Goal: Use online tool/utility: Use online tool/utility

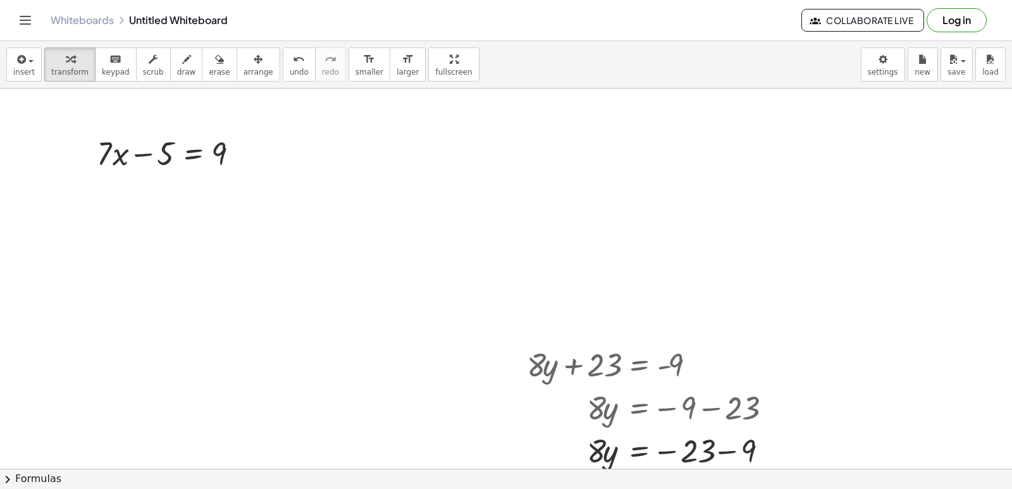
scroll to position [400, 0]
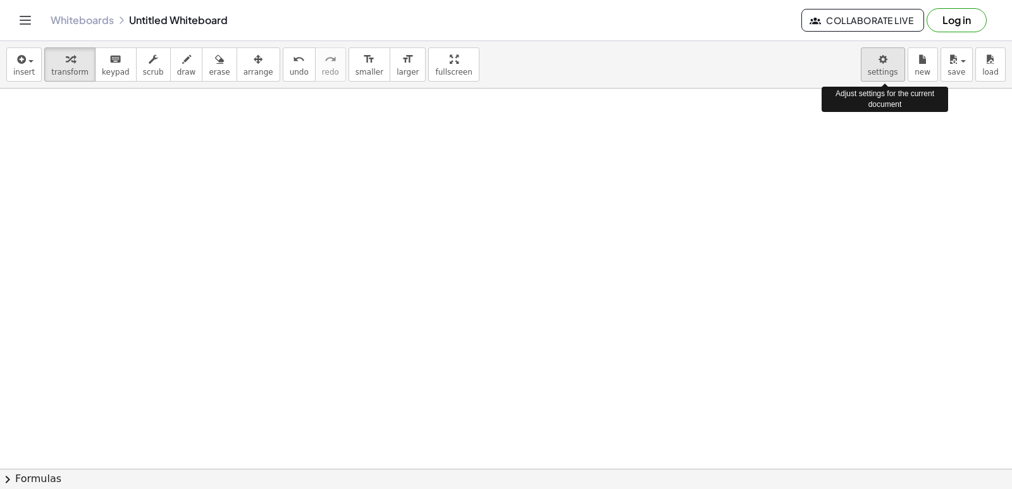
click at [888, 67] on body "Graspable Math Activities Get Started Activity Bank Assigned Work Classes White…" at bounding box center [506, 244] width 1012 height 489
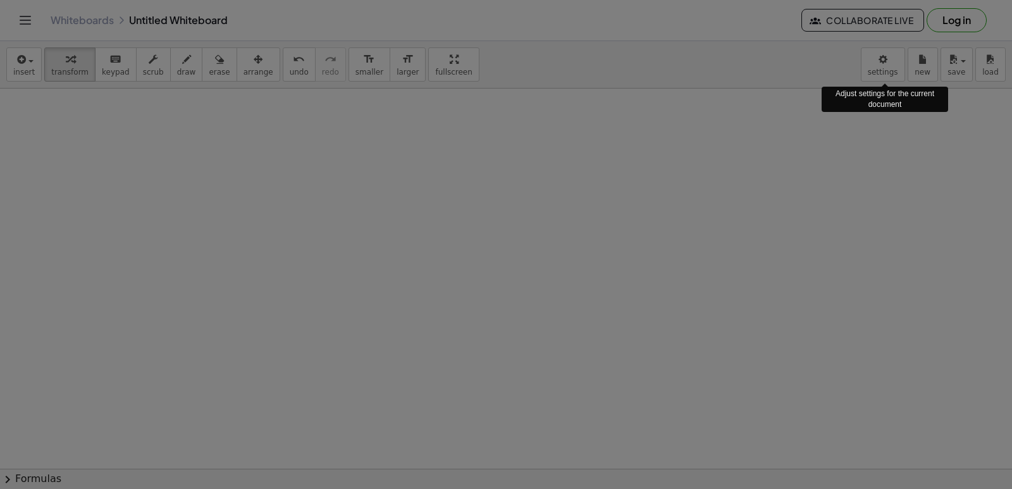
click at [0, 0] on div "× Document Settings These settings are saved with the document you are currentl…" at bounding box center [0, 0] width 0 height 0
click at [883, 82] on div at bounding box center [506, 244] width 1012 height 489
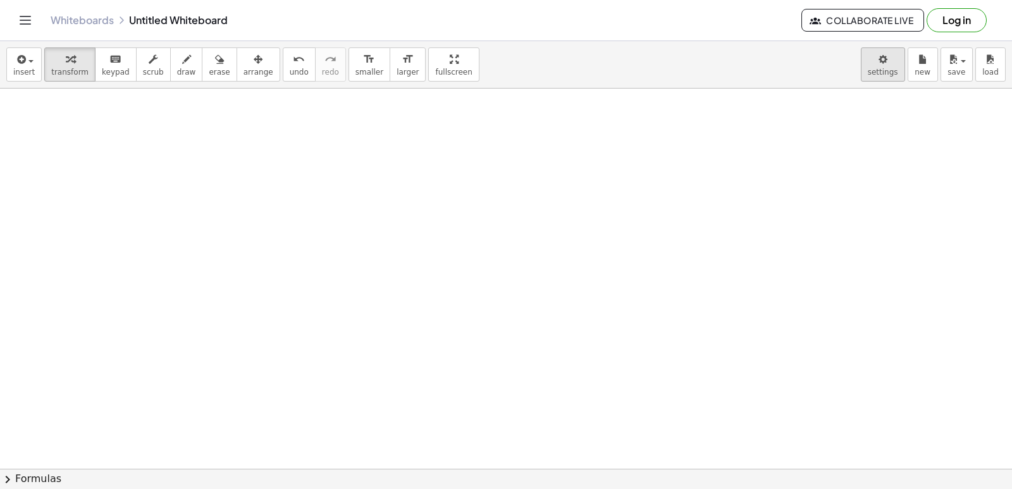
click at [885, 71] on body "Graspable Math Activities Get Started Activity Bank Assigned Work Classes White…" at bounding box center [506, 244] width 1012 height 489
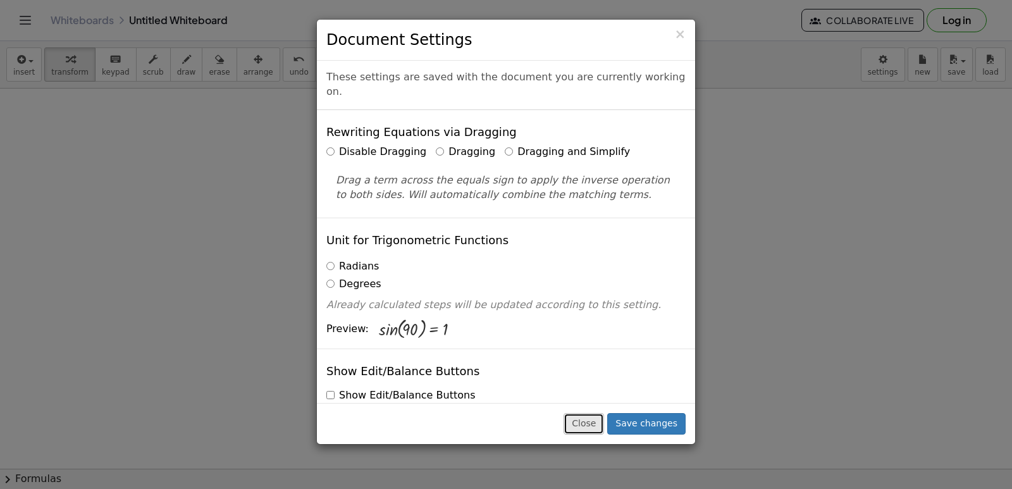
click at [597, 428] on button "Close" at bounding box center [583, 423] width 40 height 21
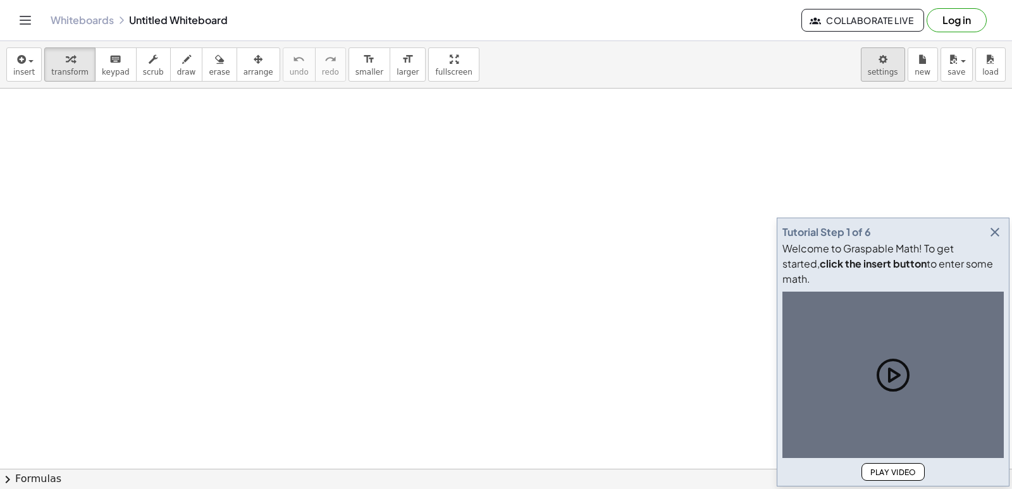
click at [889, 72] on body "Graspable Math Activities Get Started Activity Bank Assigned Work Classes White…" at bounding box center [506, 244] width 1012 height 489
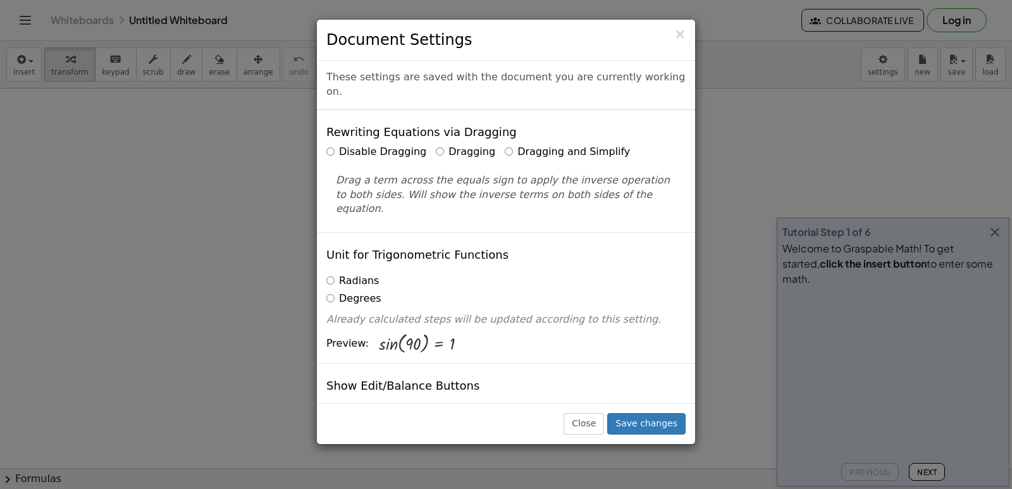
click at [883, 74] on div "× Document Settings These settings are saved with the document you are currentl…" at bounding box center [506, 244] width 1012 height 489
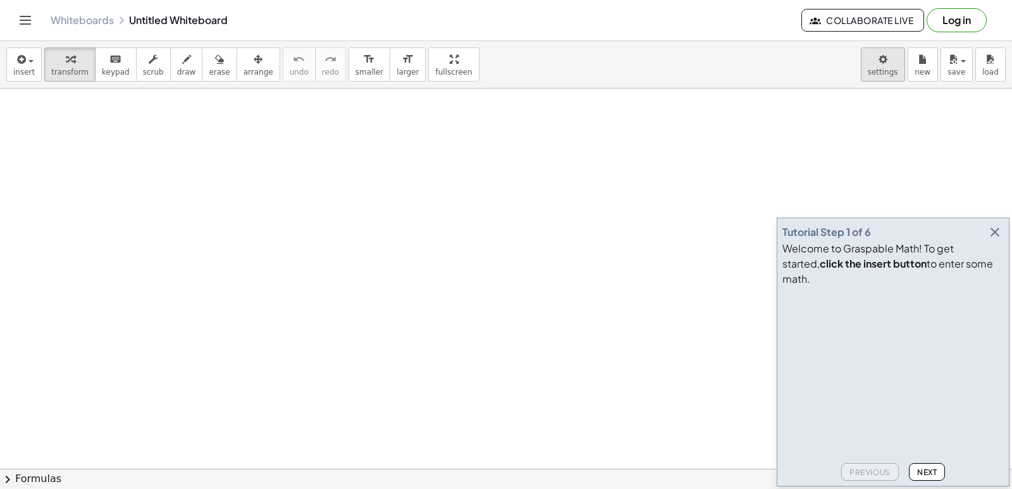
click at [883, 73] on body "Graspable Math Activities Get Started Activity Bank Assigned Work Classes White…" at bounding box center [506, 244] width 1012 height 489
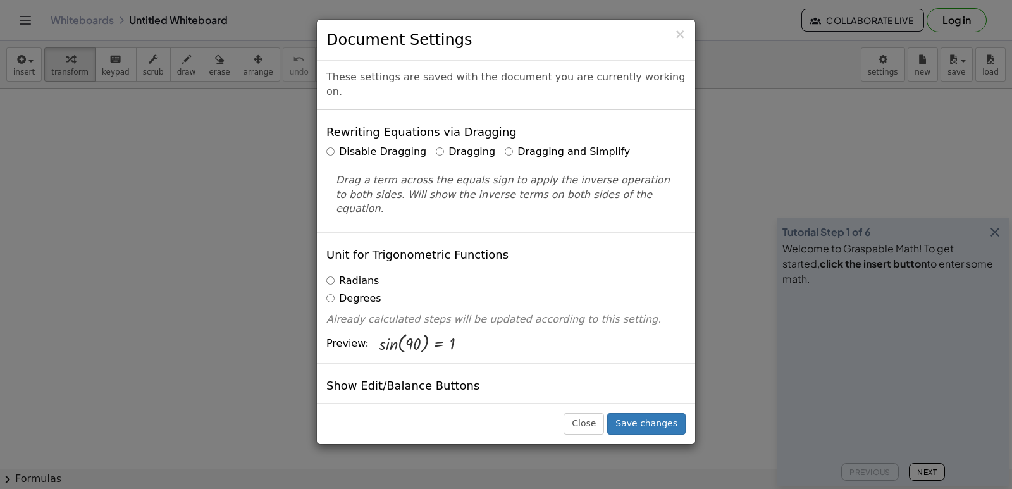
click at [530, 145] on label "Dragging and Simplify" at bounding box center [566, 152] width 125 height 15
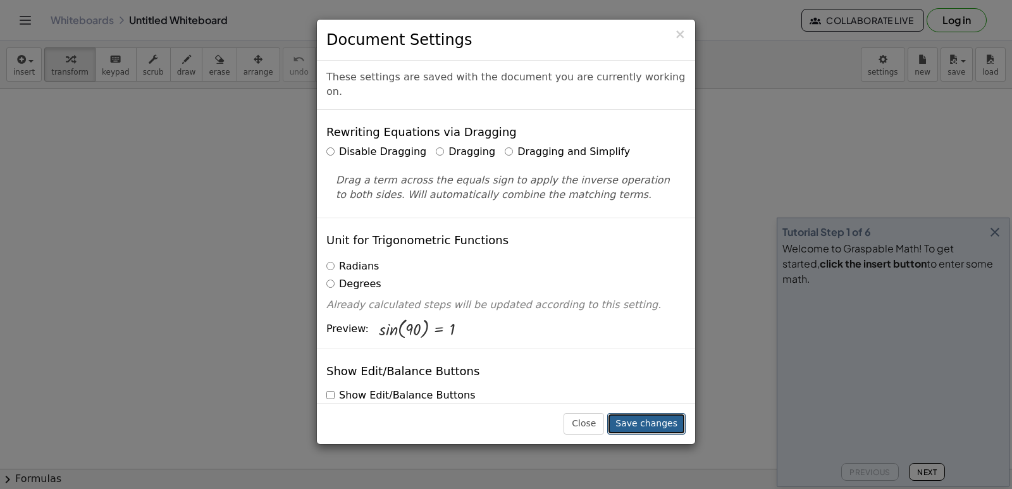
click at [659, 415] on button "Save changes" at bounding box center [646, 423] width 78 height 21
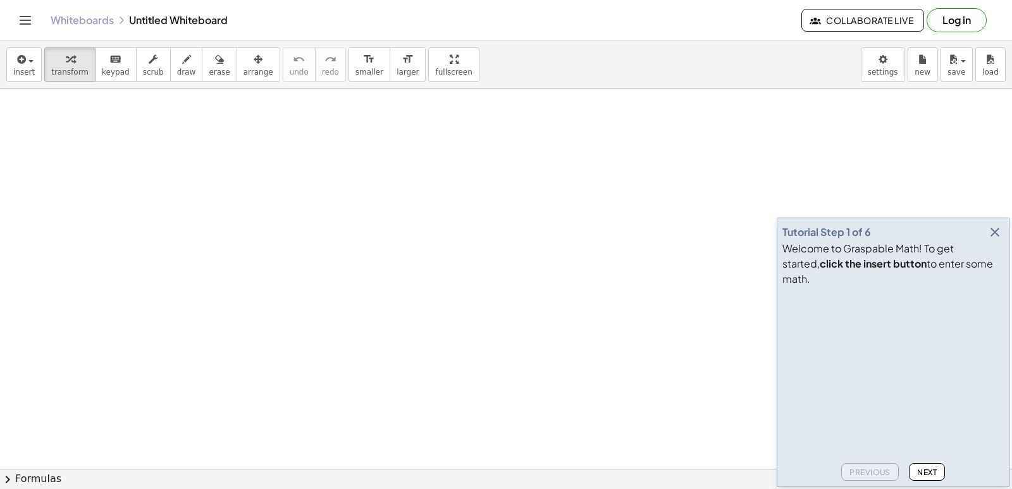
click at [991, 240] on icon "button" at bounding box center [994, 231] width 15 height 15
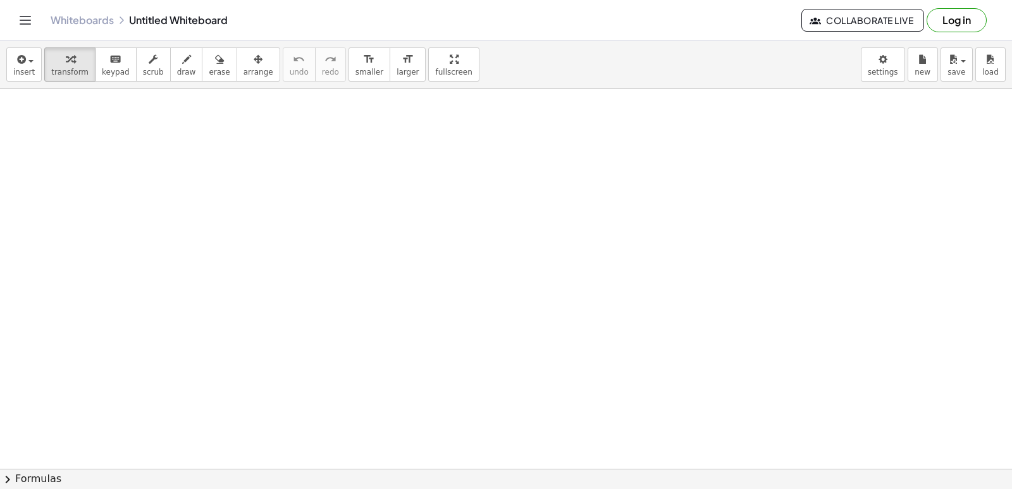
click at [109, 60] on icon "keyboard" at bounding box center [115, 59] width 12 height 15
click at [70, 66] on div "button" at bounding box center [69, 58] width 37 height 15
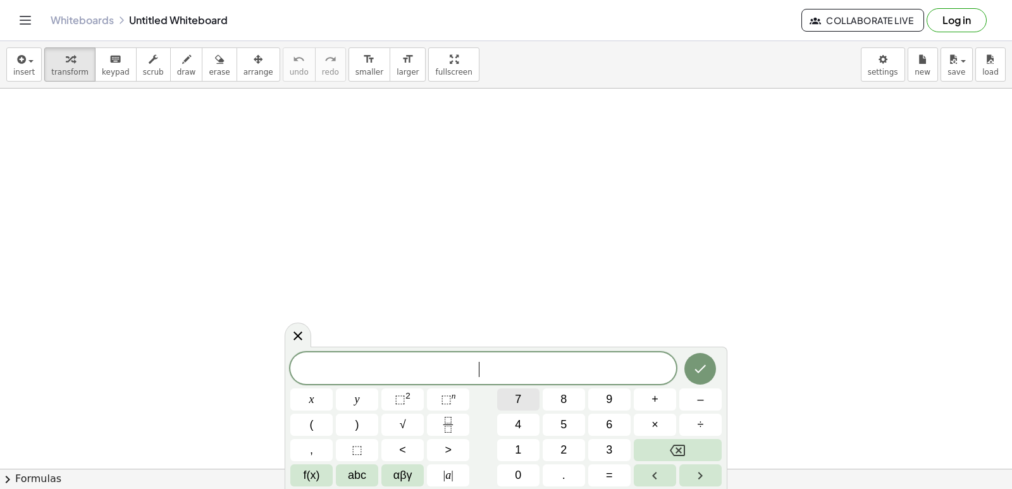
click at [522, 400] on button "7" at bounding box center [518, 399] width 42 height 22
click at [323, 403] on button "x" at bounding box center [311, 399] width 42 height 22
click at [692, 392] on button "–" at bounding box center [700, 399] width 42 height 22
click at [599, 401] on button "9" at bounding box center [609, 399] width 42 height 22
click at [611, 473] on span "=" at bounding box center [609, 475] width 7 height 17
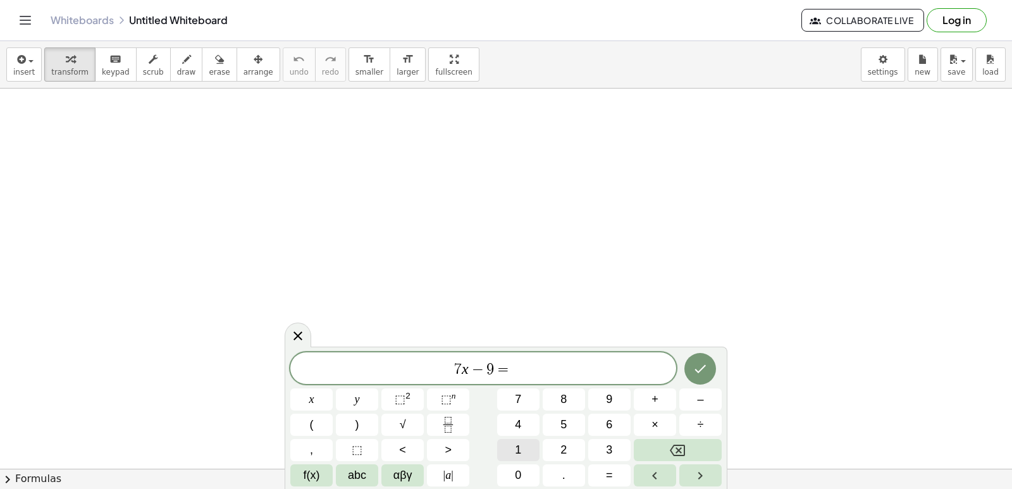
click at [522, 458] on button "1" at bounding box center [518, 450] width 42 height 22
click at [566, 439] on button "2" at bounding box center [563, 450] width 42 height 22
click at [699, 355] on button "Done" at bounding box center [700, 369] width 32 height 32
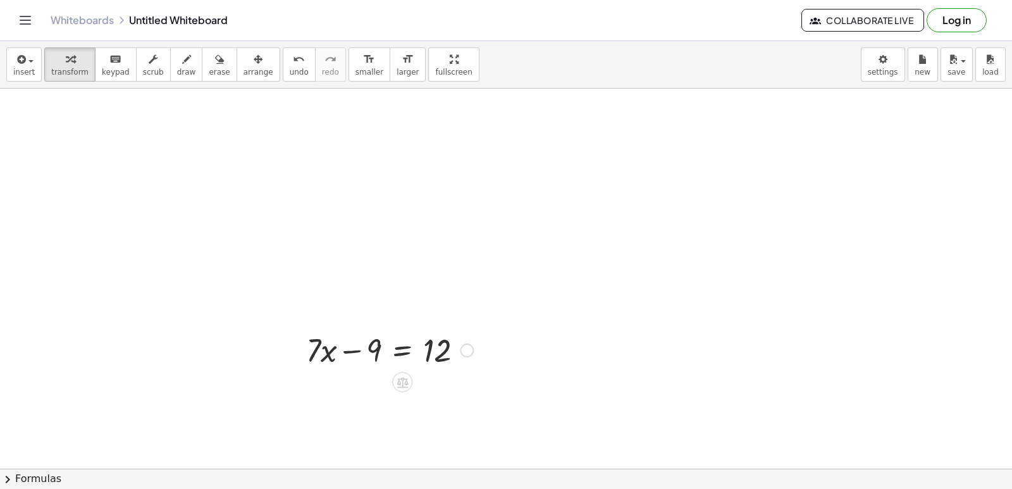
click at [361, 360] on div at bounding box center [390, 348] width 180 height 43
drag, startPoint x: 358, startPoint y: 344, endPoint x: 473, endPoint y: 348, distance: 114.5
click at [473, 349] on div at bounding box center [390, 348] width 180 height 43
click at [462, 396] on div at bounding box center [412, 391] width 225 height 43
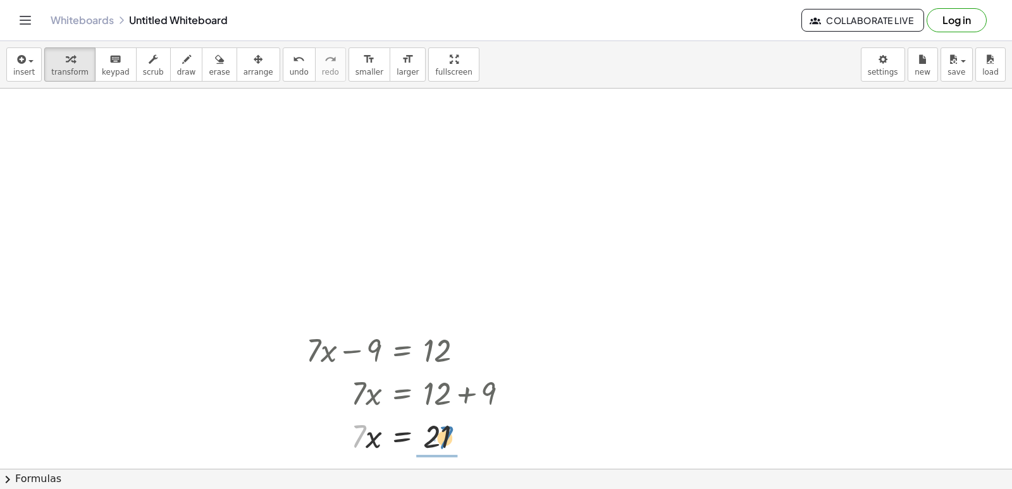
drag, startPoint x: 357, startPoint y: 437, endPoint x: 444, endPoint y: 439, distance: 86.6
click at [444, 439] on div at bounding box center [412, 434] width 225 height 43
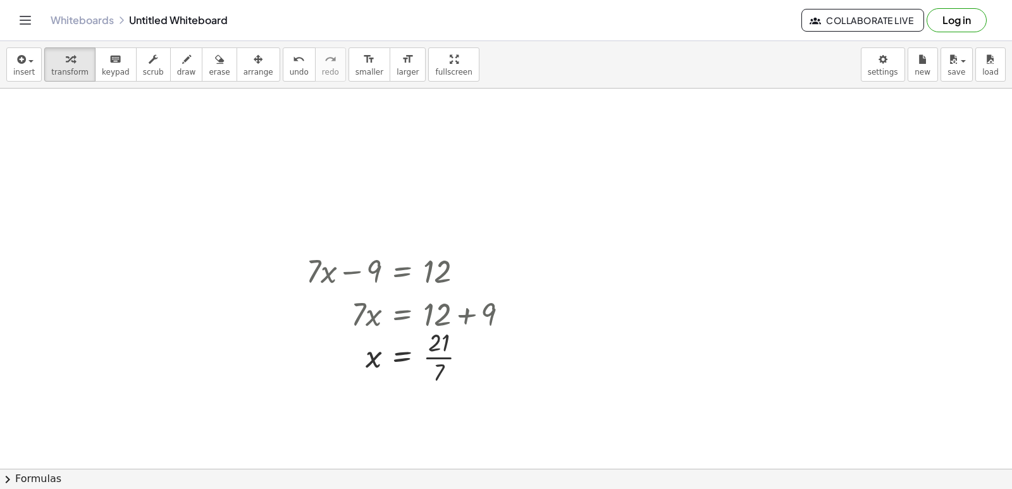
scroll to position [190, 0]
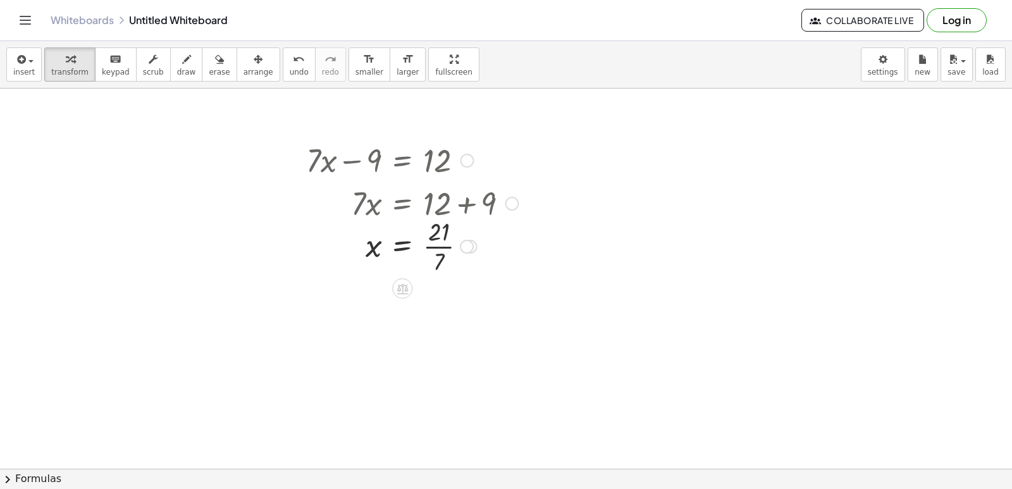
click at [441, 241] on div at bounding box center [412, 245] width 225 height 63
click at [177, 71] on span "draw" at bounding box center [186, 72] width 19 height 9
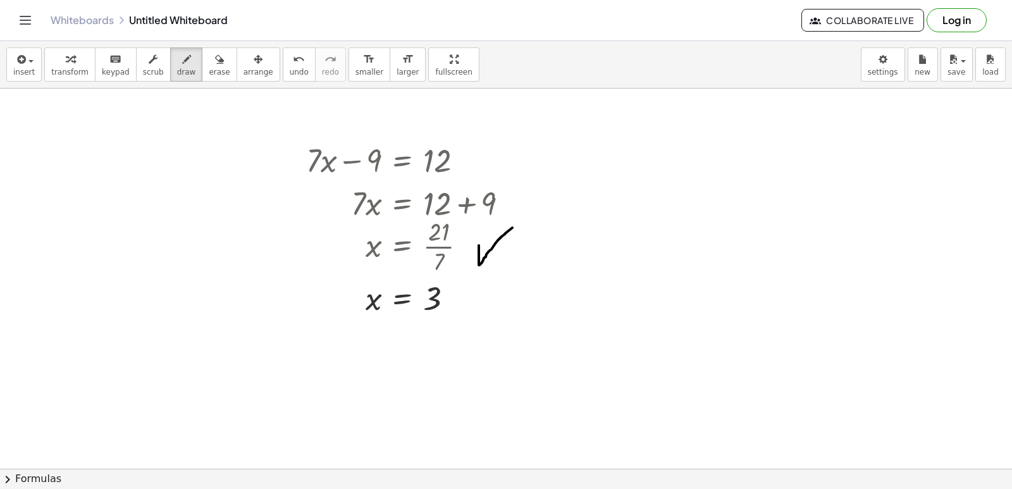
drag, startPoint x: 479, startPoint y: 246, endPoint x: 512, endPoint y: 228, distance: 38.2
click at [512, 228] on div at bounding box center [506, 320] width 1012 height 842
click at [182, 56] on icon "button" at bounding box center [186, 59] width 9 height 15
click at [79, 65] on div "button" at bounding box center [69, 58] width 37 height 15
click at [66, 60] on icon "button" at bounding box center [70, 59] width 9 height 15
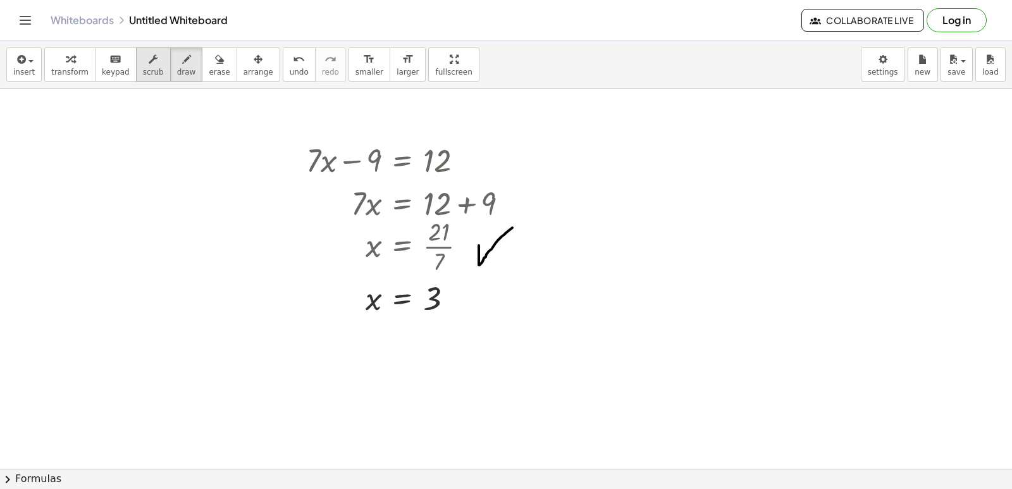
click at [66, 58] on icon "button" at bounding box center [70, 59] width 9 height 15
click at [109, 61] on icon "keyboard" at bounding box center [115, 59] width 12 height 15
click at [66, 62] on icon "button" at bounding box center [70, 59] width 9 height 15
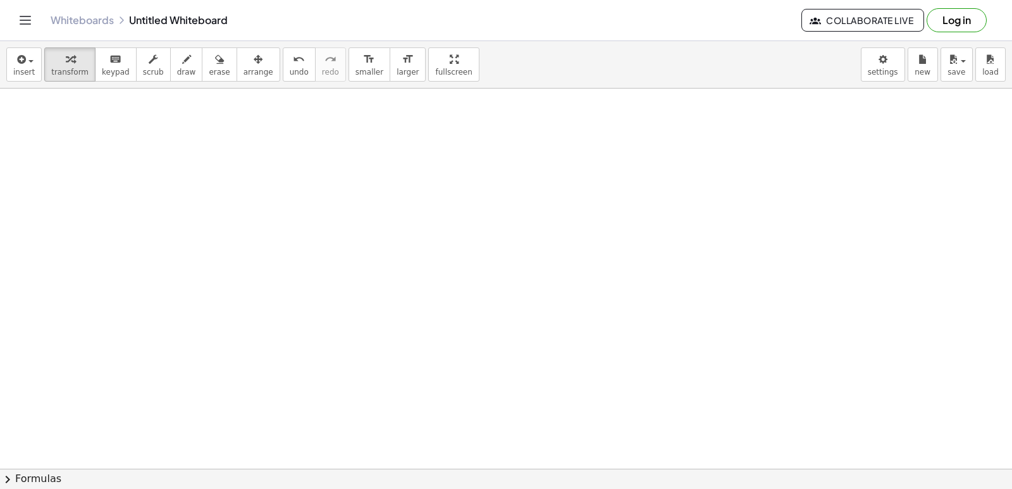
scroll to position [462, 0]
drag, startPoint x: 310, startPoint y: 281, endPoint x: 283, endPoint y: 322, distance: 49.3
click at [310, 280] on div at bounding box center [506, 196] width 1012 height 1140
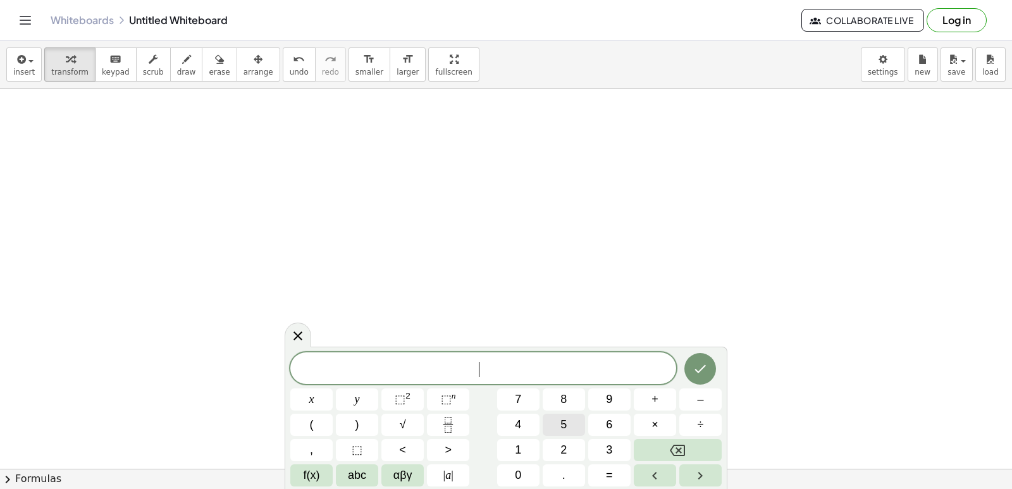
click at [563, 424] on span "5" at bounding box center [563, 424] width 6 height 17
click at [355, 402] on button "y" at bounding box center [357, 399] width 42 height 22
click at [666, 394] on button "+" at bounding box center [654, 399] width 42 height 22
click at [527, 443] on button "1" at bounding box center [518, 450] width 42 height 22
click at [528, 428] on button "4" at bounding box center [518, 424] width 42 height 22
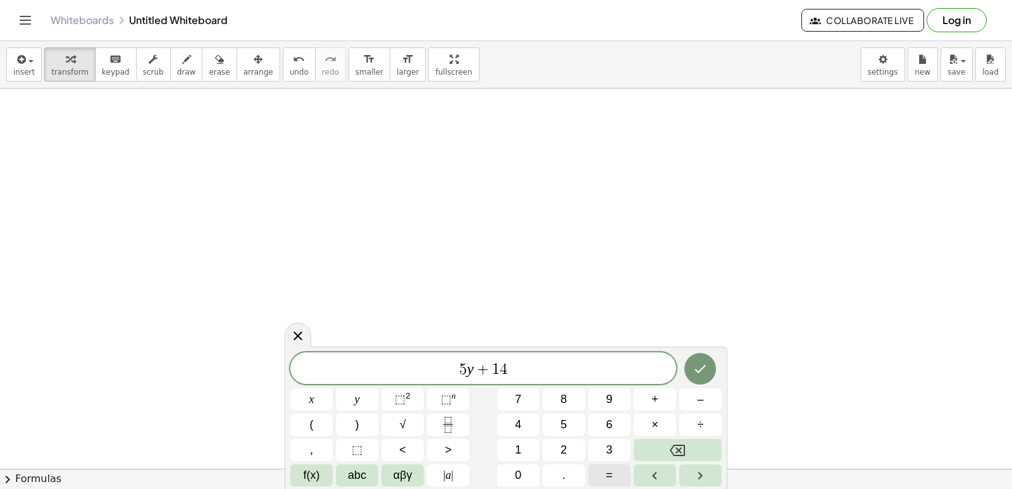
click at [620, 468] on button "=" at bounding box center [609, 475] width 42 height 22
click at [697, 400] on span "–" at bounding box center [700, 399] width 6 height 17
click at [559, 449] on button "2" at bounding box center [563, 450] width 42 height 22
click at [522, 452] on button "1" at bounding box center [518, 450] width 42 height 22
click at [522, 448] on button "1" at bounding box center [518, 450] width 42 height 22
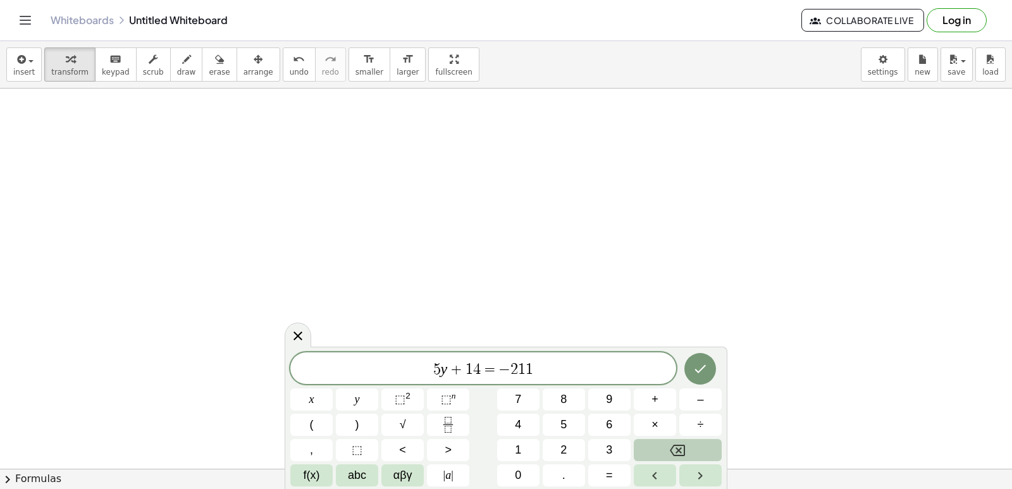
click at [674, 440] on button "Backspace" at bounding box center [677, 450] width 88 height 22
click at [702, 361] on icon "Done" at bounding box center [699, 368] width 15 height 15
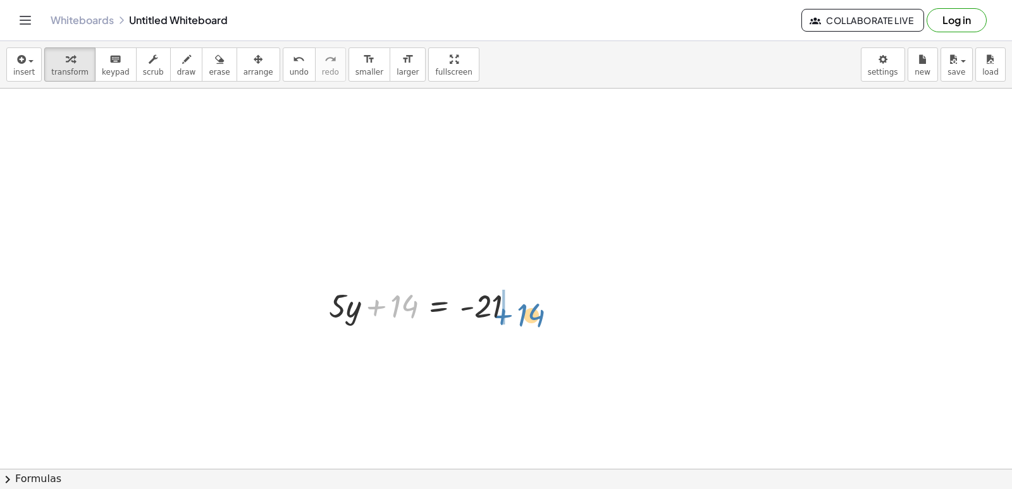
drag, startPoint x: 403, startPoint y: 307, endPoint x: 532, endPoint y: 315, distance: 128.6
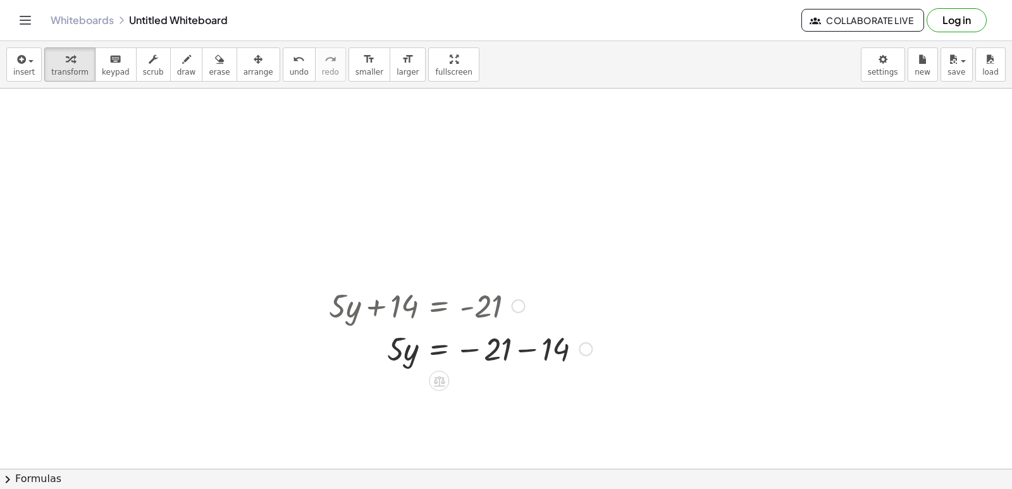
click at [518, 349] on div at bounding box center [460, 347] width 276 height 43
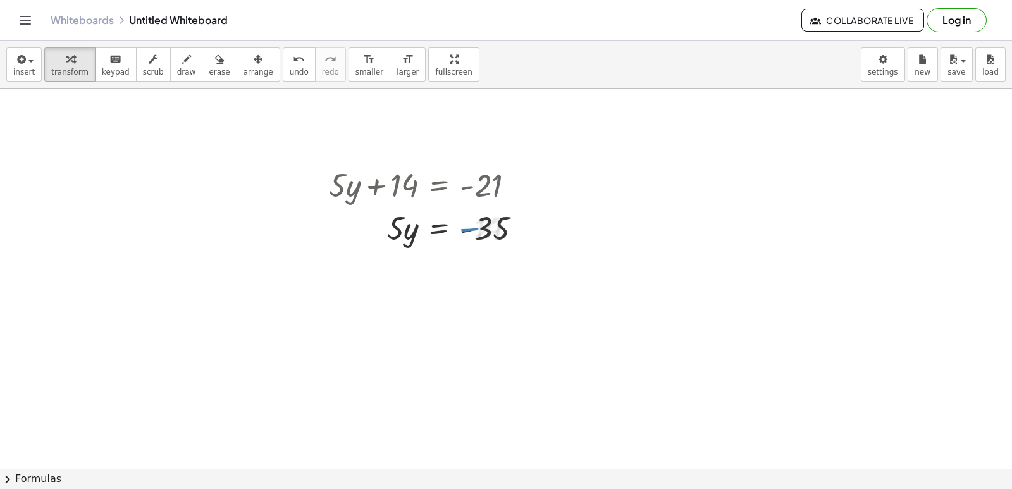
scroll to position [589, 0]
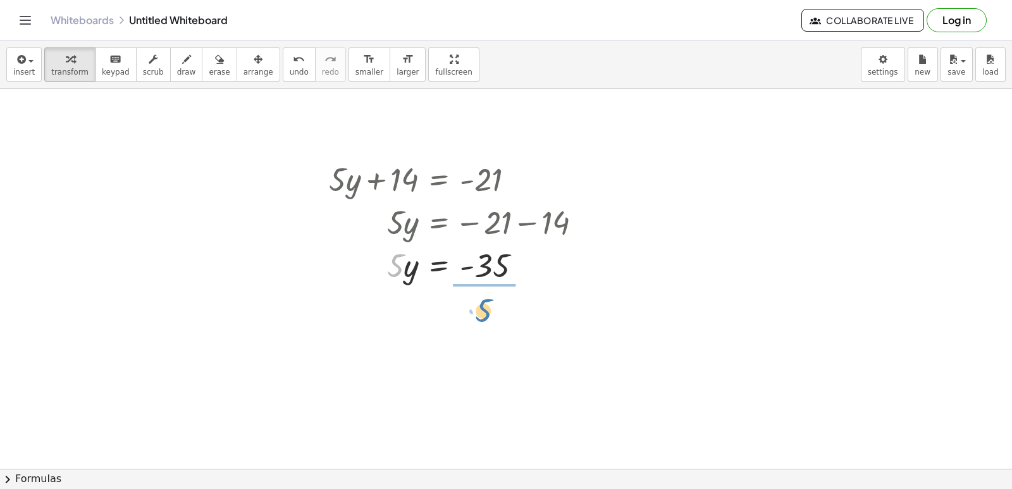
drag, startPoint x: 391, startPoint y: 266, endPoint x: 404, endPoint y: 275, distance: 15.4
click at [484, 302] on div "+ · 7 · x − 9 = 12 · 7 · x = + 12 + 9 · 7 · x = 21 x = · 21 · 7 x = 3 + · 5 · y…" at bounding box center [506, 70] width 1012 height 1140
click at [487, 317] on div at bounding box center [460, 317] width 276 height 63
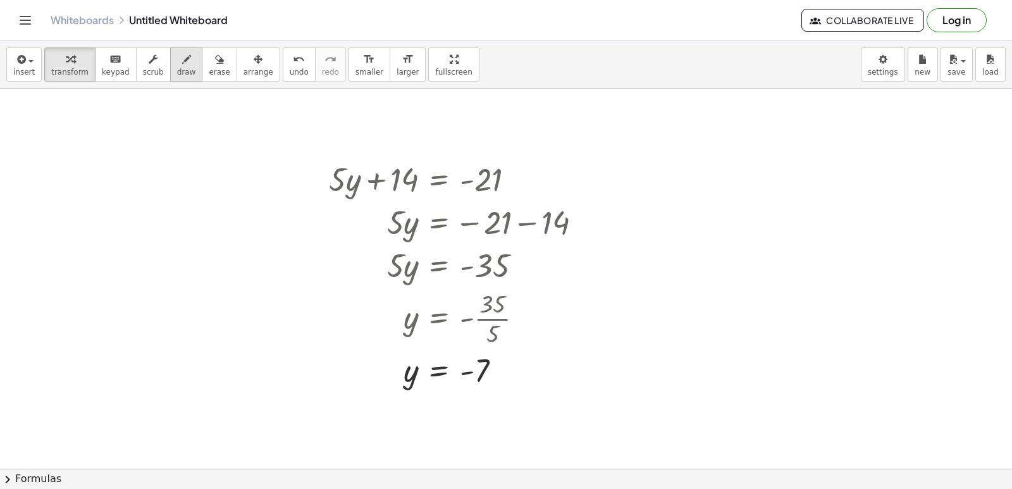
click at [182, 58] on icon "button" at bounding box center [186, 59] width 9 height 15
drag, startPoint x: 520, startPoint y: 285, endPoint x: 173, endPoint y: 198, distance: 357.9
click at [597, 199] on div at bounding box center [506, 70] width 1012 height 1140
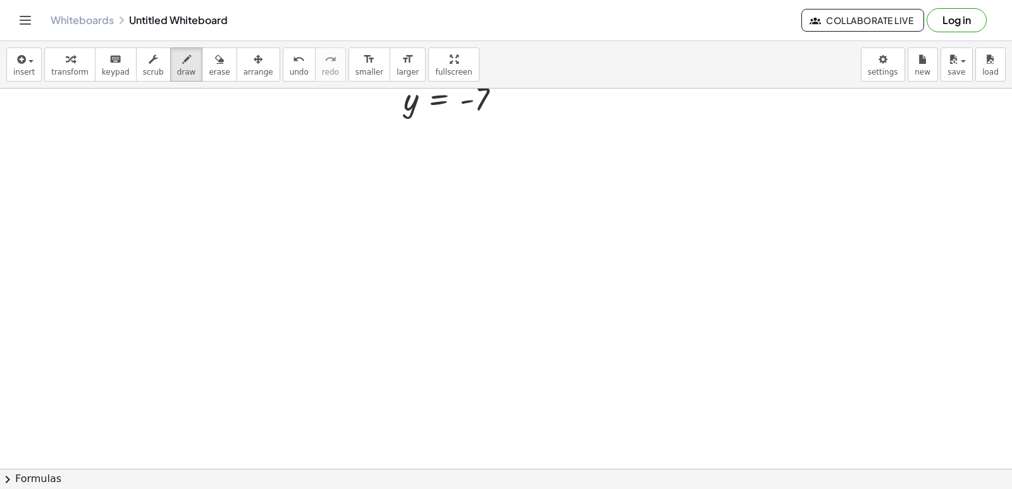
scroll to position [1076, 0]
drag, startPoint x: 66, startPoint y: 60, endPoint x: 97, endPoint y: 99, distance: 49.1
click at [68, 62] on icon "button" at bounding box center [70, 59] width 9 height 15
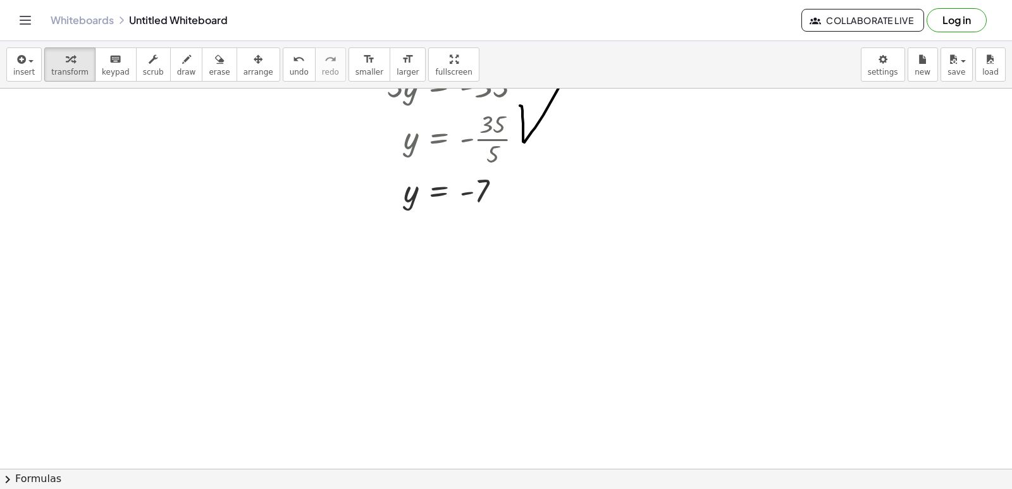
scroll to position [1013, 0]
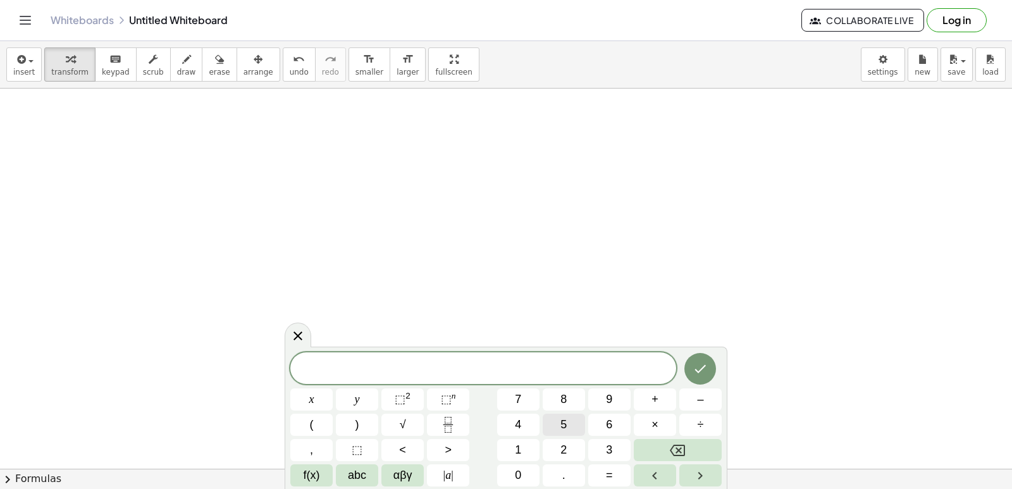
click at [561, 420] on span "5" at bounding box center [563, 424] width 6 height 17
click at [357, 403] on div "5 ​ x y ⬚ 2 ⬚ n 7 8 9 + – ( ) √ 4 5 6 × ÷ , ⬚ < > 1 2 3 f(x) abc αβγ | a | 0 . =" at bounding box center [505, 419] width 431 height 134
click at [709, 398] on button "–" at bounding box center [700, 399] width 42 height 22
click at [618, 393] on button "9" at bounding box center [609, 399] width 42 height 22
click at [614, 474] on button "=" at bounding box center [609, 475] width 42 height 22
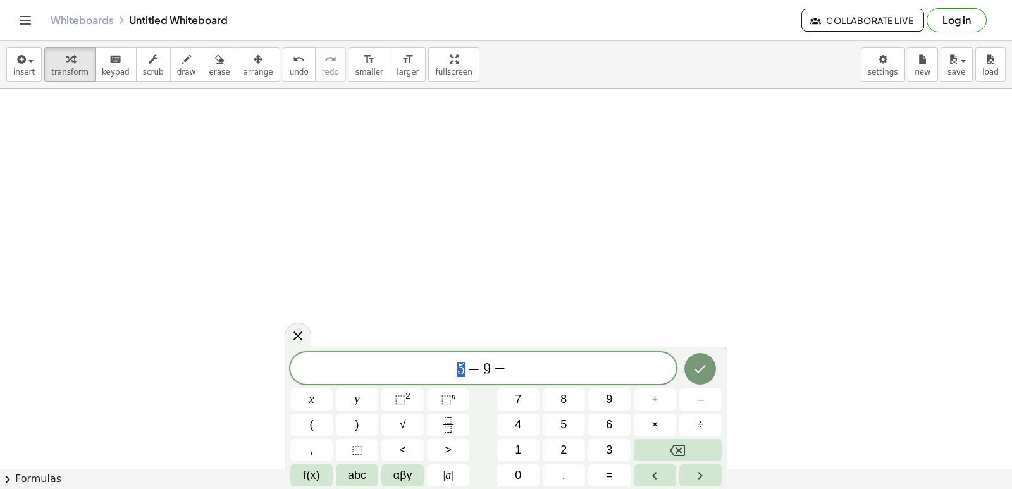
click at [465, 371] on span "−" at bounding box center [474, 369] width 18 height 15
click at [321, 400] on button "x" at bounding box center [311, 399] width 42 height 22
click at [513, 368] on span "5 x − 9 = ​" at bounding box center [483, 369] width 386 height 18
click at [513, 444] on button "1" at bounding box center [518, 450] width 42 height 22
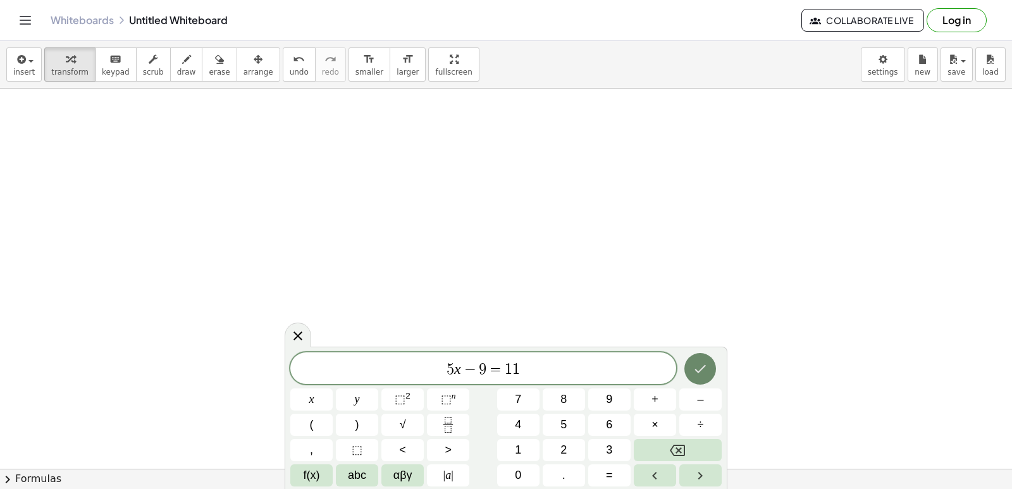
click at [698, 372] on icon "Done" at bounding box center [700, 369] width 11 height 8
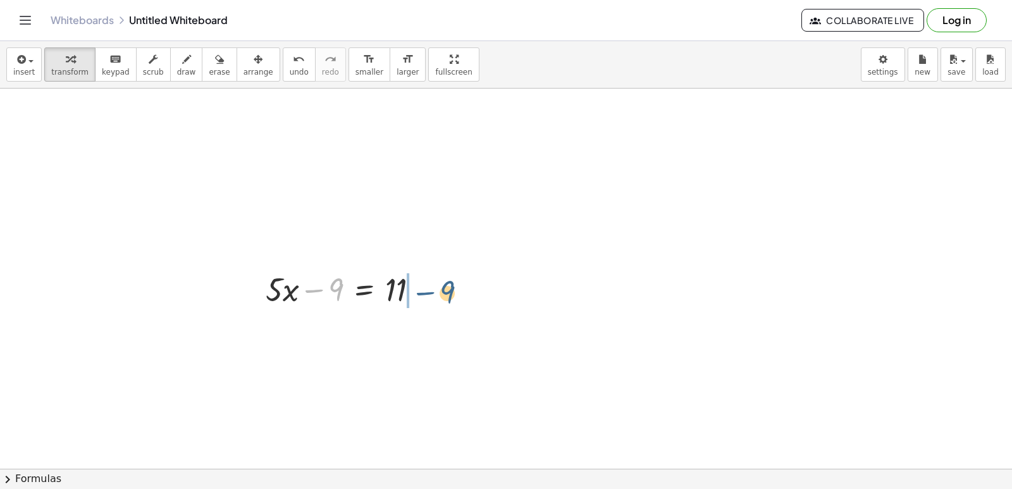
drag, startPoint x: 323, startPoint y: 295, endPoint x: 436, endPoint y: 297, distance: 112.5
click at [436, 297] on div "− 9 + · 5 · x − 9 = 11" at bounding box center [343, 288] width 192 height 49
click at [427, 293] on div at bounding box center [422, 290] width 14 height 14
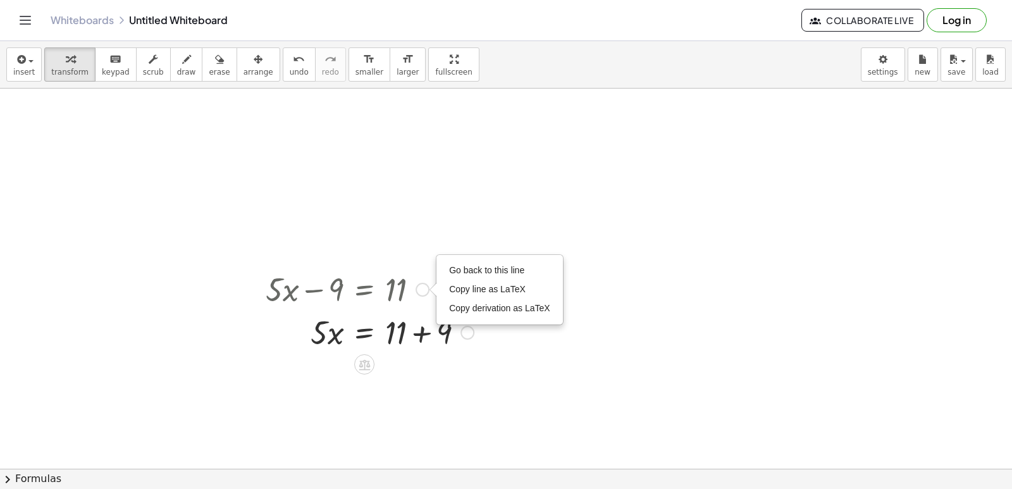
click at [426, 334] on div at bounding box center [369, 331] width 221 height 43
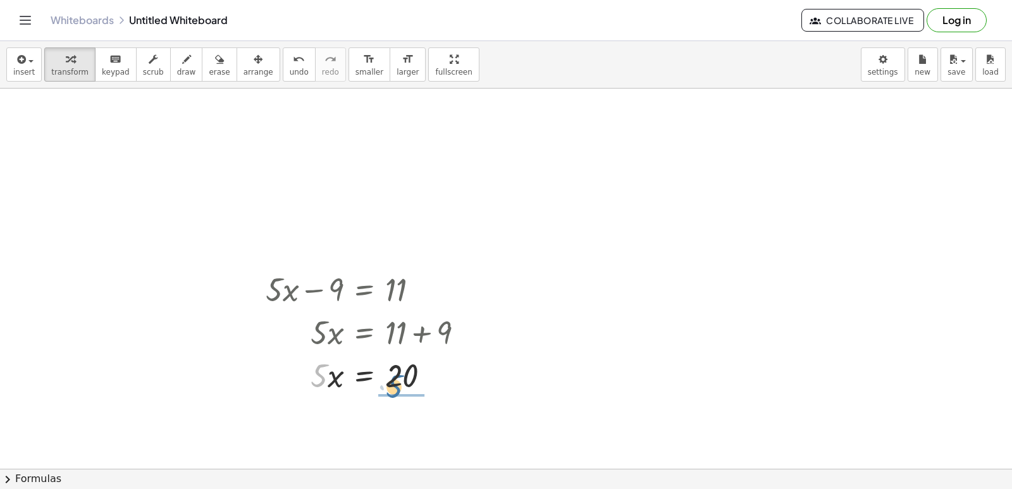
drag, startPoint x: 322, startPoint y: 376, endPoint x: 407, endPoint y: 372, distance: 84.8
click at [407, 386] on div at bounding box center [369, 374] width 221 height 43
drag, startPoint x: 397, startPoint y: 411, endPoint x: 377, endPoint y: 487, distance: 79.1
click at [397, 412] on div at bounding box center [369, 427] width 221 height 63
click at [405, 424] on div at bounding box center [369, 427] width 221 height 63
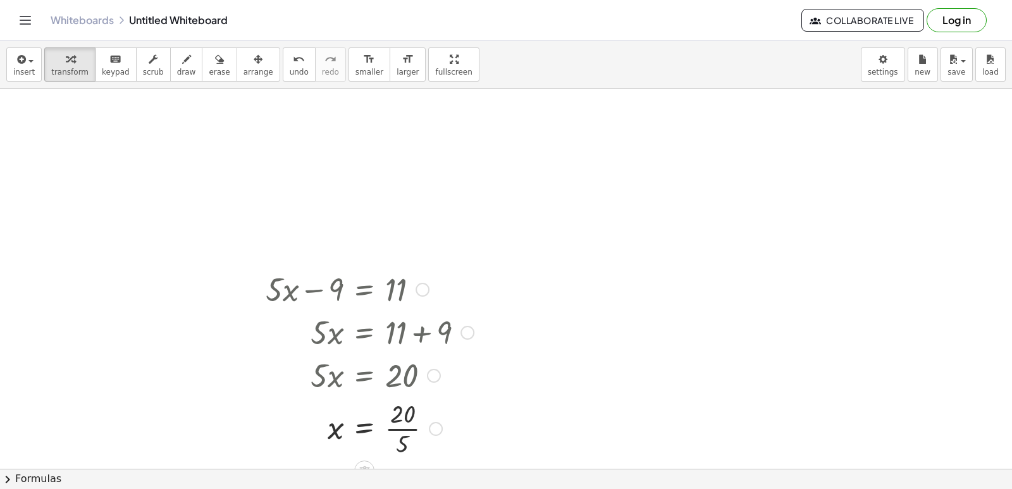
click at [396, 298] on div at bounding box center [369, 288] width 221 height 43
click at [406, 396] on div at bounding box center [369, 427] width 221 height 63
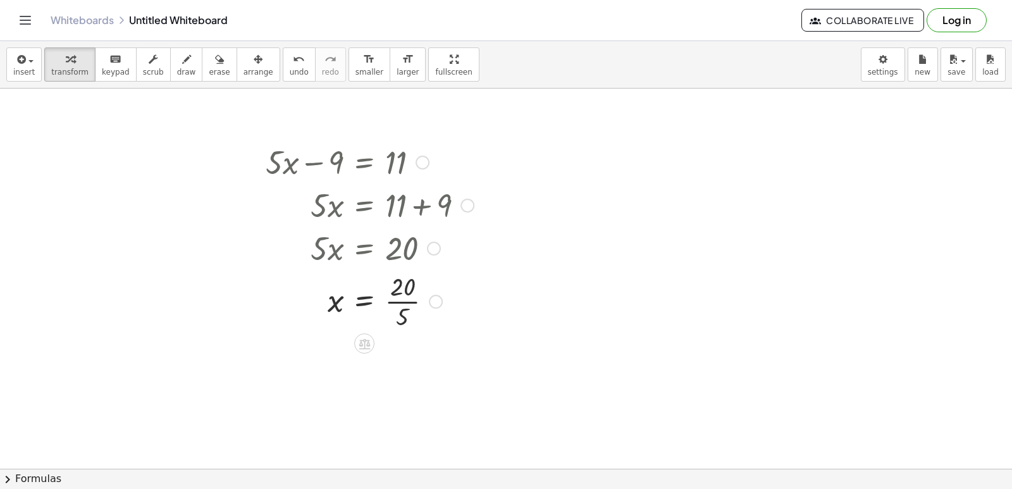
click at [400, 285] on div at bounding box center [369, 300] width 221 height 63
click at [408, 319] on div at bounding box center [369, 300] width 221 height 63
click at [405, 299] on div at bounding box center [369, 300] width 221 height 63
click at [179, 76] on button "draw" at bounding box center [186, 64] width 33 height 34
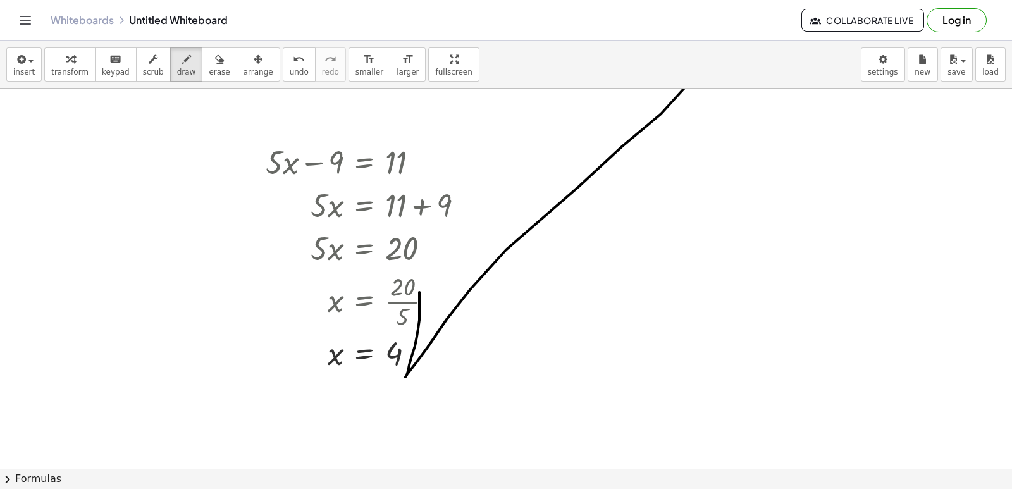
drag, startPoint x: 419, startPoint y: 292, endPoint x: 724, endPoint y: 32, distance: 401.4
click at [724, 32] on div "Graspable Math Activities Get Started Activity Bank Assigned Work Classes White…" at bounding box center [506, 244] width 1012 height 489
drag, startPoint x: 77, startPoint y: 63, endPoint x: 90, endPoint y: 52, distance: 17.5
click at [76, 62] on div "button" at bounding box center [69, 58] width 37 height 15
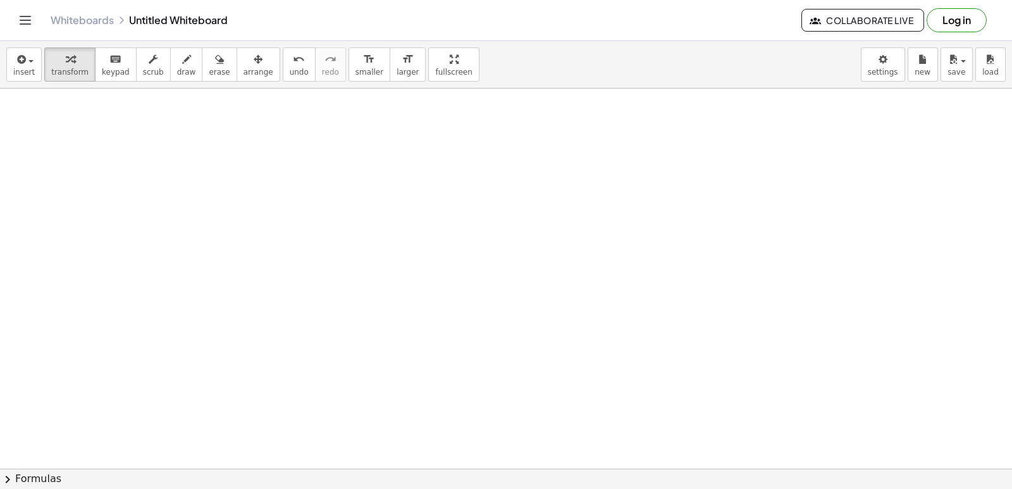
scroll to position [1520, 0]
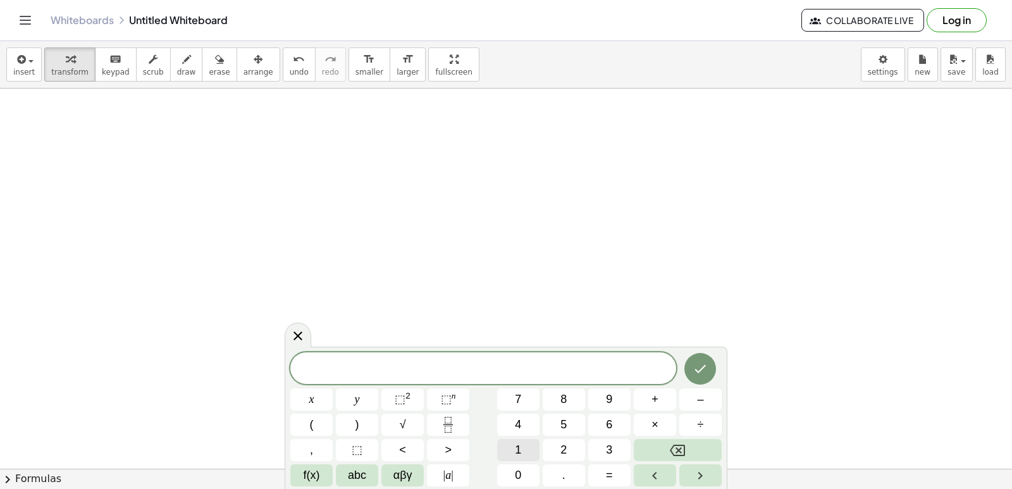
click at [518, 449] on span "1" at bounding box center [518, 449] width 6 height 17
click at [520, 434] on button "4" at bounding box center [518, 424] width 42 height 22
click at [393, 407] on div "1 4 ​ x y ⬚ 2 ⬚ n 7 8 9 + – ( ) √ 4 5 6 × ÷ , ⬚ < > 1 2 3 f(x) abc αβγ | a | 0 …" at bounding box center [505, 419] width 431 height 134
click at [681, 396] on button "–" at bounding box center [700, 399] width 42 height 22
click at [572, 448] on button "2" at bounding box center [563, 450] width 42 height 22
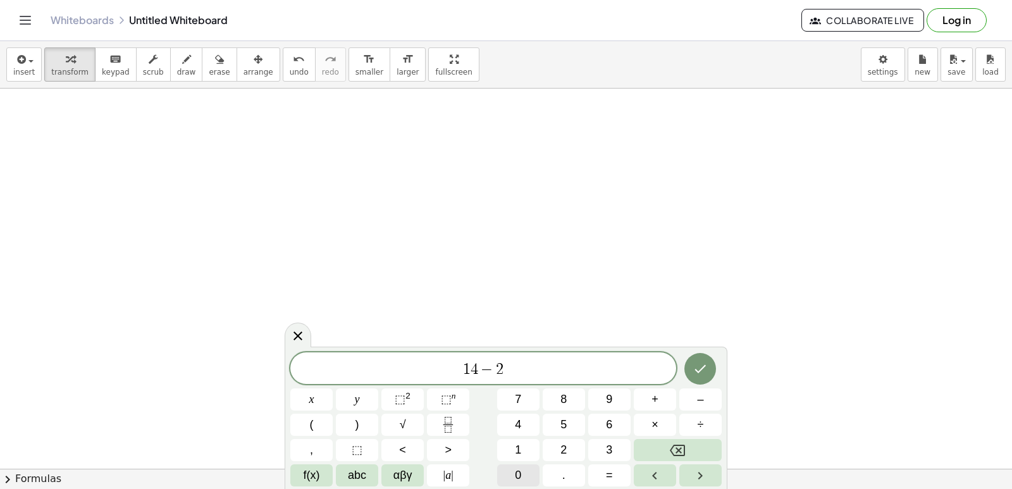
click at [526, 472] on button "0" at bounding box center [518, 475] width 42 height 22
click at [601, 474] on button "=" at bounding box center [609, 475] width 42 height 22
click at [571, 452] on button "2" at bounding box center [563, 450] width 42 height 22
click at [458, 366] on span "1 4 − 2 0 = 2 2 ​" at bounding box center [483, 369] width 386 height 18
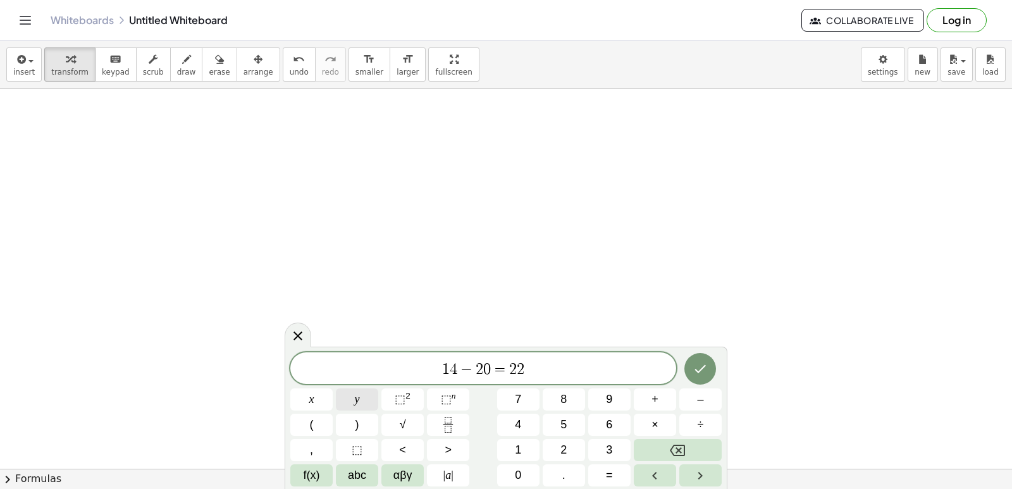
click at [358, 396] on span "y" at bounding box center [357, 399] width 5 height 17
click at [706, 368] on icon "Done" at bounding box center [699, 368] width 15 height 15
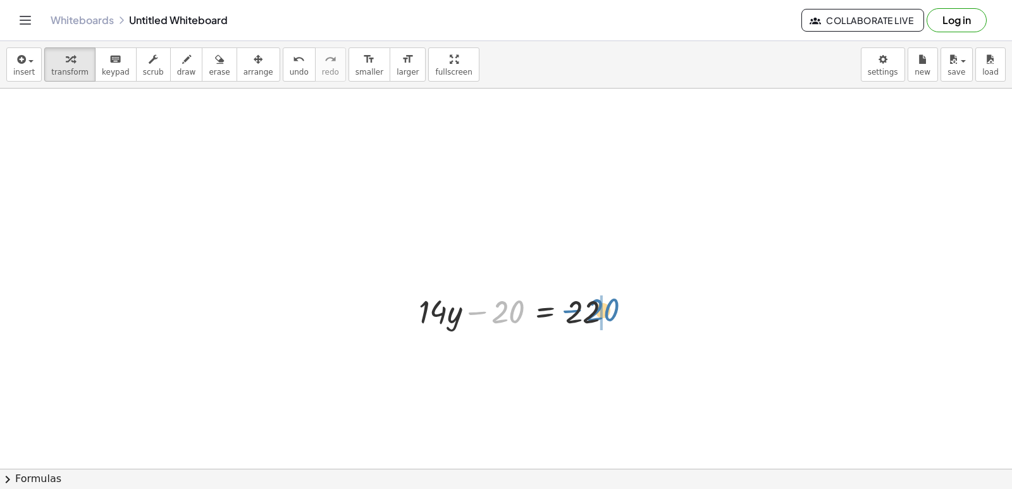
drag, startPoint x: 499, startPoint y: 314, endPoint x: 601, endPoint y: 315, distance: 101.8
click at [630, 305] on div "− 20 + · 14 · y − 20 = 22" at bounding box center [516, 310] width 232 height 49
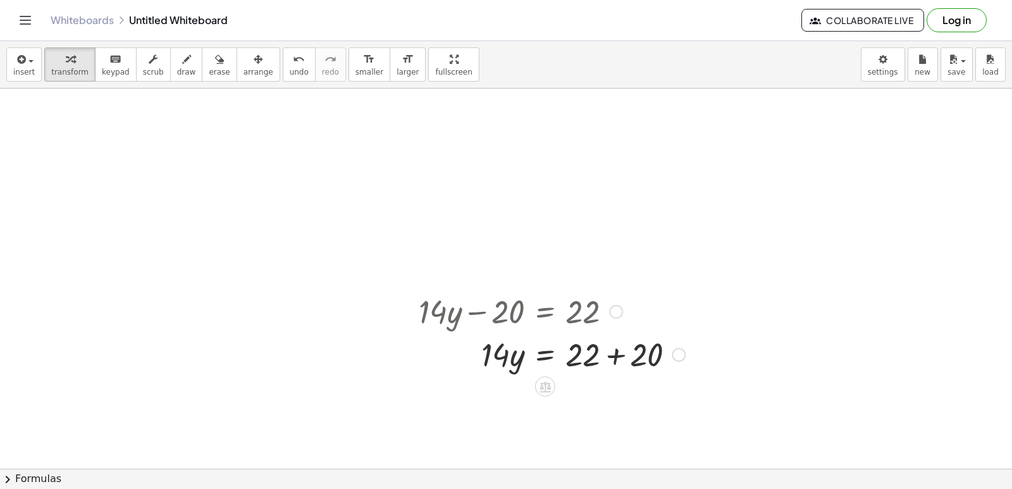
click at [614, 355] on div at bounding box center [551, 353] width 279 height 43
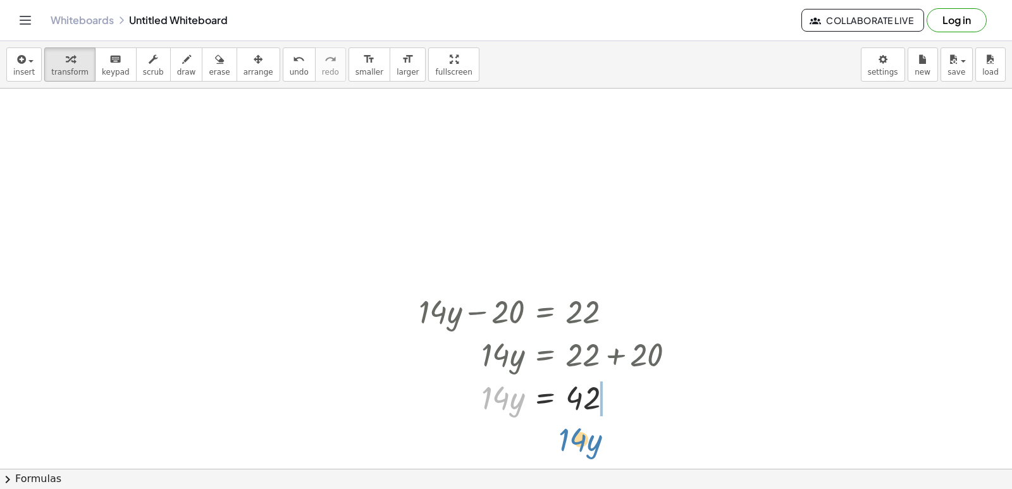
drag, startPoint x: 499, startPoint y: 394, endPoint x: 594, endPoint y: 412, distance: 96.5
click at [594, 412] on div at bounding box center [551, 396] width 279 height 43
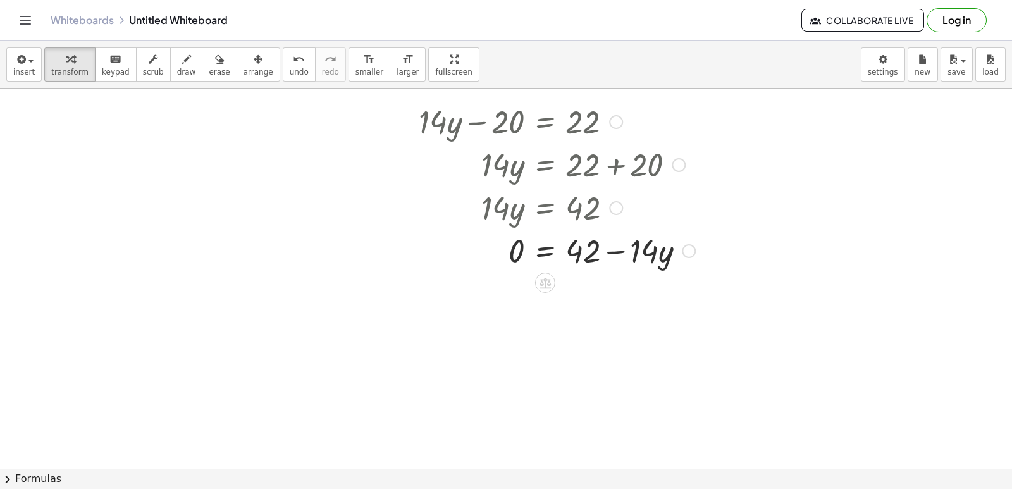
click at [614, 245] on div at bounding box center [556, 249] width 289 height 43
drag, startPoint x: 640, startPoint y: 252, endPoint x: 603, endPoint y: 268, distance: 40.2
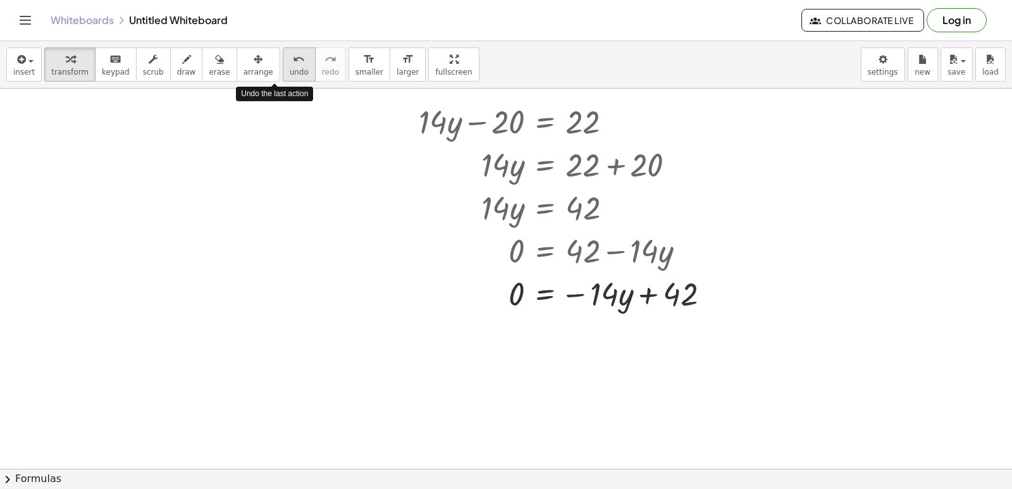
click at [293, 64] on icon "undo" at bounding box center [299, 59] width 12 height 15
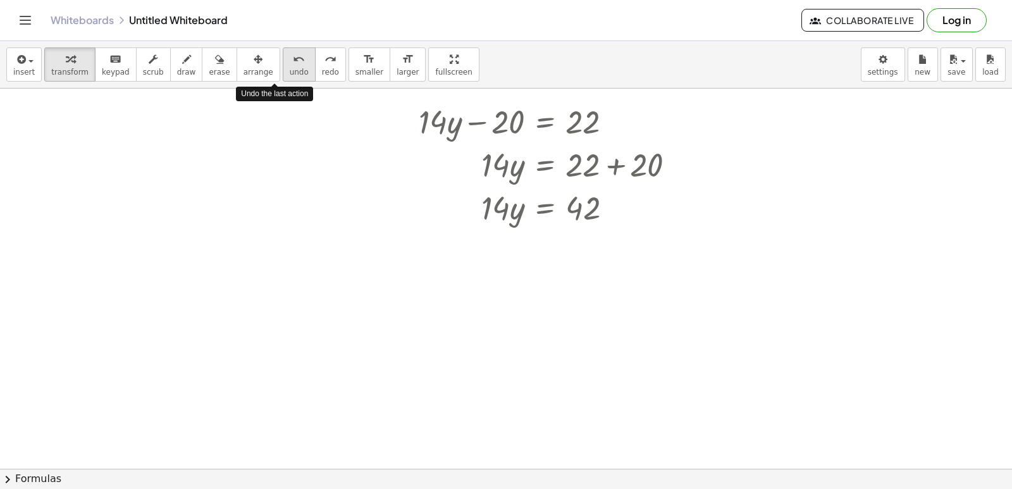
click at [293, 64] on icon "undo" at bounding box center [299, 59] width 12 height 15
drag, startPoint x: 488, startPoint y: 209, endPoint x: 582, endPoint y: 229, distance: 95.7
click at [587, 261] on div at bounding box center [551, 259] width 279 height 63
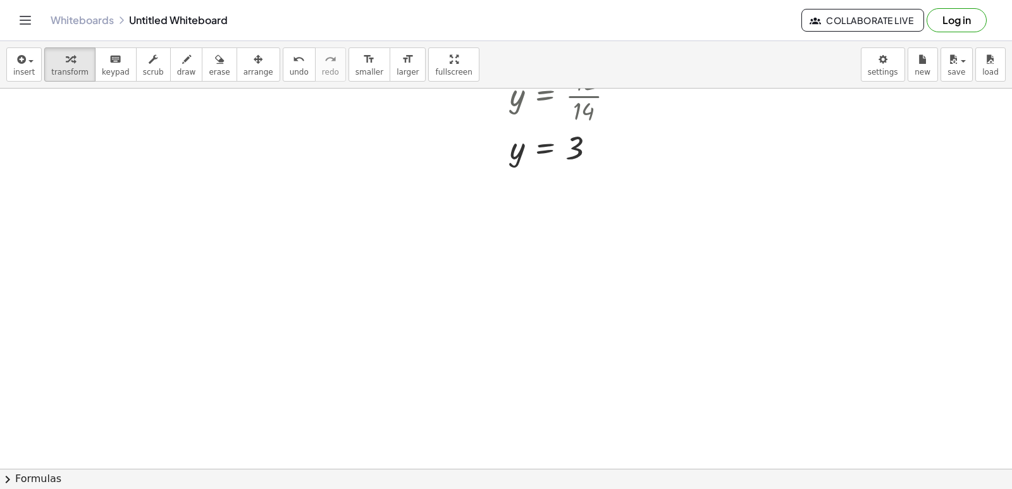
scroll to position [1900, 0]
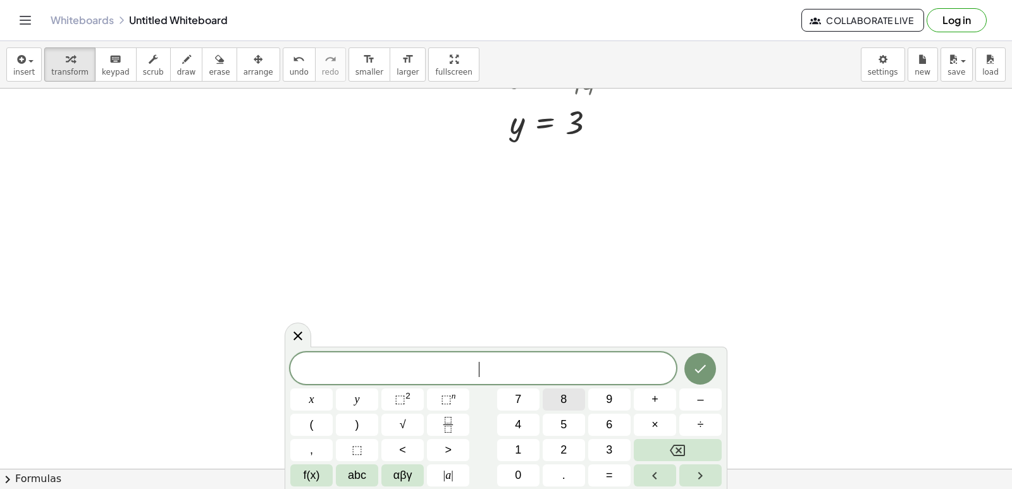
click at [560, 402] on span "8" at bounding box center [563, 399] width 6 height 17
click at [322, 391] on button "x" at bounding box center [311, 399] width 42 height 22
click at [659, 400] on button "+" at bounding box center [654, 399] width 42 height 22
click at [554, 449] on button "2" at bounding box center [563, 450] width 42 height 22
click at [530, 446] on button "1" at bounding box center [518, 450] width 42 height 22
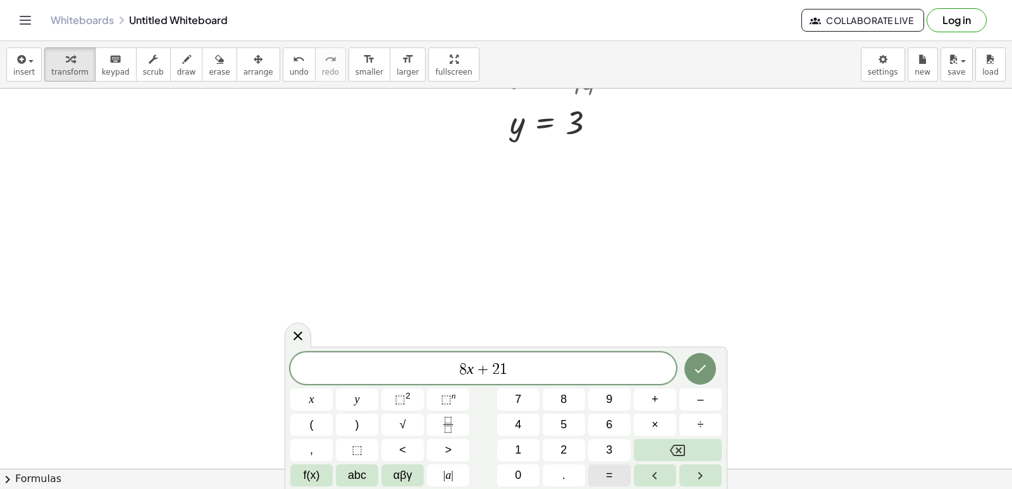
click at [609, 473] on span "=" at bounding box center [609, 475] width 7 height 17
click at [566, 450] on span "2" at bounding box center [563, 449] width 6 height 17
click at [566, 431] on button "5" at bounding box center [563, 424] width 42 height 22
click at [705, 367] on icon "Done" at bounding box center [699, 368] width 15 height 15
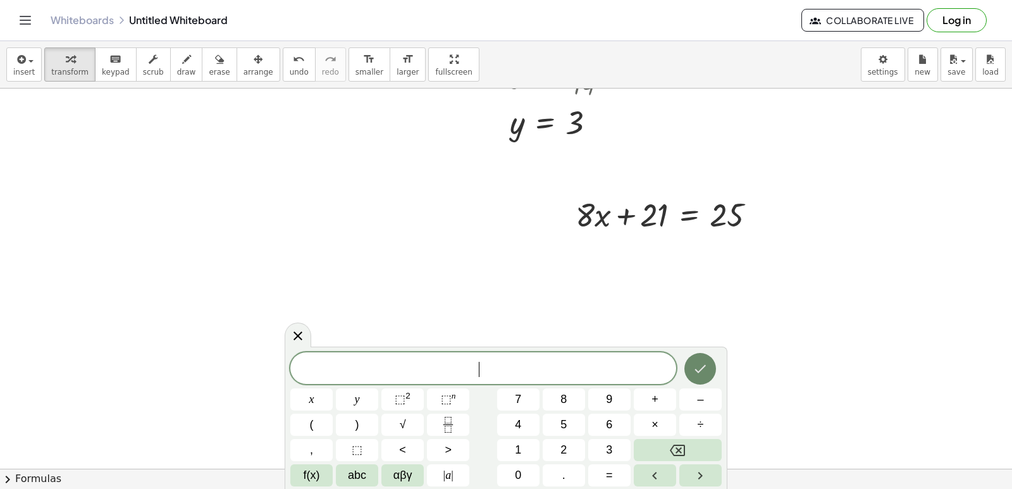
drag, startPoint x: 722, startPoint y: 344, endPoint x: 700, endPoint y: 367, distance: 32.2
click at [700, 367] on icon "Done" at bounding box center [699, 368] width 15 height 15
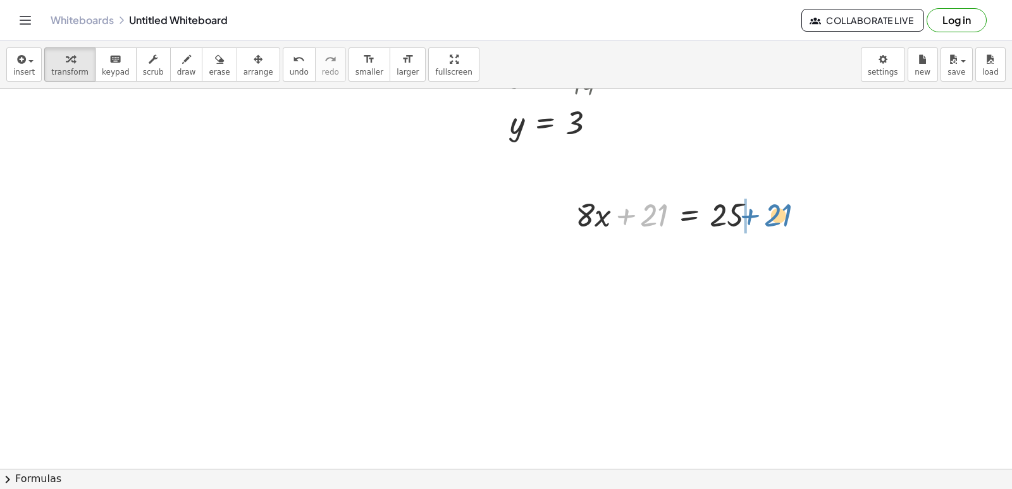
drag, startPoint x: 648, startPoint y: 216, endPoint x: 758, endPoint y: 216, distance: 110.0
click at [772, 219] on div at bounding box center [670, 213] width 203 height 43
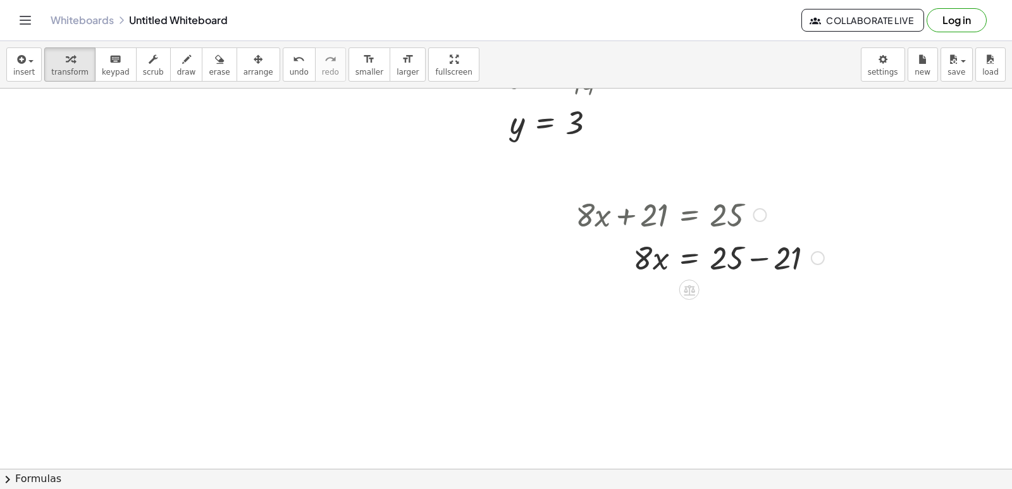
click at [754, 257] on div at bounding box center [699, 256] width 261 height 43
drag, startPoint x: 642, startPoint y: 300, endPoint x: 714, endPoint y: 317, distance: 74.7
click at [714, 317] on div at bounding box center [699, 299] width 261 height 43
click at [718, 352] on div at bounding box center [699, 352] width 261 height 63
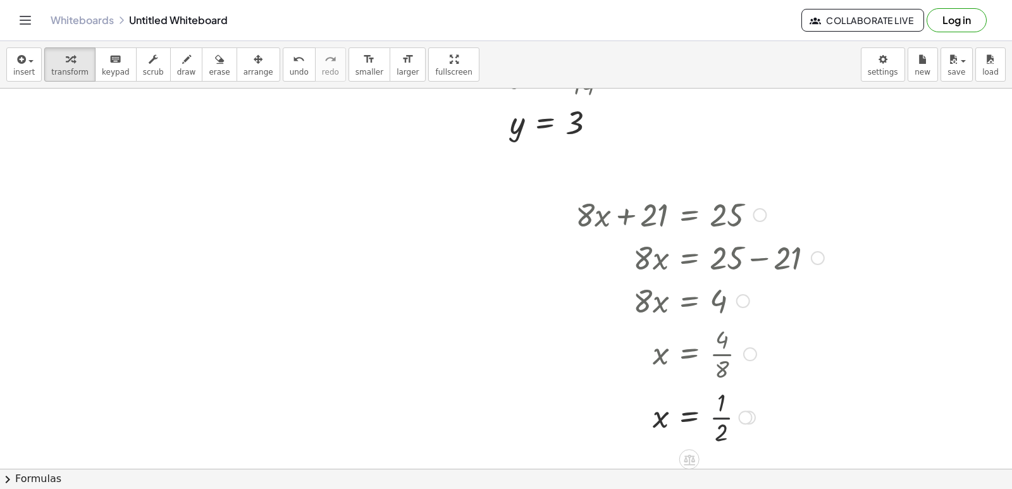
click at [722, 419] on div at bounding box center [699, 415] width 261 height 63
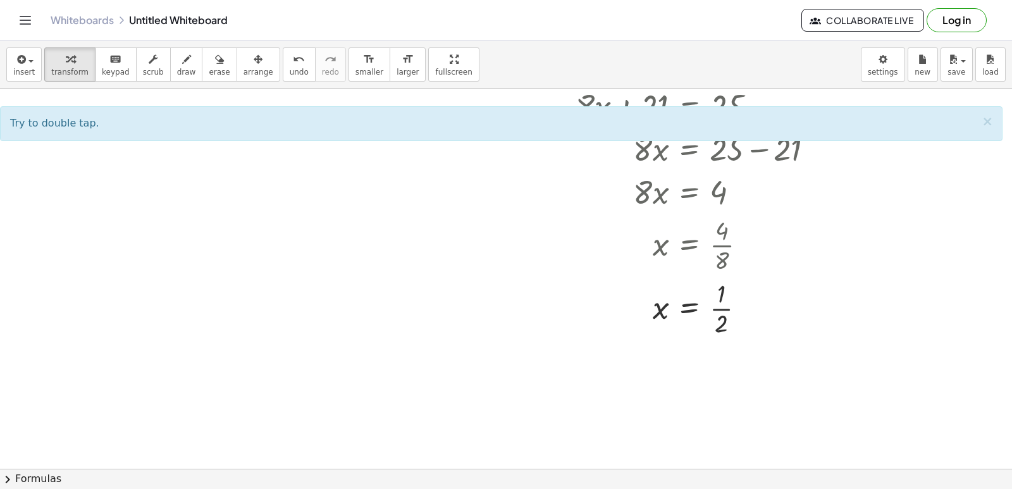
scroll to position [2026, 0]
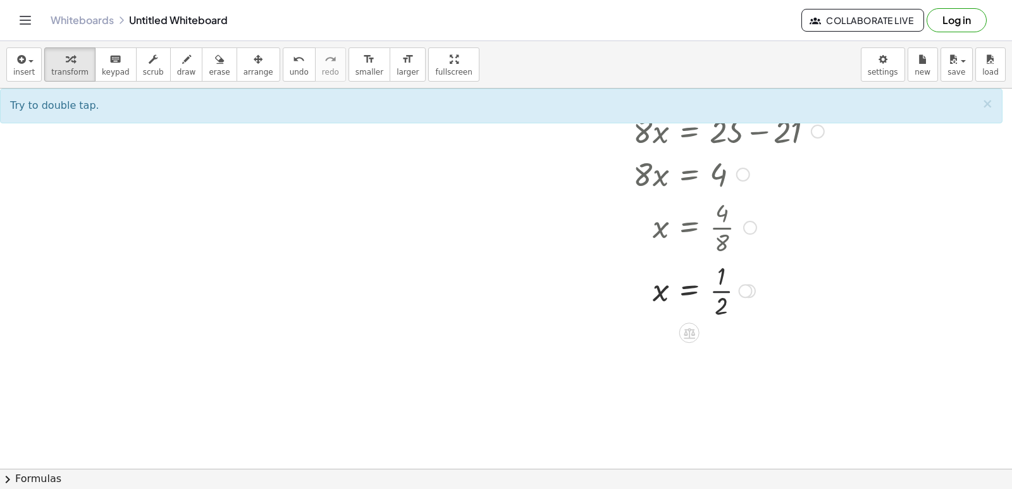
click at [719, 288] on div at bounding box center [699, 289] width 261 height 63
click at [719, 291] on div at bounding box center [699, 289] width 261 height 63
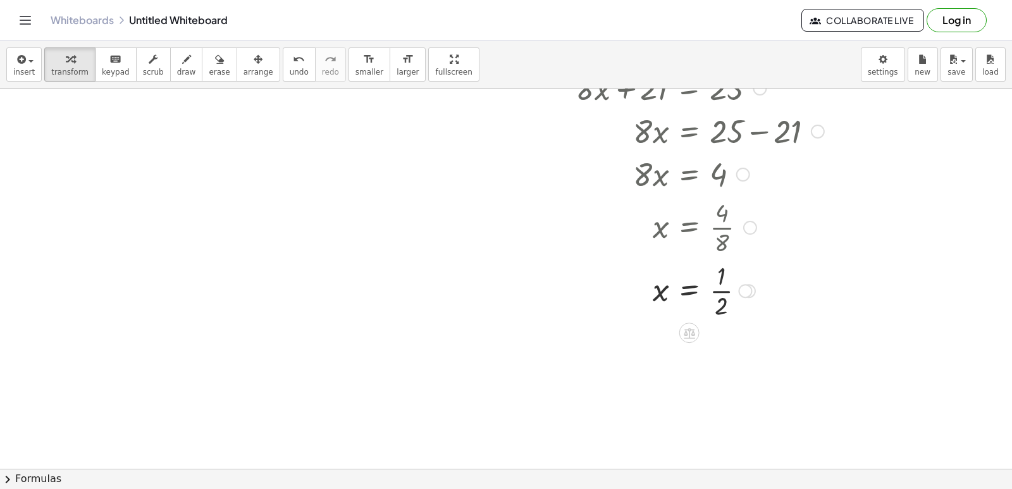
click at [719, 291] on div at bounding box center [699, 289] width 261 height 63
click at [66, 66] on icon "button" at bounding box center [70, 59] width 9 height 15
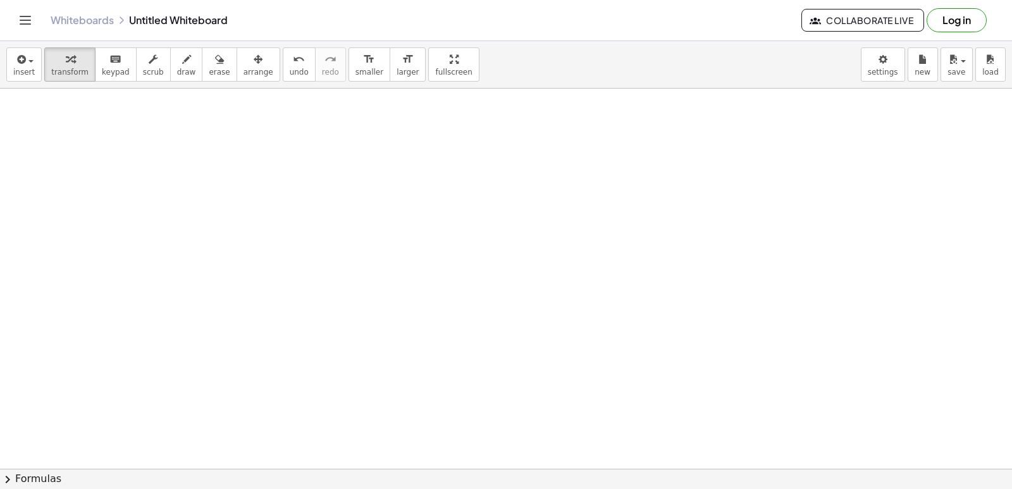
scroll to position [2533, 0]
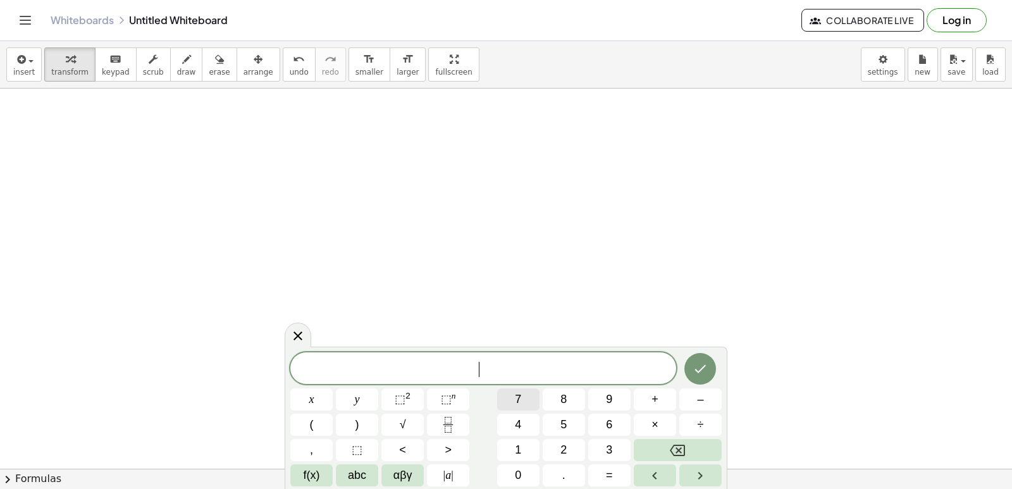
click at [528, 400] on button "7" at bounding box center [518, 399] width 42 height 22
click at [312, 403] on span "x" at bounding box center [311, 399] width 5 height 17
click at [661, 399] on button "+" at bounding box center [654, 399] width 42 height 22
click at [362, 404] on button "y" at bounding box center [357, 399] width 42 height 22
click at [364, 398] on button "y" at bounding box center [357, 399] width 42 height 22
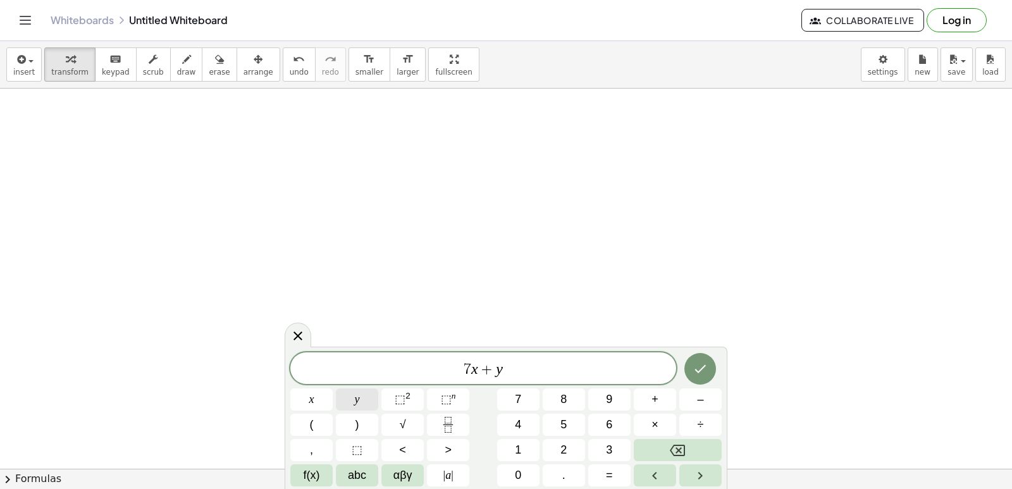
click at [359, 397] on span "y" at bounding box center [357, 399] width 5 height 17
click at [601, 472] on button "=" at bounding box center [609, 475] width 42 height 22
click at [614, 396] on button "9" at bounding box center [609, 399] width 42 height 22
click at [498, 370] on span "=" at bounding box center [505, 369] width 18 height 15
click at [671, 448] on icon "Backspace" at bounding box center [676, 449] width 15 height 11
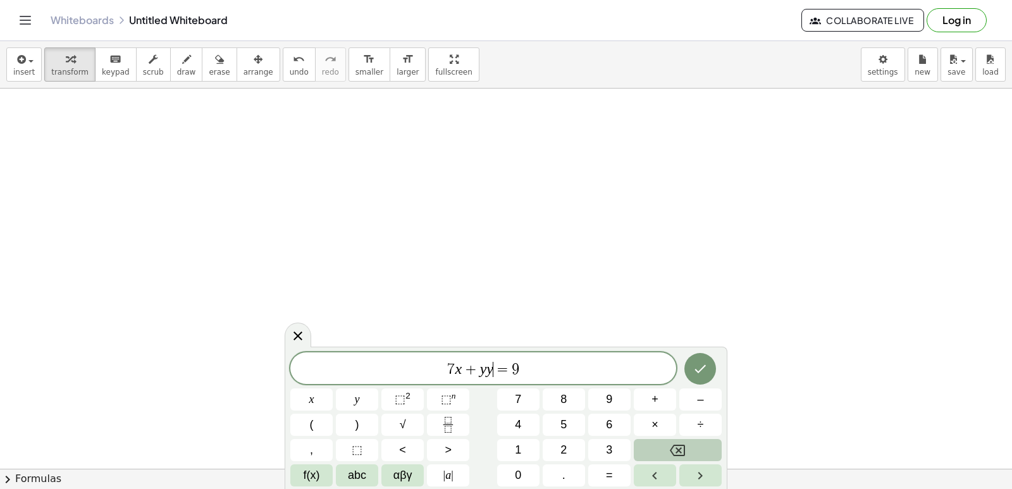
click at [671, 448] on icon "Backspace" at bounding box center [676, 449] width 15 height 11
click at [679, 448] on icon "Backspace" at bounding box center [676, 450] width 15 height 15
click at [702, 351] on div "7 x + = 9 x y ⬚ 2 ⬚ n 7 8 9 + – ( ) √ 4 5 6 × ÷ , ⬚ < > 1 2 3 f(x) abc αβγ | a …" at bounding box center [505, 417] width 443 height 142
click at [361, 401] on button "y" at bounding box center [357, 399] width 42 height 22
click at [694, 373] on icon "Done" at bounding box center [699, 368] width 15 height 15
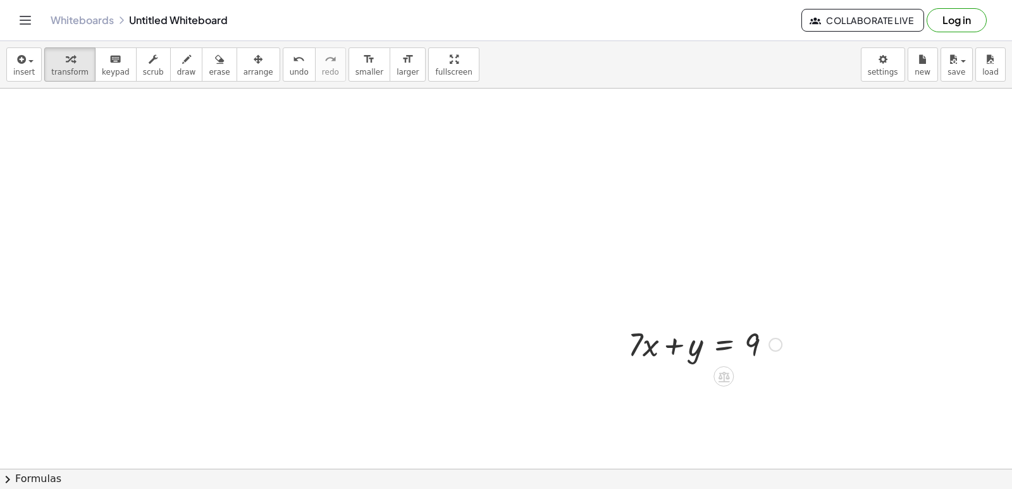
click at [641, 346] on div at bounding box center [704, 343] width 166 height 43
drag, startPoint x: 633, startPoint y: 338, endPoint x: 750, endPoint y: 350, distance: 118.3
click at [756, 350] on div at bounding box center [704, 343] width 166 height 43
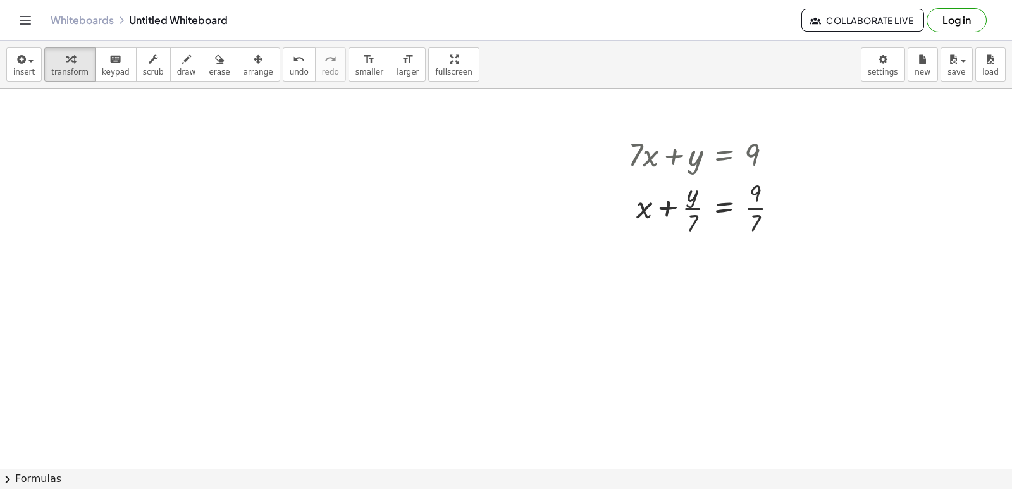
scroll to position [2659, 0]
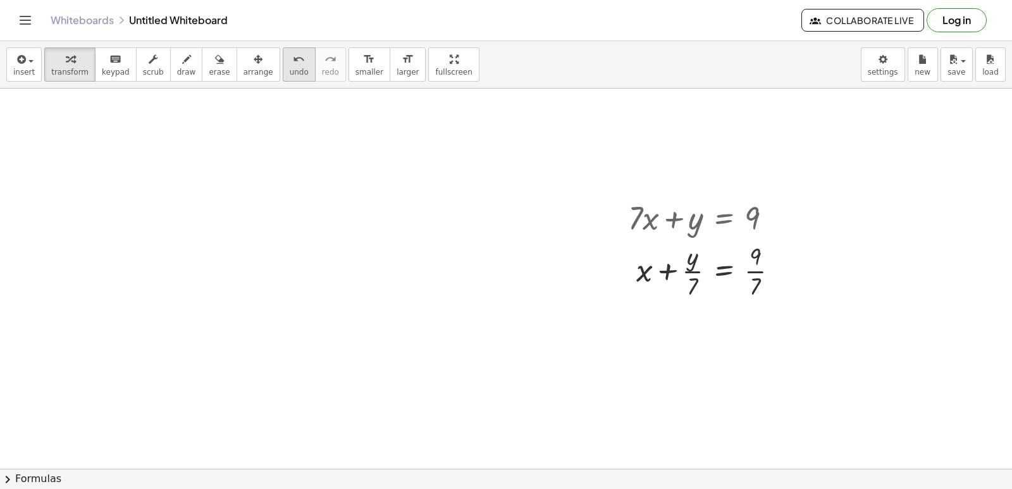
drag, startPoint x: 275, startPoint y: 71, endPoint x: 288, endPoint y: 76, distance: 14.2
click at [290, 73] on span "undo" at bounding box center [299, 72] width 19 height 9
click at [639, 212] on div at bounding box center [704, 216] width 166 height 43
click at [645, 214] on div at bounding box center [704, 216] width 166 height 43
drag, startPoint x: 640, startPoint y: 213, endPoint x: 646, endPoint y: 209, distance: 7.4
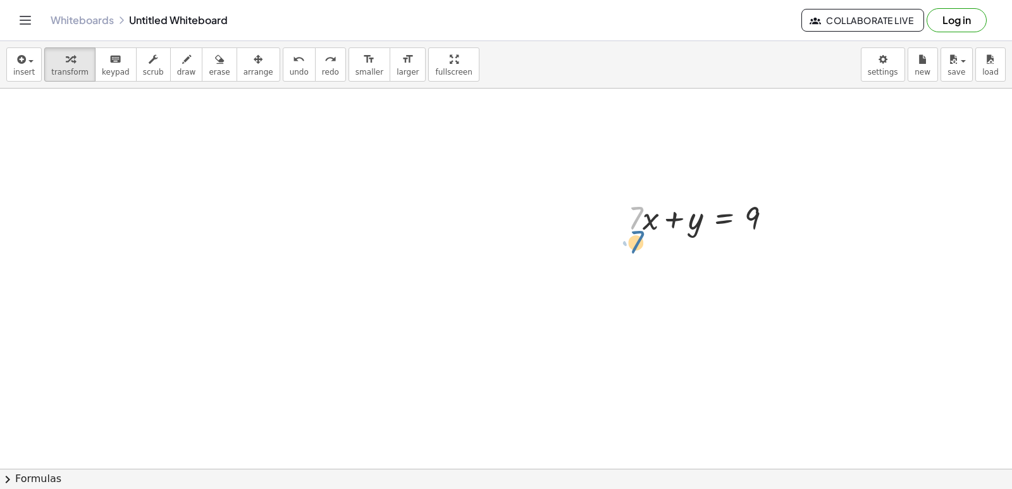
click at [646, 212] on div at bounding box center [704, 216] width 166 height 43
drag, startPoint x: 649, startPoint y: 209, endPoint x: 647, endPoint y: 218, distance: 8.9
click at [649, 219] on div at bounding box center [704, 216] width 166 height 43
drag, startPoint x: 650, startPoint y: 231, endPoint x: 722, endPoint y: 228, distance: 72.1
click at [659, 198] on div at bounding box center [704, 216] width 166 height 43
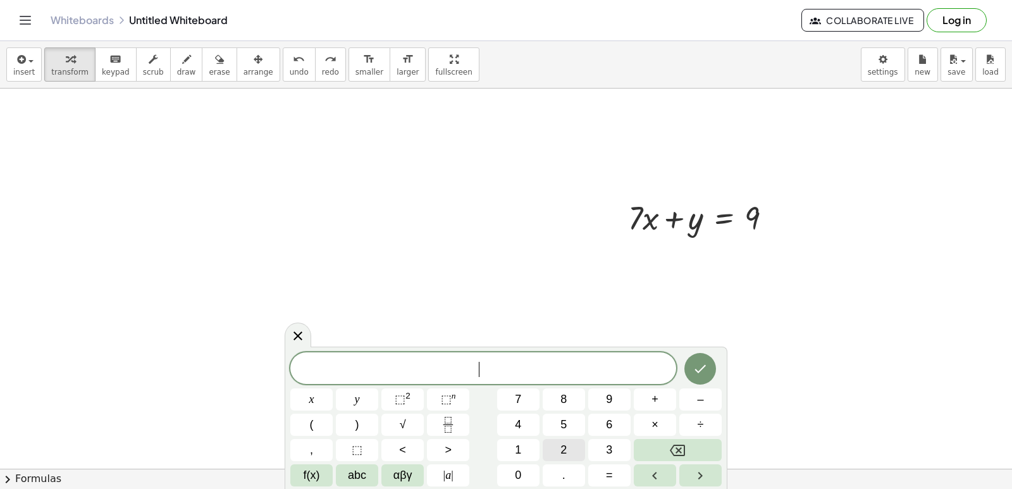
scroll to position [3040, 0]
click at [312, 397] on span "x" at bounding box center [311, 399] width 5 height 17
click at [697, 394] on span "–" at bounding box center [700, 399] width 6 height 17
click at [516, 424] on span "4" at bounding box center [518, 424] width 6 height 17
click at [372, 396] on button "y" at bounding box center [357, 399] width 42 height 22
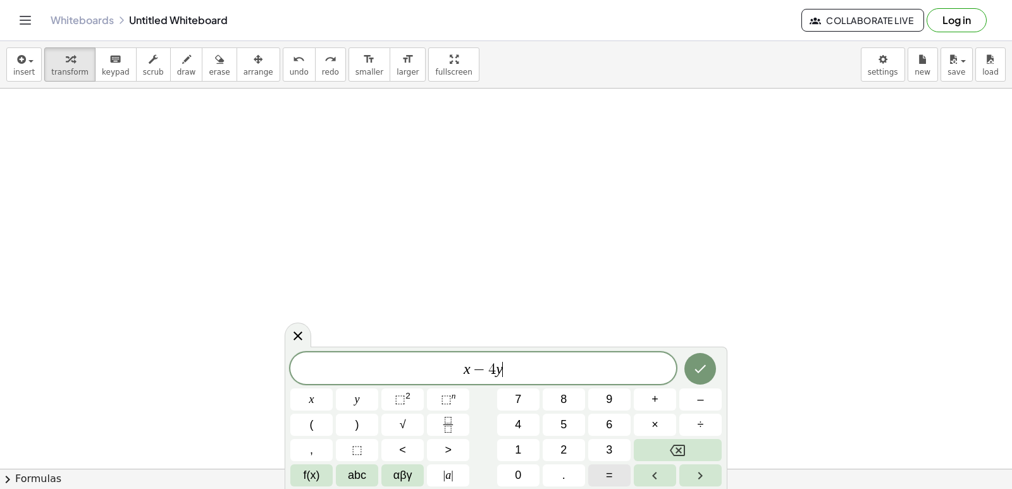
click at [615, 473] on button "=" at bounding box center [609, 475] width 42 height 22
click at [557, 420] on button "5" at bounding box center [563, 424] width 42 height 22
click at [705, 370] on icon "Done" at bounding box center [699, 368] width 15 height 15
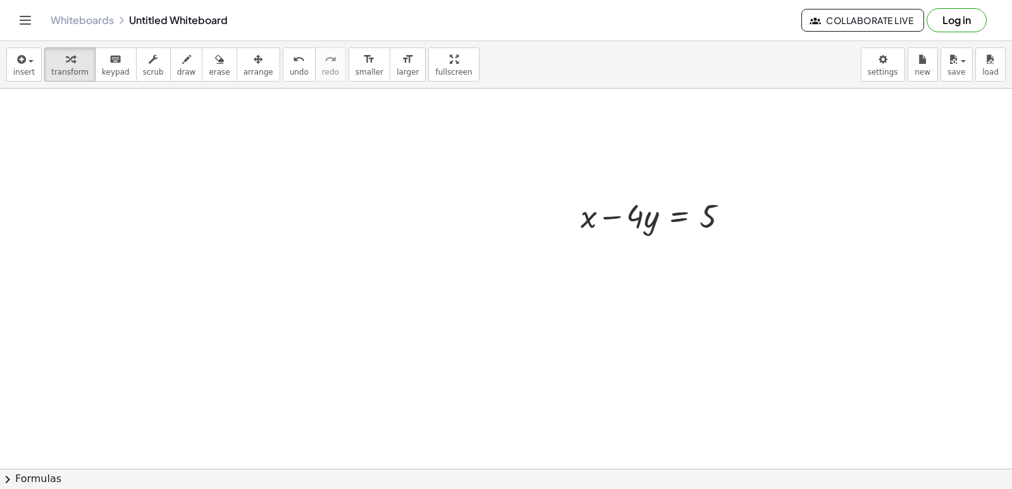
scroll to position [2913, 0]
click at [643, 229] on div at bounding box center [659, 226] width 171 height 43
click at [679, 257] on icon at bounding box center [678, 260] width 11 height 11
drag, startPoint x: 630, startPoint y: 236, endPoint x: 624, endPoint y: 253, distance: 18.2
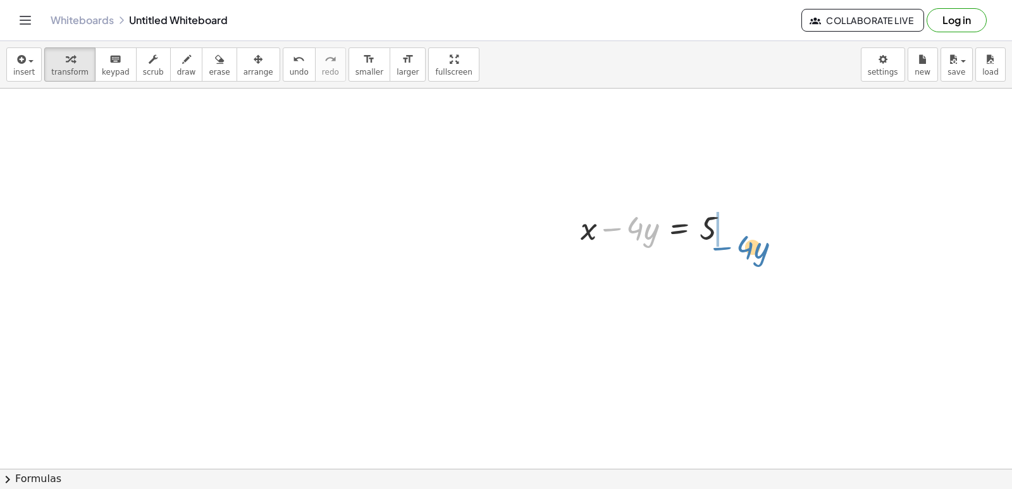
drag, startPoint x: 611, startPoint y: 227, endPoint x: 724, endPoint y: 243, distance: 114.3
click at [724, 243] on div at bounding box center [659, 226] width 171 height 43
drag, startPoint x: 737, startPoint y: 283, endPoint x: 731, endPoint y: 278, distance: 7.2
click at [734, 280] on div at bounding box center [690, 269] width 233 height 43
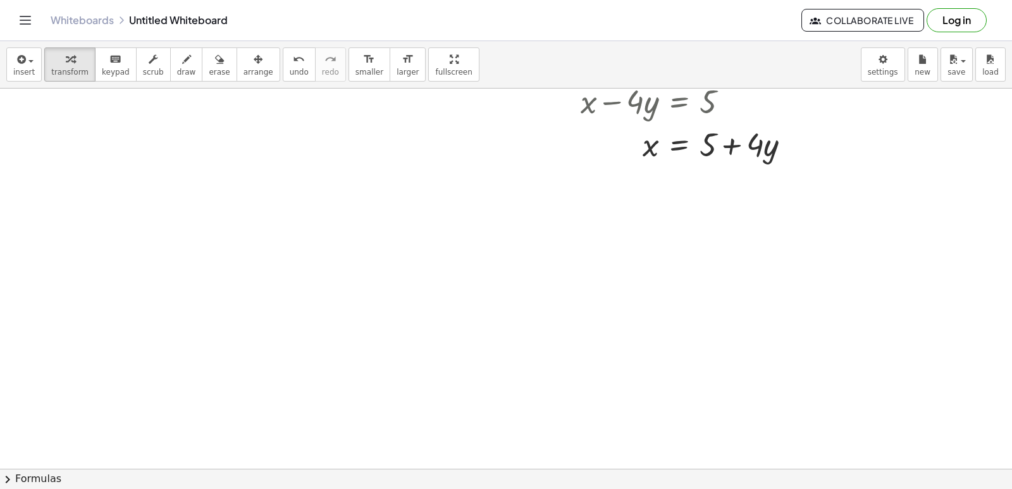
drag, startPoint x: 501, startPoint y: 401, endPoint x: 513, endPoint y: 402, distance: 12.1
click at [0, 0] on div "x y ⬚ 2 ⬚ n 7 8 9 + – ( ) √ 4 5 6 × ÷ , ⬚ < > 1 2 3 f(x) abc αβγ | a | 0 . =" at bounding box center [0, 0] width 0 height 0
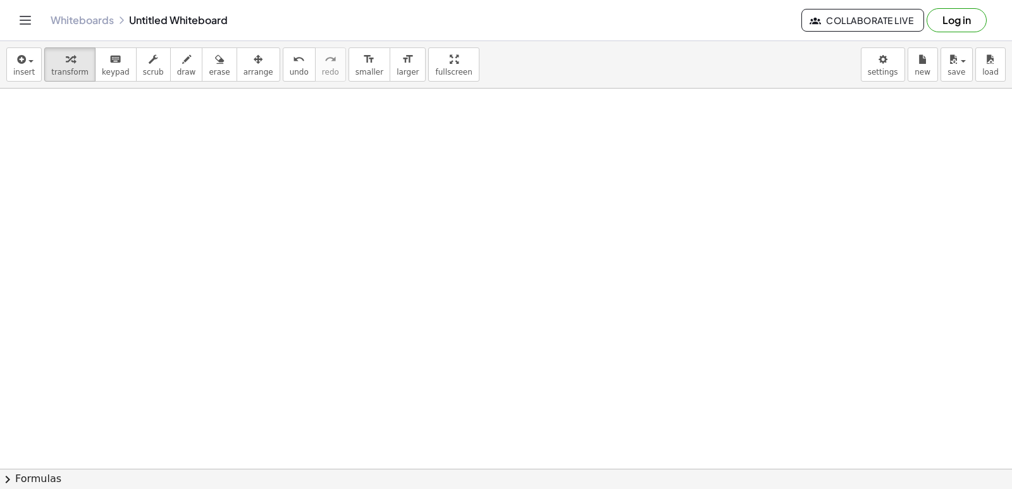
click at [83, 82] on div "insert select one: Math Expression Function Text Youtube Video Graphing Geometr…" at bounding box center [506, 64] width 1012 height 47
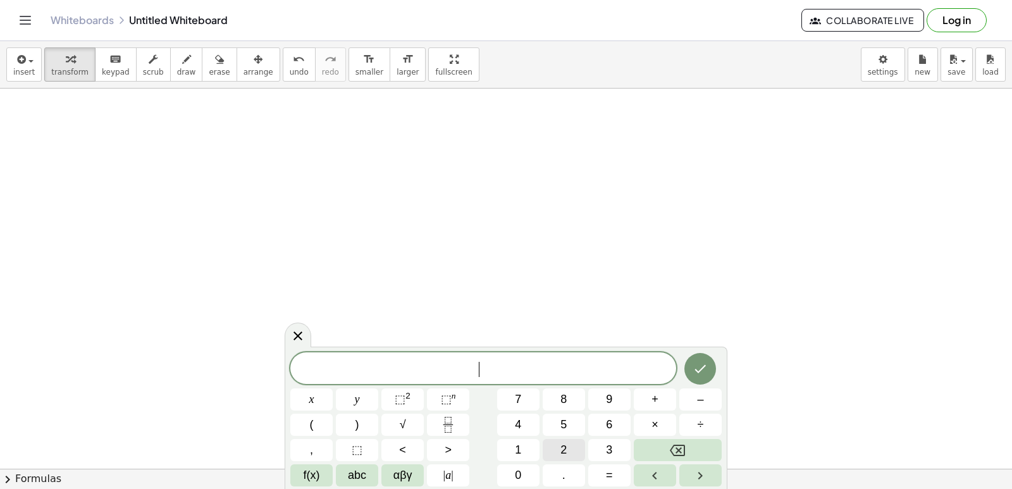
click at [562, 443] on span "2" at bounding box center [563, 449] width 6 height 17
click at [369, 397] on button "y" at bounding box center [357, 399] width 42 height 22
click at [656, 399] on span "+" at bounding box center [654, 399] width 7 height 17
click at [578, 400] on button "8" at bounding box center [563, 399] width 42 height 22
click at [317, 394] on button "x" at bounding box center [311, 399] width 42 height 22
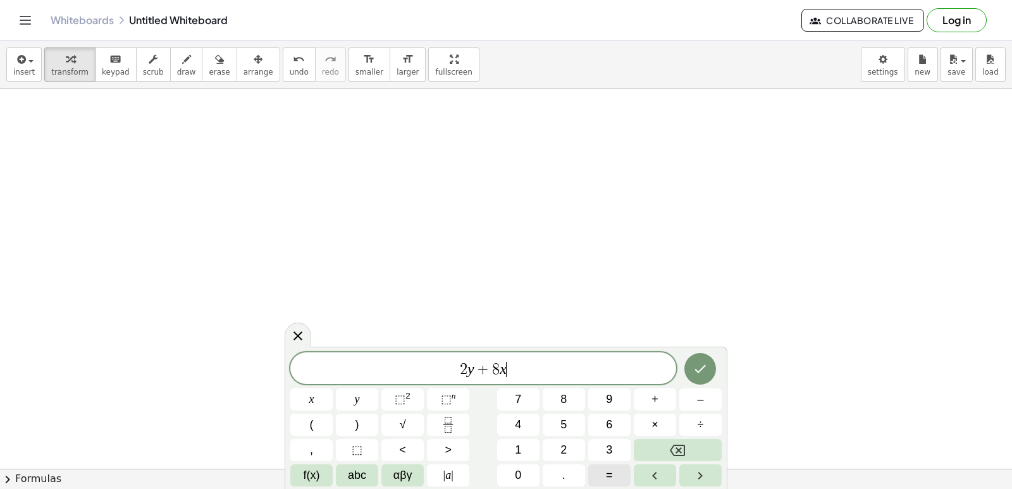
click at [617, 472] on button "=" at bounding box center [609, 475] width 42 height 22
click at [554, 442] on button "2" at bounding box center [563, 450] width 42 height 22
click at [513, 424] on button "4" at bounding box center [518, 424] width 42 height 22
click at [707, 368] on icon "Done" at bounding box center [699, 368] width 15 height 15
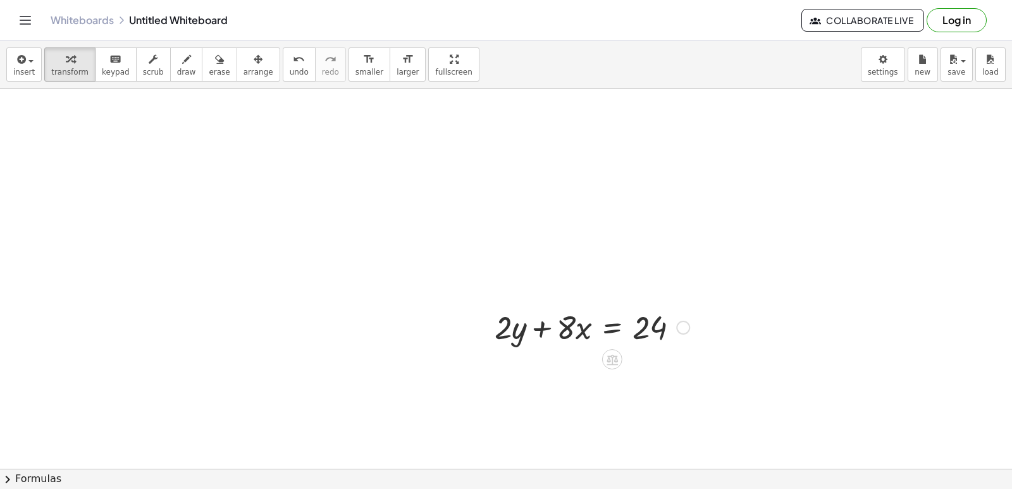
scroll to position [3419, 0]
drag, startPoint x: 541, startPoint y: 319, endPoint x: 653, endPoint y: 332, distance: 112.6
click at [656, 324] on div at bounding box center [591, 322] width 207 height 43
click at [675, 367] on div at bounding box center [624, 365] width 272 height 43
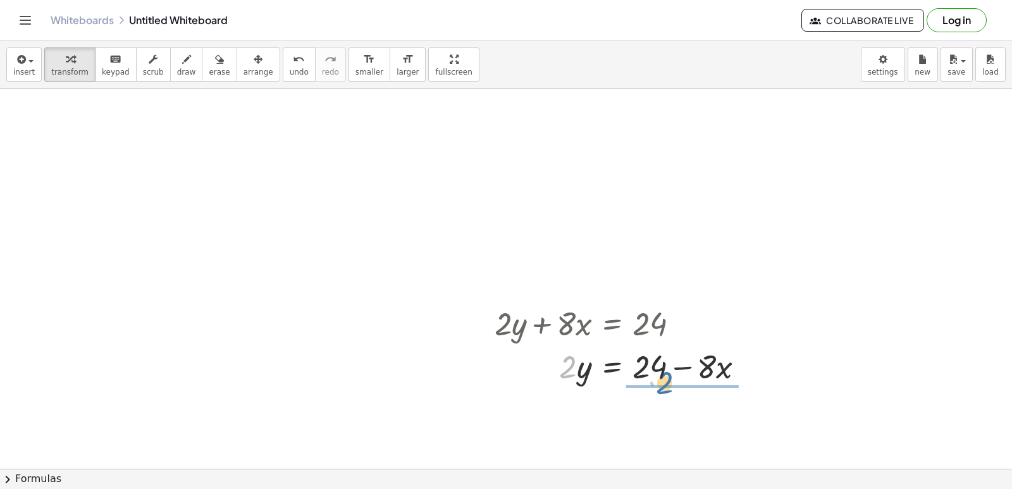
drag, startPoint x: 568, startPoint y: 369, endPoint x: 686, endPoint y: 362, distance: 118.4
click at [686, 362] on div at bounding box center [624, 365] width 272 height 43
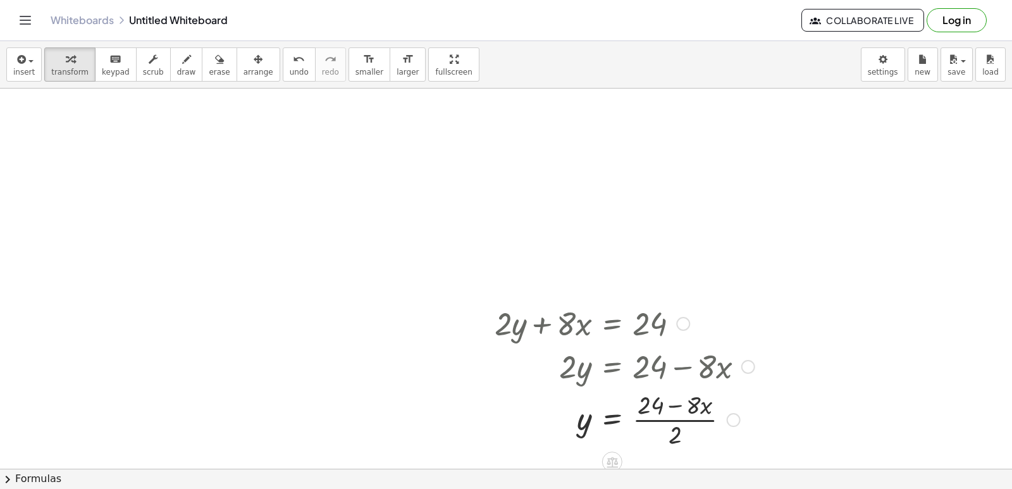
click at [674, 417] on div at bounding box center [624, 418] width 272 height 63
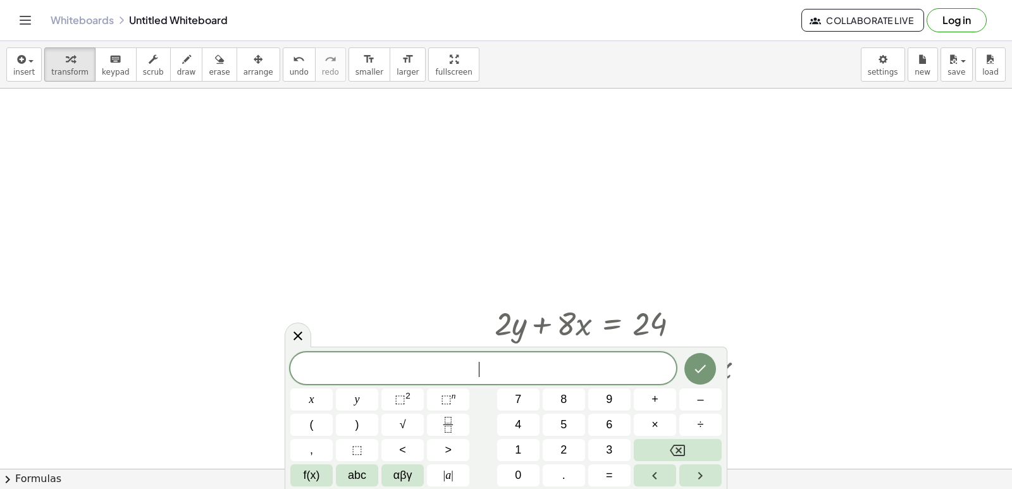
scroll to position [3609, 0]
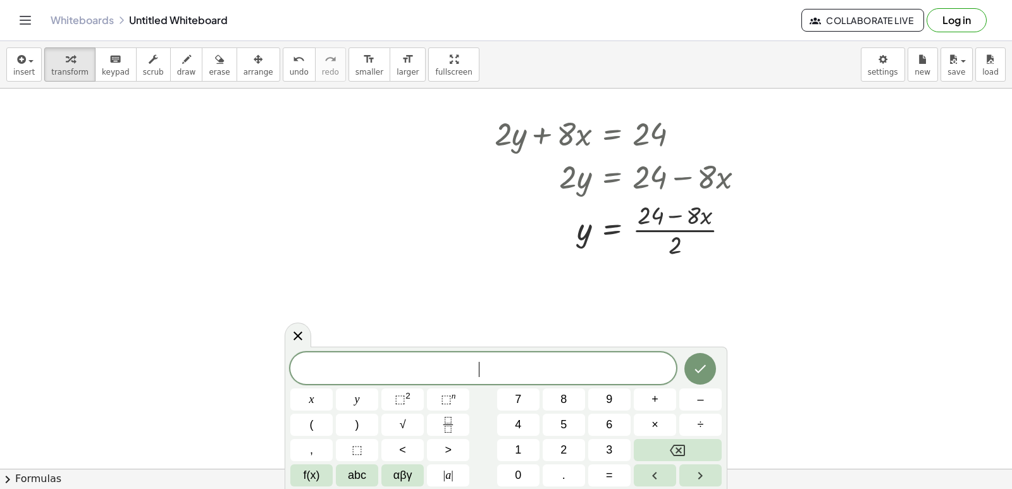
drag, startPoint x: 779, startPoint y: 372, endPoint x: 730, endPoint y: 374, distance: 49.3
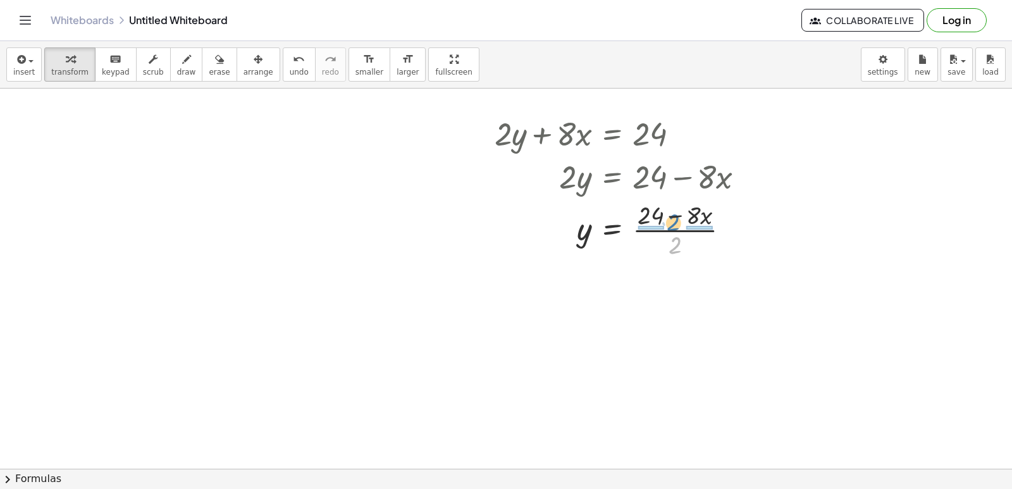
drag, startPoint x: 675, startPoint y: 251, endPoint x: 673, endPoint y: 228, distance: 22.8
click at [673, 228] on div at bounding box center [624, 228] width 272 height 63
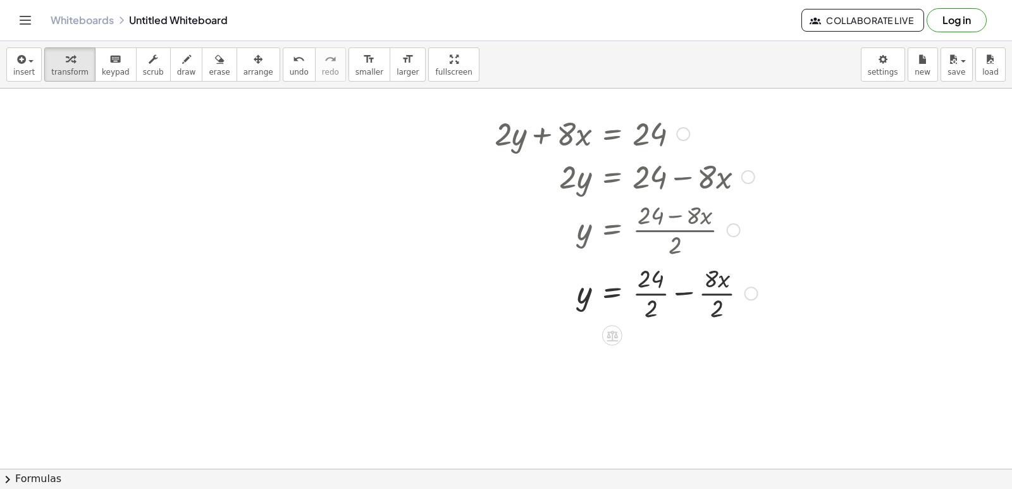
click at [717, 289] on div at bounding box center [626, 291] width 276 height 63
click at [649, 356] on div at bounding box center [626, 355] width 276 height 63
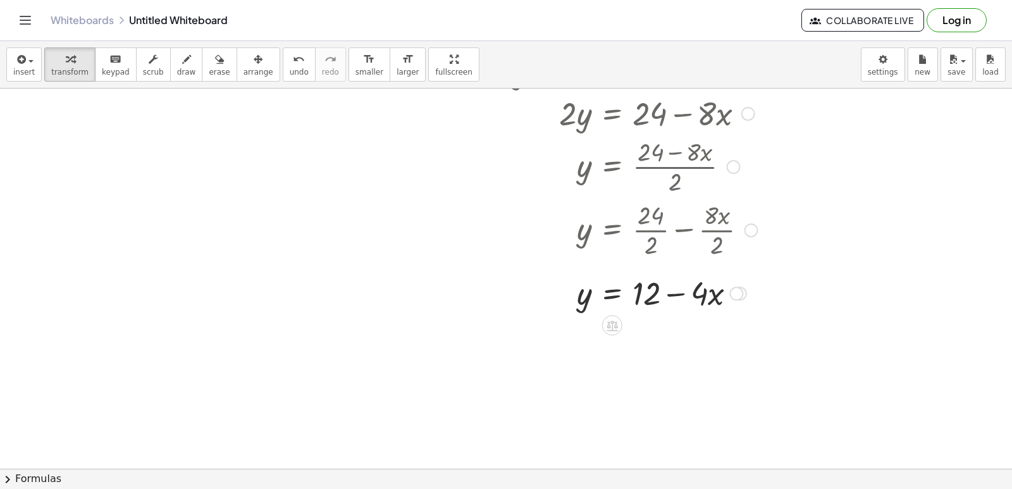
click at [681, 291] on div at bounding box center [626, 292] width 276 height 43
click at [676, 291] on div at bounding box center [626, 292] width 276 height 43
click at [676, 293] on div at bounding box center [626, 292] width 276 height 43
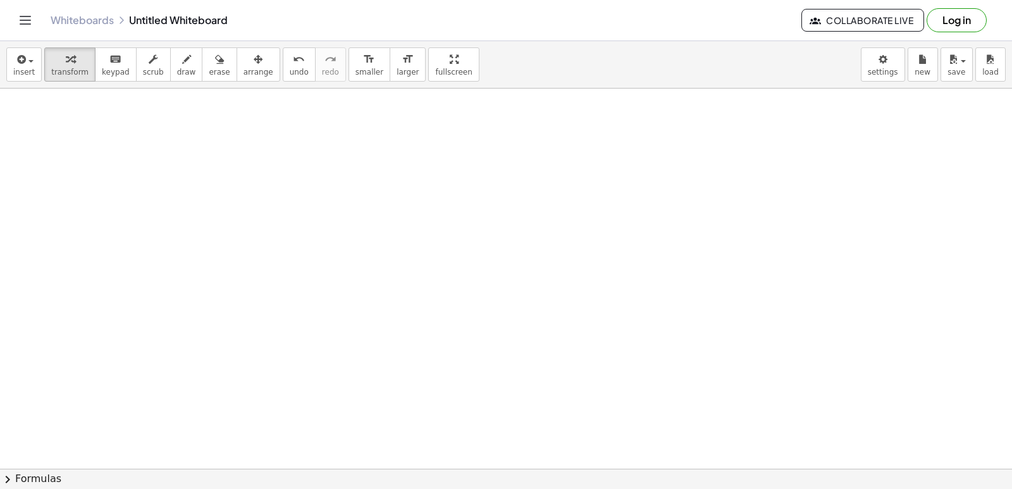
scroll to position [3926, 0]
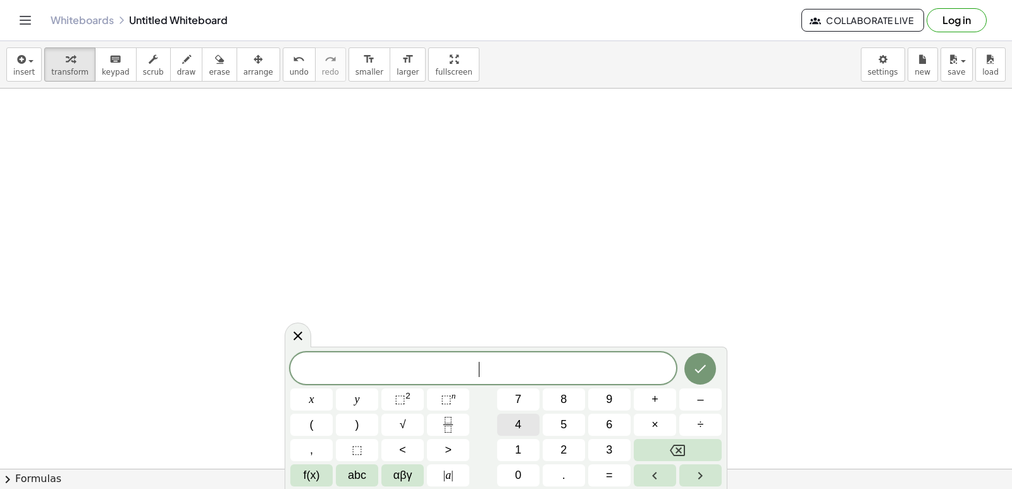
click at [523, 426] on button "4" at bounding box center [518, 424] width 42 height 22
click at [322, 401] on button "x" at bounding box center [311, 399] width 42 height 22
click at [712, 399] on button "–" at bounding box center [700, 399] width 42 height 22
click at [565, 451] on span "2" at bounding box center [563, 449] width 6 height 17
click at [532, 473] on button "0" at bounding box center [518, 475] width 42 height 22
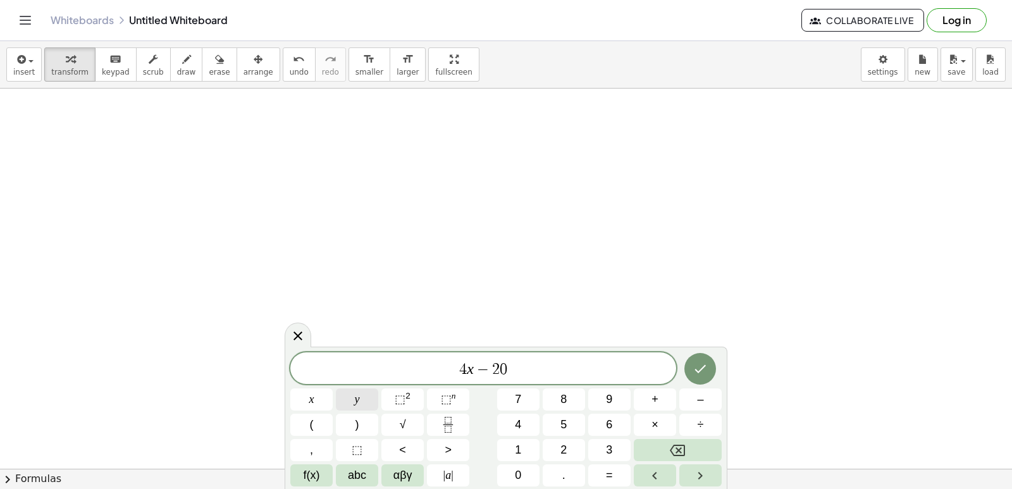
click at [368, 404] on button "y" at bounding box center [357, 399] width 42 height 22
click at [615, 474] on button "=" at bounding box center [609, 475] width 42 height 22
click at [610, 424] on span "6" at bounding box center [609, 424] width 6 height 17
click at [525, 470] on button "0" at bounding box center [518, 475] width 42 height 22
click at [692, 371] on button "Done" at bounding box center [700, 369] width 32 height 32
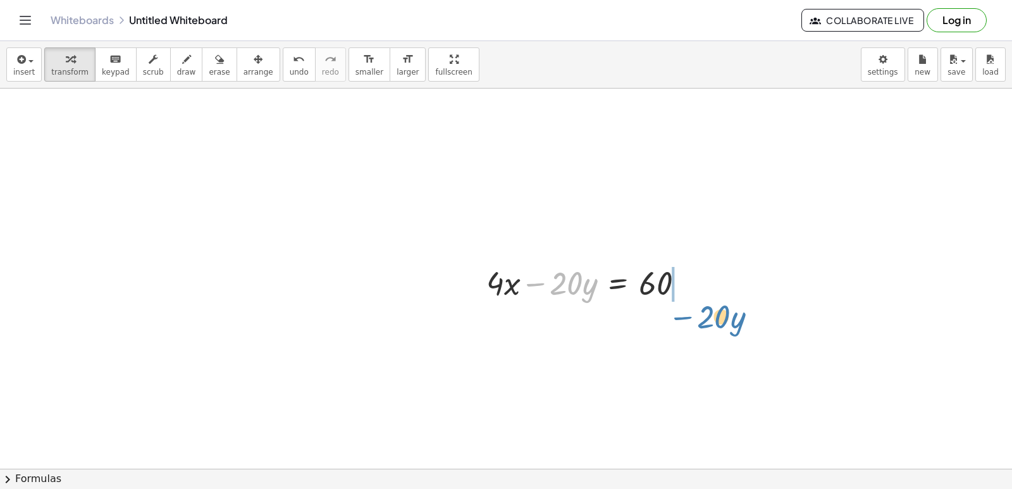
drag, startPoint x: 530, startPoint y: 283, endPoint x: 647, endPoint y: 302, distance: 119.0
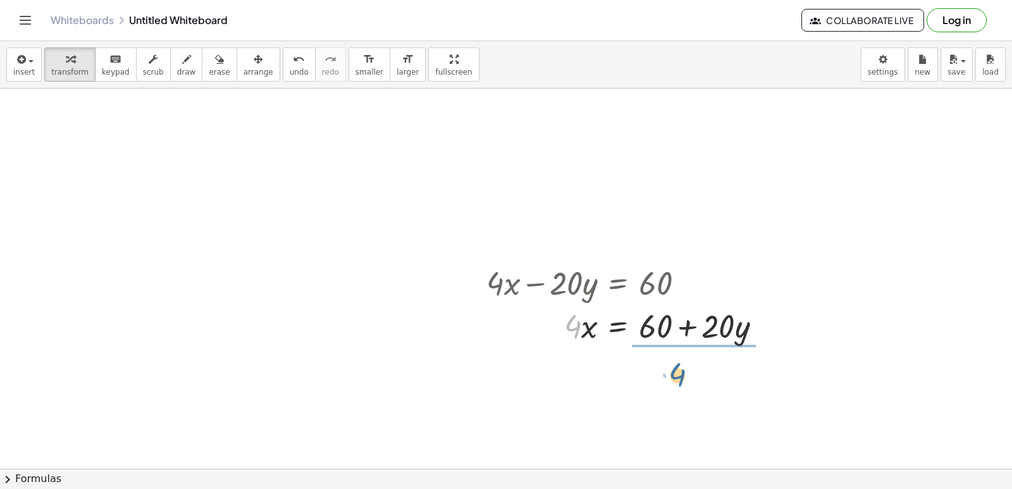
drag, startPoint x: 640, startPoint y: 383, endPoint x: 683, endPoint y: 373, distance: 43.5
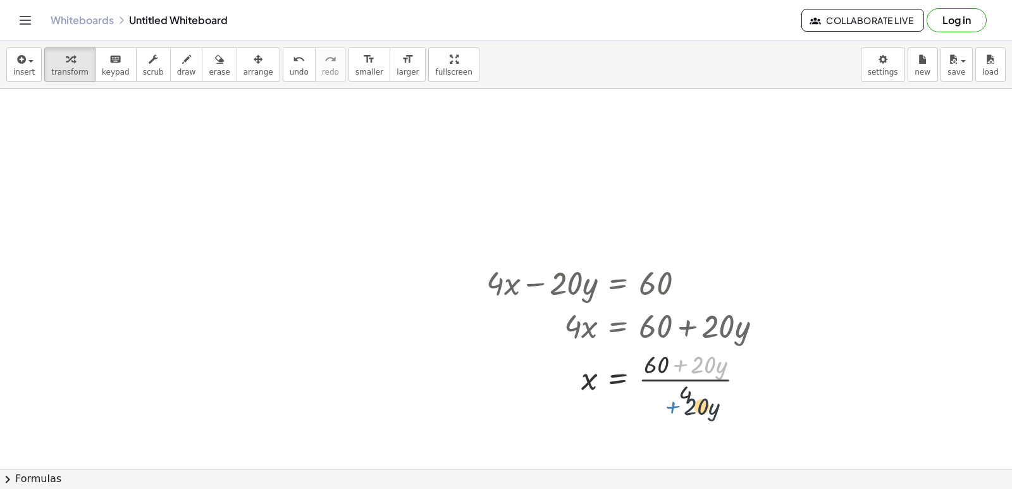
drag, startPoint x: 685, startPoint y: 346, endPoint x: 676, endPoint y: 400, distance: 53.8
click at [676, 400] on div at bounding box center [629, 377] width 298 height 63
drag, startPoint x: 683, startPoint y: 397, endPoint x: 680, endPoint y: 384, distance: 13.2
click at [680, 384] on div at bounding box center [629, 377] width 298 height 63
drag, startPoint x: 683, startPoint y: 393, endPoint x: 700, endPoint y: 370, distance: 28.1
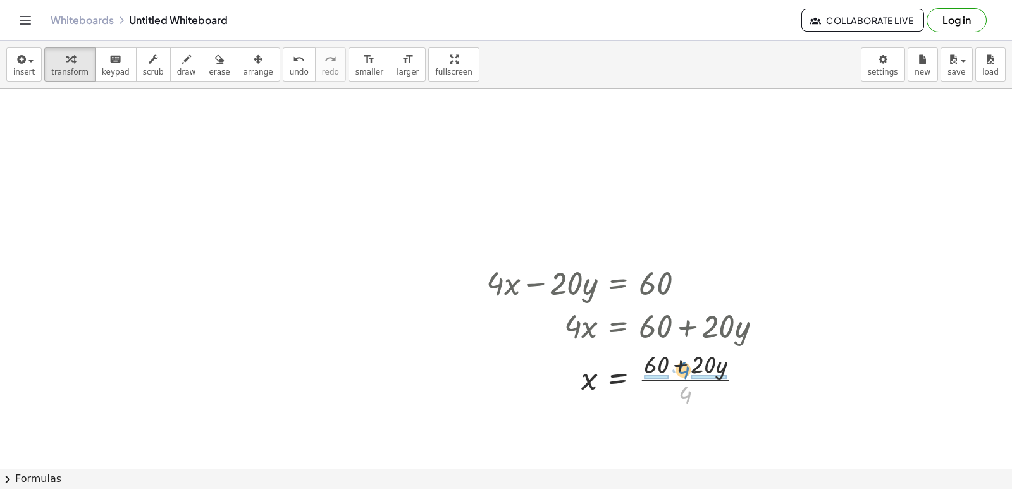
click at [682, 366] on div at bounding box center [629, 377] width 298 height 63
click at [726, 377] on div at bounding box center [629, 377] width 298 height 63
click at [663, 381] on div at bounding box center [629, 377] width 298 height 63
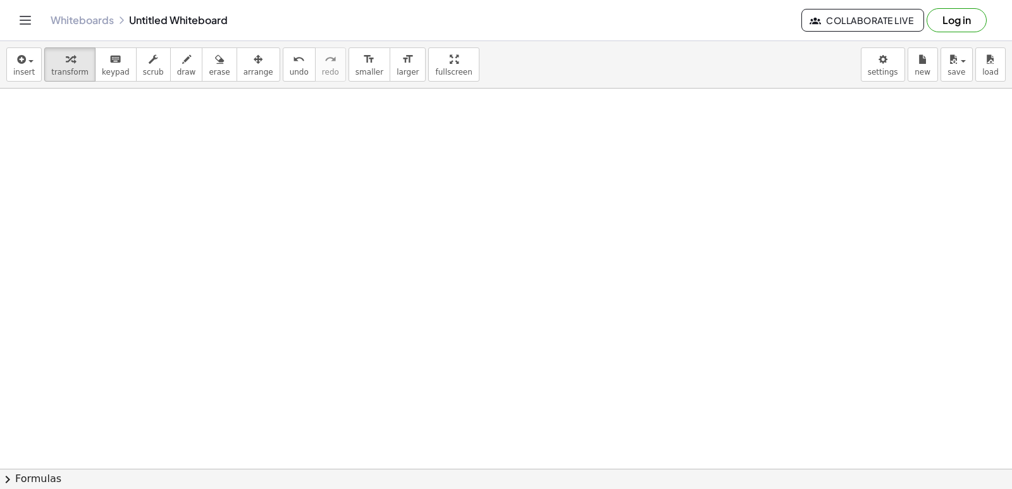
scroll to position [4432, 0]
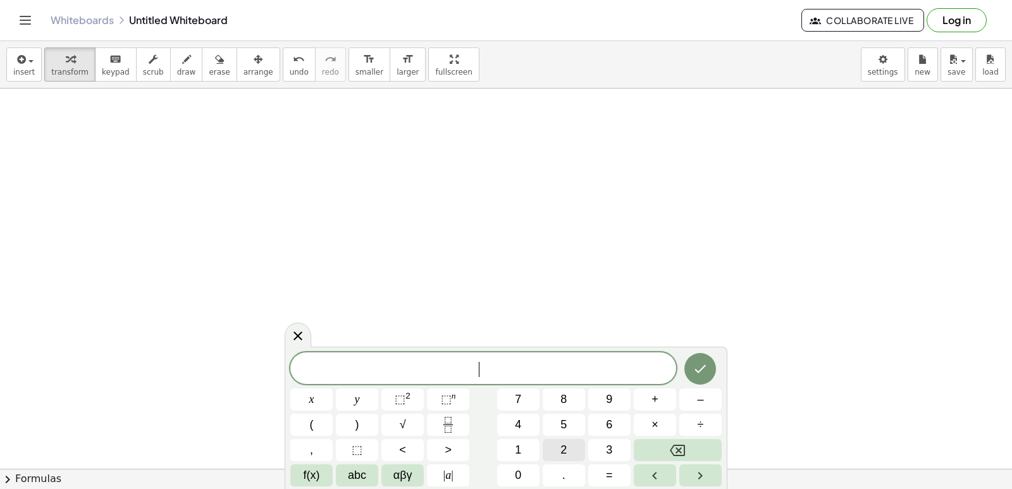
click at [559, 449] on button "2" at bounding box center [563, 450] width 42 height 22
click at [310, 393] on button "x" at bounding box center [311, 399] width 42 height 22
click at [661, 399] on button "+" at bounding box center [654, 399] width 42 height 22
click at [499, 399] on button "7" at bounding box center [518, 399] width 42 height 22
click at [364, 401] on button "y" at bounding box center [357, 399] width 42 height 22
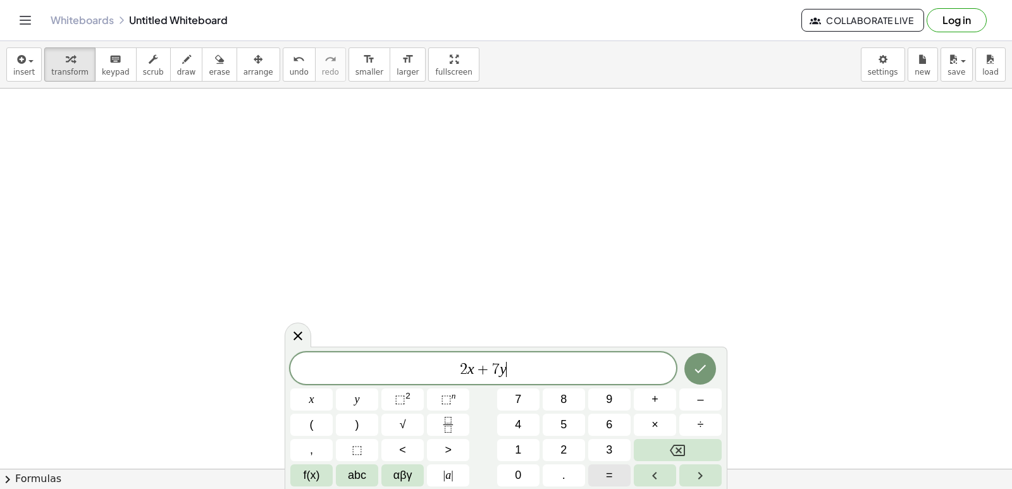
click at [611, 466] on button "=" at bounding box center [609, 475] width 42 height 22
click at [610, 401] on span "9" at bounding box center [609, 399] width 6 height 17
click at [704, 367] on icon "Done" at bounding box center [699, 368] width 15 height 15
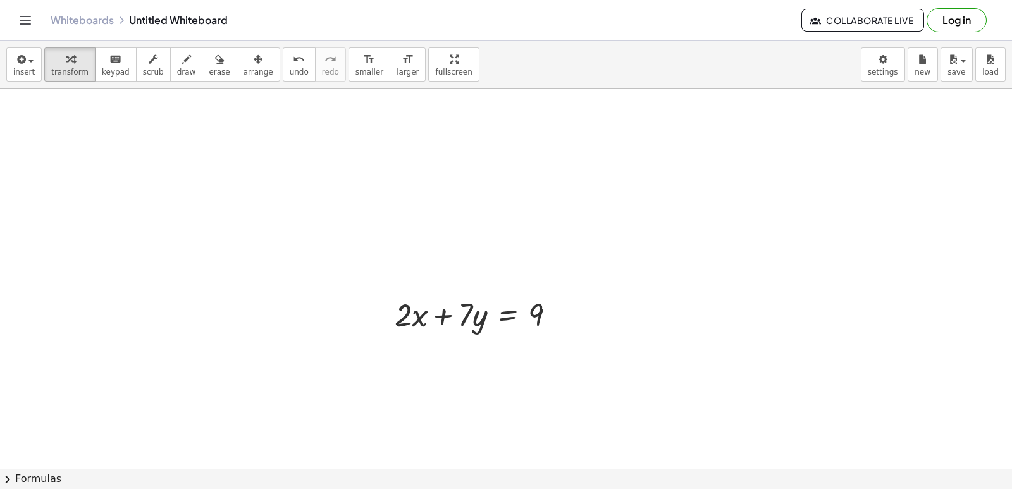
scroll to position [4623, 0]
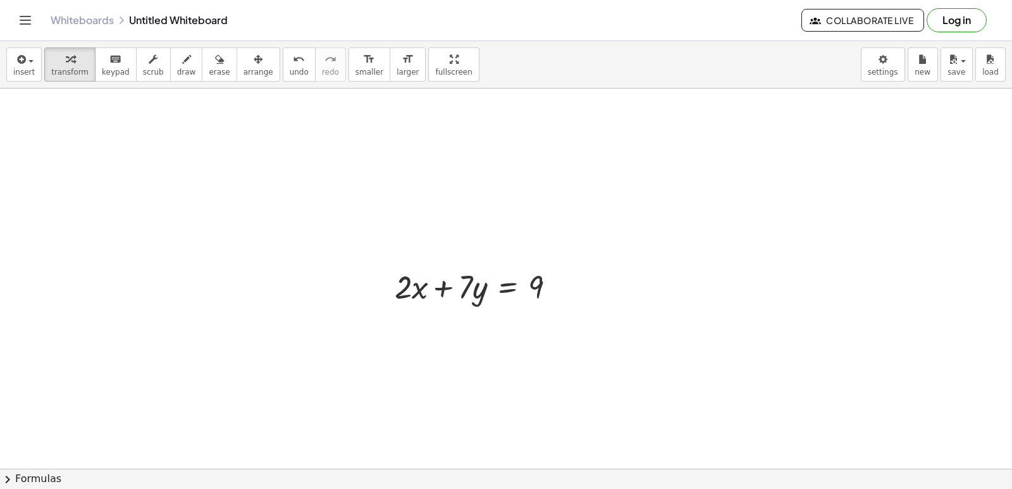
click at [75, 76] on span "transform" at bounding box center [69, 72] width 37 height 9
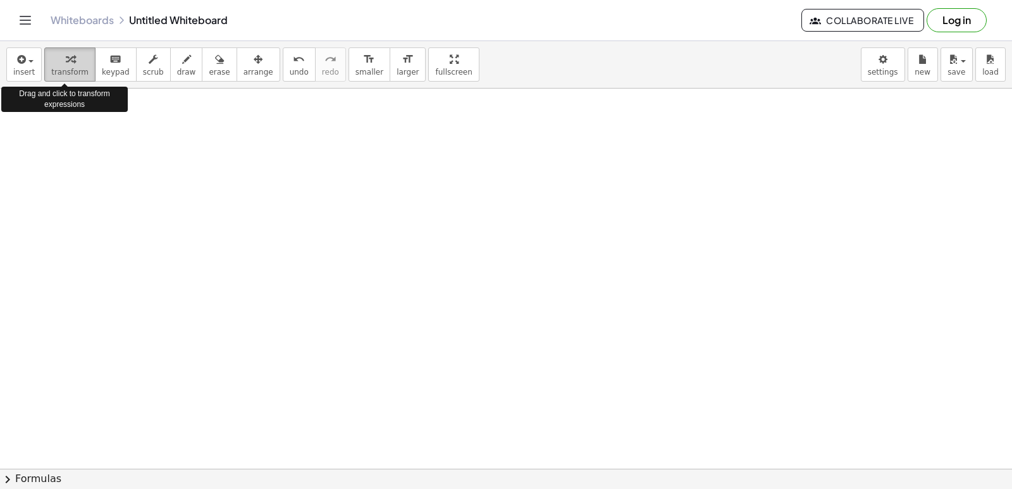
click at [60, 71] on span "transform" at bounding box center [69, 72] width 37 height 9
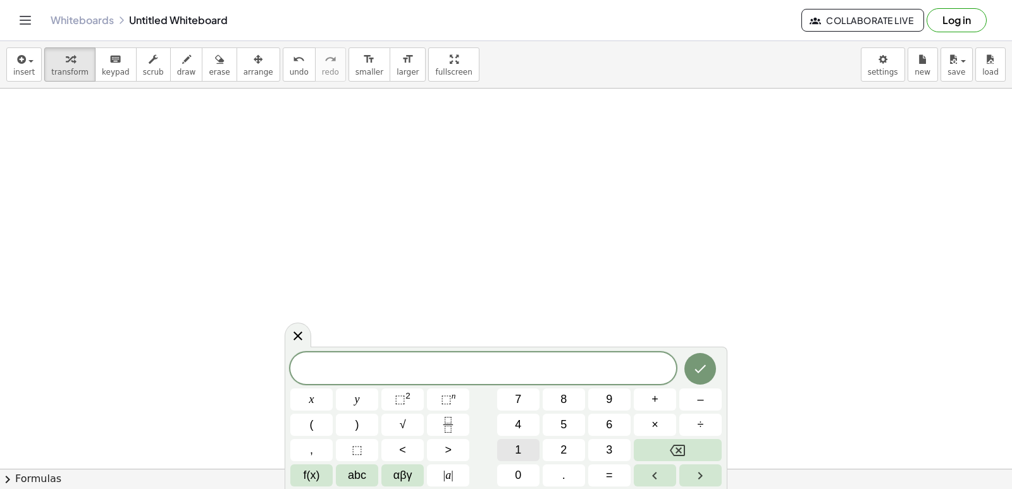
click at [510, 444] on button "1" at bounding box center [518, 450] width 42 height 22
click at [518, 467] on button "0" at bounding box center [518, 475] width 42 height 22
click at [307, 403] on button "x" at bounding box center [311, 399] width 42 height 22
click at [697, 400] on span "–" at bounding box center [700, 399] width 6 height 17
click at [578, 423] on button "5" at bounding box center [563, 424] width 42 height 22
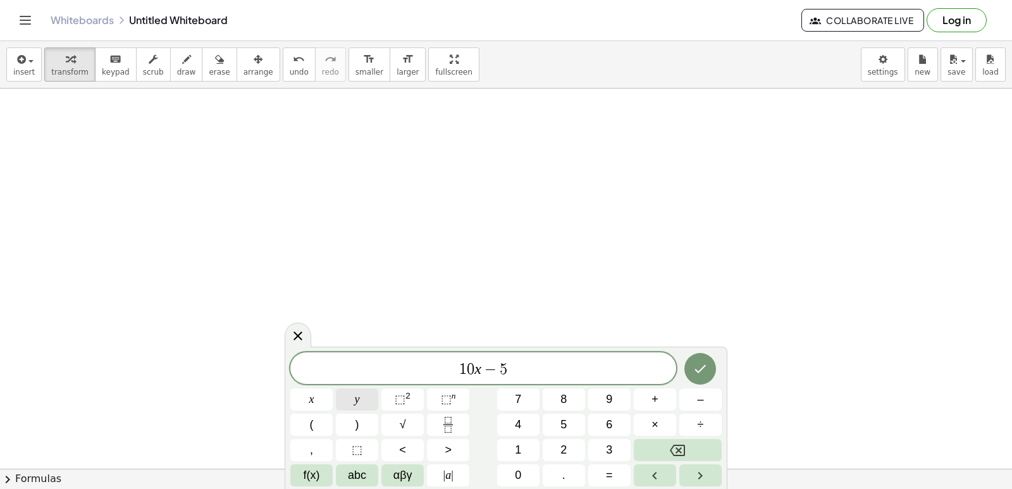
click at [365, 398] on button "y" at bounding box center [357, 399] width 42 height 22
click at [606, 480] on span "=" at bounding box center [609, 475] width 7 height 17
click at [525, 447] on button "1" at bounding box center [518, 450] width 42 height 22
click at [519, 462] on div "1 0 x − 5 y = 1 ​ x y ⬚ 2 ⬚ n 7 8 9 + – ( ) √ 4 5 6 × ÷ , ⬚ < > 1 2 3 f(x) abc …" at bounding box center [505, 419] width 431 height 134
click at [519, 465] on button "0" at bounding box center [518, 475] width 42 height 22
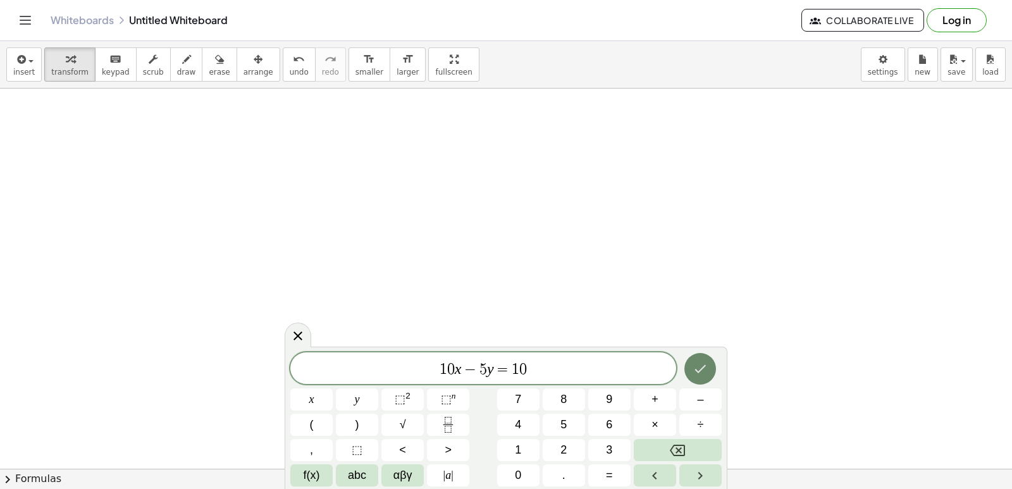
click at [695, 365] on icon "Done" at bounding box center [699, 368] width 15 height 15
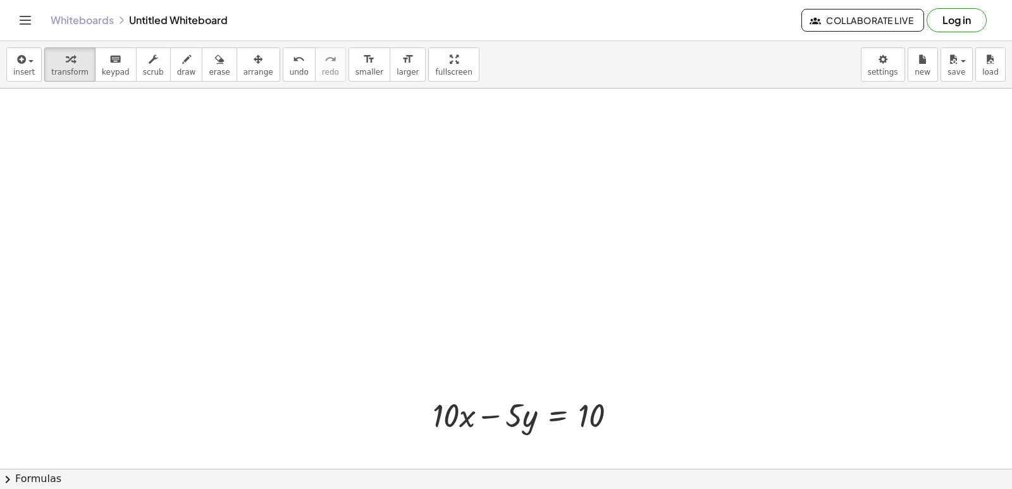
scroll to position [5066, 0]
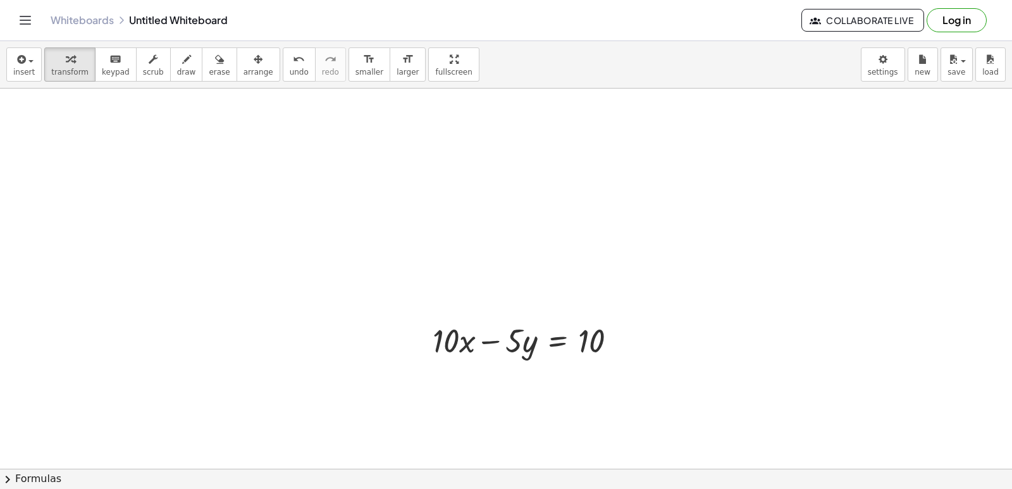
click at [243, 71] on span "arrange" at bounding box center [258, 72] width 30 height 9
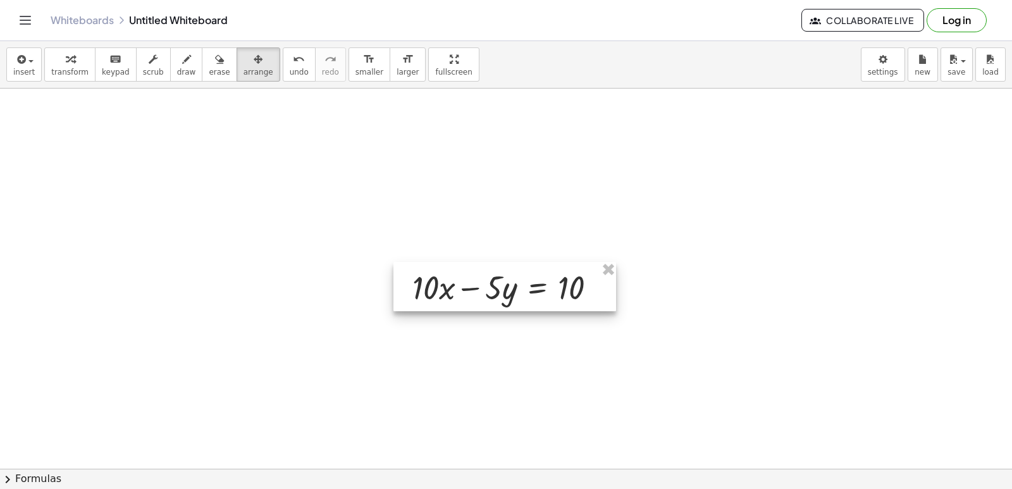
drag, startPoint x: 488, startPoint y: 346, endPoint x: 456, endPoint y: 283, distance: 71.2
click at [429, 262] on div at bounding box center [504, 286] width 223 height 49
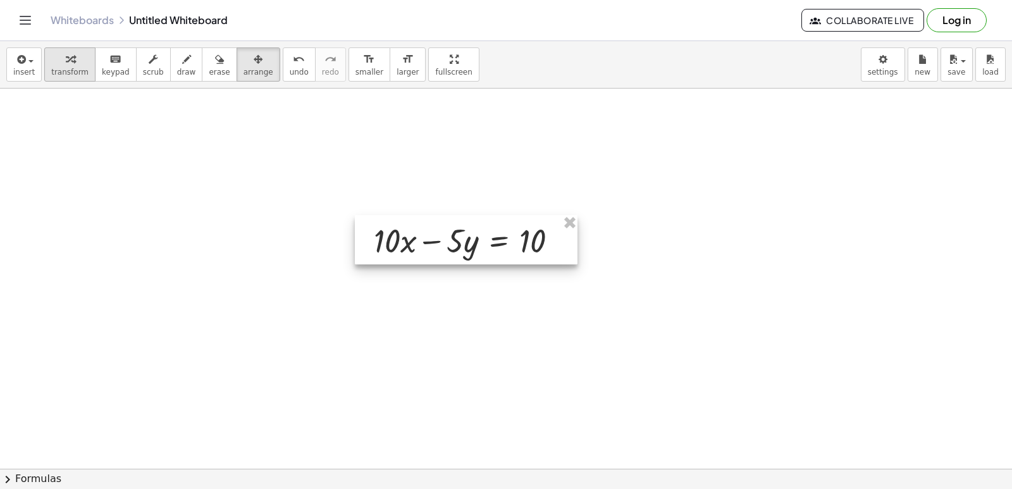
click at [71, 75] on span "transform" at bounding box center [69, 72] width 37 height 9
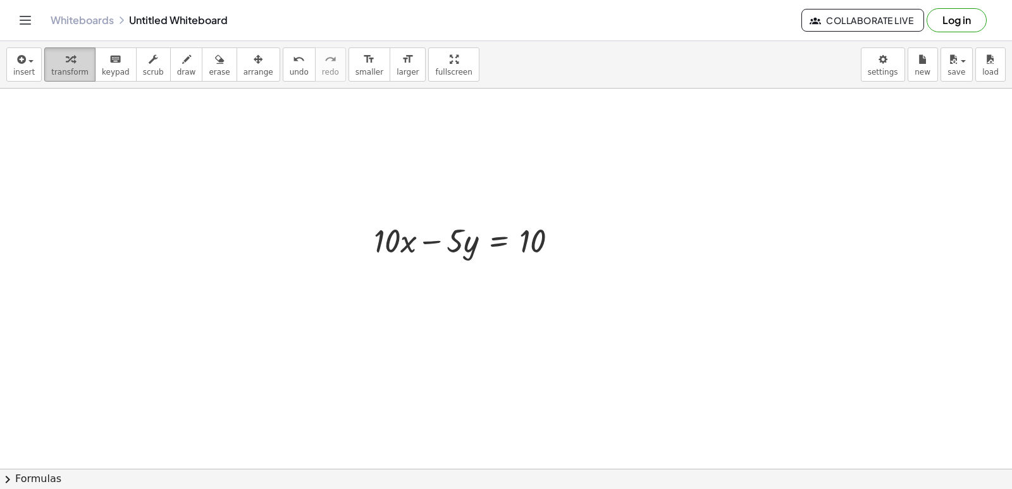
click at [66, 59] on icon "button" at bounding box center [70, 59] width 9 height 15
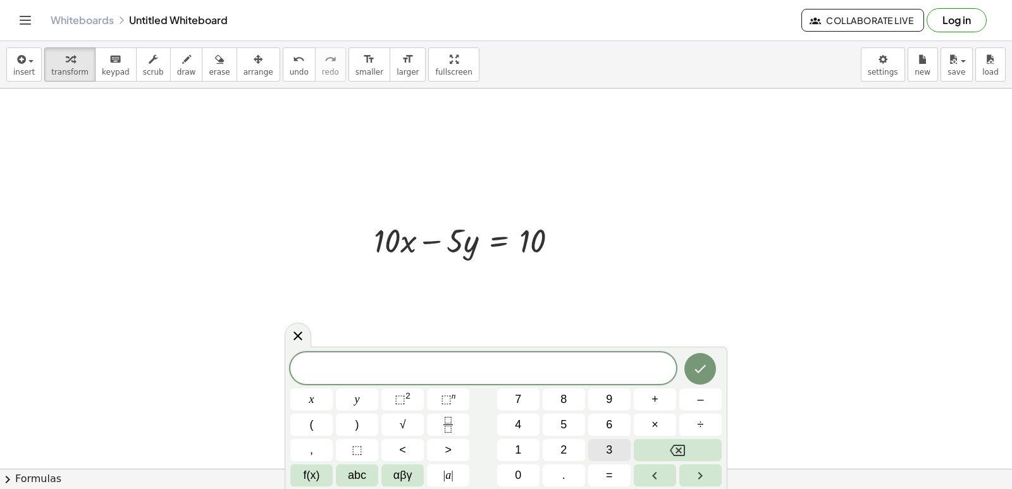
click at [615, 450] on button "3" at bounding box center [609, 450] width 42 height 22
click at [316, 400] on button "x" at bounding box center [311, 399] width 42 height 22
click at [659, 395] on button "+" at bounding box center [654, 399] width 42 height 22
click at [571, 425] on button "5" at bounding box center [563, 424] width 42 height 22
click at [355, 397] on button "y" at bounding box center [357, 399] width 42 height 22
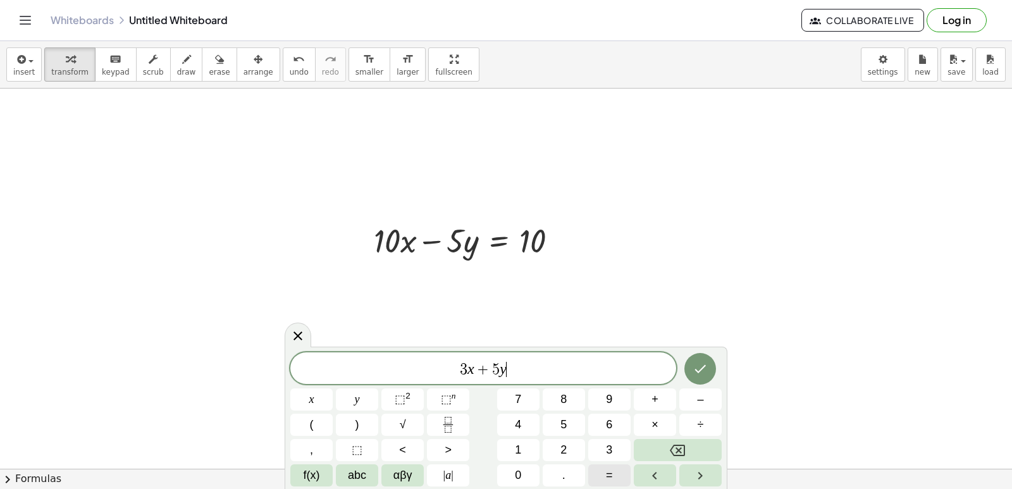
click at [613, 466] on button "=" at bounding box center [609, 475] width 42 height 22
click at [521, 453] on span "1" at bounding box center [518, 449] width 6 height 17
click at [618, 419] on button "6" at bounding box center [609, 424] width 42 height 22
click at [709, 372] on button "Done" at bounding box center [700, 369] width 32 height 32
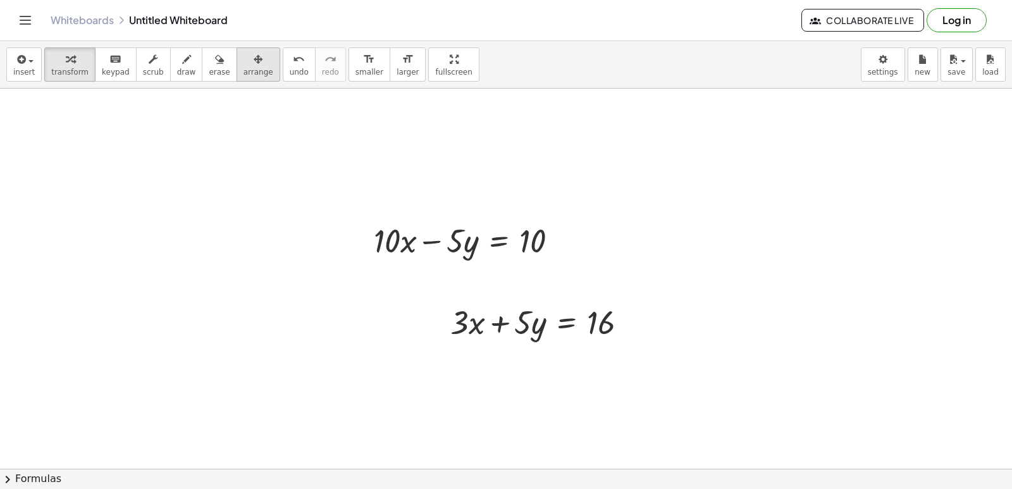
click at [243, 69] on span "arrange" at bounding box center [258, 72] width 30 height 9
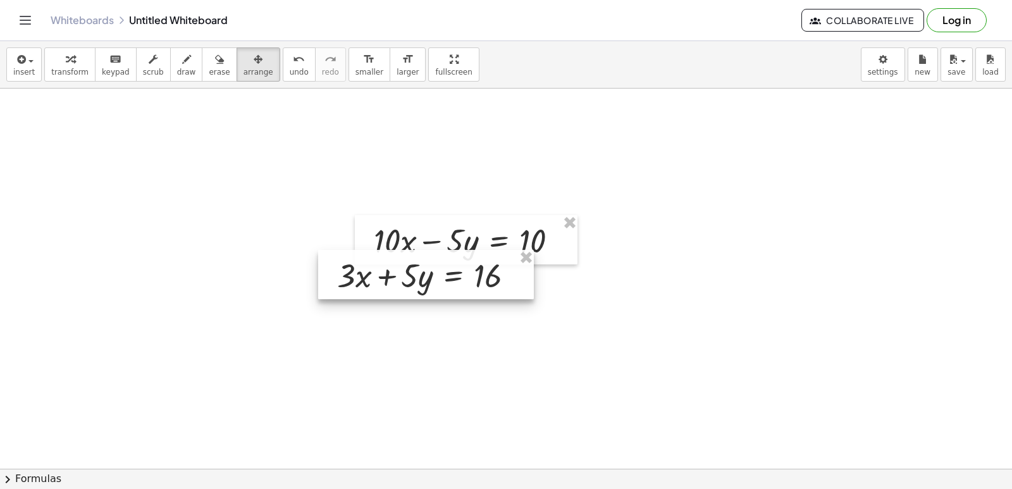
click at [491, 299] on div at bounding box center [426, 274] width 216 height 49
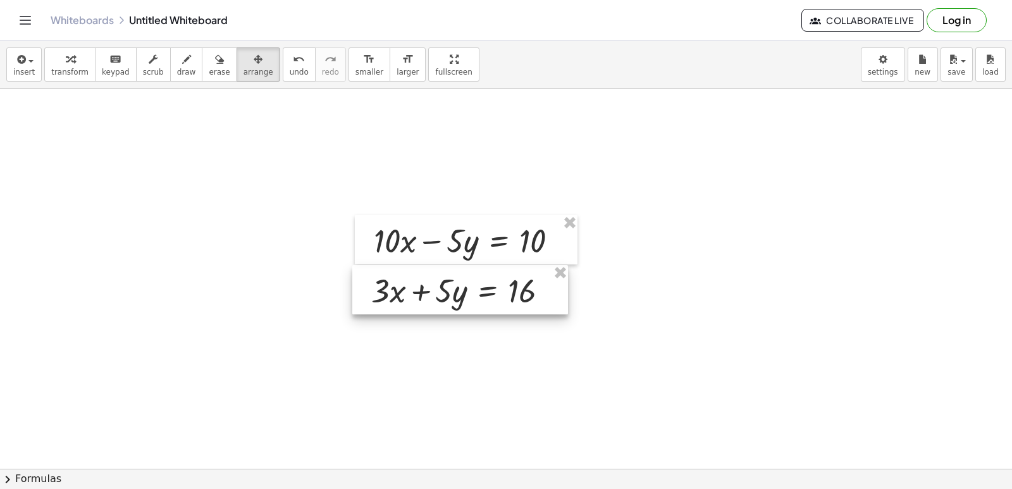
drag, startPoint x: 511, startPoint y: 317, endPoint x: 521, endPoint y: 288, distance: 30.6
click at [521, 288] on div at bounding box center [460, 289] width 216 height 49
click at [209, 70] on span "erase" at bounding box center [219, 72] width 21 height 9
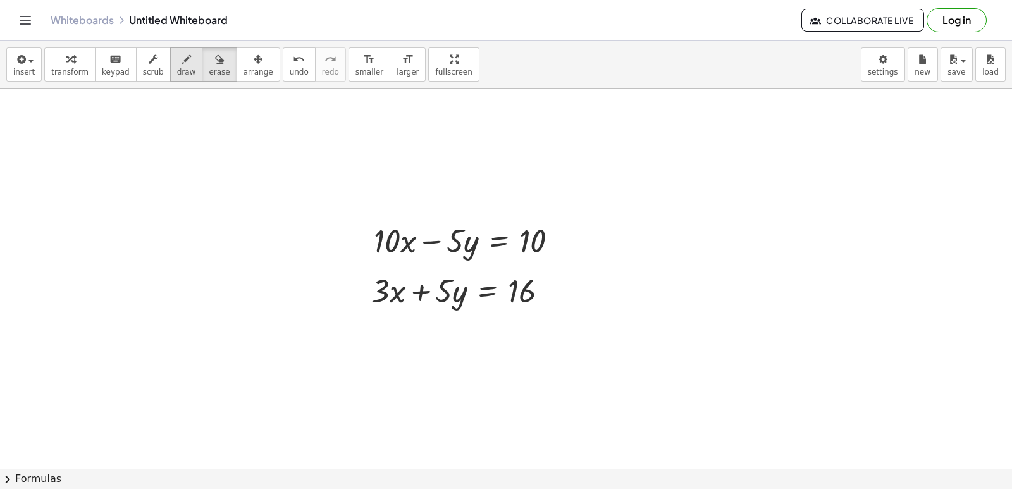
click at [177, 76] on span "draw" at bounding box center [186, 72] width 19 height 9
drag, startPoint x: 390, startPoint y: 208, endPoint x: 381, endPoint y: 314, distance: 106.6
click at [290, 72] on button "undo undo" at bounding box center [299, 64] width 33 height 34
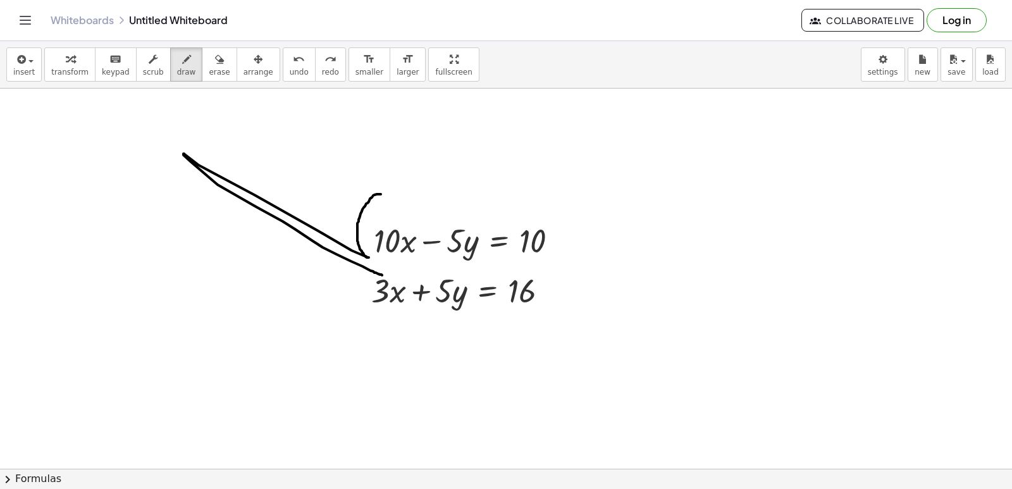
drag, startPoint x: 381, startPoint y: 194, endPoint x: 392, endPoint y: 280, distance: 86.7
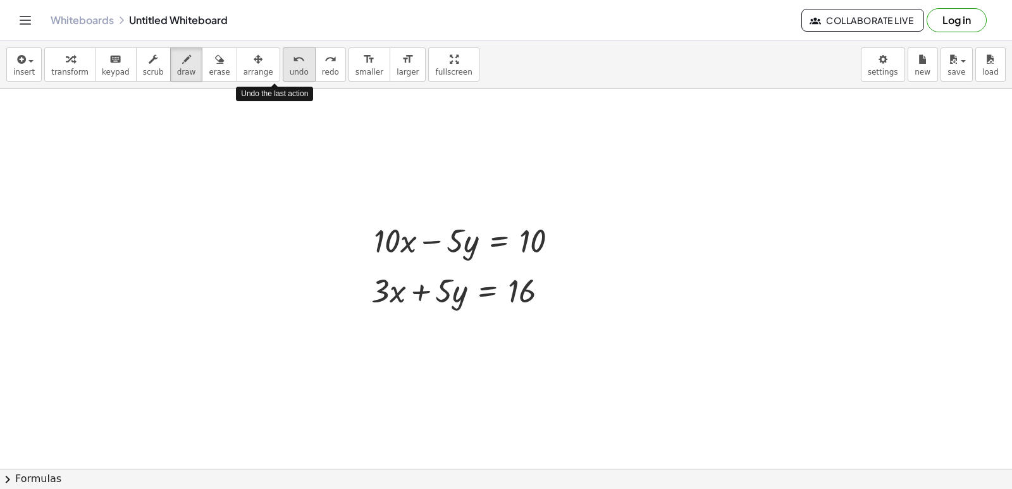
click at [290, 75] on span "undo" at bounding box center [299, 72] width 19 height 9
drag, startPoint x: 365, startPoint y: 211, endPoint x: 372, endPoint y: 316, distance: 105.8
click at [293, 58] on icon "undo" at bounding box center [299, 59] width 12 height 15
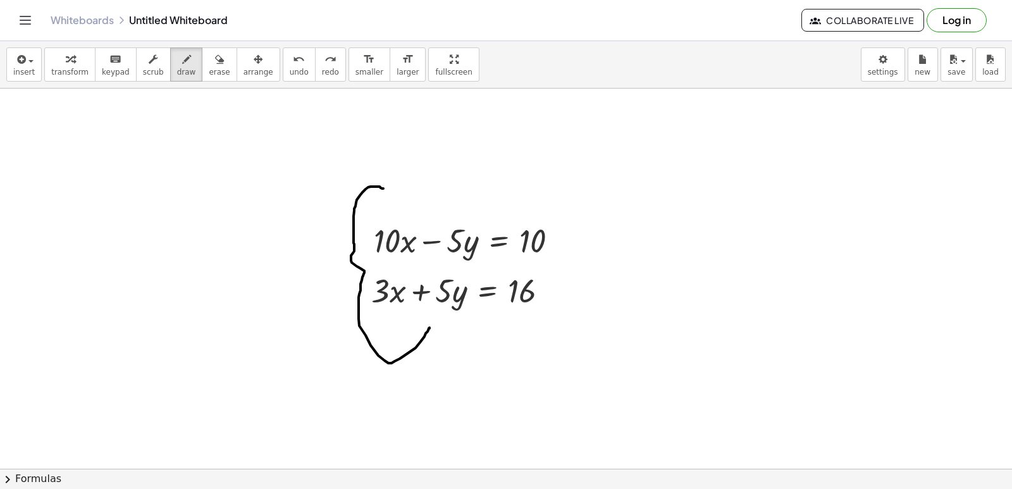
drag, startPoint x: 368, startPoint y: 187, endPoint x: 430, endPoint y: 327, distance: 152.8
click at [76, 71] on button "transform" at bounding box center [69, 64] width 51 height 34
click at [479, 223] on div at bounding box center [470, 239] width 207 height 43
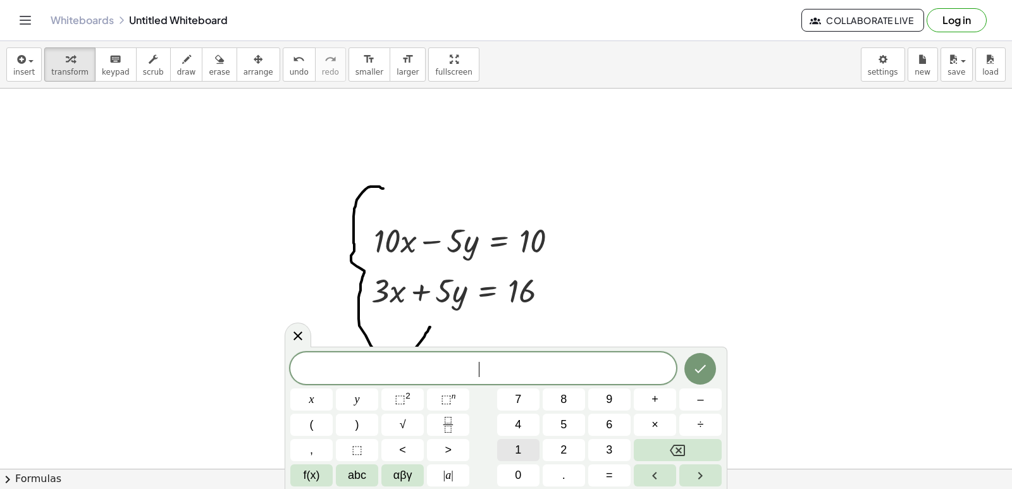
click at [529, 451] on button "1" at bounding box center [518, 450] width 42 height 22
click at [526, 465] on div "1 ​ x y ⬚ 2 ⬚ n 7 8 9 + – ( ) √ 4 5 6 × ÷ , ⬚ < > 1 2 3 f(x) abc αβγ | a | 0 . =" at bounding box center [505, 419] width 431 height 134
click at [511, 472] on button "0" at bounding box center [518, 475] width 42 height 22
click at [317, 403] on button "x" at bounding box center [311, 399] width 42 height 22
click at [656, 391] on span "+" at bounding box center [654, 399] width 7 height 17
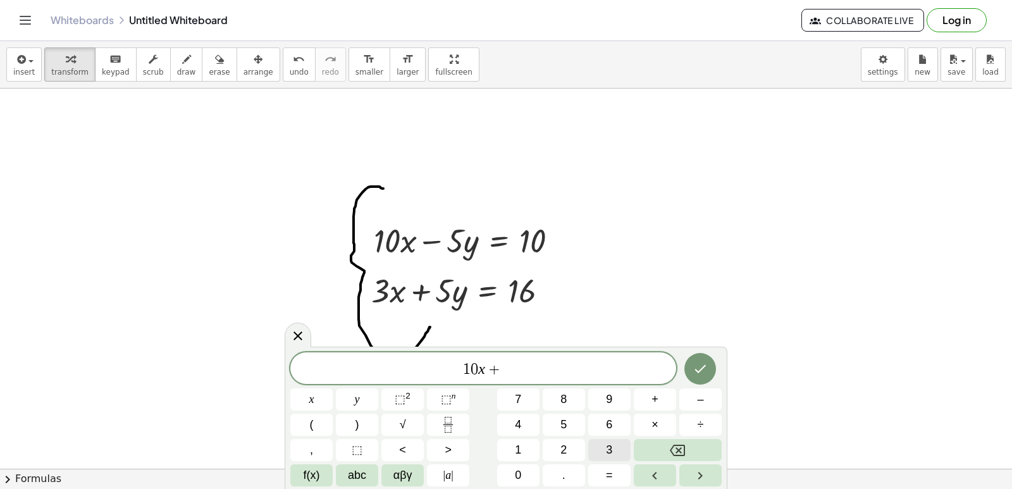
click at [619, 445] on button "3" at bounding box center [609, 450] width 42 height 22
click at [394, 425] on div "1 0 x + 3 ​ x y ⬚ 2 ⬚ n 7 8 9 + – ( ) √ 4 5 6 × ÷ , ⬚ < > 1 2 3 f(x) abc αβγ | …" at bounding box center [505, 419] width 431 height 134
click at [614, 471] on button "=" at bounding box center [609, 475] width 42 height 22
click at [517, 448] on span "1" at bounding box center [518, 449] width 6 height 17
click at [517, 465] on button "0" at bounding box center [518, 475] width 42 height 22
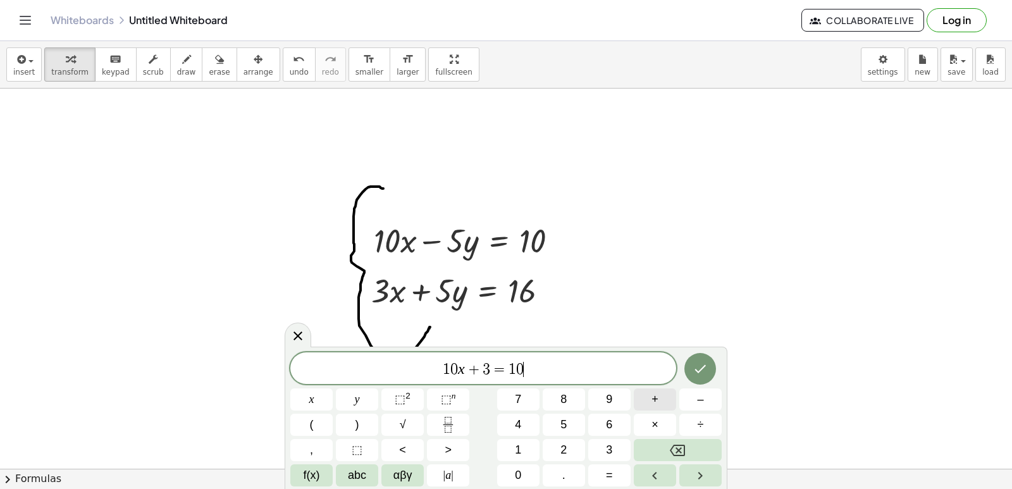
click at [661, 393] on button "+" at bounding box center [654, 399] width 42 height 22
click at [540, 449] on div "1 0 x + 3 = 1 0 + ​ x y ⬚ 2 ⬚ n 7 8 9 + – ( ) √ 4 5 6 × ÷ , ⬚ < > 1 2 3 f(x) ab…" at bounding box center [505, 419] width 431 height 134
click at [608, 426] on button "6" at bounding box center [609, 424] width 42 height 22
click at [676, 451] on button "Backspace" at bounding box center [677, 450] width 88 height 22
click at [537, 444] on button "1" at bounding box center [518, 450] width 42 height 22
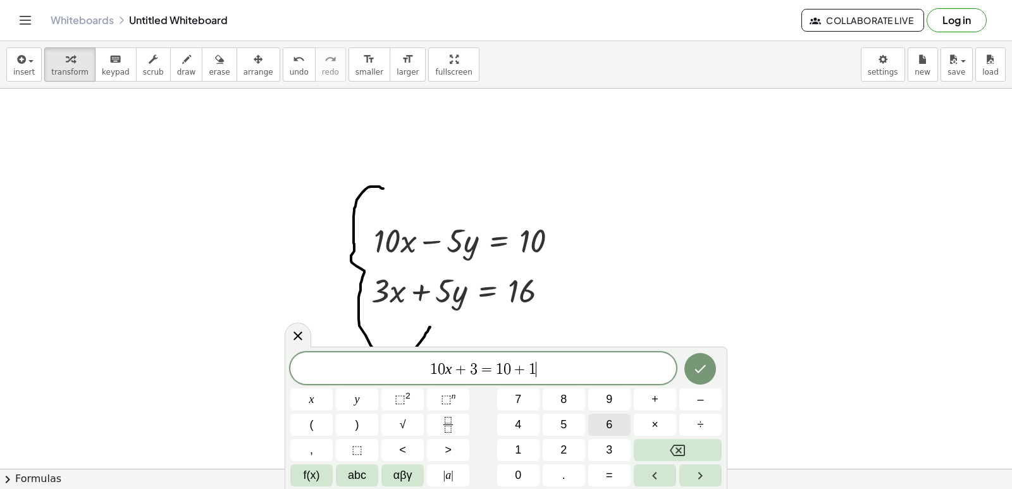
click at [613, 417] on button "6" at bounding box center [609, 424] width 42 height 22
click at [466, 369] on span "3" at bounding box center [470, 369] width 8 height 15
click at [311, 401] on span "x" at bounding box center [311, 399] width 5 height 17
click at [710, 369] on button "Done" at bounding box center [700, 369] width 32 height 32
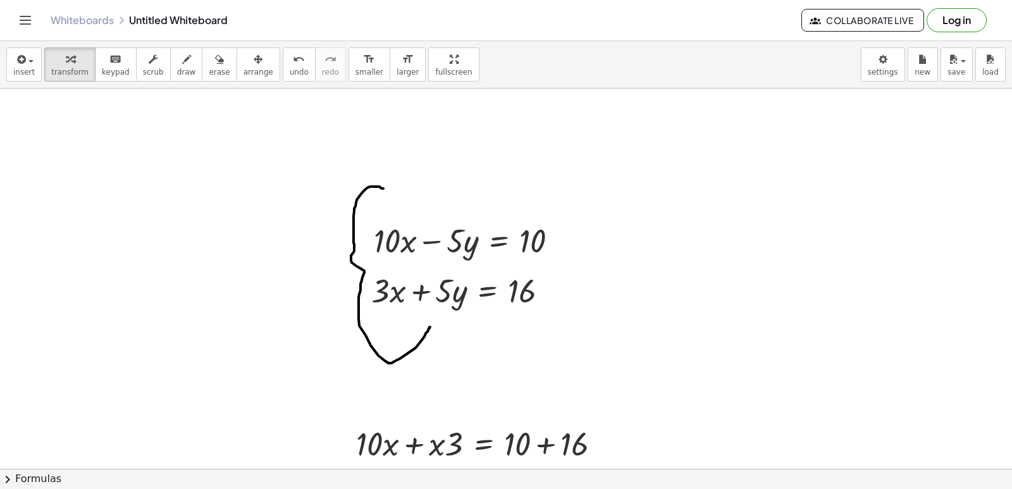
scroll to position [5192, 0]
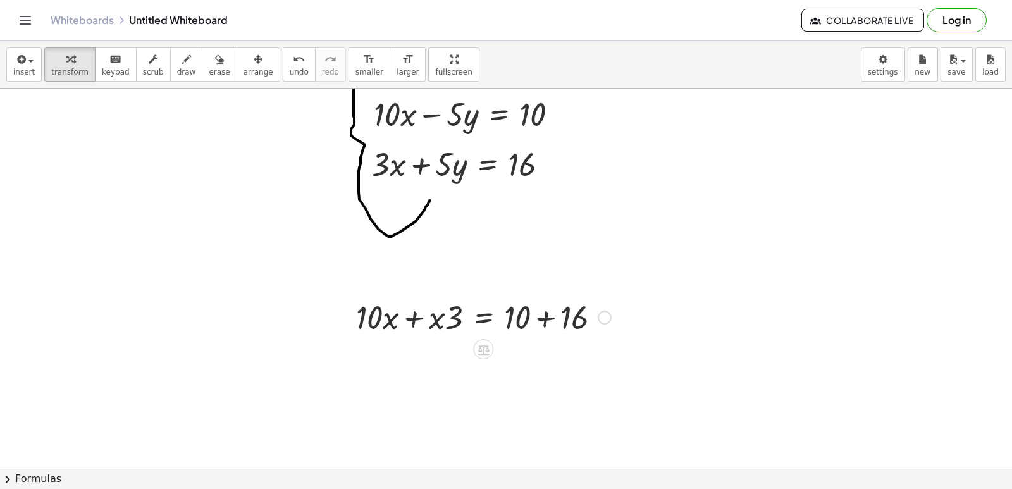
click at [417, 318] on div at bounding box center [483, 316] width 267 height 43
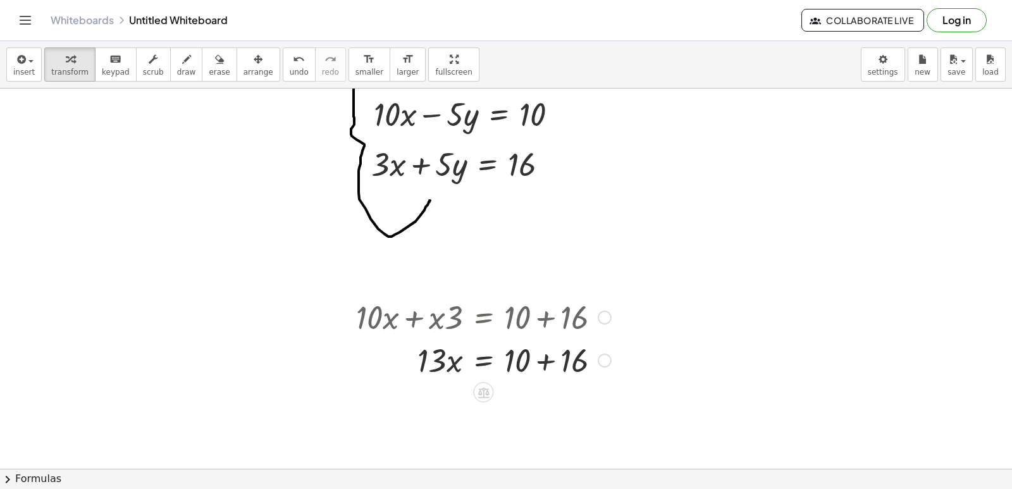
click at [548, 356] on div at bounding box center [483, 359] width 267 height 43
drag, startPoint x: 431, startPoint y: 403, endPoint x: 523, endPoint y: 436, distance: 98.2
click at [524, 404] on div at bounding box center [483, 401] width 267 height 63
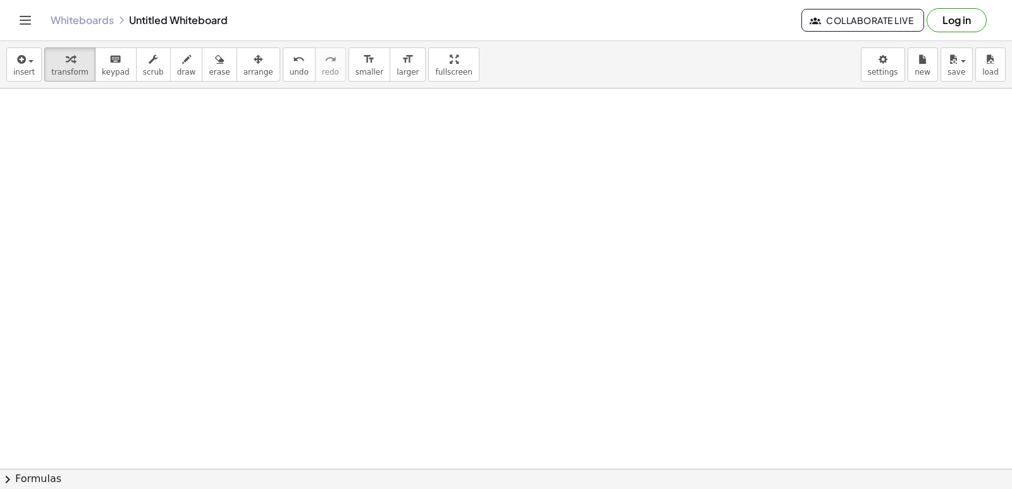
scroll to position [5699, 0]
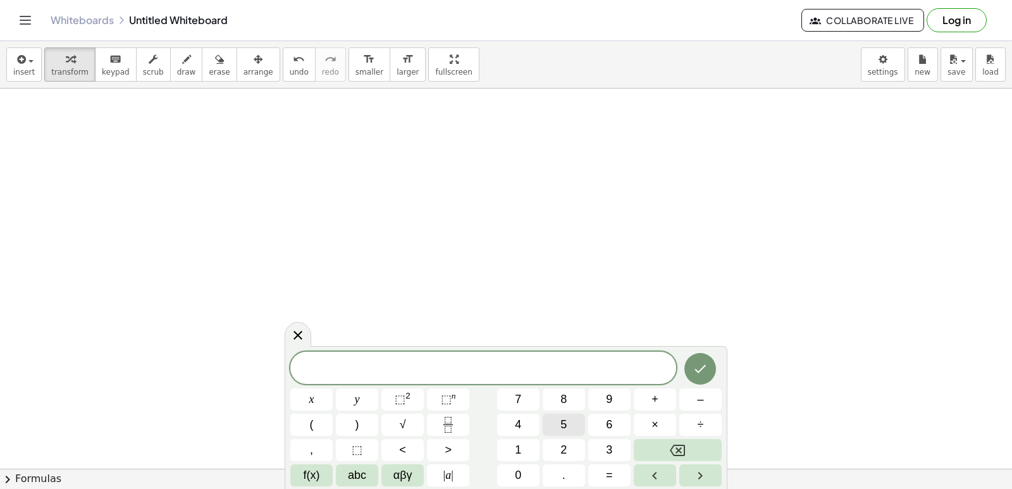
drag, startPoint x: 571, startPoint y: 420, endPoint x: 575, endPoint y: 430, distance: 10.2
click at [575, 430] on div "x y ⬚ 2 ⬚ n 7 8 9 + – ( ) √ 4 5 6 × ÷ , ⬚ < > 1 2 3 f(x) abc αβγ | a | 0 . =" at bounding box center [505, 419] width 431 height 135
click at [575, 427] on button "5" at bounding box center [563, 424] width 42 height 22
click at [312, 400] on span "x" at bounding box center [311, 399] width 5 height 17
click at [668, 384] on div "5 x x y ⬚ 2 ⬚ n 7 8 9 + – ( ) √ 4 5 6 × ÷ , ⬚ < > 1 2 3 f(x) abc αβγ | a | 0 . =" at bounding box center [505, 419] width 431 height 134
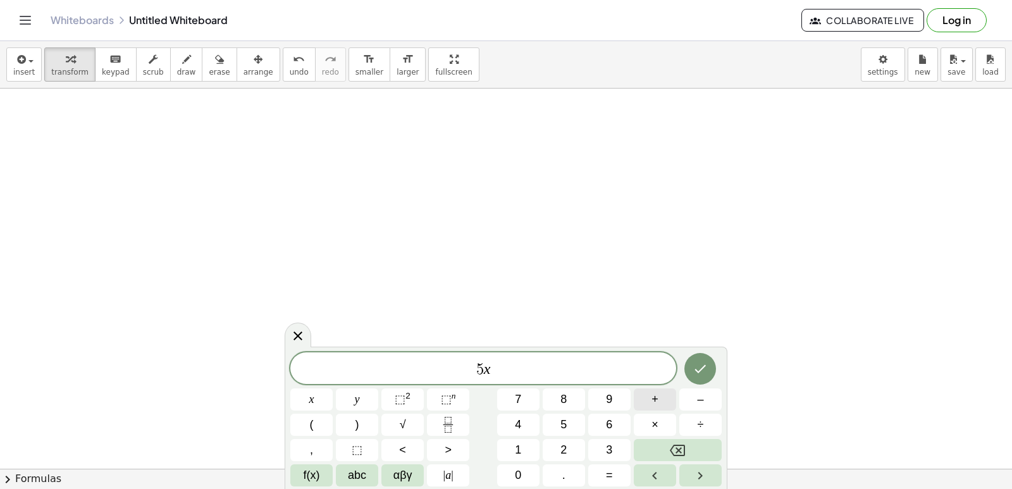
click at [663, 394] on button "+" at bounding box center [654, 399] width 42 height 22
click at [533, 398] on button "7" at bounding box center [518, 399] width 42 height 22
click at [355, 397] on button "y" at bounding box center [357, 399] width 42 height 22
click at [614, 478] on button "=" at bounding box center [609, 475] width 42 height 22
click at [565, 451] on span "2" at bounding box center [563, 449] width 6 height 17
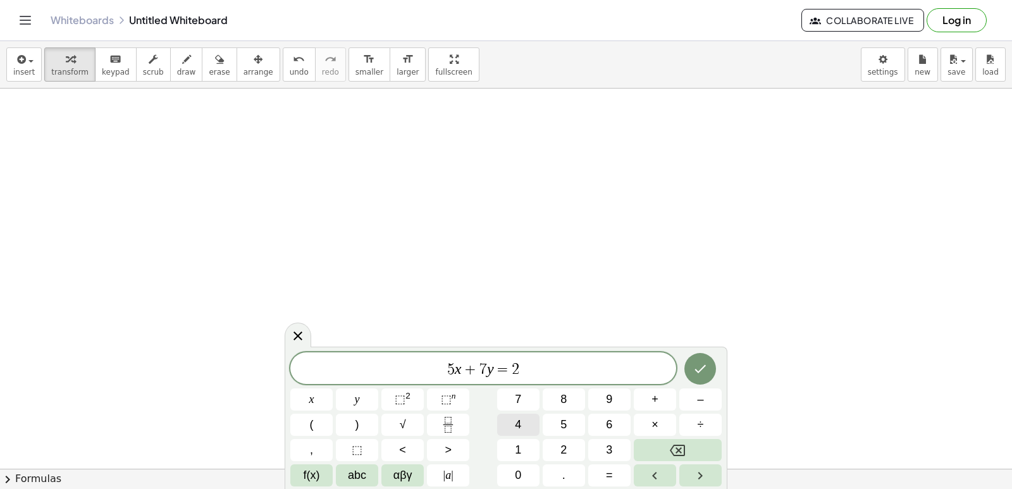
click at [518, 417] on button "4" at bounding box center [518, 424] width 42 height 22
click at [702, 355] on button "Done" at bounding box center [700, 369] width 32 height 32
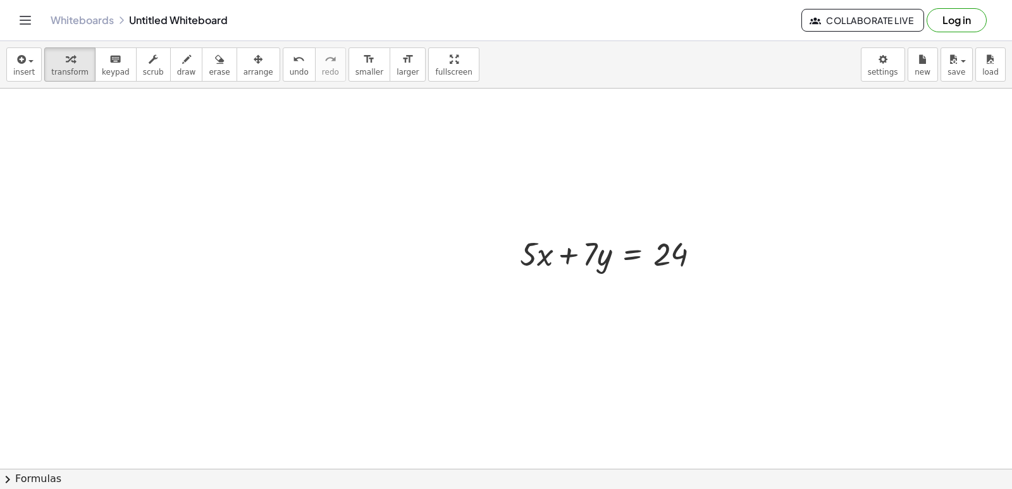
scroll to position [5952, 0]
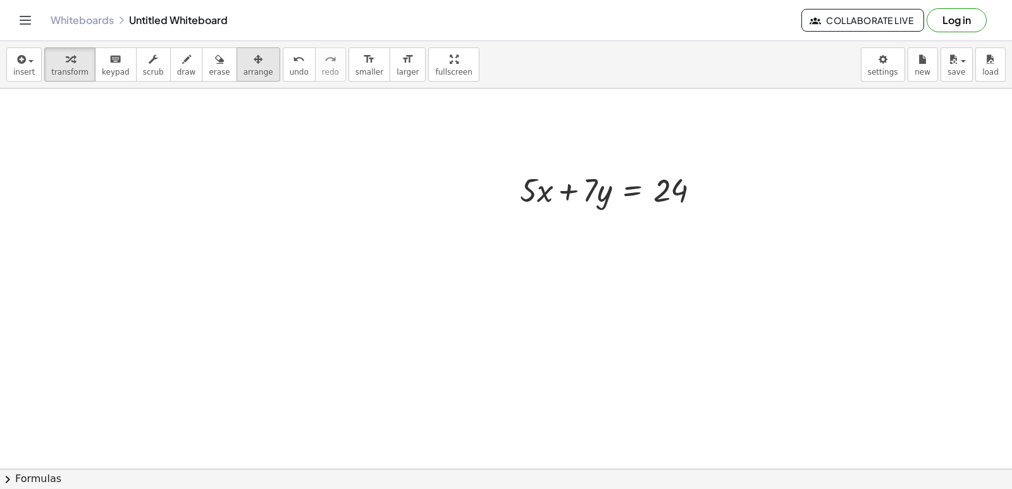
click at [245, 68] on button "arrange" at bounding box center [258, 64] width 44 height 34
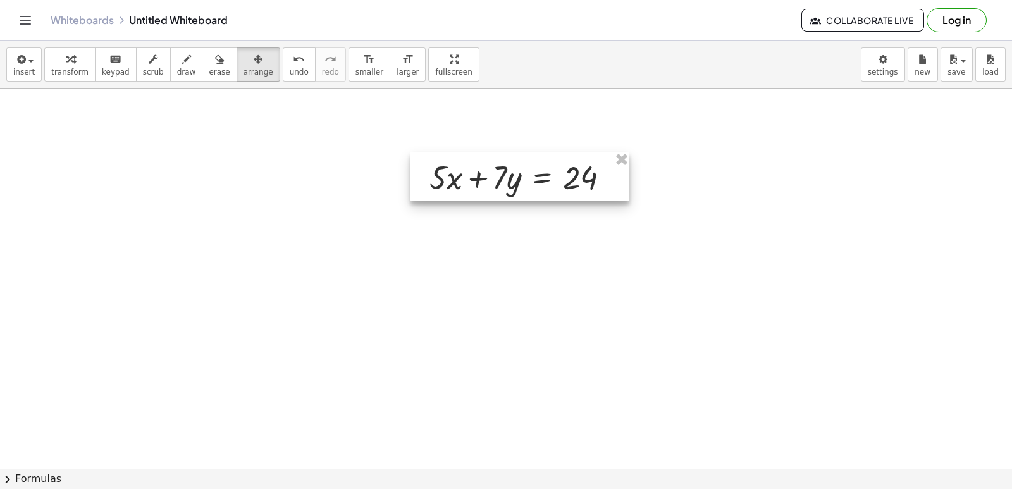
click at [462, 182] on div at bounding box center [519, 176] width 219 height 49
click at [86, 59] on button "transform" at bounding box center [69, 64] width 51 height 34
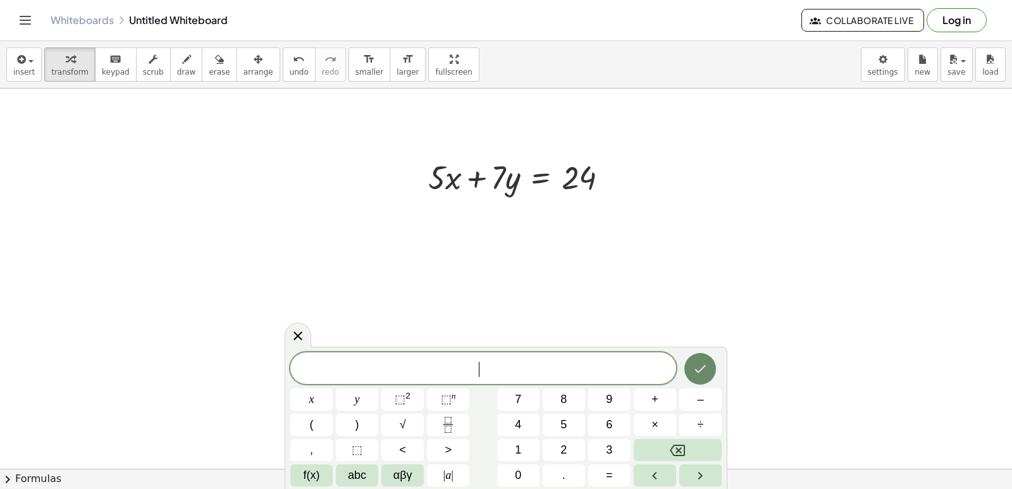
click at [697, 363] on icon "Done" at bounding box center [699, 368] width 15 height 15
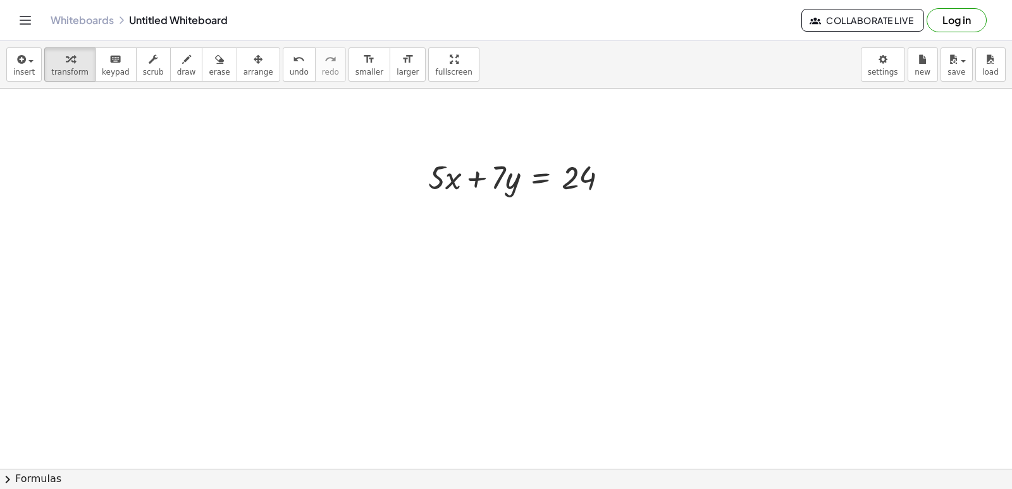
drag, startPoint x: 489, startPoint y: 422, endPoint x: 494, endPoint y: 417, distance: 6.7
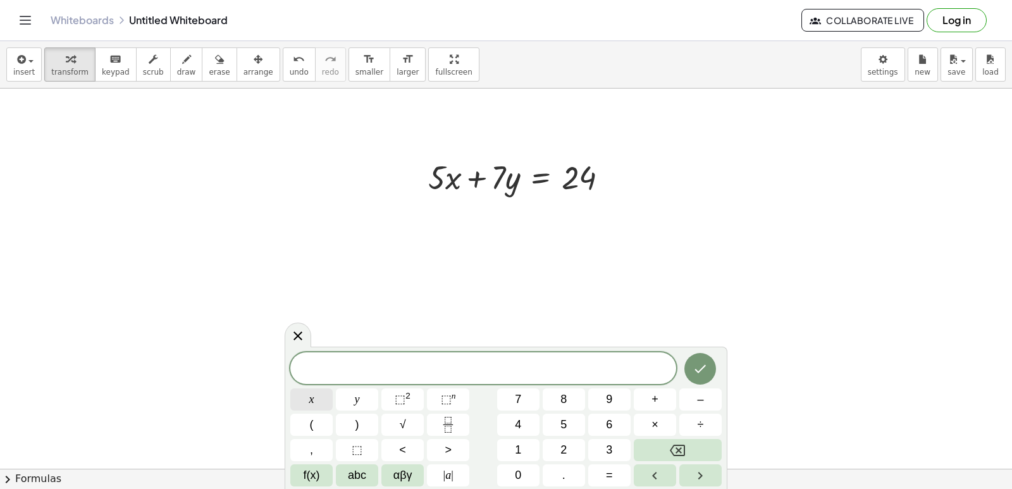
click at [318, 395] on button "x" at bounding box center [311, 399] width 42 height 22
click at [602, 478] on button "=" at bounding box center [609, 475] width 42 height 22
click at [555, 451] on button "2" at bounding box center [563, 450] width 42 height 22
click at [699, 363] on icon "Done" at bounding box center [699, 368] width 15 height 15
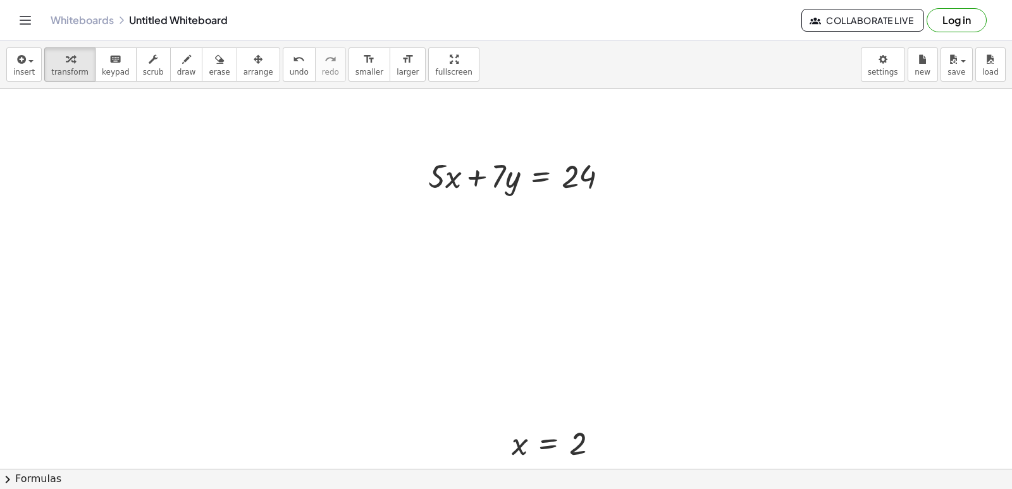
scroll to position [6016, 0]
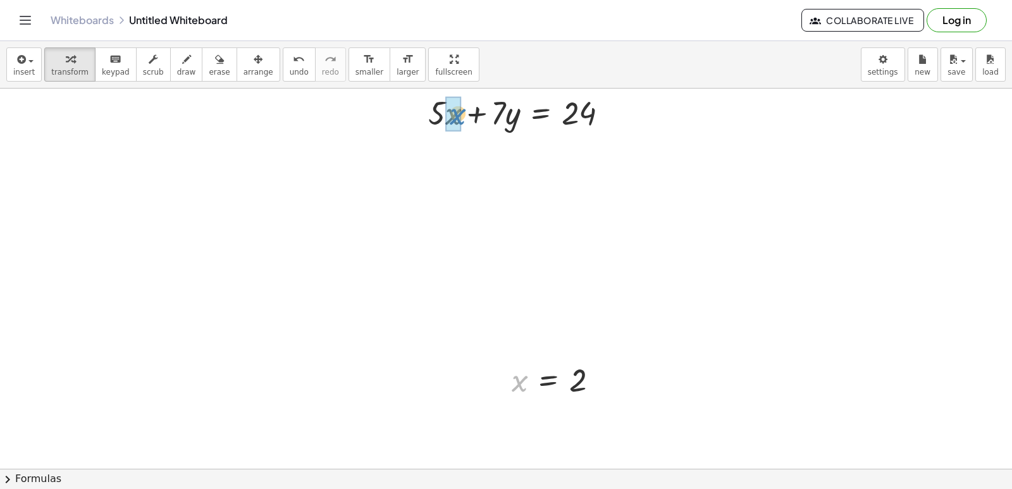
drag, startPoint x: 523, startPoint y: 387, endPoint x: 458, endPoint y: 127, distance: 267.9
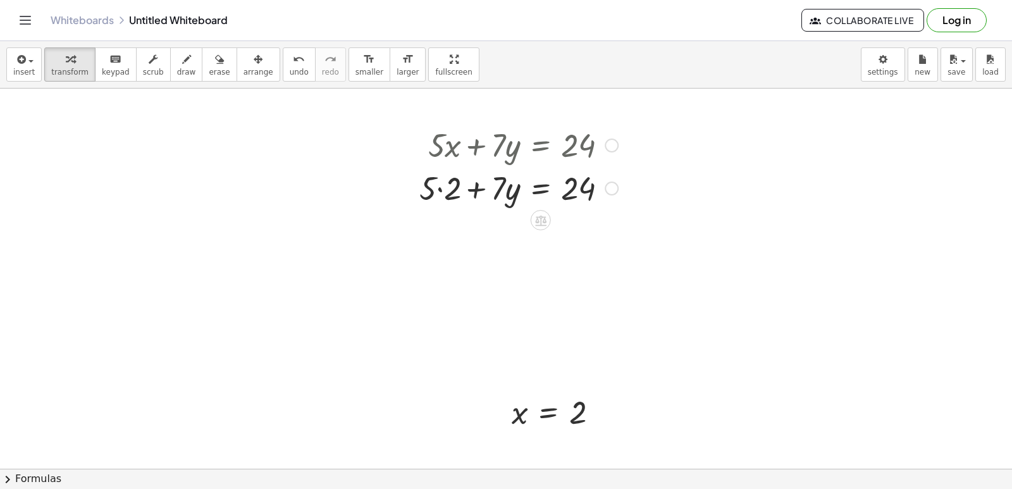
scroll to position [5953, 0]
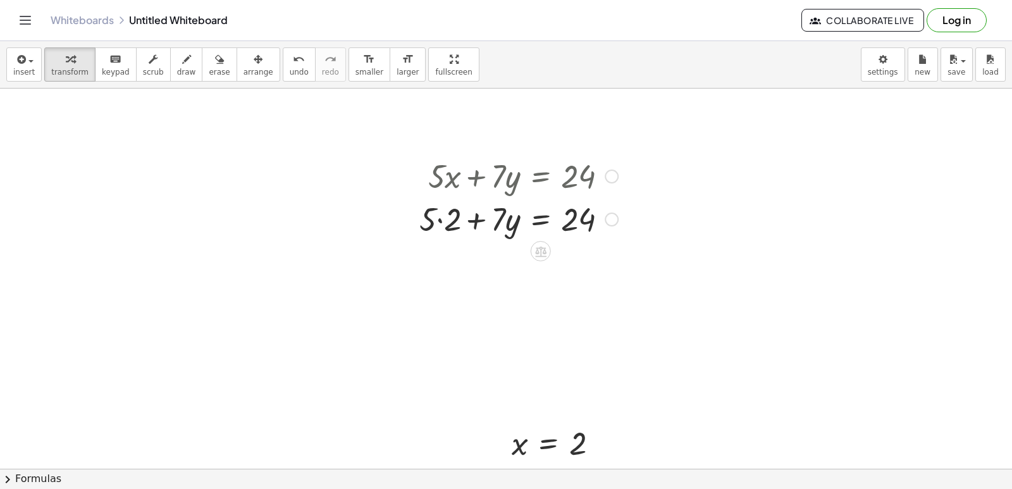
click at [439, 219] on div at bounding box center [518, 218] width 211 height 43
click at [475, 265] on div at bounding box center [518, 261] width 211 height 43
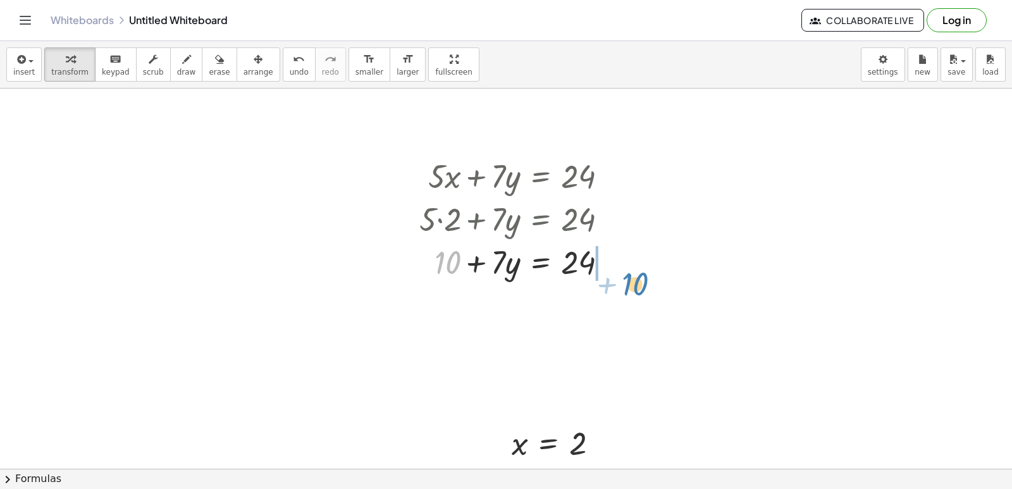
drag, startPoint x: 444, startPoint y: 271, endPoint x: 641, endPoint y: 274, distance: 196.6
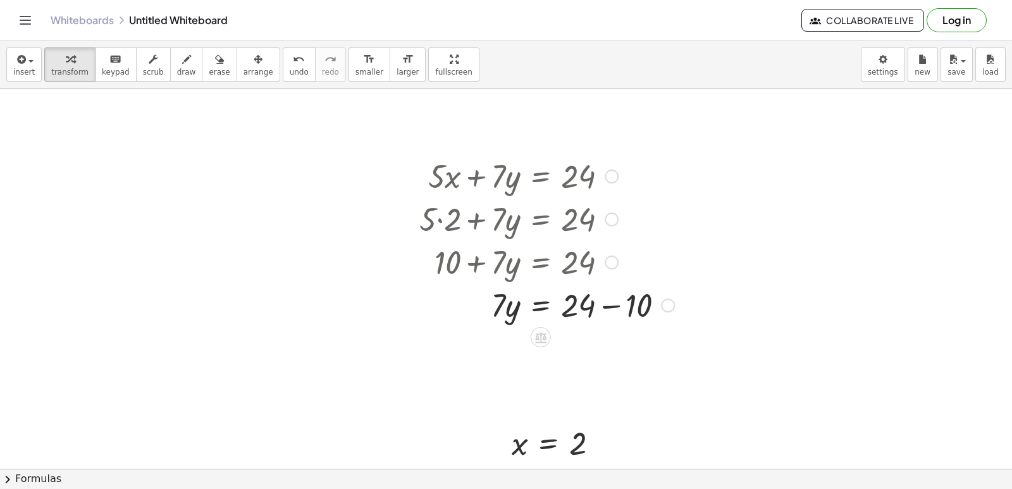
click at [604, 310] on div at bounding box center [546, 304] width 267 height 43
drag, startPoint x: 499, startPoint y: 342, endPoint x: 627, endPoint y: 291, distance: 136.8
click at [541, 176] on div "+ · 5 · x + · 7 · y = 24 + · 5 · 2 + · 7 · y = 24 + 10 + · 7 · y = 24 · 7 · y =…" at bounding box center [541, 176] width 0 height 0
drag, startPoint x: 504, startPoint y: 350, endPoint x: 596, endPoint y: 371, distance: 94.0
click at [620, 341] on div at bounding box center [546, 347] width 267 height 43
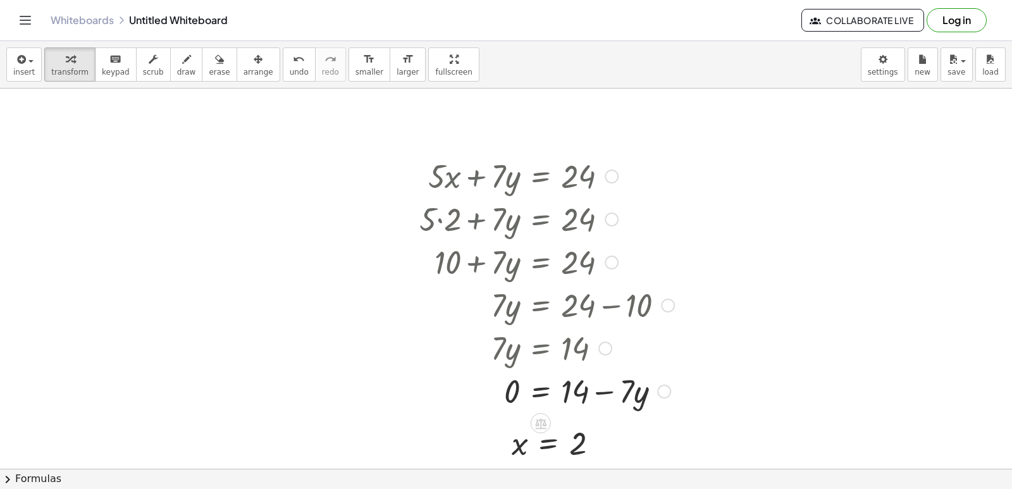
click at [290, 70] on span "undo" at bounding box center [299, 72] width 19 height 9
drag, startPoint x: 496, startPoint y: 345, endPoint x: 576, endPoint y: 384, distance: 89.1
click at [581, 349] on div at bounding box center [546, 346] width 267 height 63
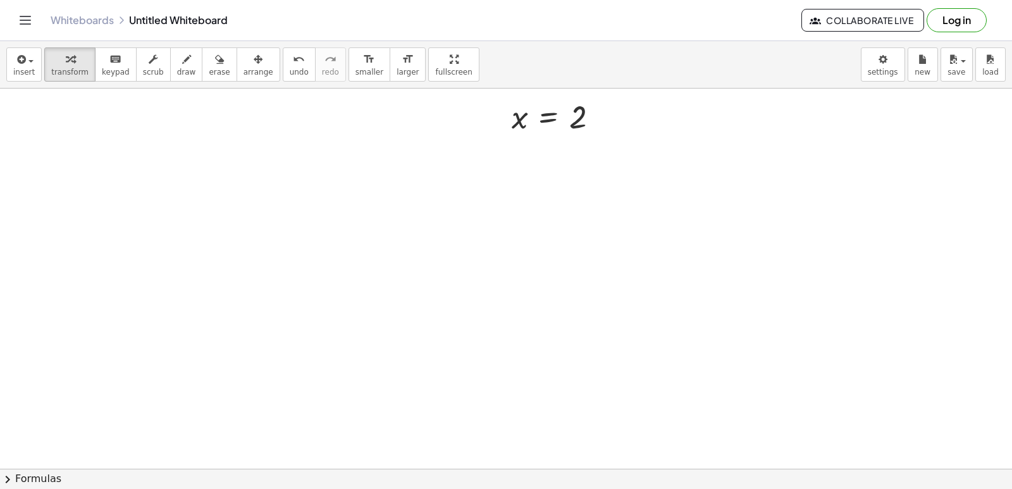
scroll to position [6459, 0]
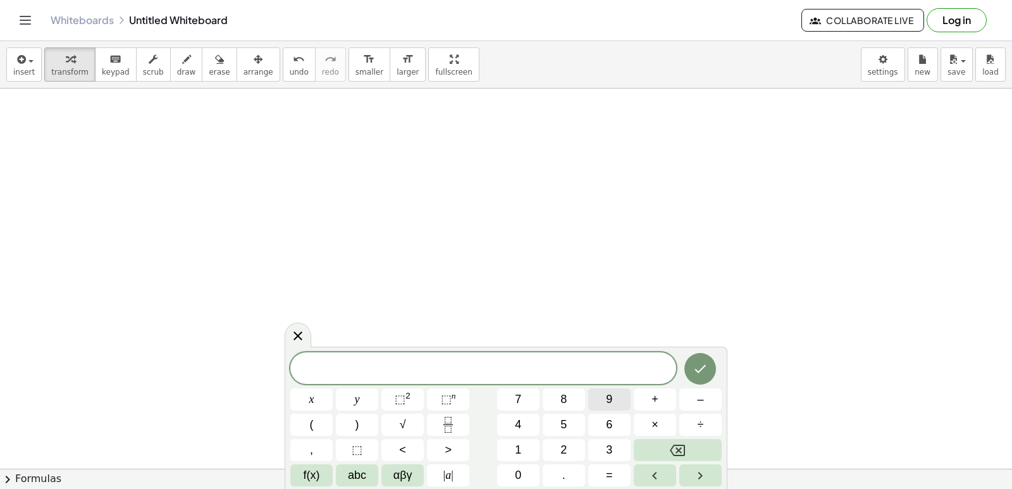
click at [606, 401] on span "9" at bounding box center [609, 399] width 6 height 17
click at [358, 396] on span "y" at bounding box center [357, 399] width 5 height 17
click at [698, 398] on span "–" at bounding box center [700, 399] width 6 height 17
click at [569, 419] on button "5" at bounding box center [563, 424] width 42 height 22
click at [311, 398] on span "x" at bounding box center [311, 399] width 5 height 17
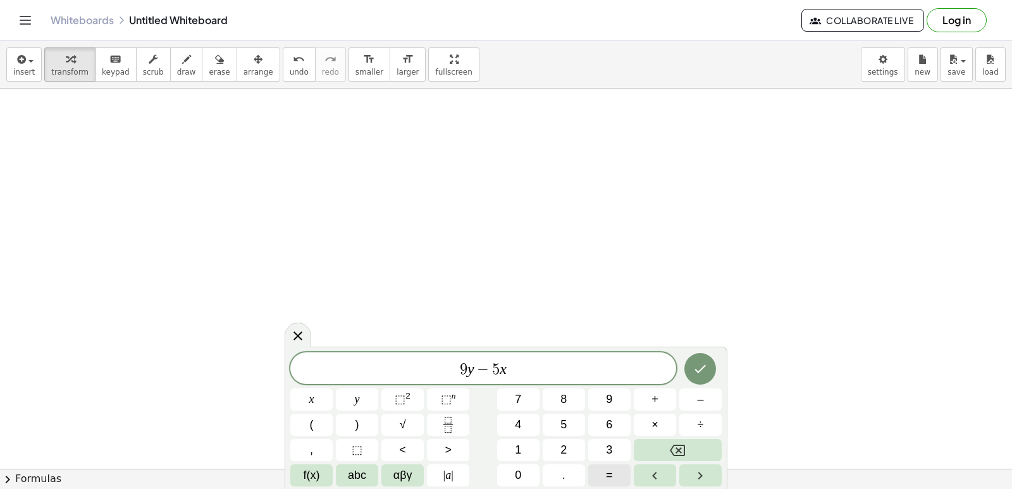
click at [617, 472] on button "=" at bounding box center [609, 475] width 42 height 22
click at [529, 451] on button "1" at bounding box center [518, 450] width 42 height 22
click at [529, 393] on button "7" at bounding box center [518, 399] width 42 height 22
click at [696, 374] on icon "Done" at bounding box center [699, 368] width 15 height 15
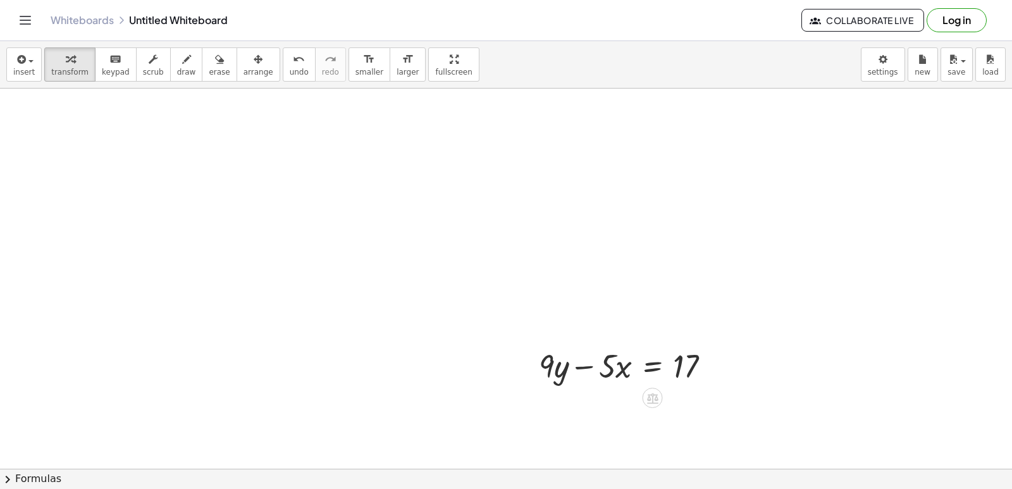
scroll to position [6775, 0]
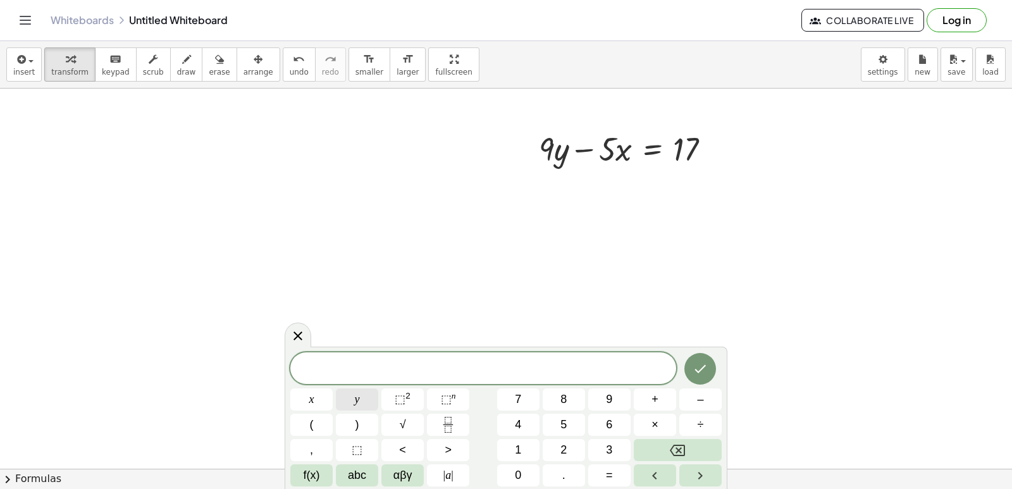
click at [352, 401] on button "y" at bounding box center [357, 399] width 42 height 22
click at [619, 469] on button "=" at bounding box center [609, 475] width 42 height 22
click at [607, 443] on span "3" at bounding box center [609, 449] width 6 height 17
click at [699, 352] on div at bounding box center [700, 368] width 42 height 33
click at [694, 365] on icon "Done" at bounding box center [699, 368] width 15 height 15
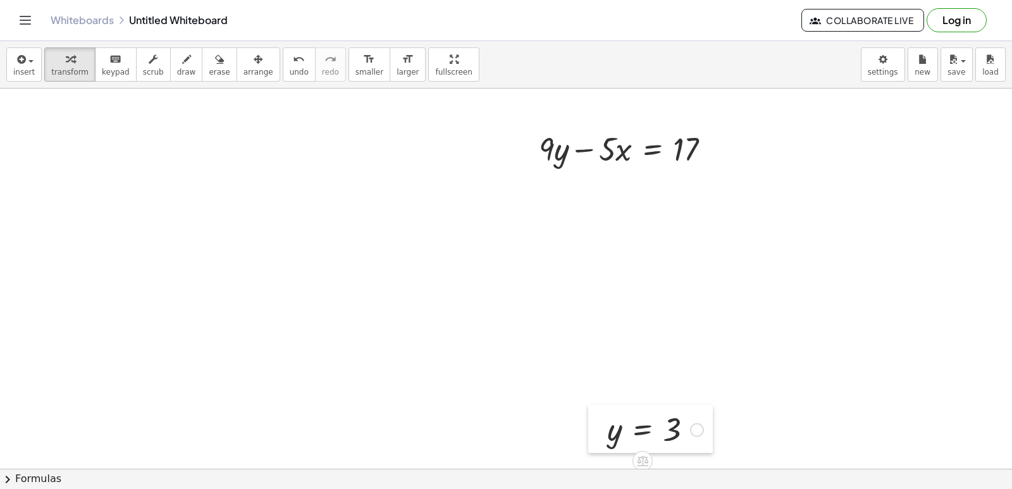
drag, startPoint x: 577, startPoint y: 434, endPoint x: 611, endPoint y: 463, distance: 44.8
click at [607, 453] on div at bounding box center [597, 429] width 19 height 48
drag, startPoint x: 621, startPoint y: 460, endPoint x: 563, endPoint y: 161, distance: 304.8
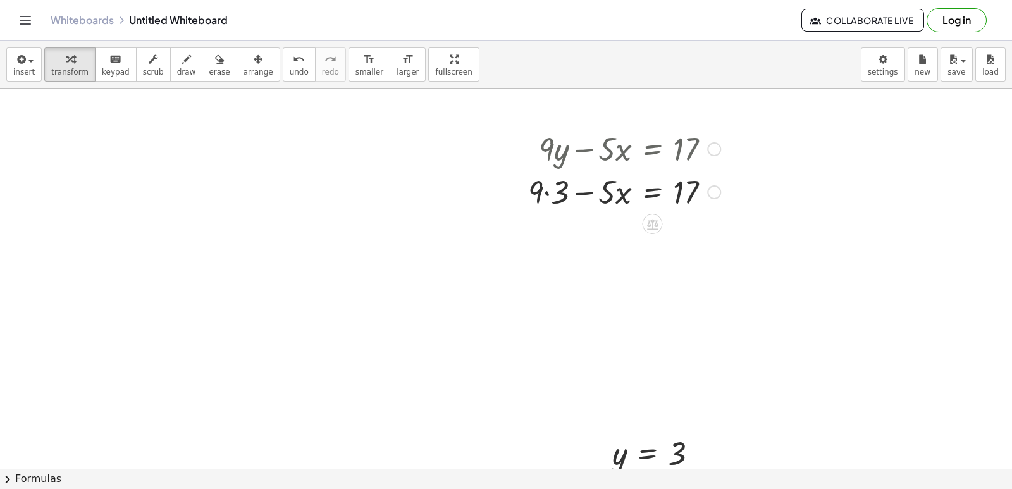
click at [547, 193] on div at bounding box center [624, 190] width 205 height 43
click at [587, 235] on div at bounding box center [624, 233] width 205 height 43
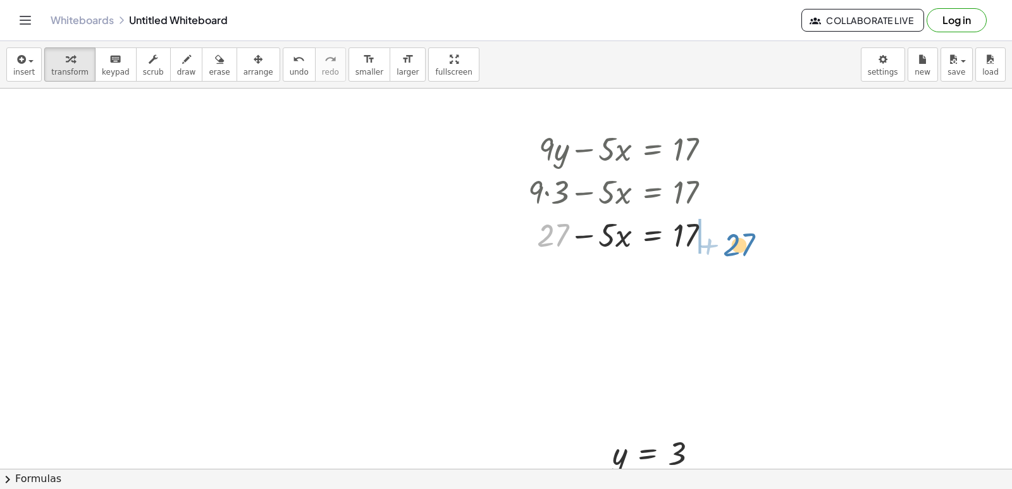
drag, startPoint x: 556, startPoint y: 235, endPoint x: 733, endPoint y: 243, distance: 177.8
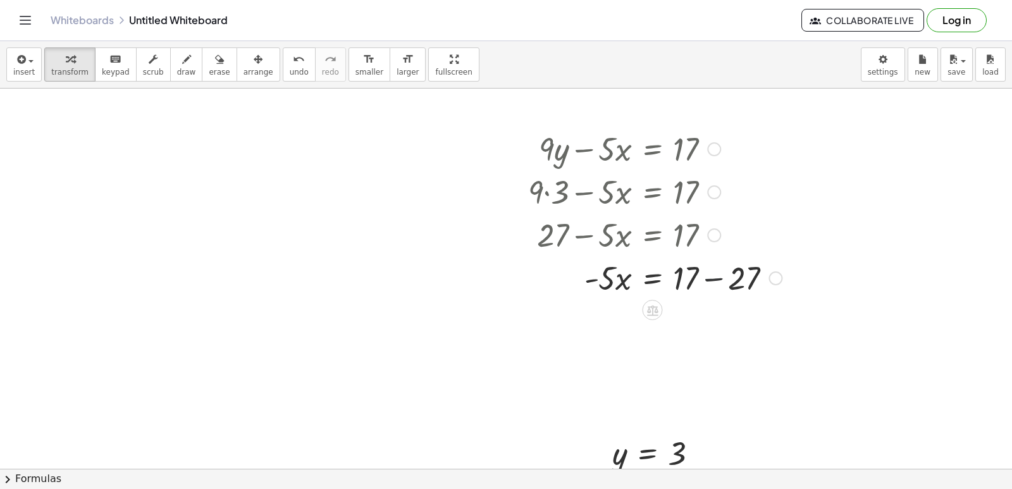
click at [709, 277] on div at bounding box center [655, 276] width 266 height 43
drag, startPoint x: 607, startPoint y: 326, endPoint x: 711, endPoint y: 343, distance: 105.2
click at [711, 343] on div "+ · 9 · y − · 5 · x = 17 + · 9 · 3 − · 5 · x = 17 + 27 − · 5 · x = 17 · - 5 · x…" at bounding box center [650, 233] width 282 height 221
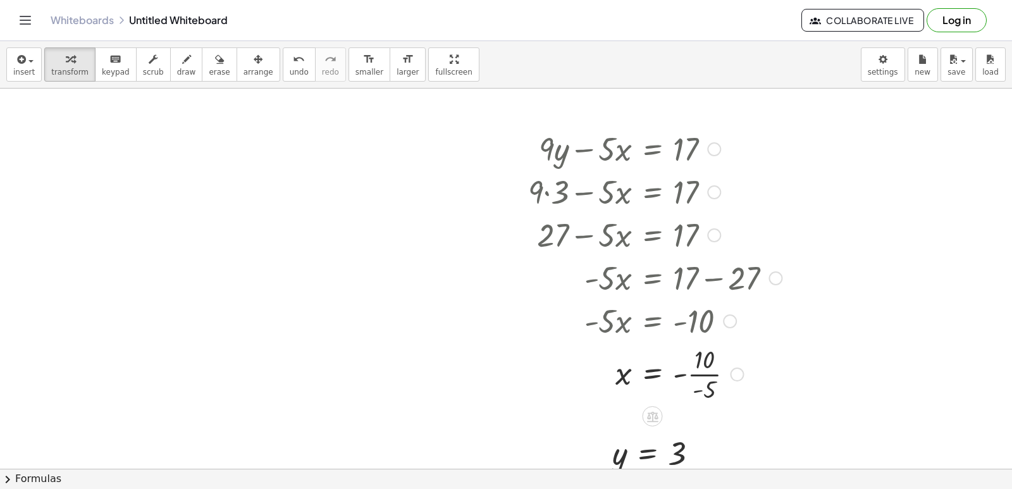
click at [700, 374] on div at bounding box center [655, 372] width 266 height 63
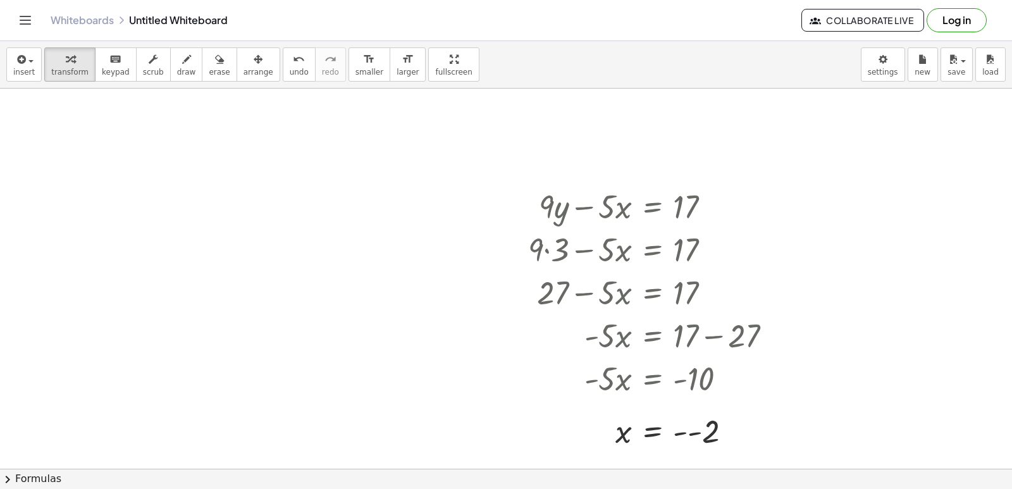
scroll to position [6713, 0]
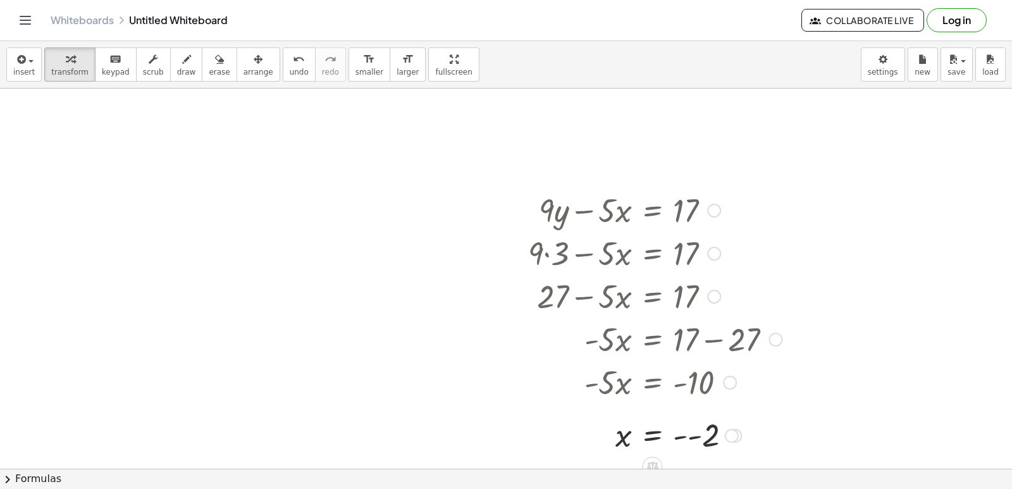
click at [618, 245] on div at bounding box center [655, 252] width 266 height 43
click at [209, 65] on div "button" at bounding box center [219, 58] width 21 height 15
drag, startPoint x: 584, startPoint y: 234, endPoint x: 589, endPoint y: 216, distance: 18.9
drag, startPoint x: 702, startPoint y: 216, endPoint x: 690, endPoint y: 218, distance: 12.9
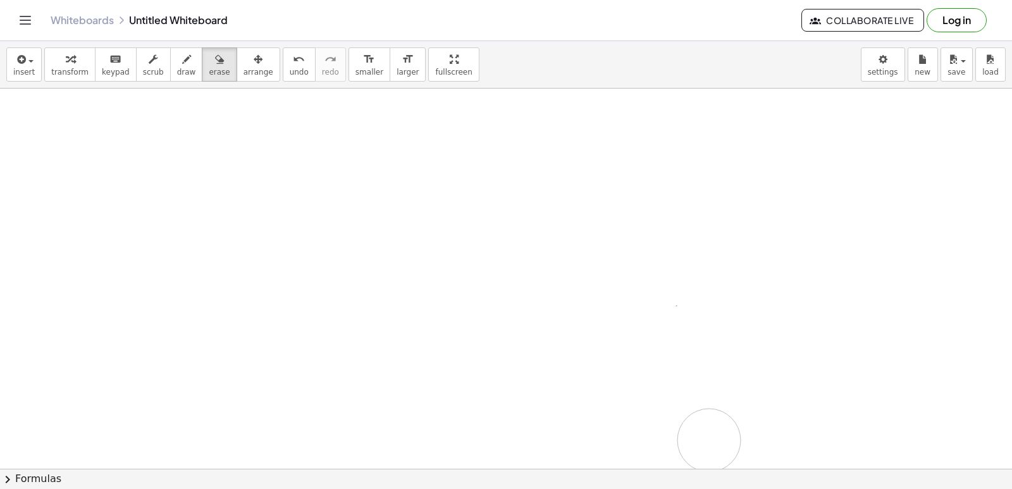
drag, startPoint x: 670, startPoint y: 219, endPoint x: 709, endPoint y: 440, distance: 224.6
click at [51, 66] on button "transform" at bounding box center [69, 64] width 51 height 34
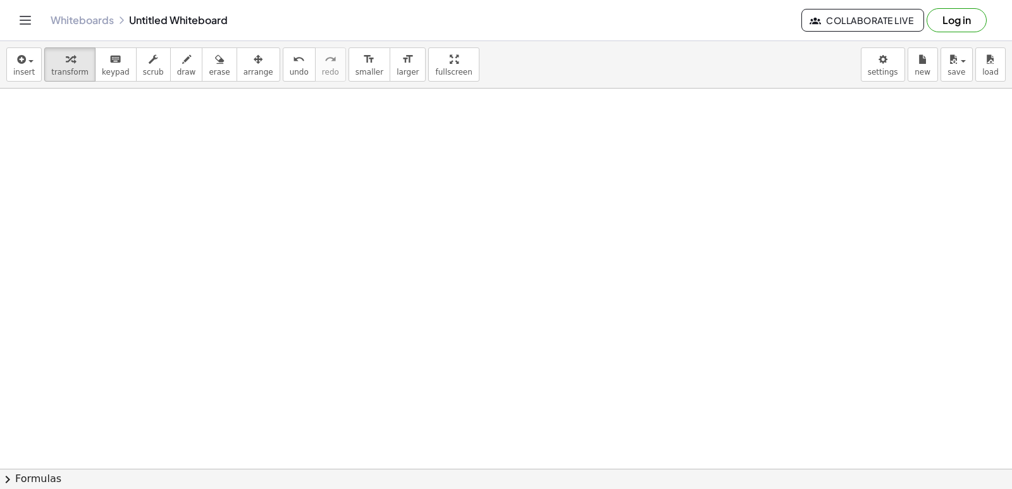
click at [102, 70] on span "keypad" at bounding box center [116, 72] width 28 height 9
click at [105, 68] on span "keypad" at bounding box center [116, 72] width 28 height 9
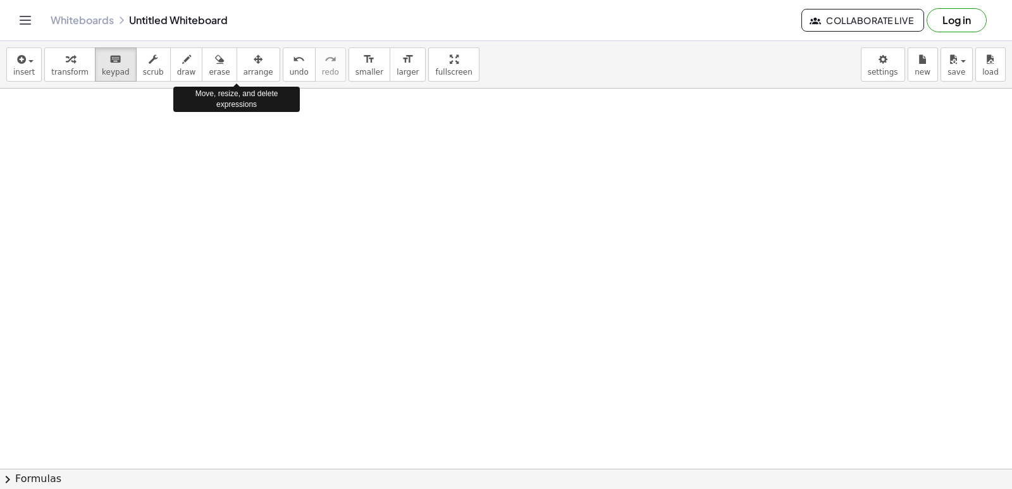
click at [73, 63] on div "button" at bounding box center [69, 58] width 37 height 15
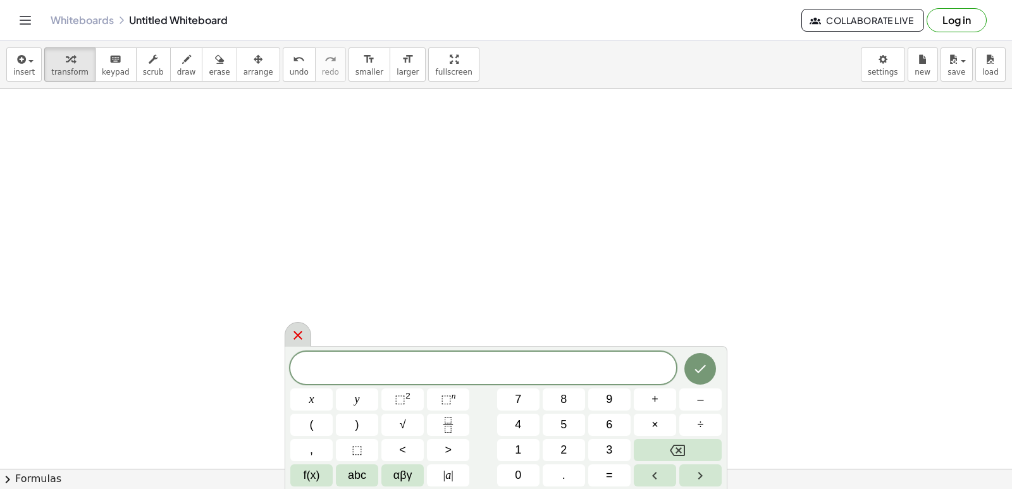
click at [297, 342] on icon at bounding box center [297, 334] width 15 height 15
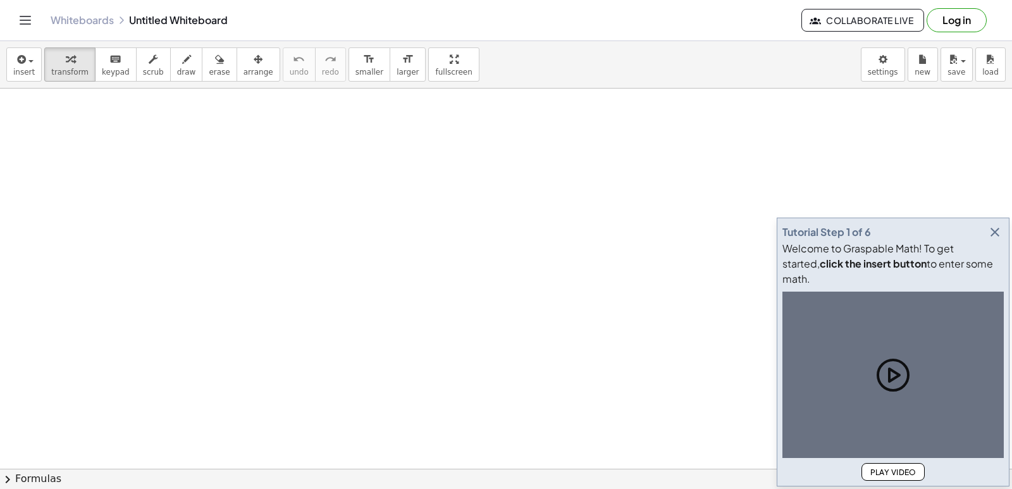
click at [998, 240] on icon "button" at bounding box center [994, 231] width 15 height 15
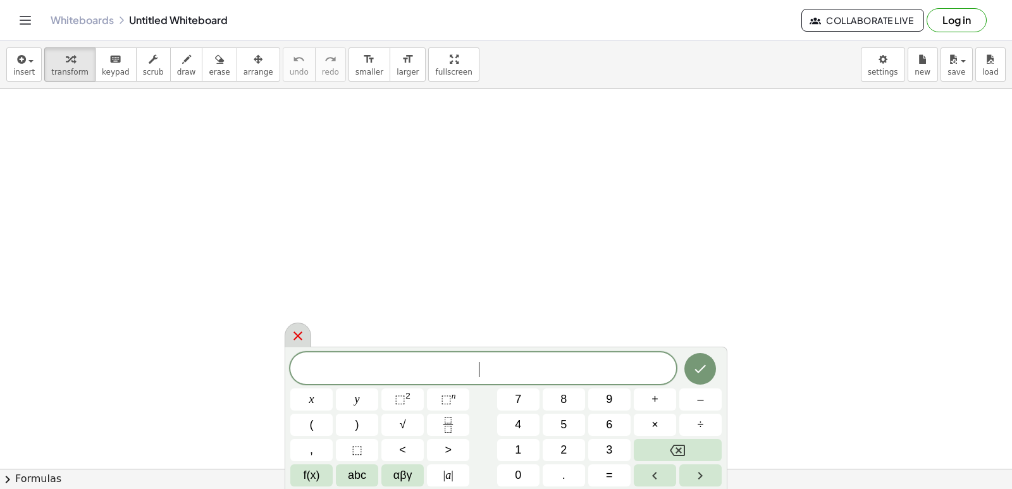
click at [881, 56] on body "Graspable Math Activities Get Started Activity Bank Assigned Work Classes White…" at bounding box center [506, 244] width 1012 height 489
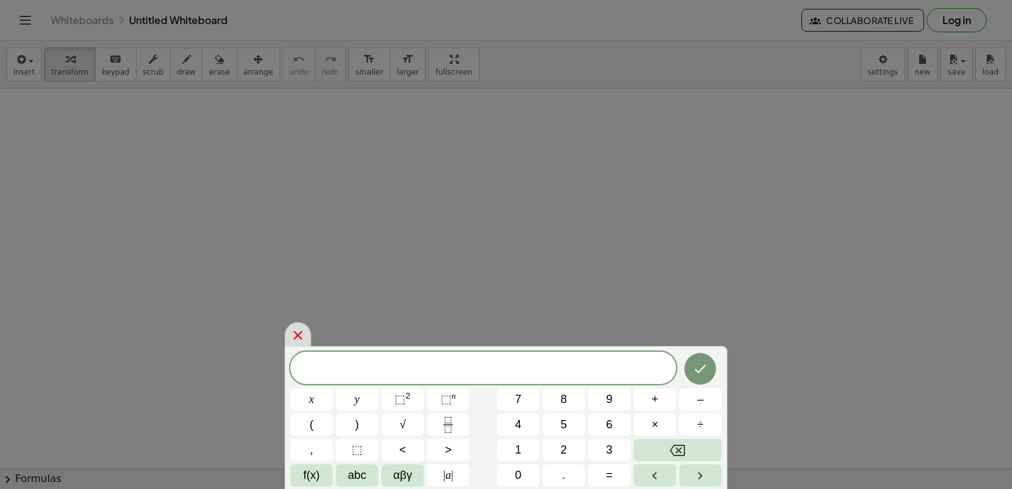
click at [303, 328] on icon at bounding box center [297, 334] width 15 height 15
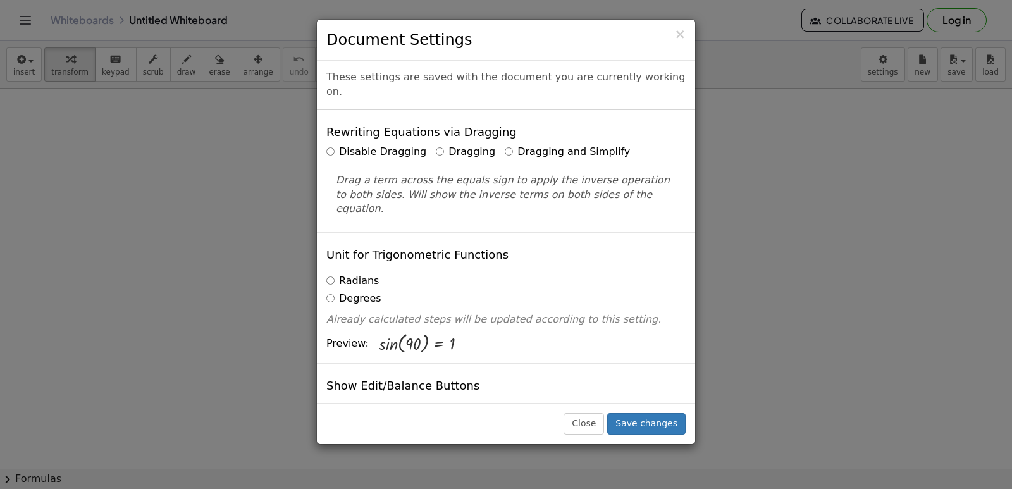
click at [744, 237] on div "× Document Settings These settings are saved with the document you are currentl…" at bounding box center [506, 244] width 1012 height 489
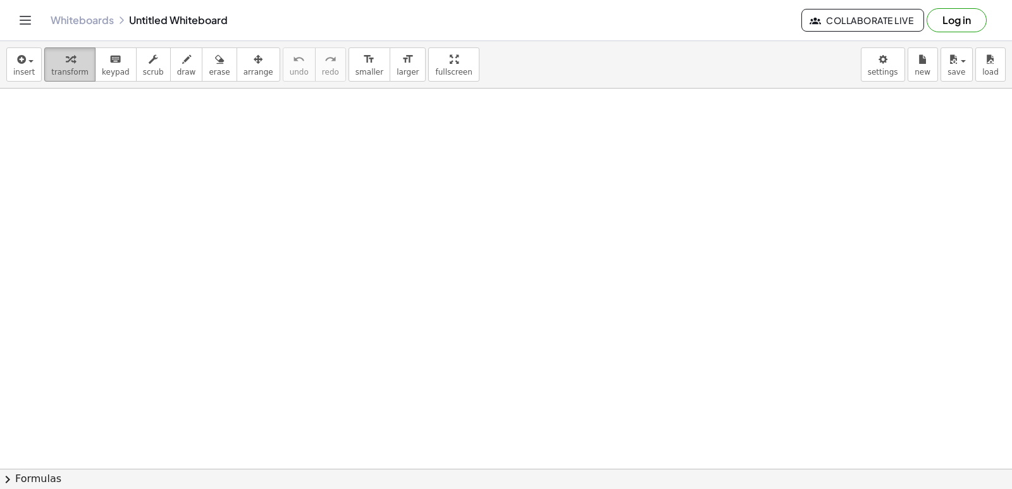
click at [79, 64] on div "button" at bounding box center [69, 58] width 37 height 15
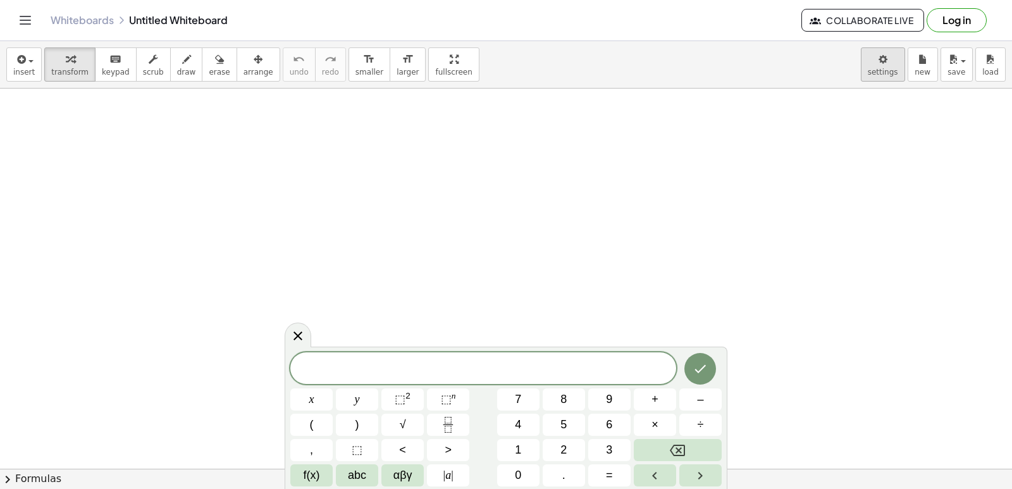
click at [870, 61] on body "Graspable Math Activities Get Started Activity Bank Assigned Work Classes White…" at bounding box center [506, 244] width 1012 height 489
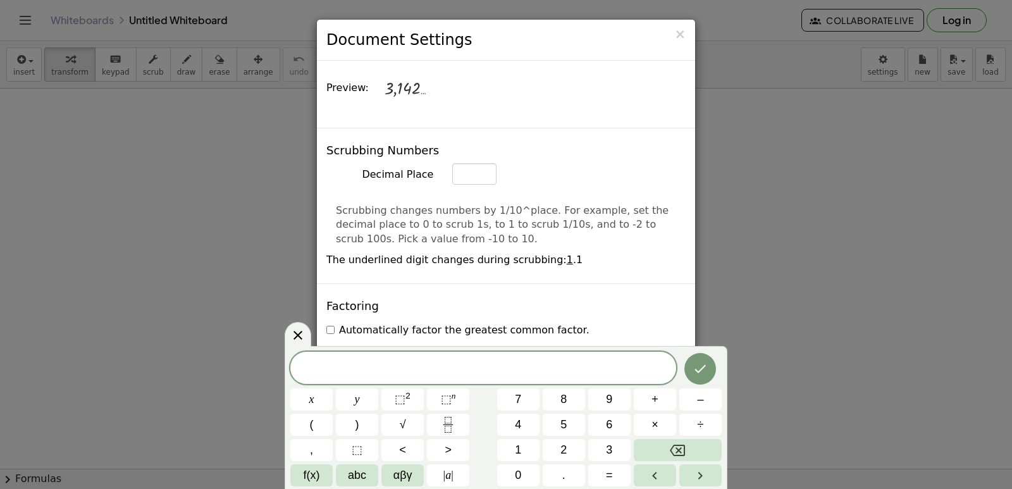
scroll to position [506, 0]
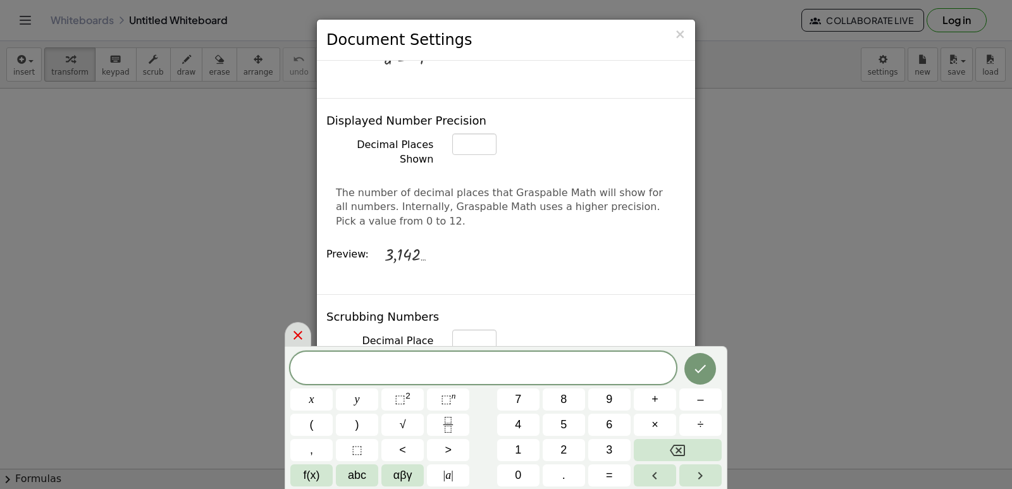
click at [293, 334] on icon at bounding box center [297, 334] width 15 height 15
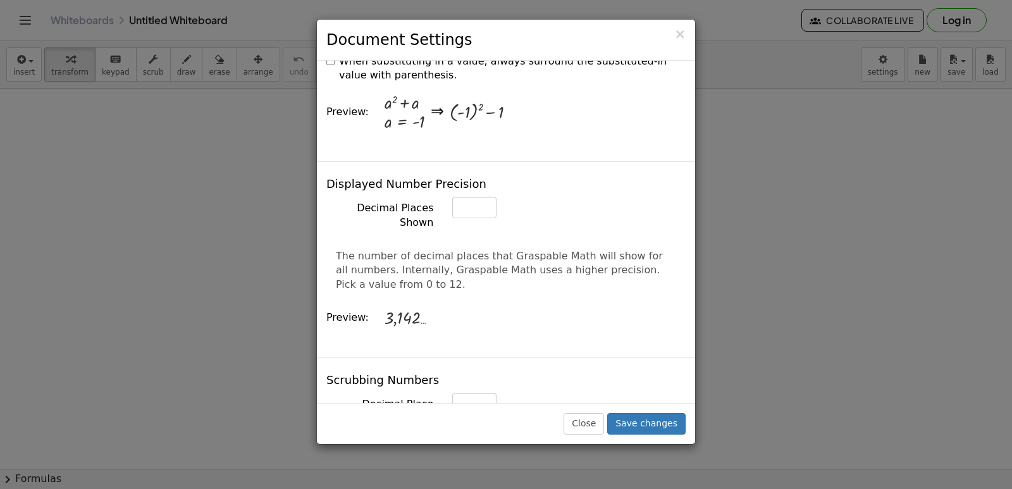
scroll to position [0, 0]
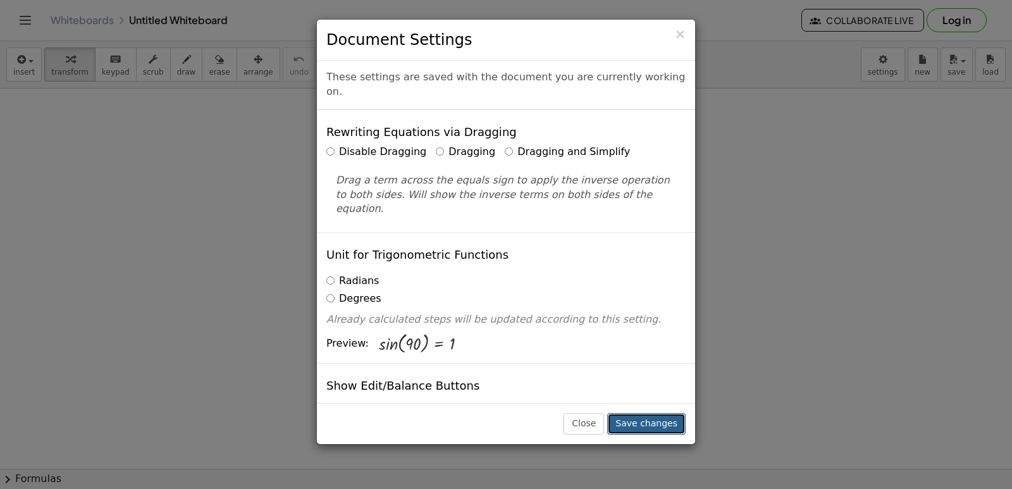
click at [646, 419] on button "Save changes" at bounding box center [646, 423] width 78 height 21
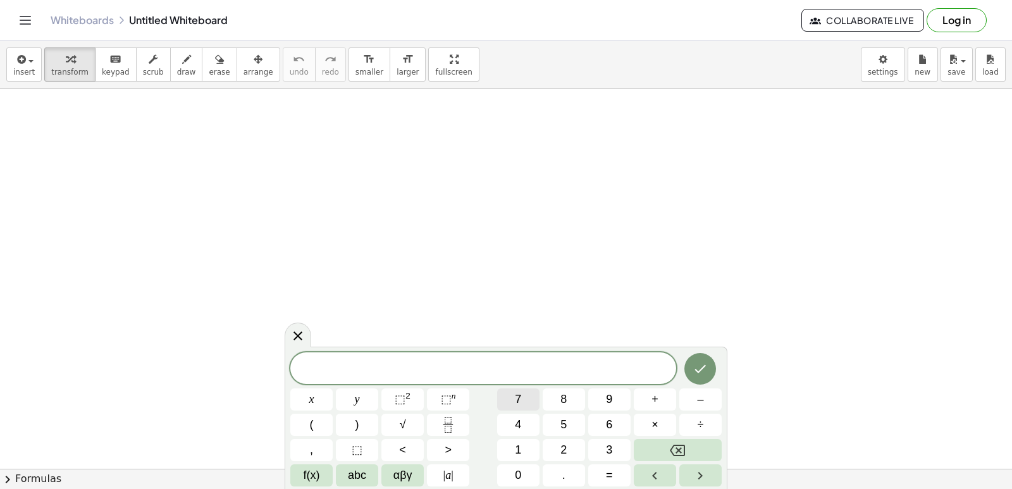
click at [513, 399] on button "7" at bounding box center [518, 399] width 42 height 22
click at [348, 478] on span "abc" at bounding box center [357, 475] width 18 height 17
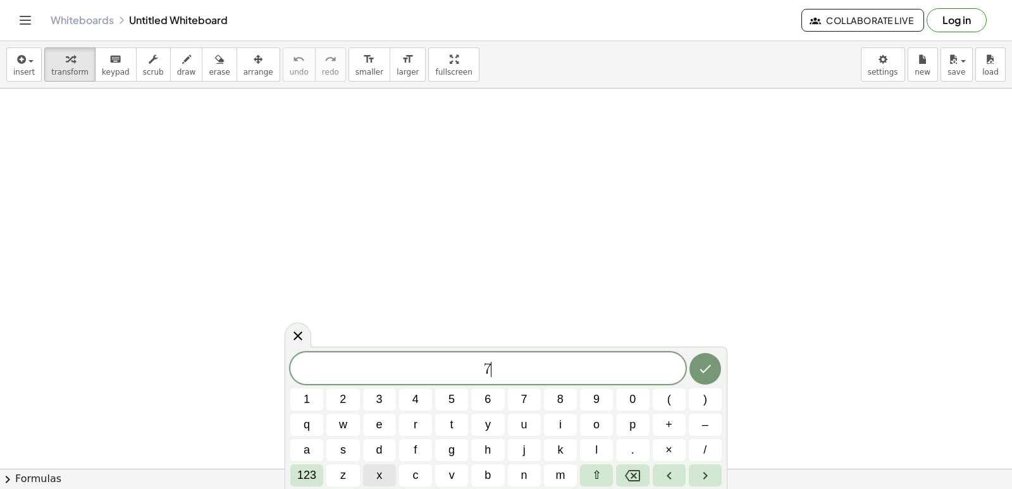
click at [368, 469] on button "x" at bounding box center [379, 475] width 33 height 22
click at [373, 469] on button "x" at bounding box center [379, 475] width 33 height 22
click at [303, 473] on span "123" at bounding box center [306, 475] width 19 height 17
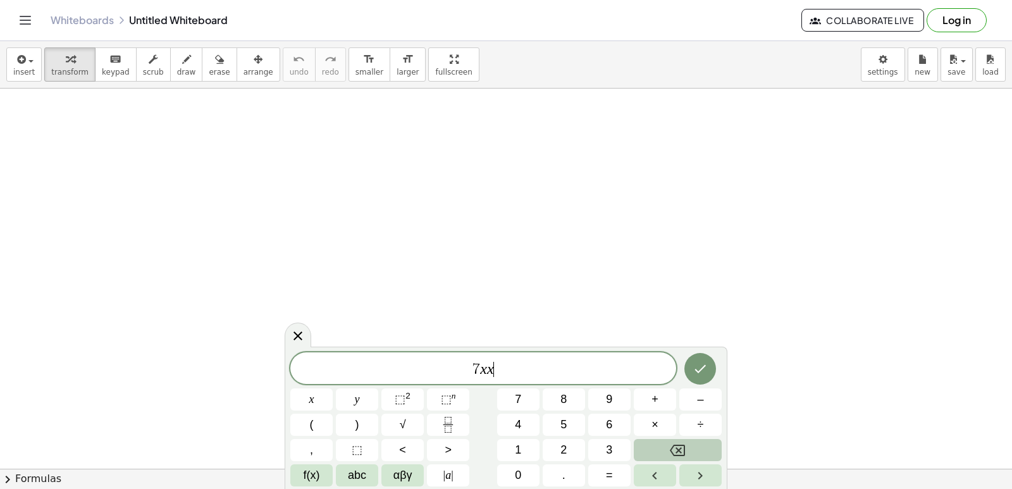
click at [649, 440] on button "Backspace" at bounding box center [677, 450] width 88 height 22
click at [656, 397] on span "+" at bounding box center [654, 399] width 7 height 17
click at [566, 420] on span "5" at bounding box center [563, 424] width 6 height 17
click at [551, 427] on button "5" at bounding box center [563, 424] width 42 height 22
click at [561, 422] on span "5" at bounding box center [563, 424] width 6 height 17
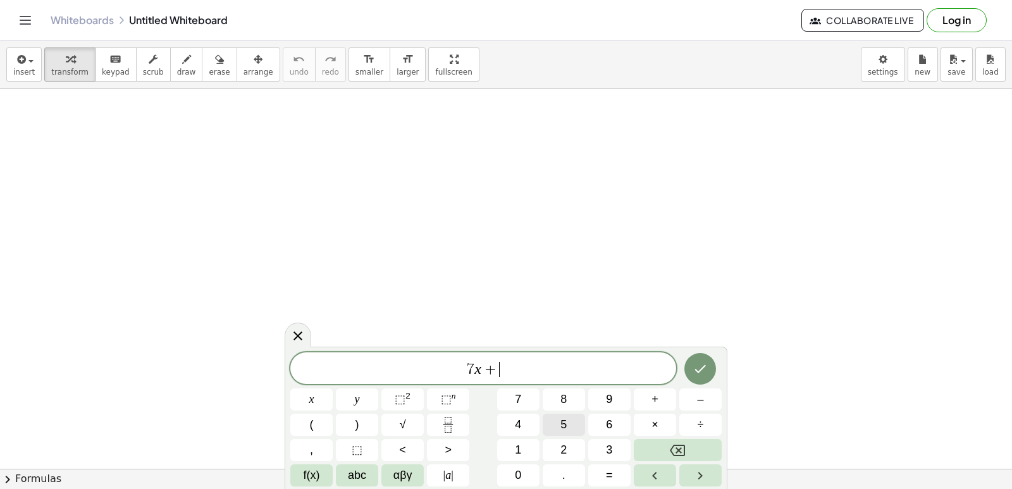
click at [561, 422] on span "5" at bounding box center [563, 424] width 6 height 17
click at [557, 426] on button "5" at bounding box center [563, 424] width 42 height 22
click at [657, 454] on button "Backspace" at bounding box center [677, 450] width 88 height 22
click at [656, 445] on button "Backspace" at bounding box center [677, 450] width 88 height 22
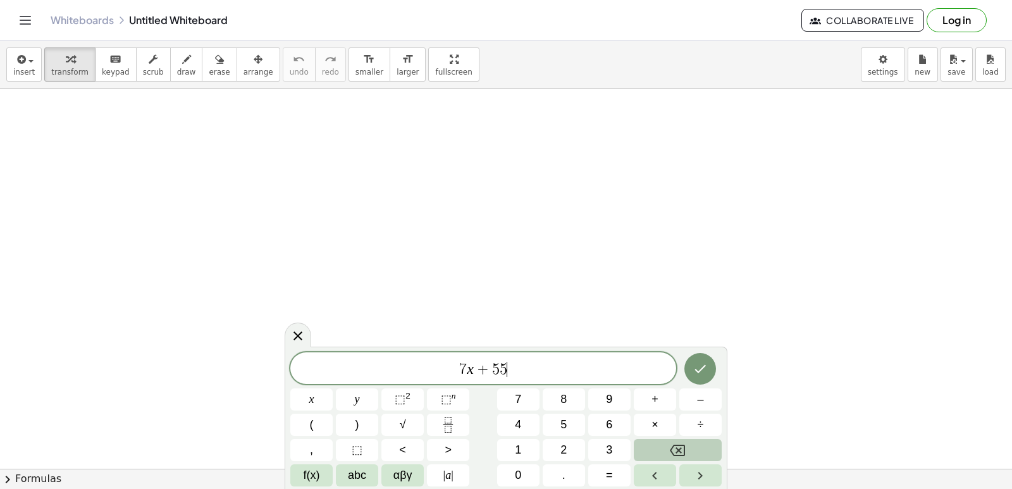
click at [656, 444] on button "Backspace" at bounding box center [677, 450] width 88 height 22
click at [611, 474] on span "=" at bounding box center [609, 475] width 7 height 17
click at [646, 453] on button "Backspace" at bounding box center [677, 450] width 88 height 22
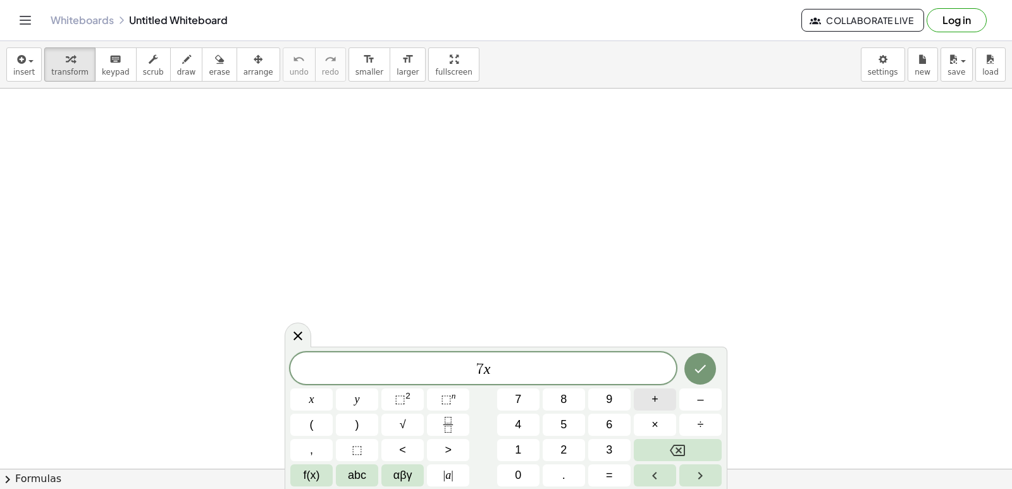
click at [642, 401] on button "+" at bounding box center [654, 399] width 42 height 22
click at [568, 429] on button "5" at bounding box center [563, 424] width 42 height 22
click at [603, 474] on button "=" at bounding box center [609, 475] width 42 height 22
click at [526, 456] on button "1" at bounding box center [518, 450] width 42 height 22
click at [593, 398] on button "9" at bounding box center [609, 399] width 42 height 22
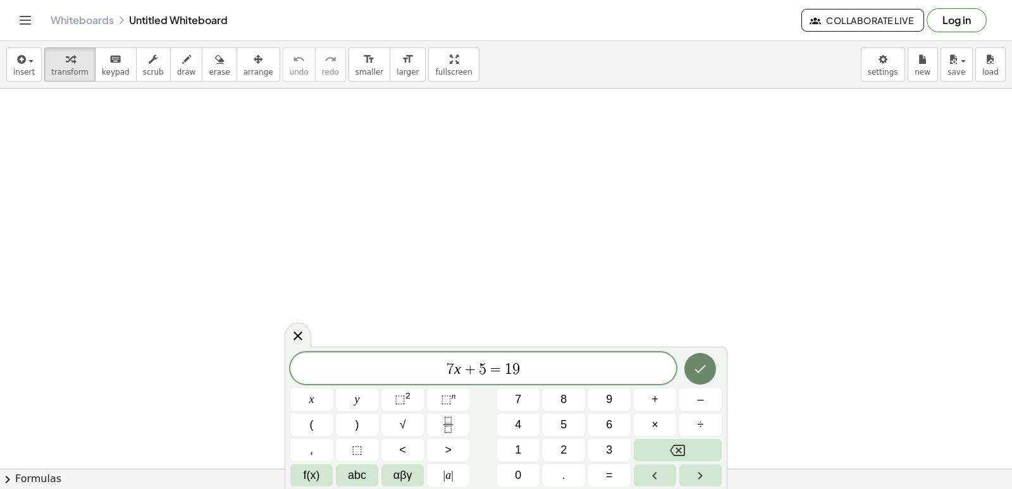
click at [694, 372] on icon "Done" at bounding box center [699, 368] width 15 height 15
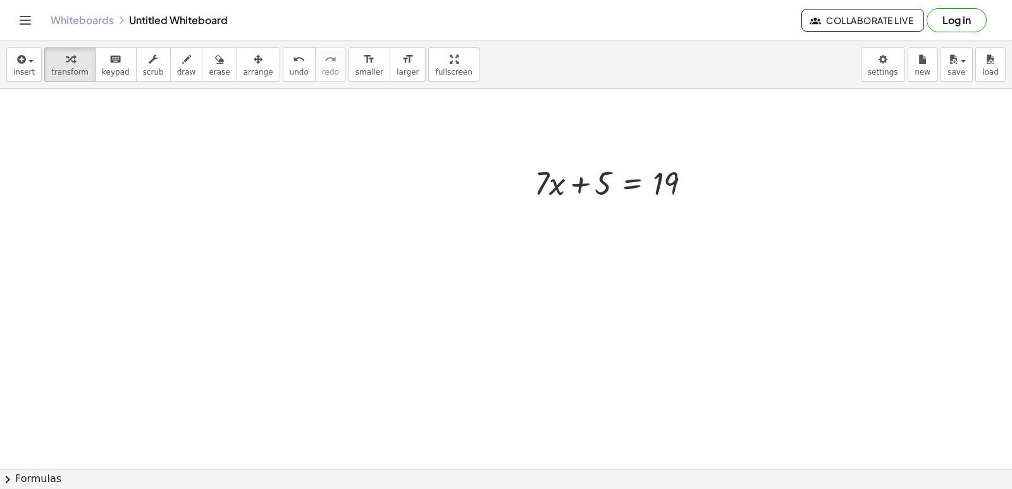
scroll to position [253, 0]
click at [606, 159] on div at bounding box center [618, 151] width 180 height 43
drag, startPoint x: 601, startPoint y: 148, endPoint x: 642, endPoint y: 159, distance: 42.6
click at [683, 141] on div at bounding box center [618, 151] width 180 height 43
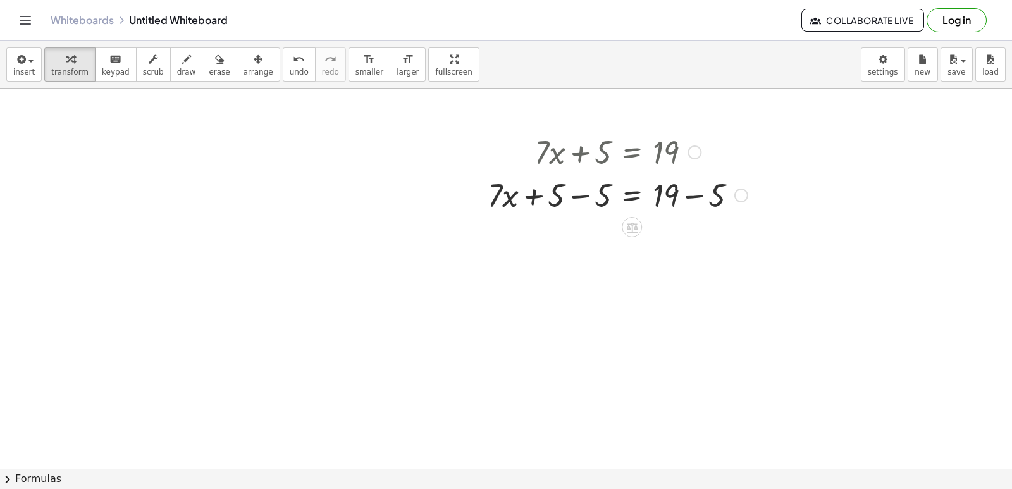
click at [691, 200] on div at bounding box center [617, 194] width 272 height 43
click at [582, 236] on div at bounding box center [617, 237] width 272 height 43
click at [633, 239] on div at bounding box center [617, 237] width 272 height 43
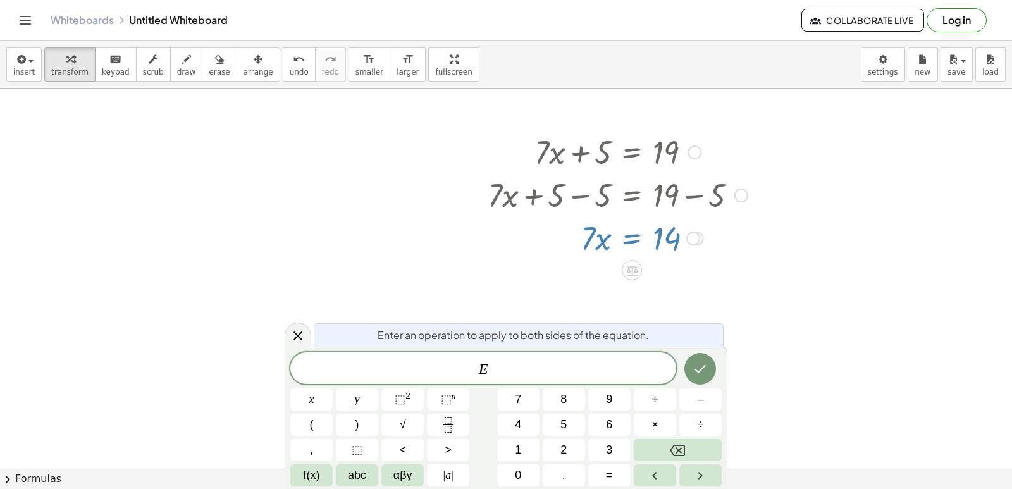
click at [712, 255] on div at bounding box center [617, 237] width 272 height 43
drag, startPoint x: 293, startPoint y: 326, endPoint x: 298, endPoint y: 310, distance: 16.6
click at [294, 319] on body "Graspable Math Activities Get Started Activity Bank Assigned Work Classes White…" at bounding box center [506, 244] width 1012 height 489
click at [546, 284] on div at bounding box center [506, 257] width 1012 height 842
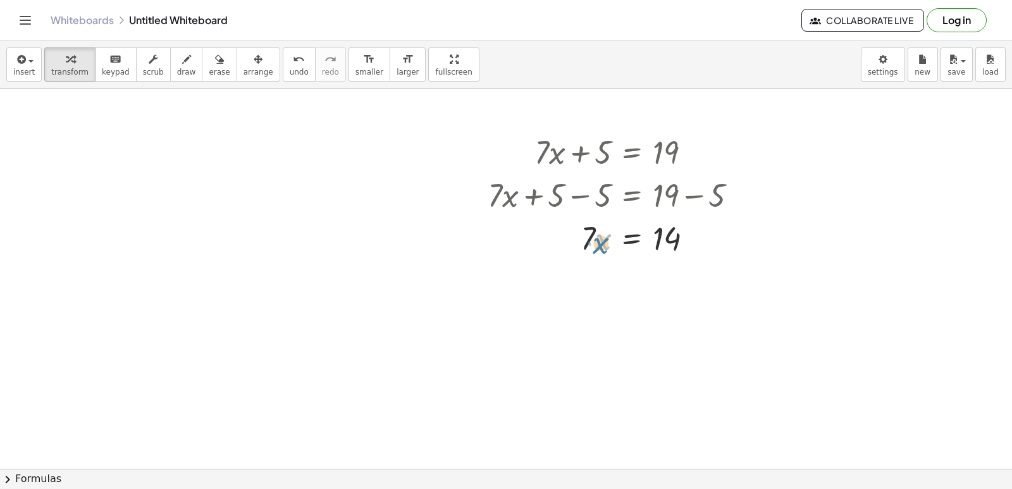
drag, startPoint x: 599, startPoint y: 245, endPoint x: 591, endPoint y: 243, distance: 8.3
click at [591, 243] on div at bounding box center [617, 237] width 272 height 43
drag, startPoint x: 592, startPoint y: 228, endPoint x: 668, endPoint y: 269, distance: 86.3
click at [675, 270] on div "+ · 7 · x + 5 = 19 + · 7 · x + 5 − 5 = + 19 − 5 + · 7 · x + 5 − 5 = 14 + · 7 · …" at bounding box center [506, 257] width 1012 height 842
click at [624, 288] on div at bounding box center [617, 290] width 272 height 63
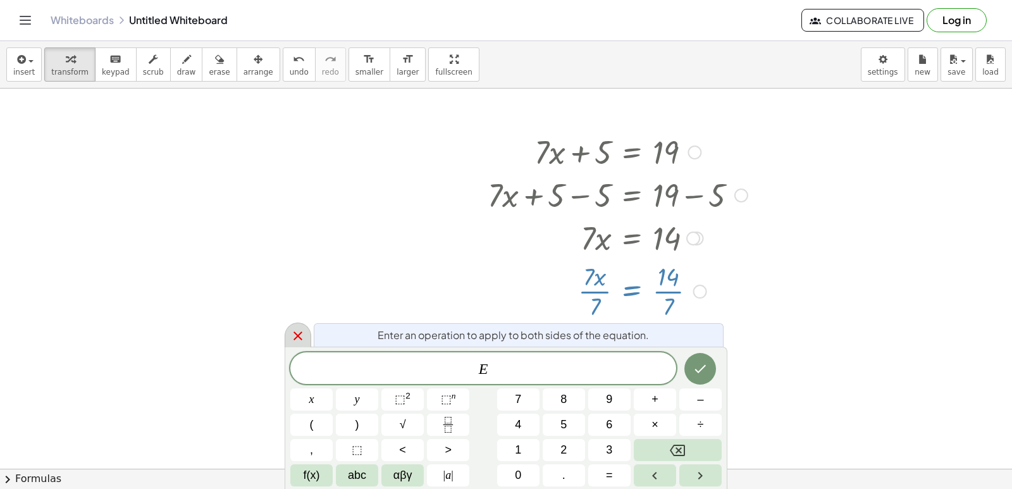
click at [289, 333] on div at bounding box center [297, 334] width 27 height 25
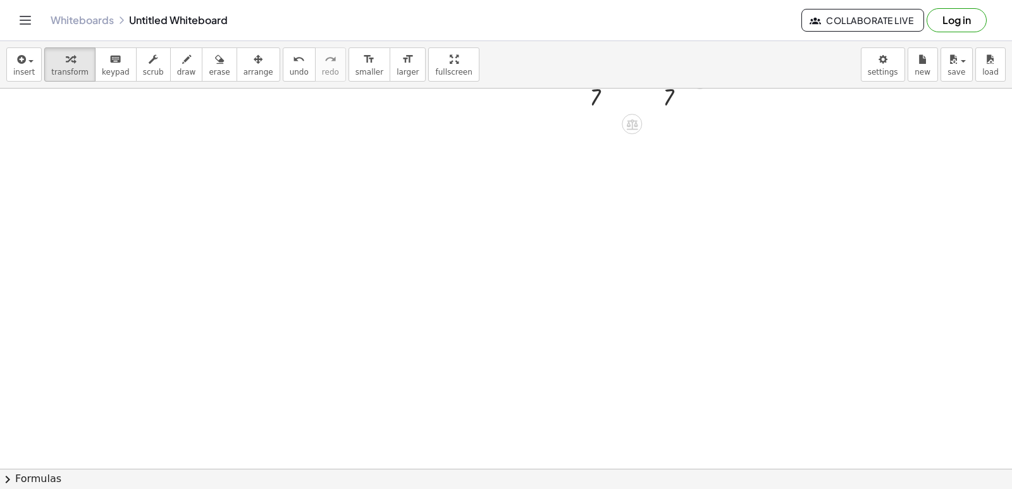
scroll to position [715, 0]
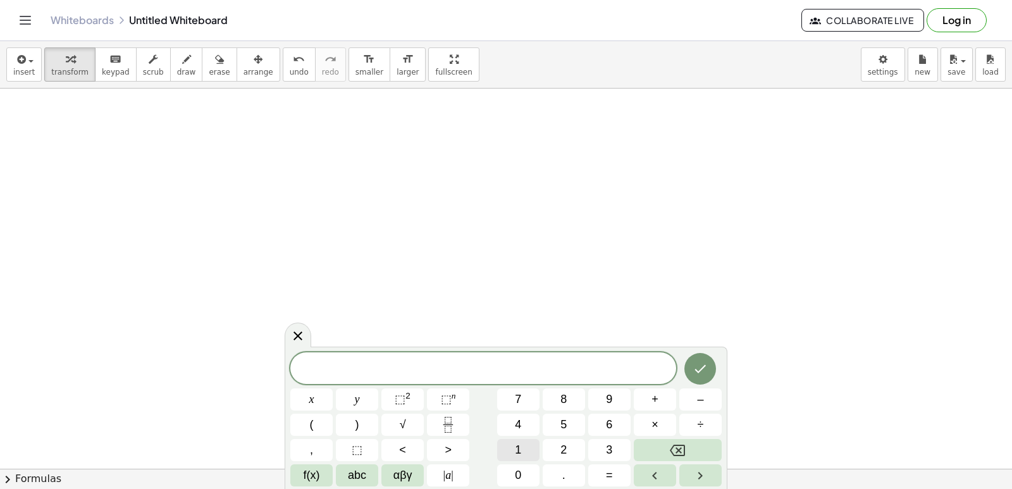
click at [523, 450] on button "1" at bounding box center [518, 450] width 42 height 22
click at [346, 466] on button "abc" at bounding box center [357, 475] width 42 height 22
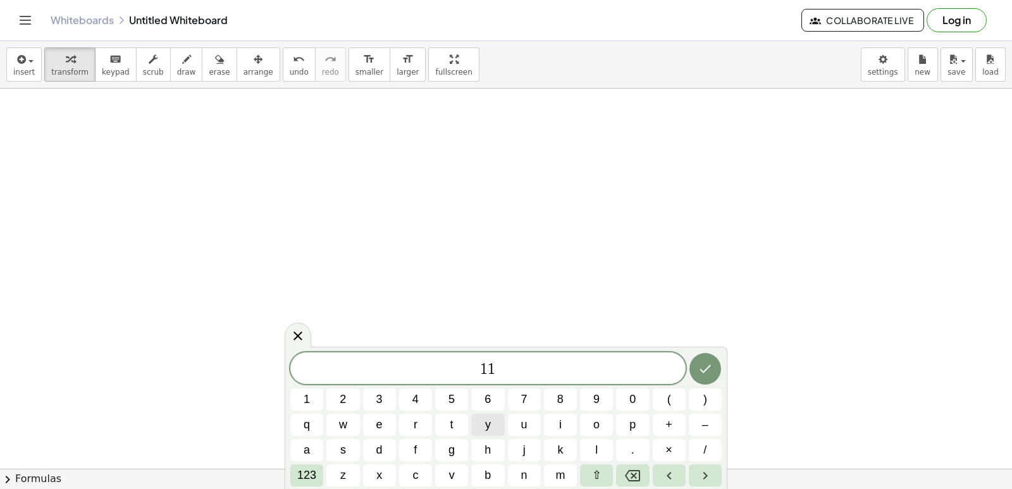
click at [487, 425] on span "y" at bounding box center [488, 424] width 6 height 17
click at [489, 423] on span "y" at bounding box center [488, 424] width 6 height 17
click at [300, 471] on span "123" at bounding box center [306, 475] width 19 height 17
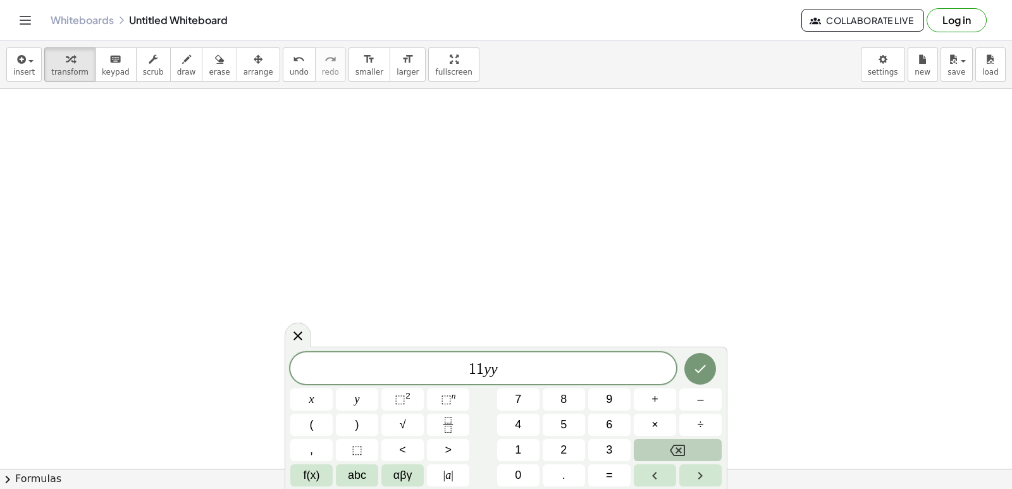
click at [690, 446] on button "Backspace" at bounding box center [677, 450] width 88 height 22
click at [688, 405] on button "–" at bounding box center [700, 399] width 42 height 22
click at [550, 444] on button "2" at bounding box center [563, 450] width 42 height 22
click at [551, 421] on button "5" at bounding box center [563, 424] width 42 height 22
click at [601, 472] on button "=" at bounding box center [609, 475] width 42 height 22
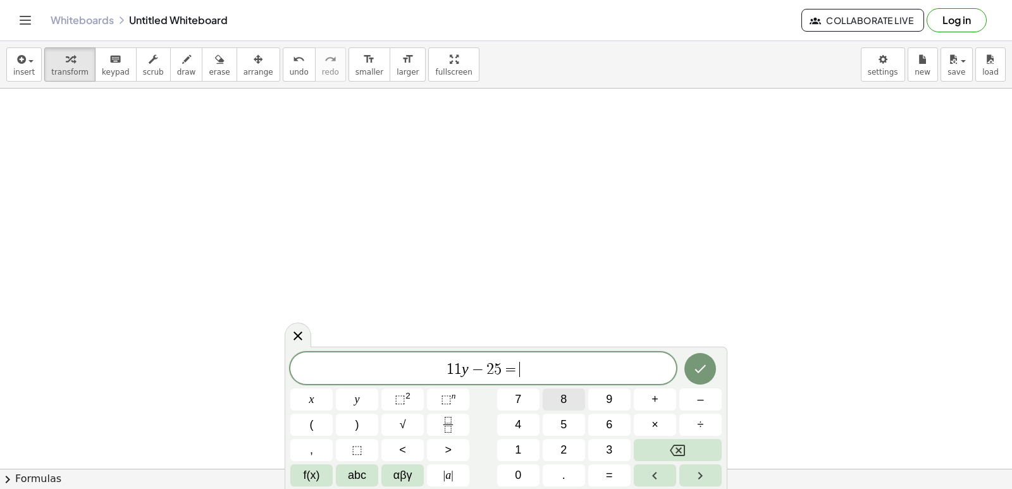
click at [567, 403] on button "8" at bounding box center [563, 399] width 42 height 22
click at [705, 370] on icon "Done" at bounding box center [699, 368] width 15 height 15
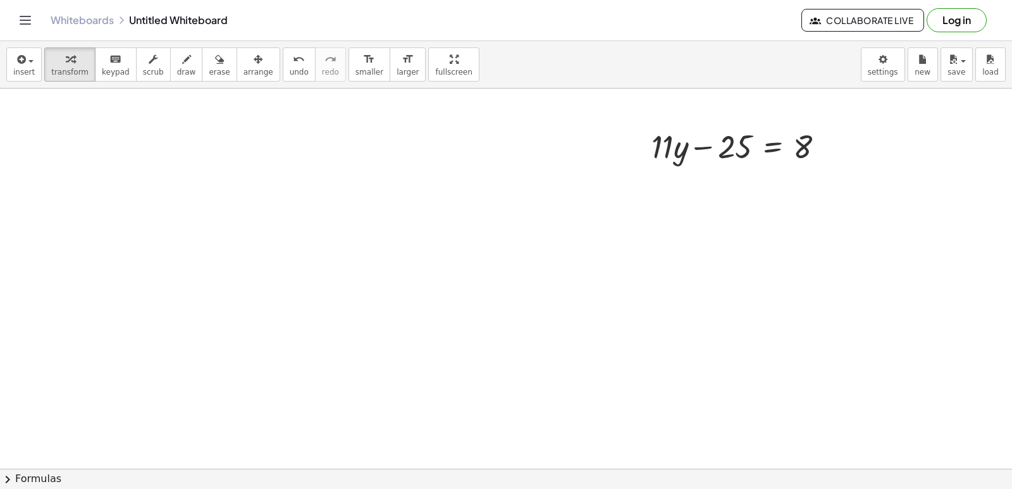
scroll to position [950, 0]
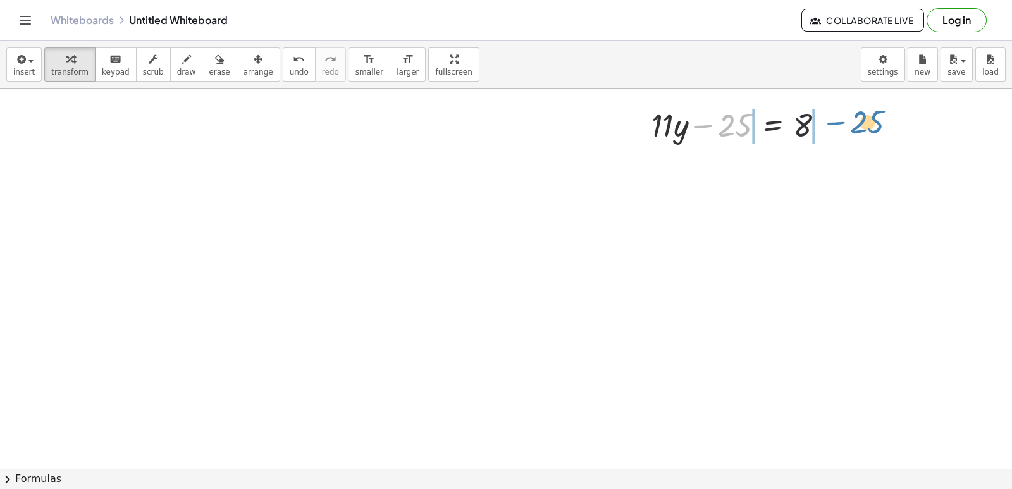
drag, startPoint x: 732, startPoint y: 123, endPoint x: 864, endPoint y: 119, distance: 132.2
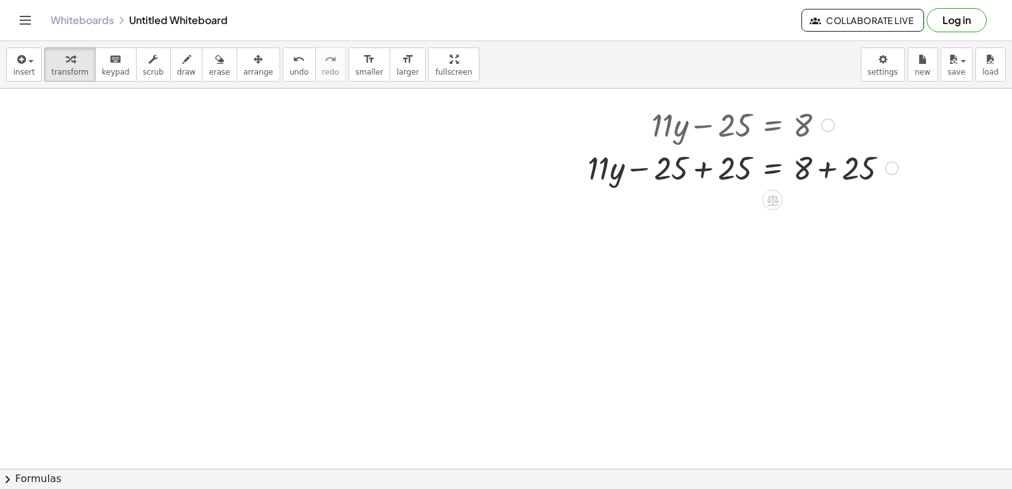
click at [825, 169] on div at bounding box center [742, 166] width 323 height 43
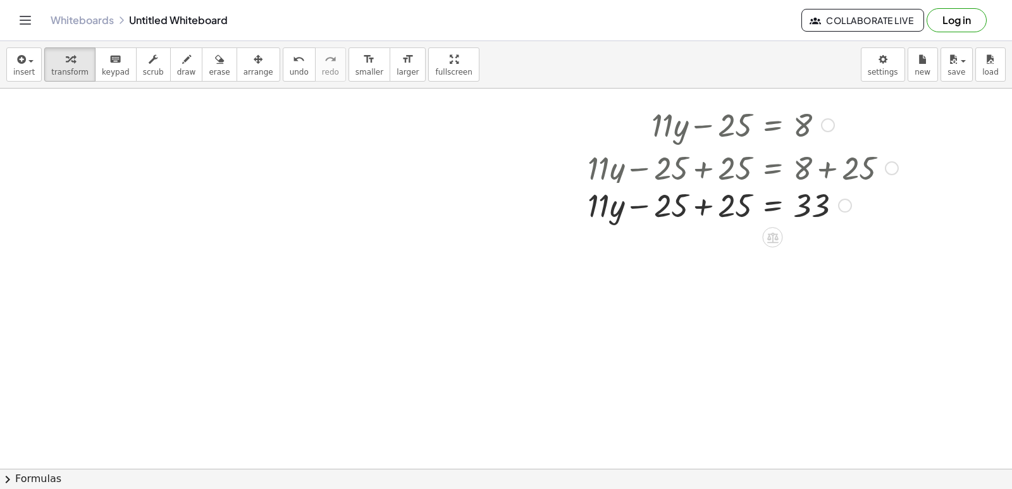
click at [694, 168] on div at bounding box center [742, 166] width 323 height 43
click at [697, 211] on div at bounding box center [742, 209] width 323 height 43
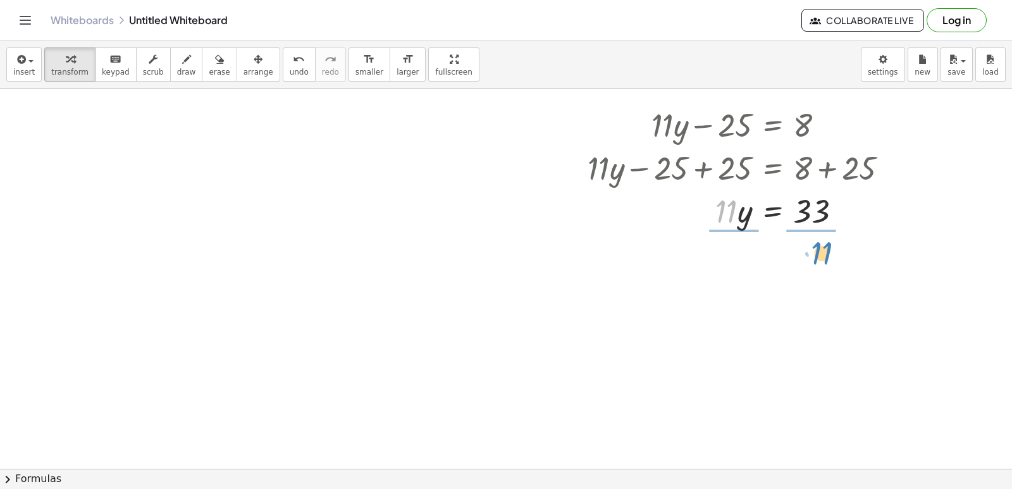
drag, startPoint x: 723, startPoint y: 205, endPoint x: 818, endPoint y: 247, distance: 104.2
drag, startPoint x: 738, startPoint y: 245, endPoint x: 718, endPoint y: 273, distance: 34.9
click at [718, 273] on div at bounding box center [742, 262] width 323 height 63
click at [811, 260] on div at bounding box center [742, 262] width 323 height 63
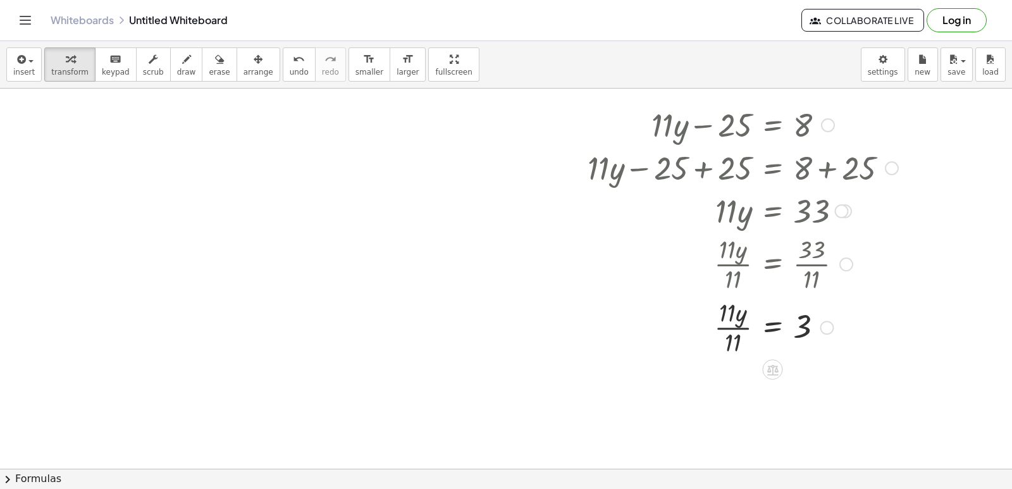
click at [729, 326] on div at bounding box center [742, 326] width 323 height 63
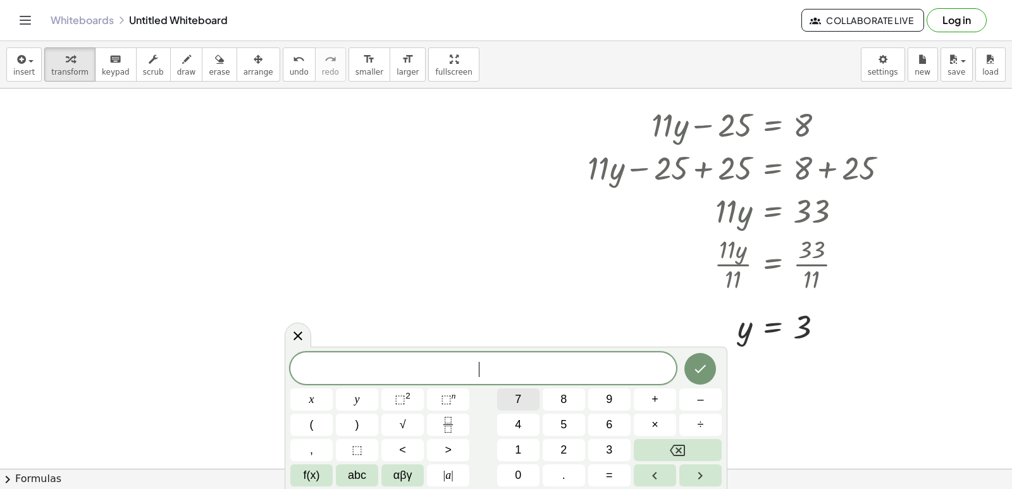
click at [522, 400] on button "7" at bounding box center [518, 399] width 42 height 22
click at [648, 419] on button "×" at bounding box center [654, 424] width 42 height 22
click at [652, 446] on button "Backspace" at bounding box center [677, 450] width 88 height 22
click at [357, 475] on span "abc" at bounding box center [357, 475] width 18 height 17
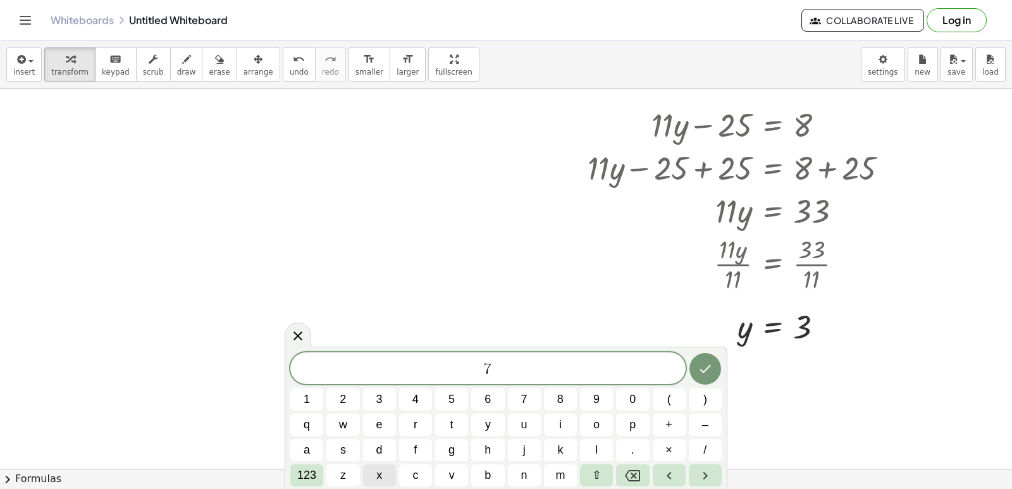
click at [369, 470] on button "x" at bounding box center [379, 475] width 33 height 22
click at [389, 472] on button "x" at bounding box center [379, 475] width 33 height 22
click at [634, 478] on icon "Backspace" at bounding box center [632, 475] width 15 height 15
click at [671, 424] on span "+" at bounding box center [668, 424] width 7 height 17
click at [302, 475] on span "123" at bounding box center [306, 475] width 19 height 17
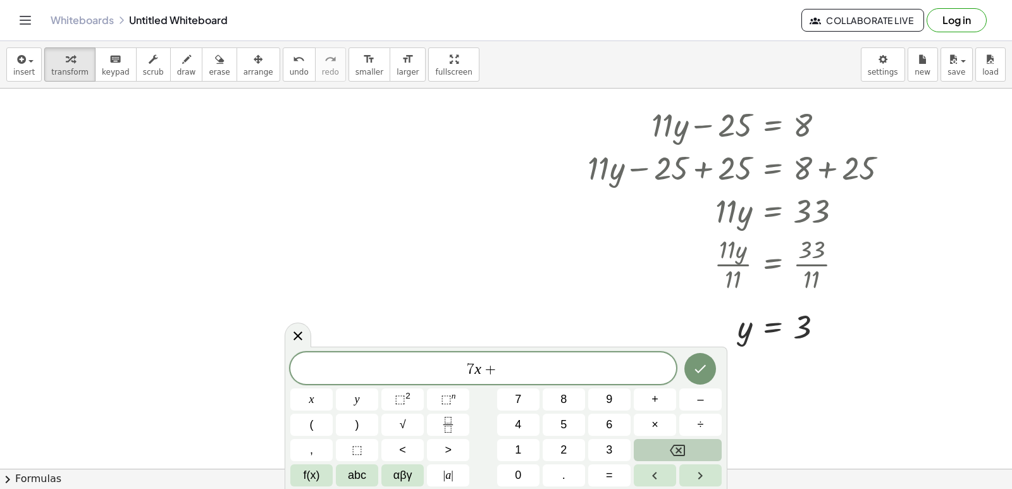
click at [691, 452] on button "Backspace" at bounding box center [677, 450] width 88 height 22
click at [503, 441] on button "1" at bounding box center [518, 450] width 42 height 22
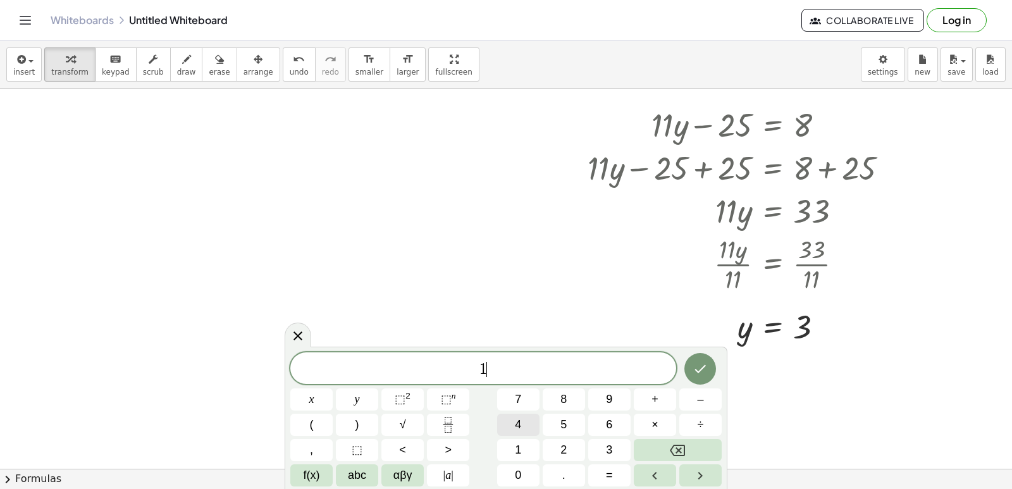
click at [515, 433] on button "4" at bounding box center [518, 424] width 42 height 22
click at [369, 474] on button "abc" at bounding box center [357, 475] width 42 height 22
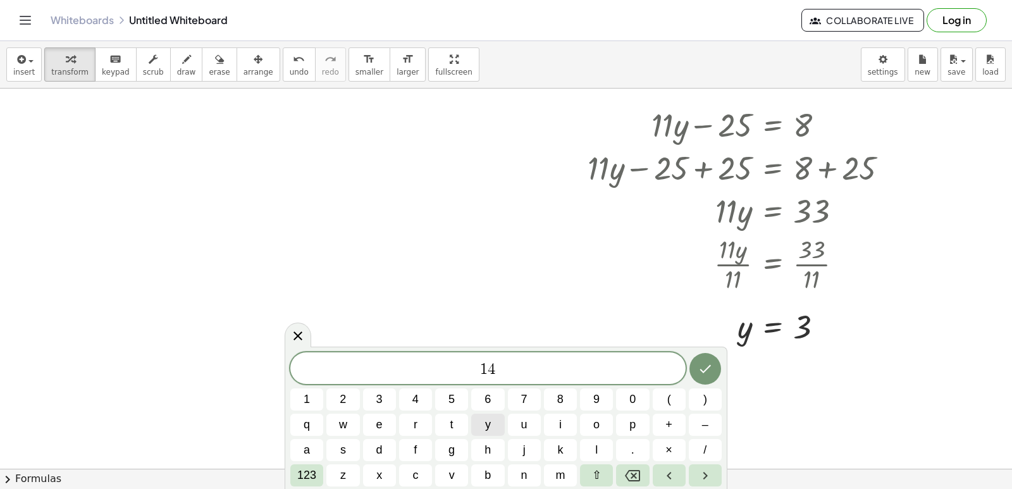
click at [486, 426] on span "y" at bounding box center [488, 424] width 6 height 17
click at [317, 479] on button "123" at bounding box center [306, 475] width 33 height 22
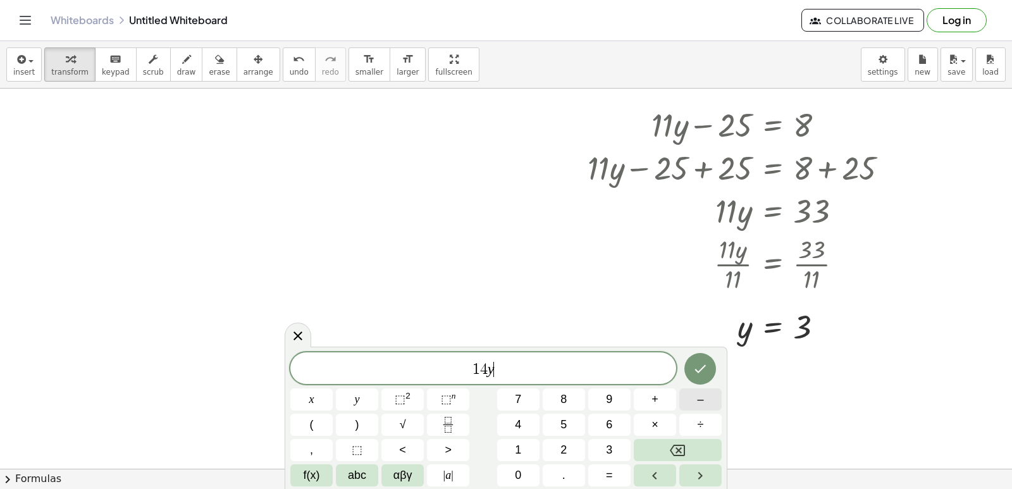
click at [703, 402] on span "–" at bounding box center [700, 399] width 6 height 17
click at [609, 451] on span "3" at bounding box center [609, 449] width 6 height 17
click at [500, 479] on button "0" at bounding box center [518, 475] width 42 height 22
click at [609, 472] on span "=" at bounding box center [609, 475] width 7 height 17
click at [559, 445] on button "2" at bounding box center [563, 450] width 42 height 22
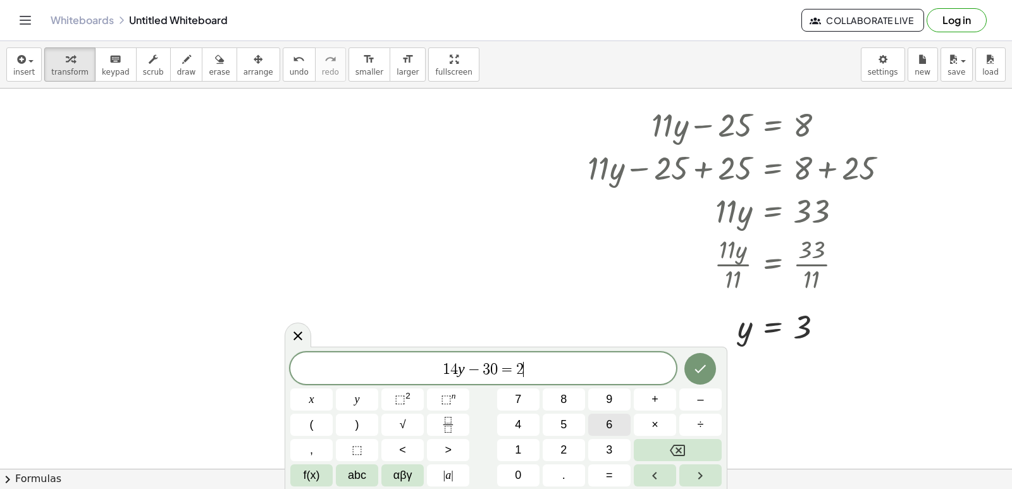
click at [599, 429] on button "6" at bounding box center [609, 424] width 42 height 22
click at [704, 377] on button "Done" at bounding box center [700, 369] width 32 height 32
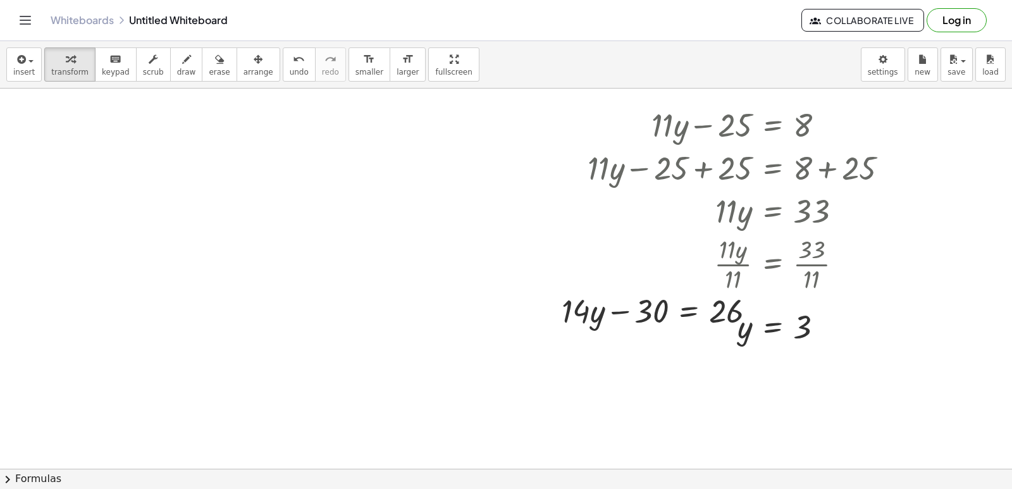
drag, startPoint x: 417, startPoint y: 66, endPoint x: 426, endPoint y: 128, distance: 63.2
click at [417, 121] on div "insert select one: Math Expression Function Text Youtube Video Graphing Geometr…" at bounding box center [506, 265] width 1012 height 448
drag, startPoint x: 755, startPoint y: 307, endPoint x: 675, endPoint y: 402, distance: 124.3
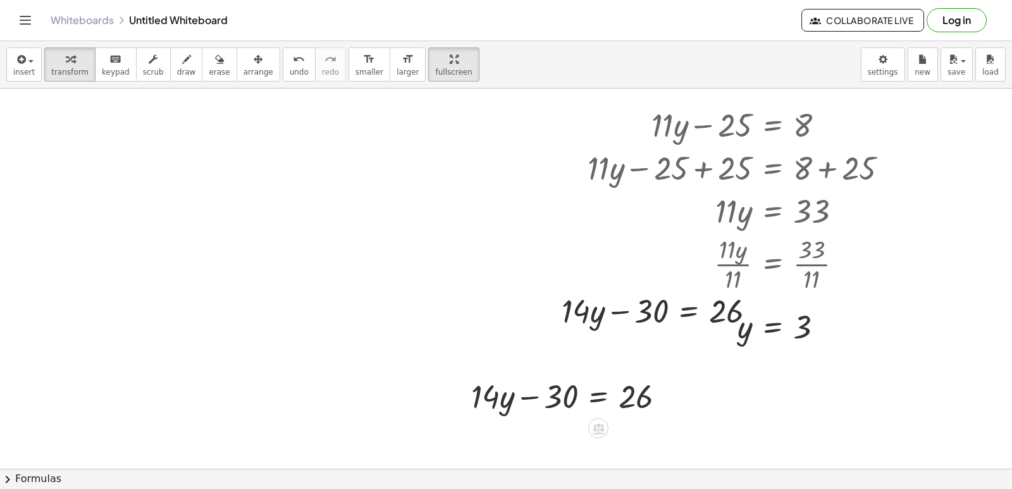
scroll to position [1139, 0]
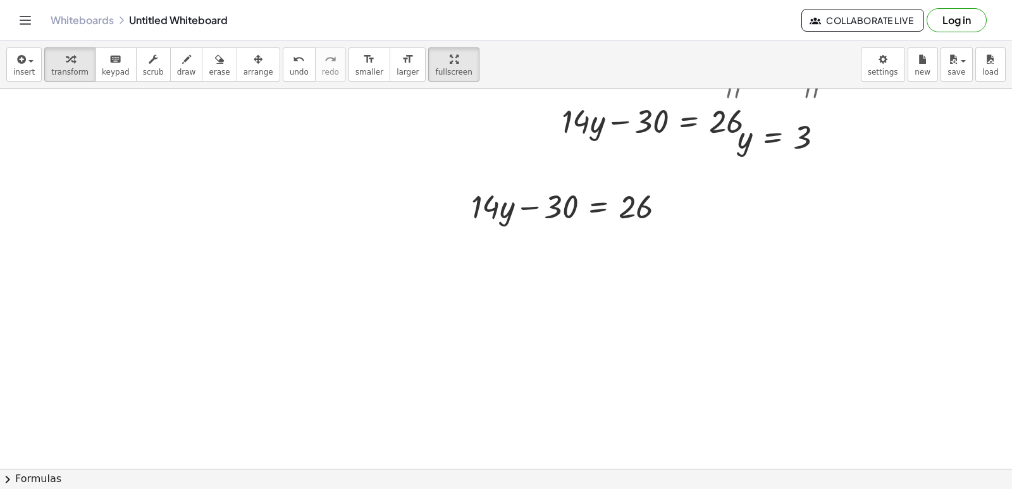
drag, startPoint x: 556, startPoint y: 212, endPoint x: 632, endPoint y: 255, distance: 87.2
drag, startPoint x: 561, startPoint y: 205, endPoint x: 711, endPoint y: 211, distance: 149.3
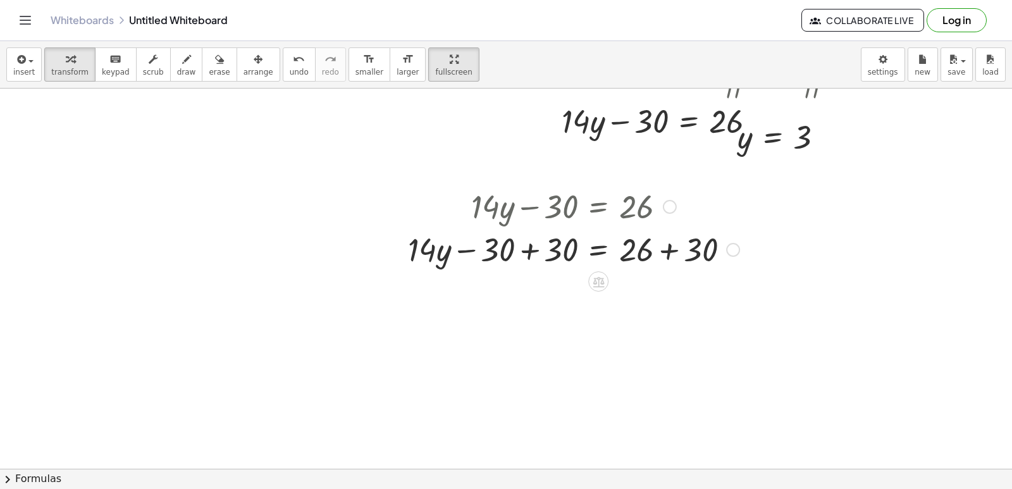
click at [527, 249] on div at bounding box center [573, 248] width 344 height 43
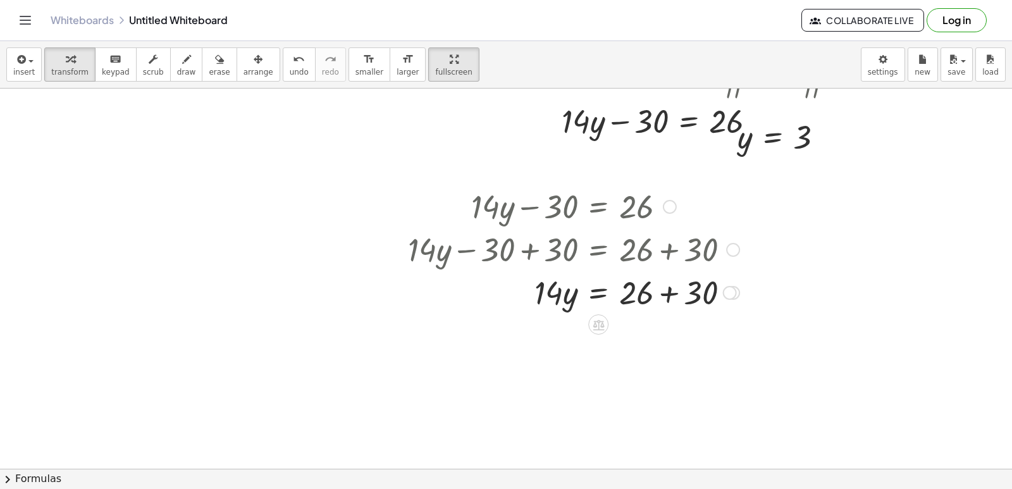
click at [670, 250] on div at bounding box center [573, 248] width 344 height 43
click at [671, 247] on div at bounding box center [573, 248] width 344 height 43
click at [663, 301] on div at bounding box center [573, 291] width 344 height 43
click at [604, 329] on div at bounding box center [573, 334] width 344 height 43
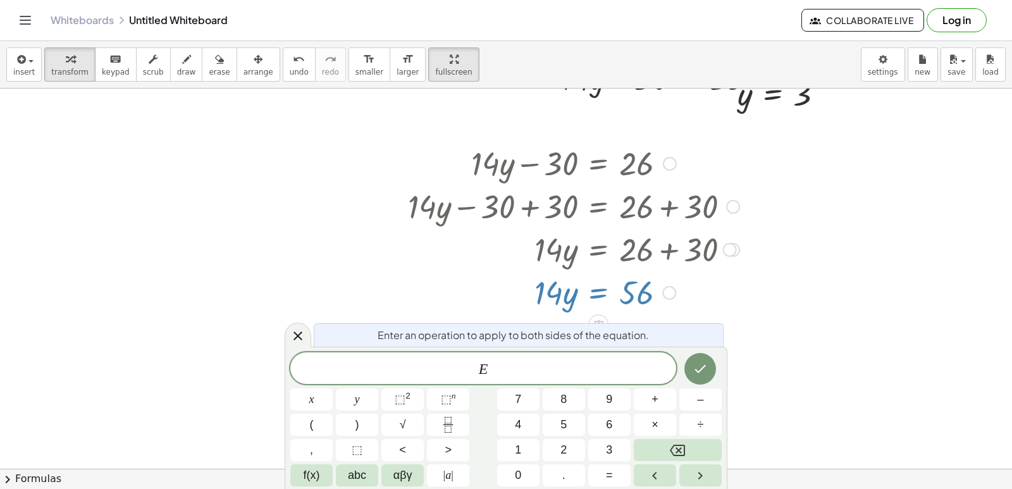
scroll to position [1183, 0]
click at [726, 299] on div at bounding box center [573, 290] width 344 height 43
click at [296, 338] on icon at bounding box center [297, 335] width 9 height 9
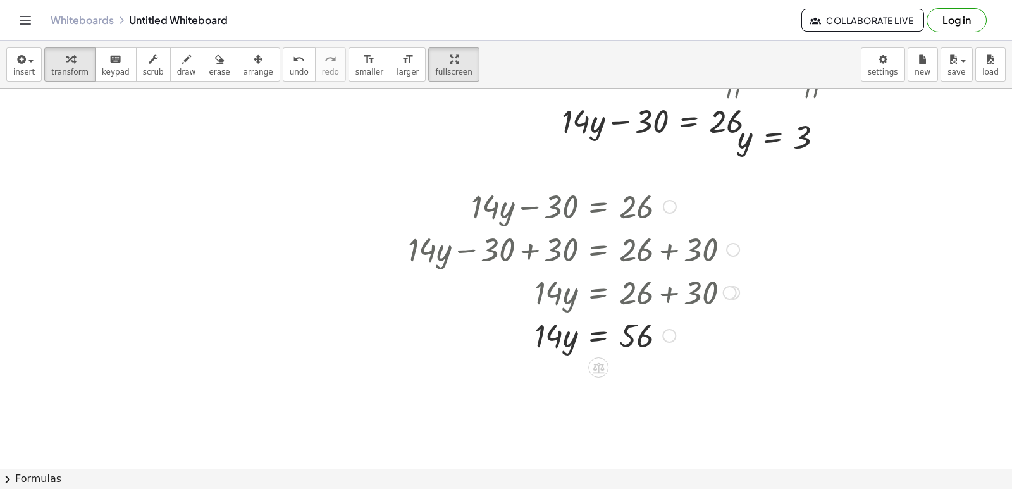
click at [597, 336] on div at bounding box center [573, 334] width 344 height 43
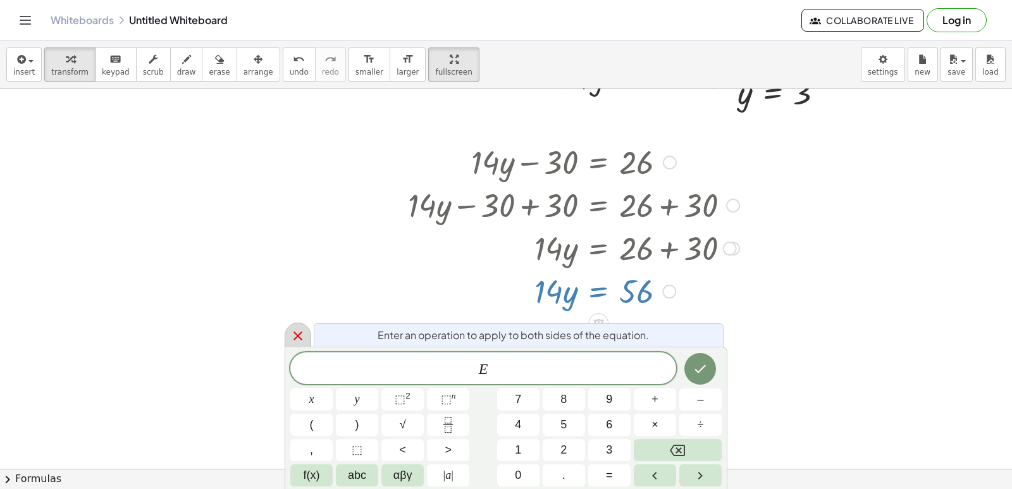
click at [307, 332] on div at bounding box center [297, 334] width 27 height 25
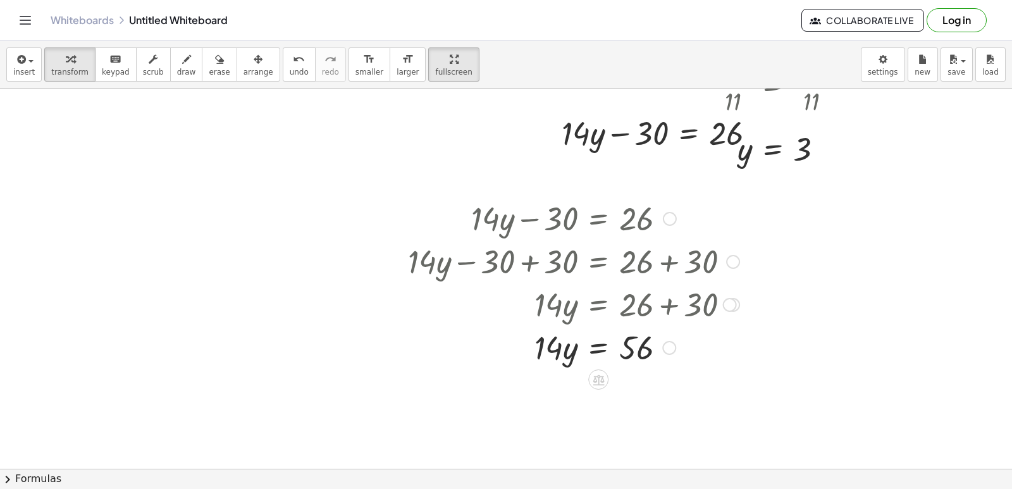
scroll to position [1455, 0]
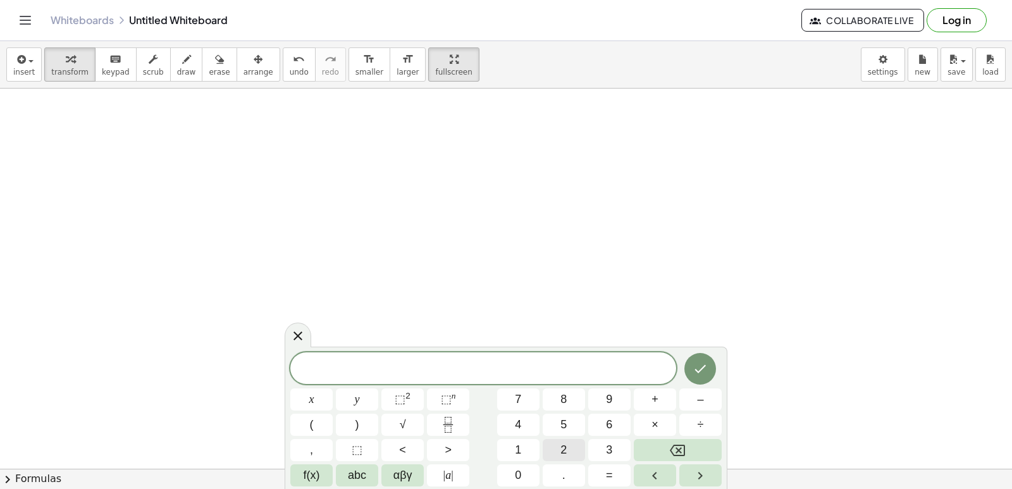
click at [559, 448] on button "2" at bounding box center [563, 450] width 42 height 22
click at [657, 418] on span "×" at bounding box center [654, 424] width 7 height 17
click at [652, 449] on button "Backspace" at bounding box center [677, 450] width 88 height 22
click at [339, 470] on button "abc" at bounding box center [357, 475] width 42 height 22
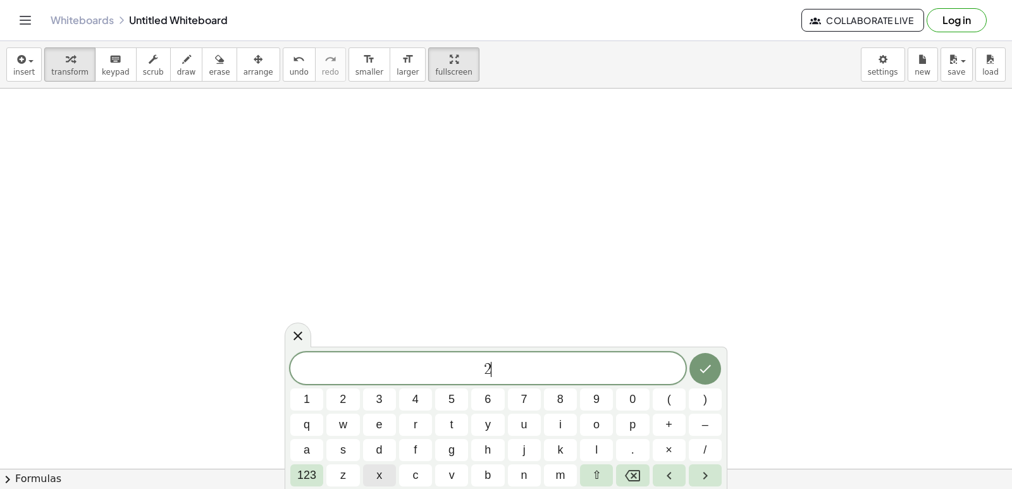
click at [373, 473] on button "x" at bounding box center [379, 475] width 33 height 22
click at [313, 463] on div "2 x ​ 1 2 3 4 5 6 7 8 9 0 ( ) q w e r t y u i o p + – a s d f g h j k l . × / 1…" at bounding box center [505, 419] width 431 height 134
click at [312, 467] on span "123" at bounding box center [306, 475] width 19 height 17
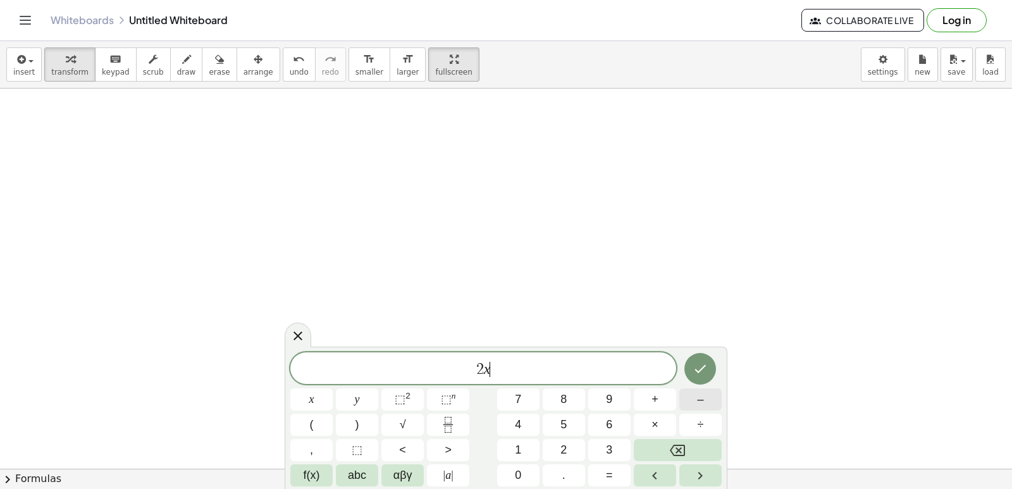
click at [695, 396] on button "–" at bounding box center [700, 399] width 42 height 22
click at [525, 449] on button "1" at bounding box center [518, 450] width 42 height 22
click at [519, 459] on button "1" at bounding box center [518, 450] width 42 height 22
click at [669, 456] on icon "Backspace" at bounding box center [676, 450] width 15 height 15
click at [519, 475] on span "0" at bounding box center [518, 475] width 6 height 17
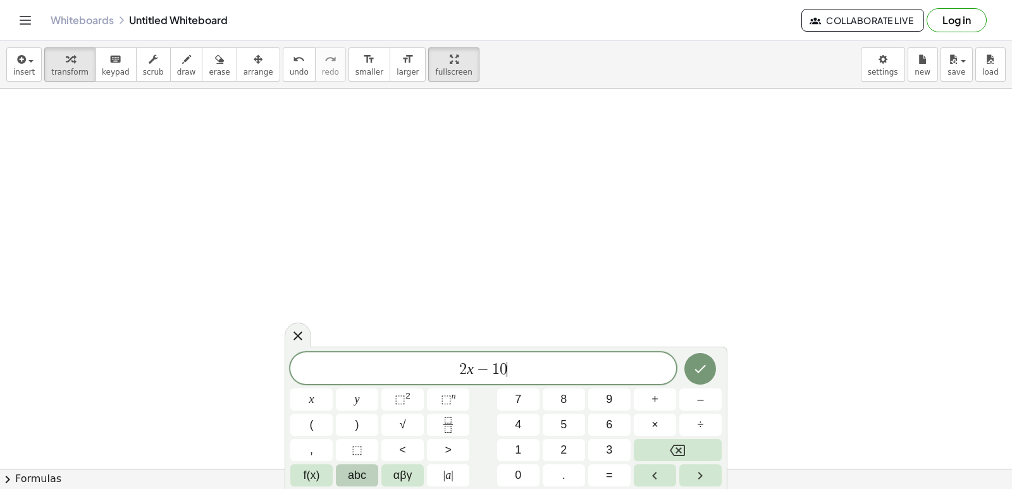
click at [359, 485] on button "abc" at bounding box center [357, 475] width 42 height 22
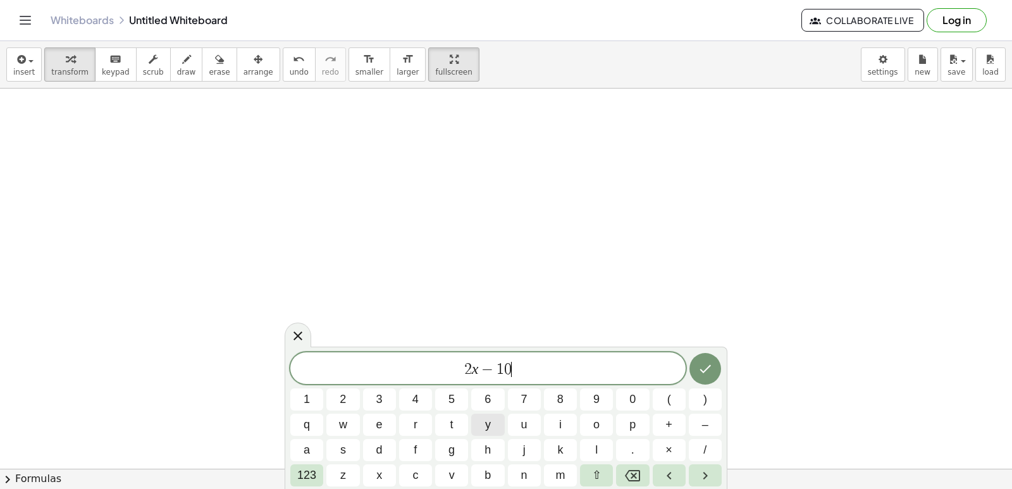
click at [485, 420] on span "y" at bounding box center [488, 424] width 6 height 17
click at [301, 480] on span "123" at bounding box center [306, 475] width 19 height 17
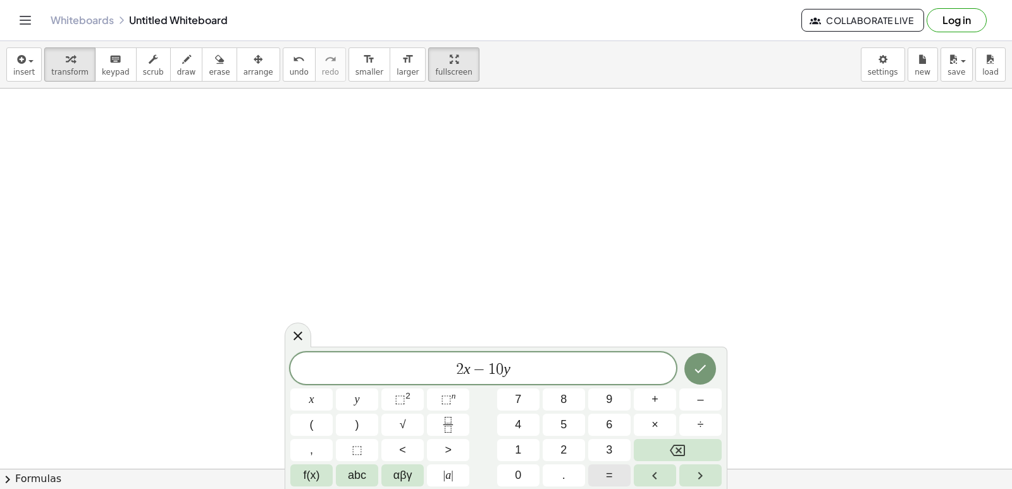
click at [602, 470] on button "=" at bounding box center [609, 475] width 42 height 22
click at [610, 453] on span "3" at bounding box center [609, 449] width 6 height 17
click at [518, 472] on span "0" at bounding box center [518, 475] width 6 height 17
click at [695, 369] on icon "Done" at bounding box center [699, 368] width 15 height 15
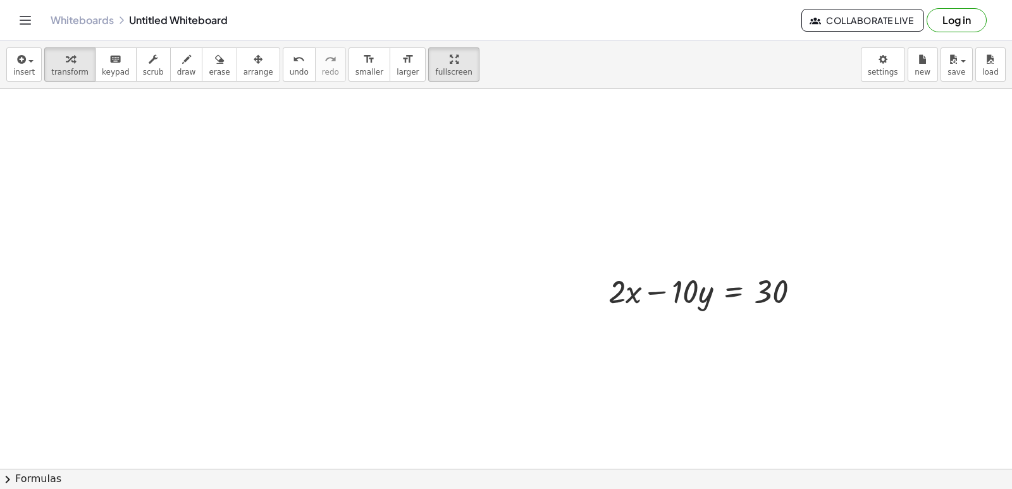
scroll to position [1520, 0]
drag, startPoint x: 695, startPoint y: 288, endPoint x: 791, endPoint y: 331, distance: 104.4
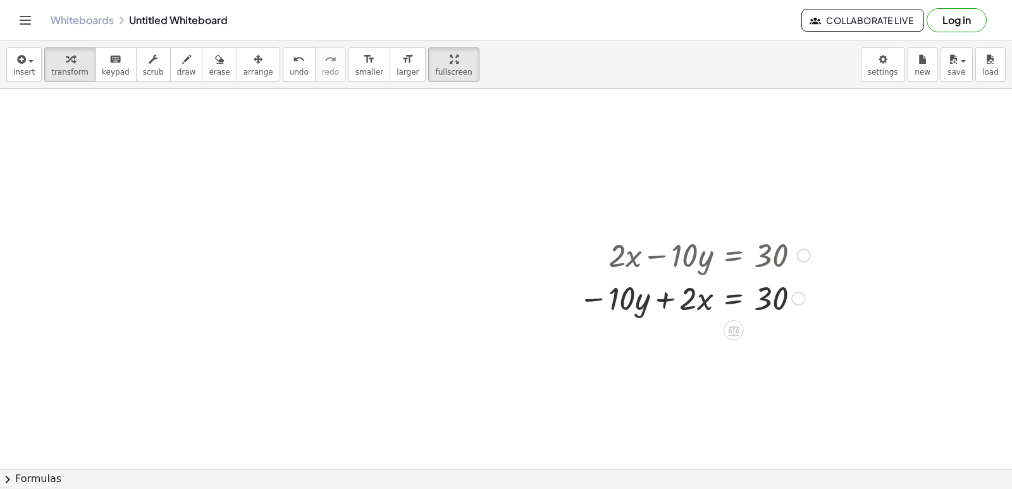
scroll to position [1457, 0]
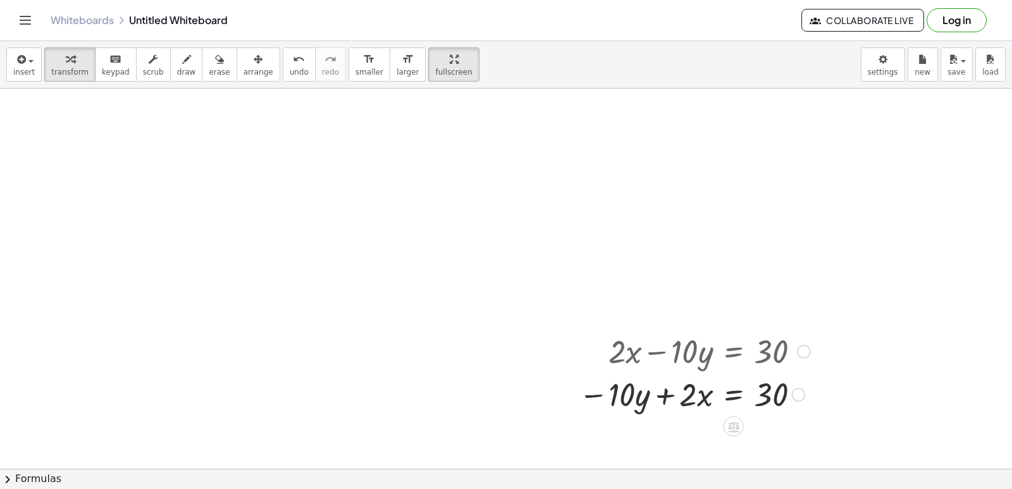
click at [668, 398] on div at bounding box center [694, 393] width 244 height 43
click at [599, 396] on div at bounding box center [694, 393] width 244 height 43
click at [603, 393] on div at bounding box center [694, 393] width 244 height 43
drag, startPoint x: 633, startPoint y: 394, endPoint x: 836, endPoint y: 400, distance: 203.0
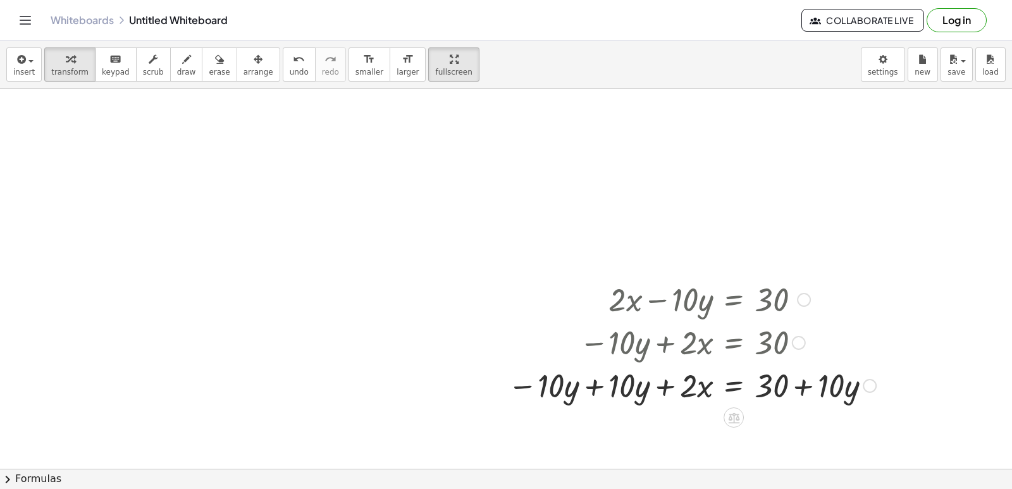
scroll to position [1773, 0]
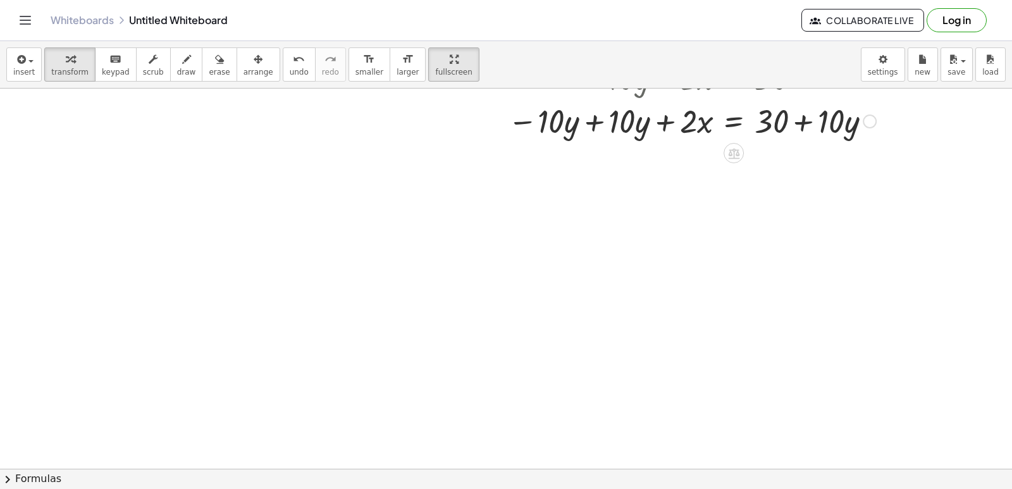
click at [731, 121] on div at bounding box center [691, 120] width 381 height 43
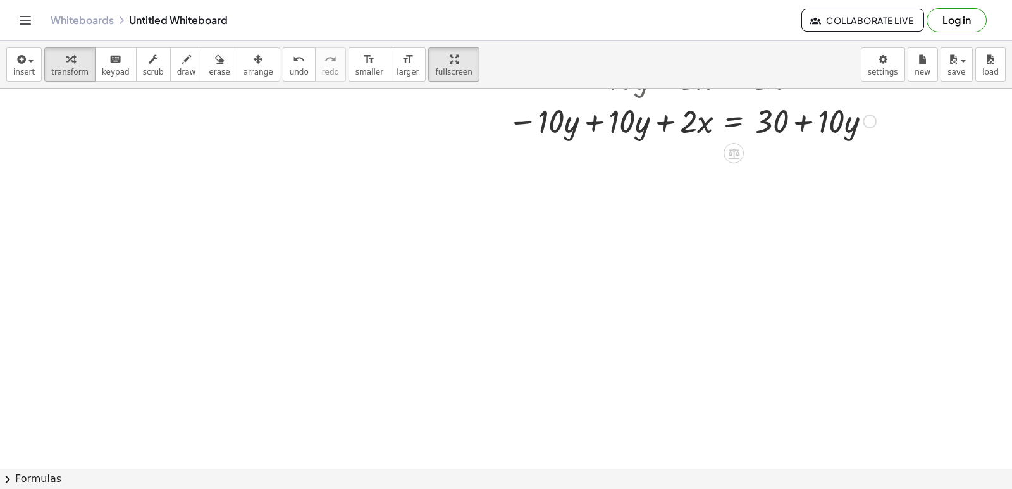
click at [798, 131] on div at bounding box center [691, 120] width 381 height 43
click at [664, 125] on div at bounding box center [691, 120] width 381 height 43
click at [592, 124] on div at bounding box center [691, 120] width 381 height 43
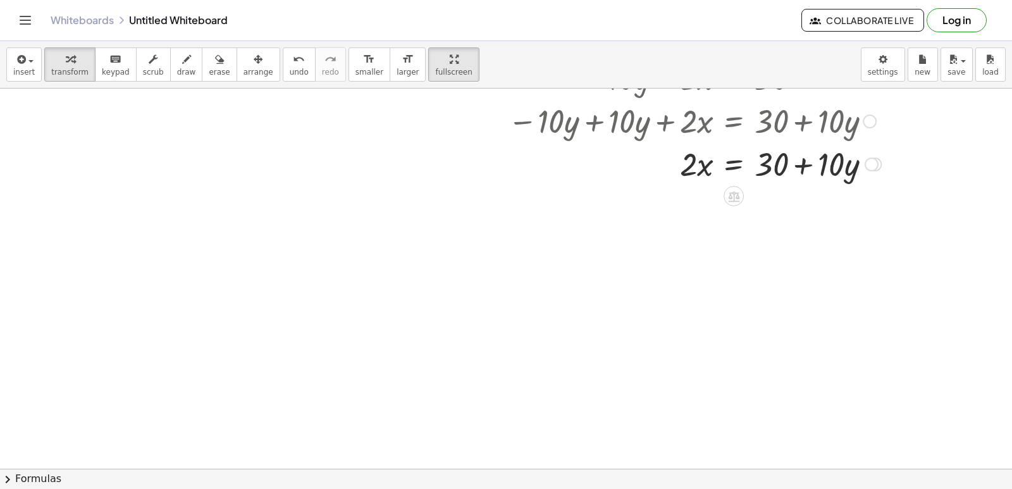
click at [737, 163] on div at bounding box center [694, 163] width 386 height 43
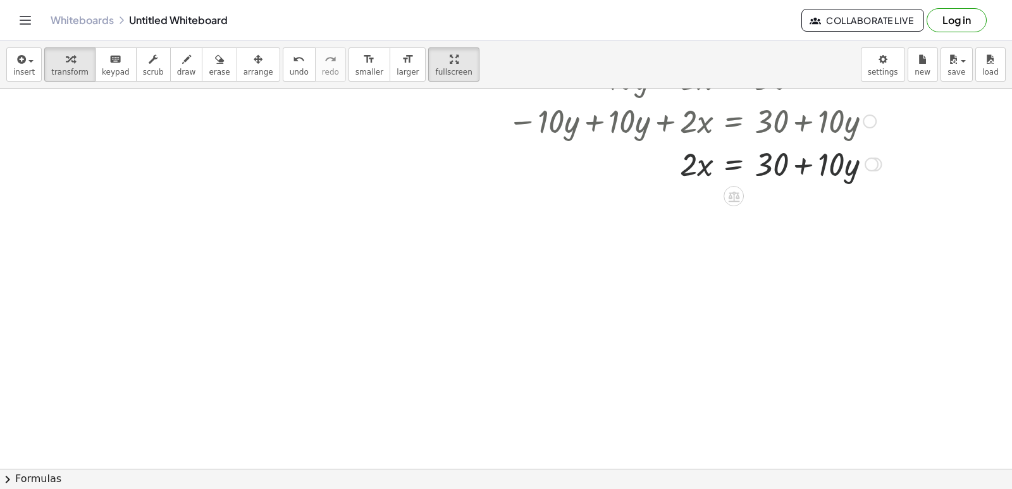
click at [798, 163] on div at bounding box center [694, 163] width 386 height 43
click at [795, 164] on div at bounding box center [694, 163] width 386 height 43
click at [731, 162] on div at bounding box center [694, 163] width 386 height 43
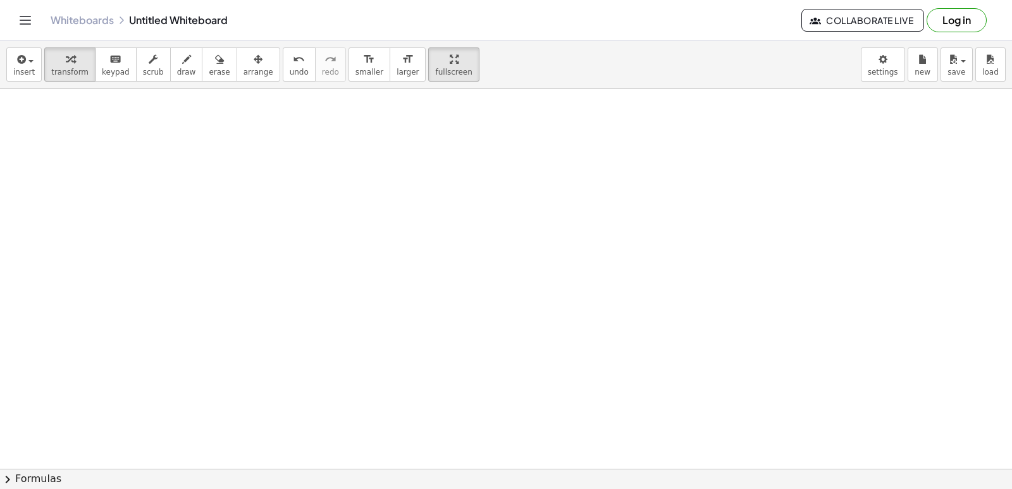
scroll to position [1900, 0]
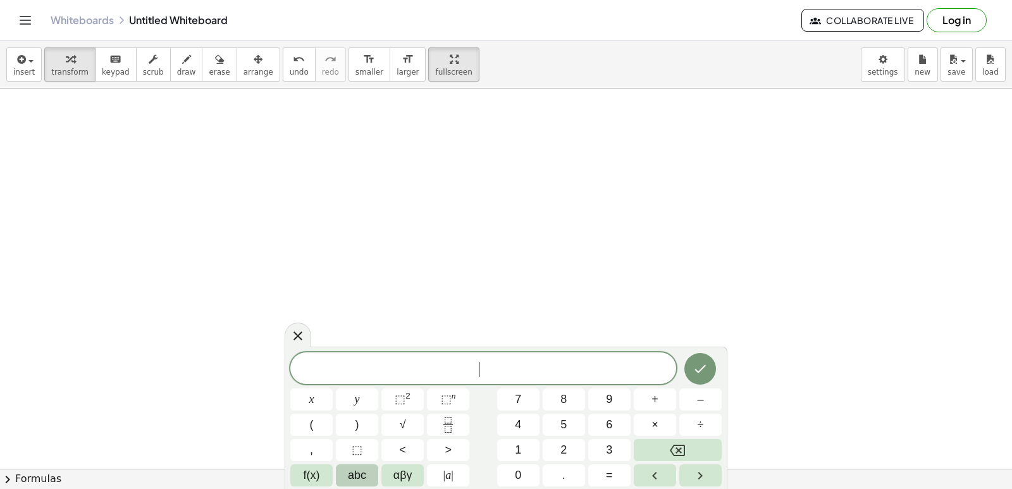
click at [370, 476] on button "abc" at bounding box center [357, 475] width 42 height 22
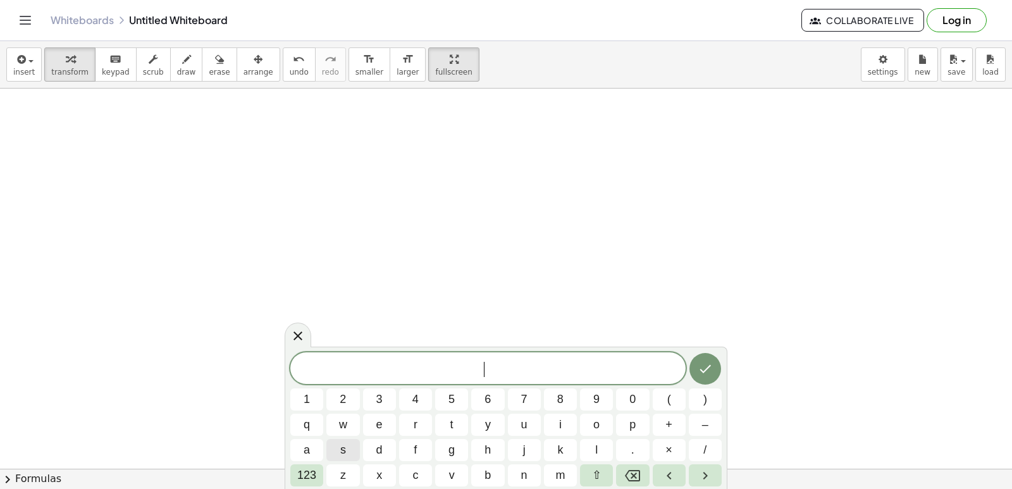
click at [350, 446] on button "s" at bounding box center [342, 450] width 33 height 22
click at [441, 424] on button "t" at bounding box center [451, 424] width 33 height 22
click at [424, 426] on button "r" at bounding box center [415, 424] width 33 height 22
click at [309, 450] on span "a" at bounding box center [306, 449] width 6 height 17
click at [480, 426] on button "y" at bounding box center [487, 424] width 33 height 22
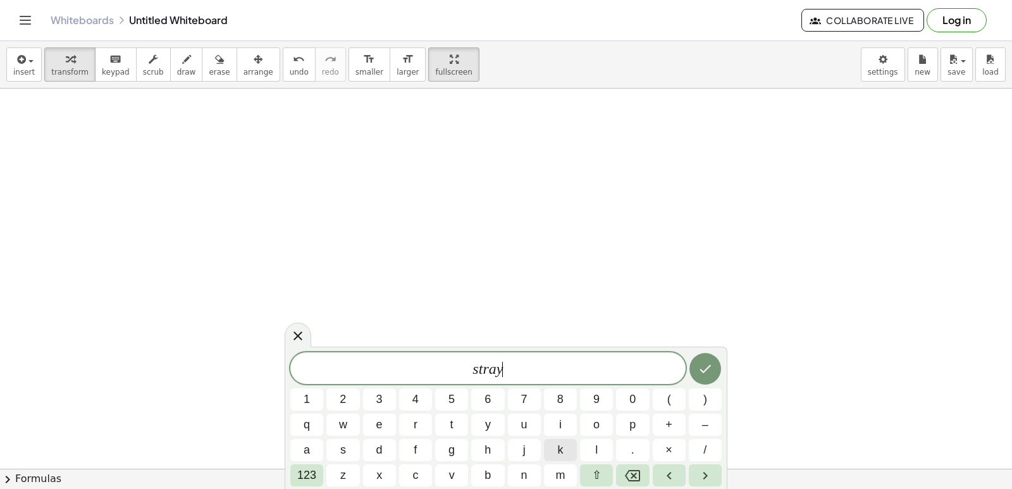
click at [549, 446] on button "k" at bounding box center [560, 450] width 33 height 22
click at [565, 423] on button "i" at bounding box center [560, 424] width 33 height 22
click at [378, 446] on span "d" at bounding box center [379, 449] width 6 height 17
click at [346, 443] on button "s" at bounding box center [342, 450] width 33 height 22
click at [302, 471] on span "123" at bounding box center [306, 475] width 19 height 17
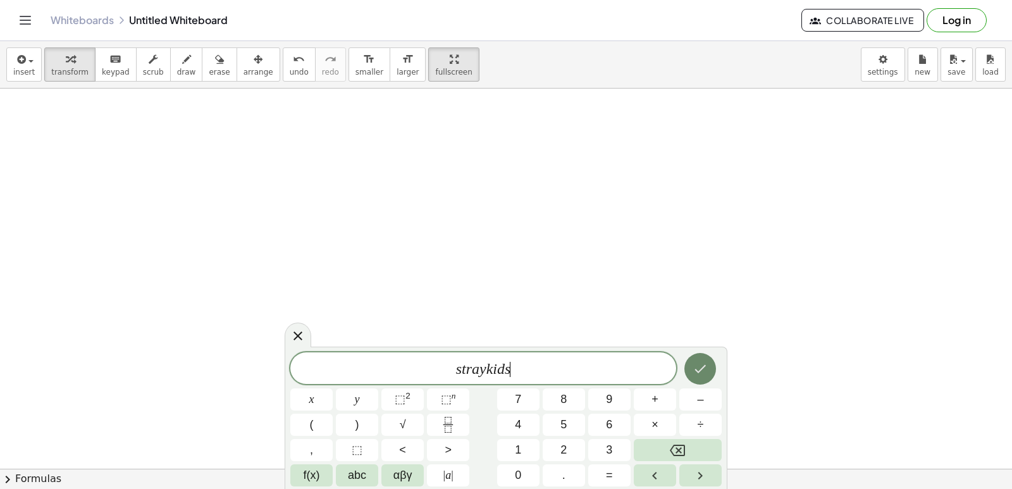
click at [706, 366] on icon "Done" at bounding box center [699, 368] width 15 height 15
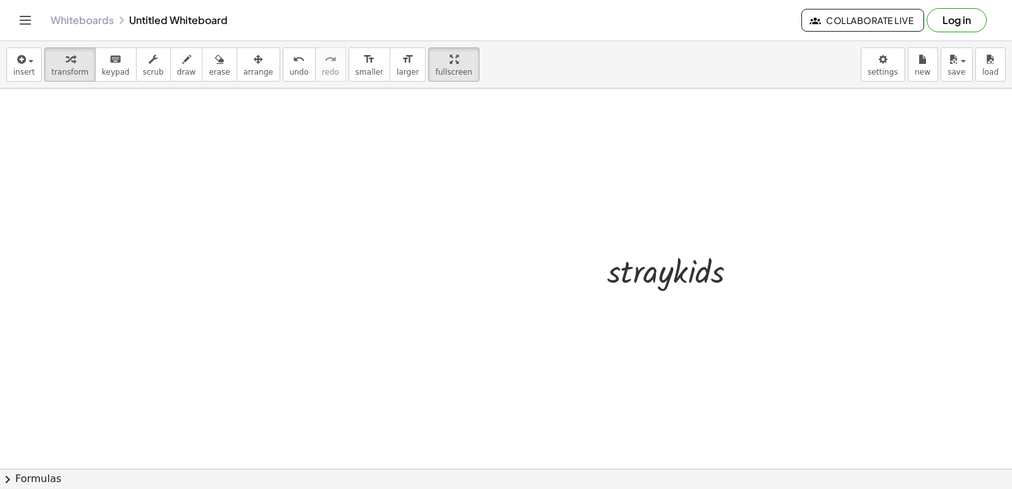
scroll to position [2026, 0]
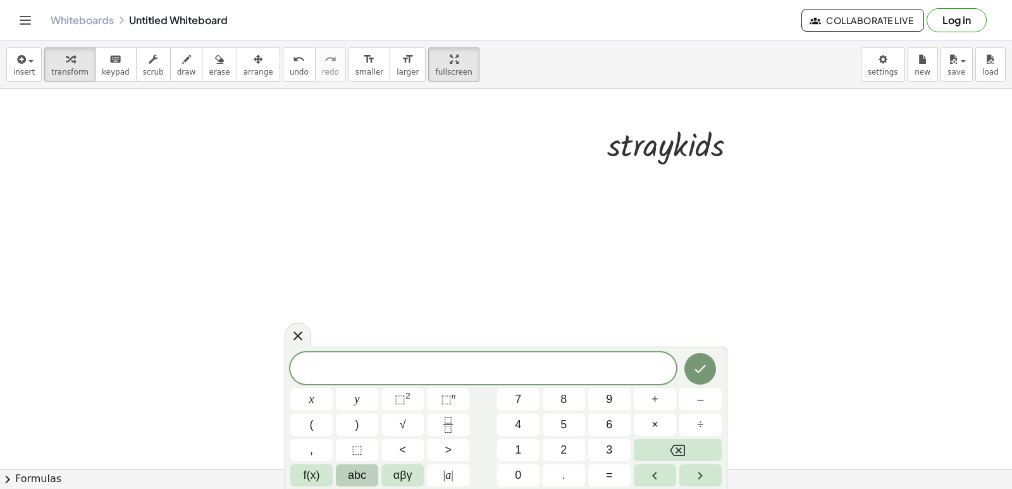
click at [342, 475] on button "abc" at bounding box center [357, 475] width 42 height 22
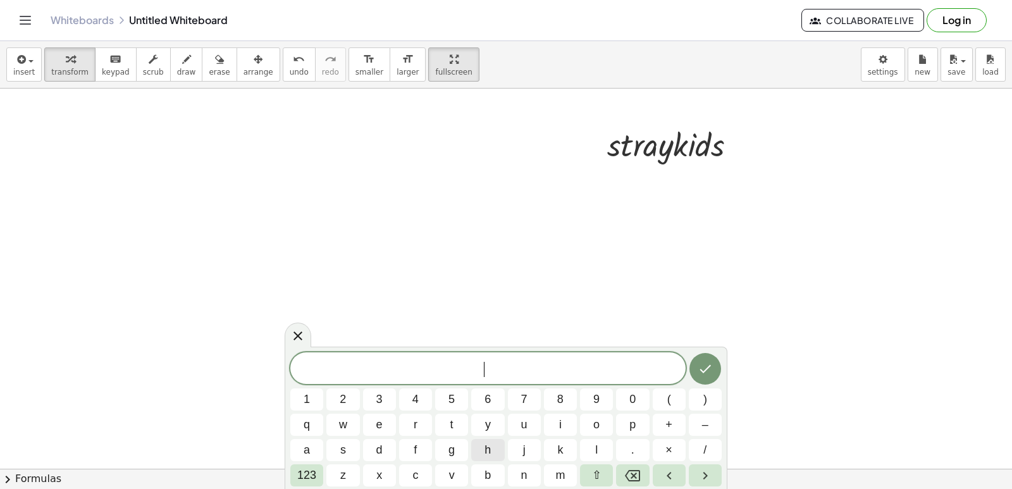
click at [477, 448] on button "h" at bounding box center [487, 450] width 33 height 22
click at [485, 425] on span "y" at bounding box center [488, 424] width 6 height 17
click at [518, 425] on button "u" at bounding box center [524, 424] width 33 height 22
click at [523, 446] on span "j" at bounding box center [524, 449] width 3 height 17
click at [551, 426] on button "i" at bounding box center [560, 424] width 33 height 22
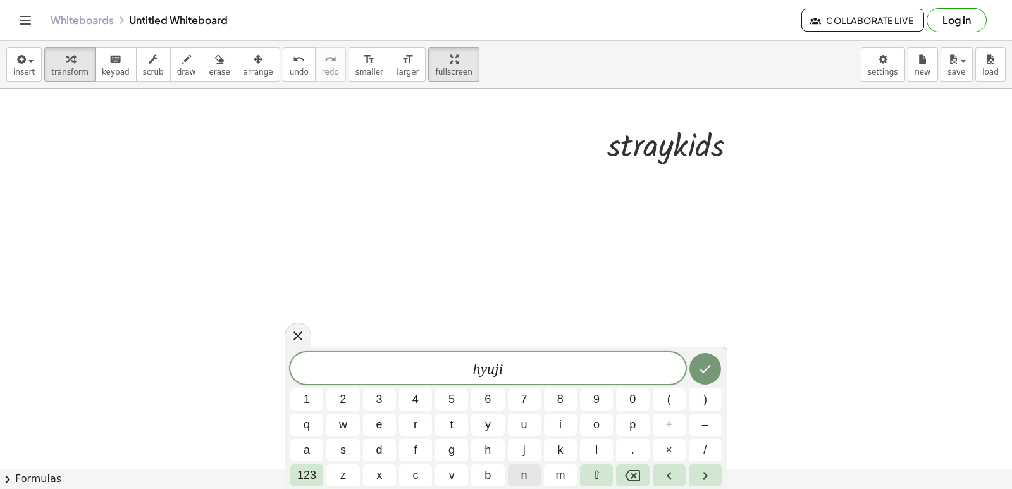
click at [522, 472] on span "n" at bounding box center [524, 475] width 6 height 17
click at [704, 360] on button "Done" at bounding box center [705, 369] width 32 height 32
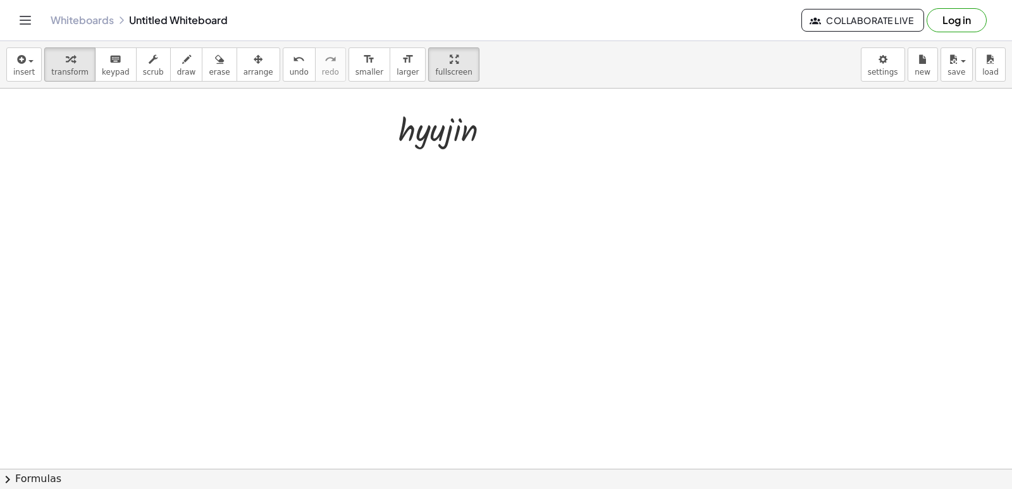
scroll to position [1964, 0]
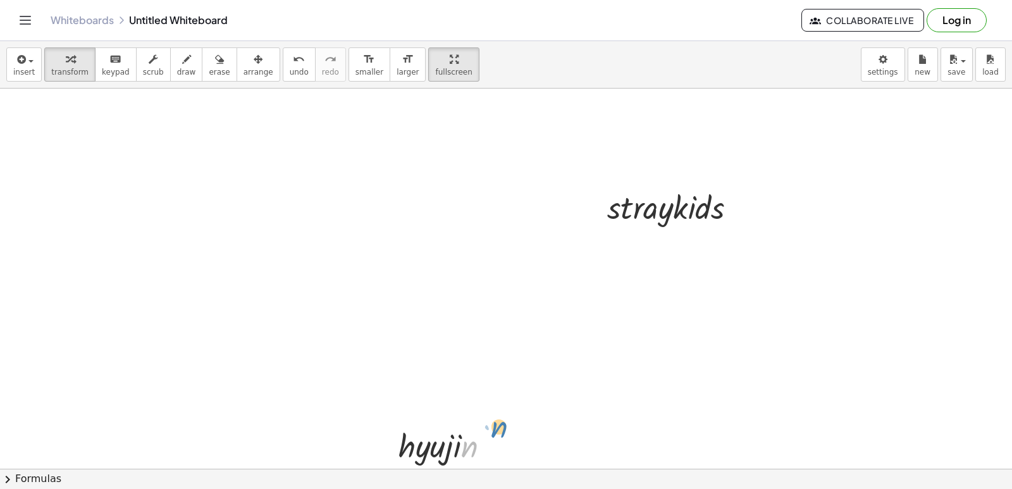
drag, startPoint x: 482, startPoint y: 441, endPoint x: 520, endPoint y: 412, distance: 48.2
drag, startPoint x: 494, startPoint y: 438, endPoint x: 499, endPoint y: 461, distance: 23.3
click at [504, 461] on div at bounding box center [449, 444] width 114 height 43
drag, startPoint x: 496, startPoint y: 442, endPoint x: 661, endPoint y: 265, distance: 241.6
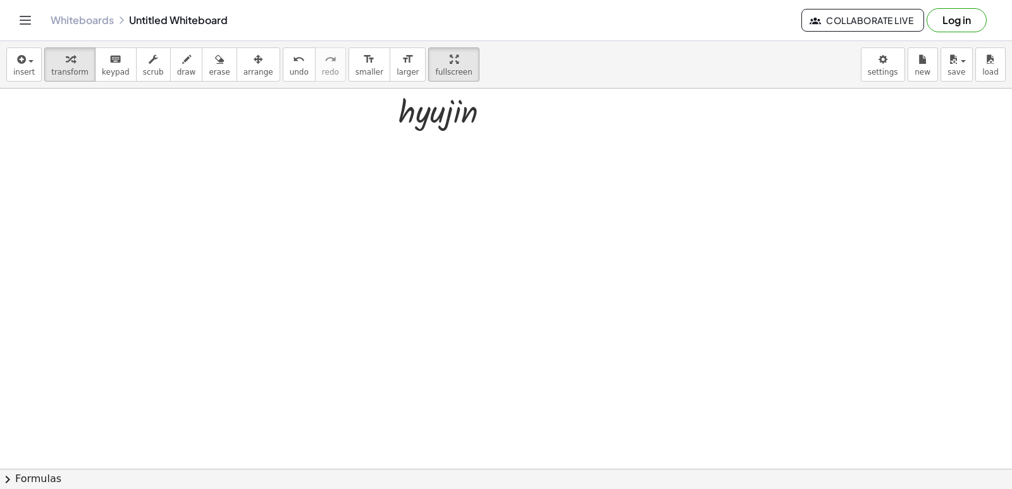
scroll to position [2343, 0]
click at [177, 71] on span "draw" at bounding box center [186, 72] width 19 height 9
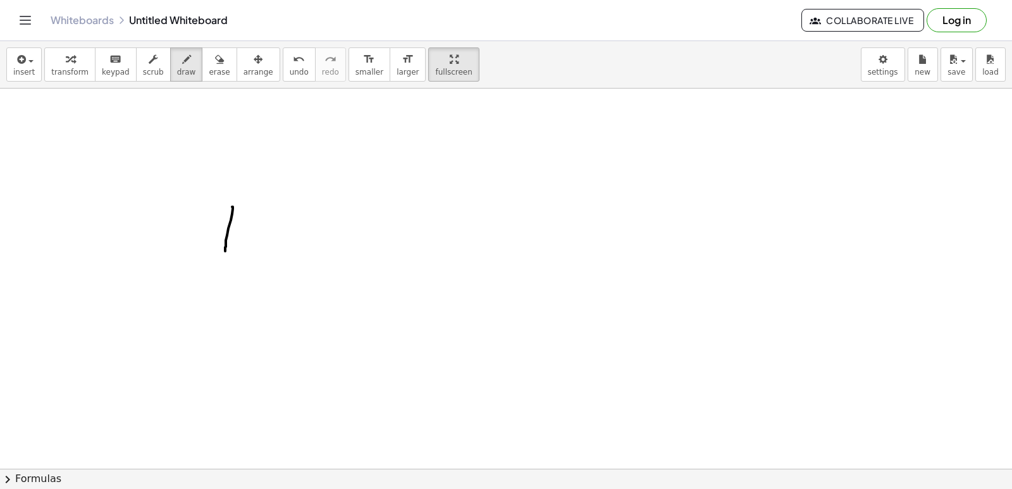
drag, startPoint x: 232, startPoint y: 207, endPoint x: 226, endPoint y: 235, distance: 29.0
drag, startPoint x: 226, startPoint y: 234, endPoint x: 251, endPoint y: 234, distance: 24.7
drag, startPoint x: 258, startPoint y: 215, endPoint x: 249, endPoint y: 249, distance: 35.3
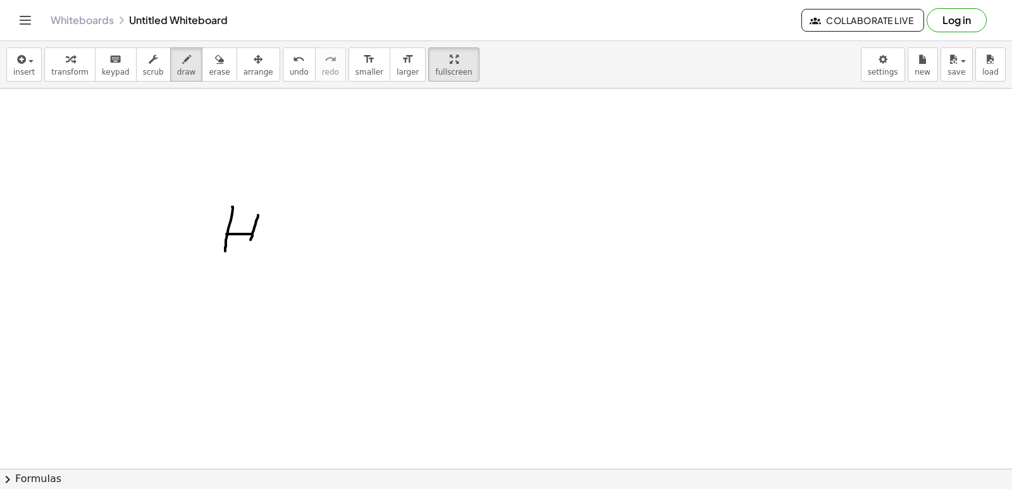
drag, startPoint x: 276, startPoint y: 219, endPoint x: 272, endPoint y: 256, distance: 36.8
drag, startPoint x: 315, startPoint y: 227, endPoint x: 331, endPoint y: 228, distance: 15.9
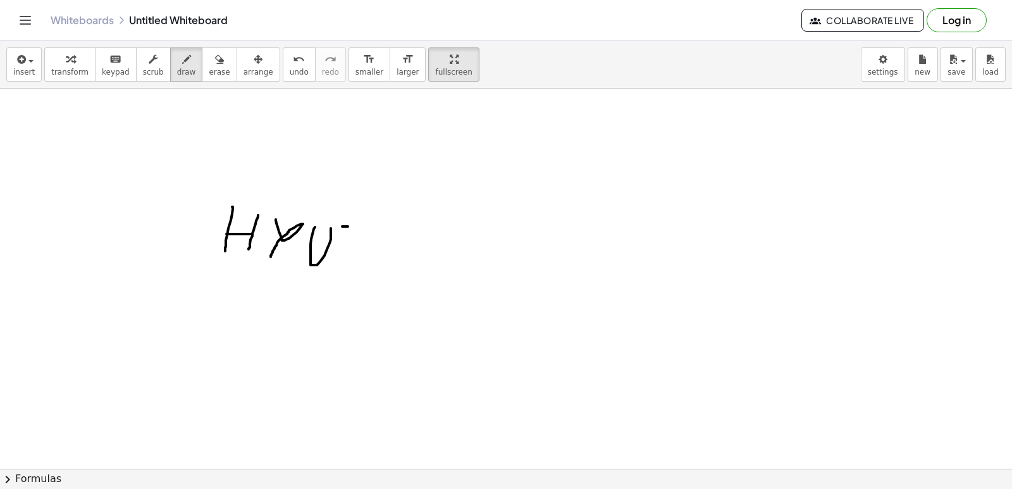
drag, startPoint x: 342, startPoint y: 226, endPoint x: 364, endPoint y: 228, distance: 21.6
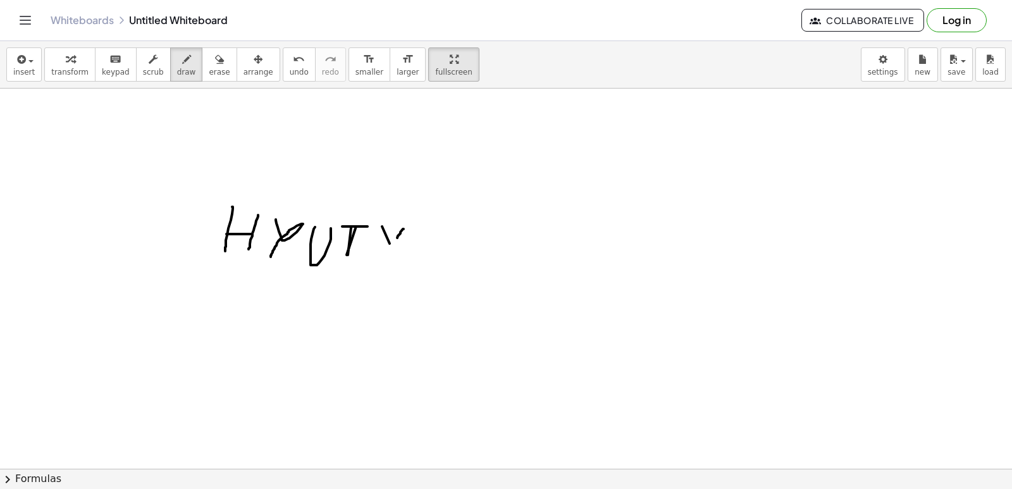
drag, startPoint x: 403, startPoint y: 229, endPoint x: 397, endPoint y: 250, distance: 22.2
drag, startPoint x: 409, startPoint y: 262, endPoint x: 427, endPoint y: 222, distance: 43.8
drag, startPoint x: 432, startPoint y: 227, endPoint x: 449, endPoint y: 225, distance: 17.2
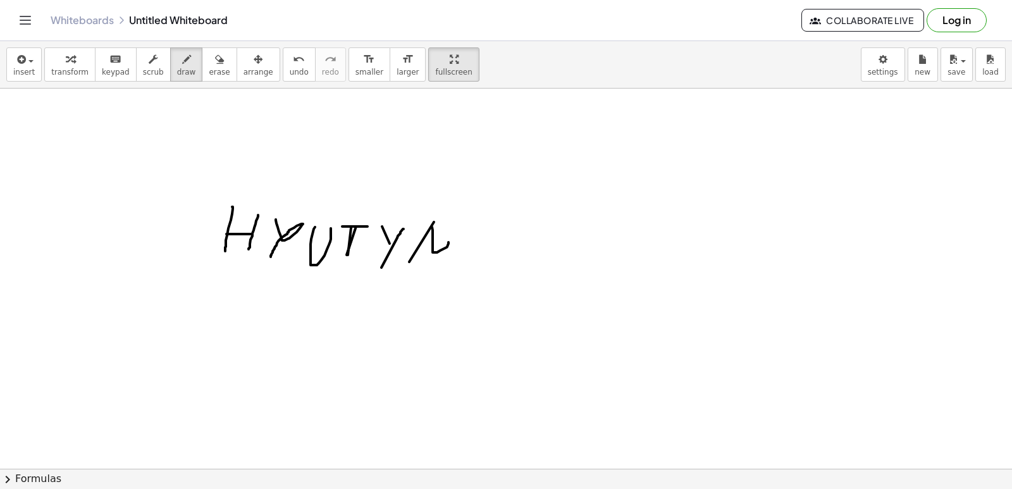
click at [69, 71] on span "transform" at bounding box center [69, 72] width 37 height 9
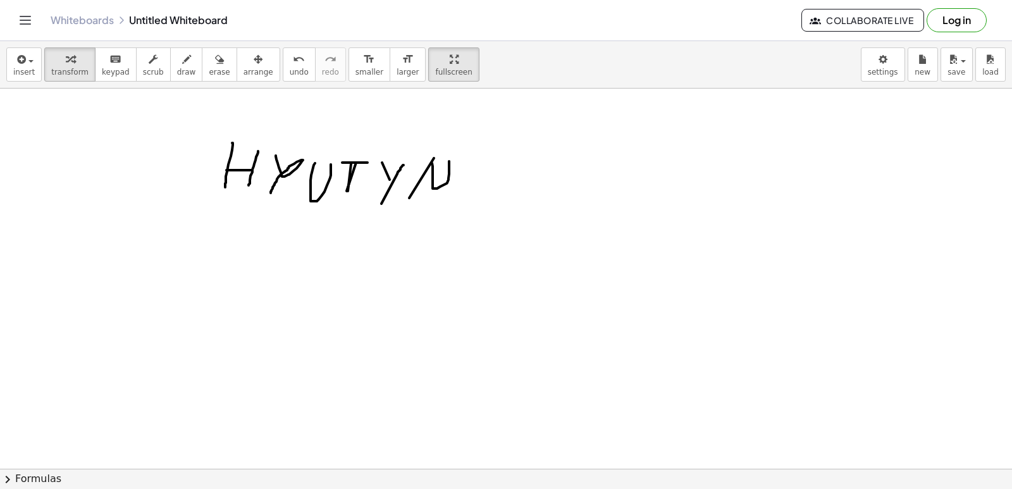
scroll to position [2406, 0]
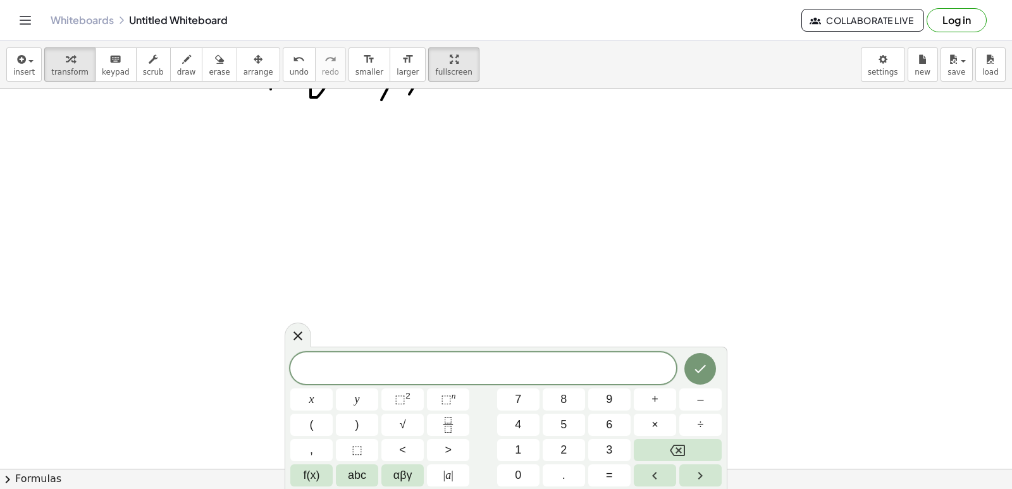
scroll to position [2533, 0]
click at [362, 474] on span "abc" at bounding box center [357, 475] width 18 height 17
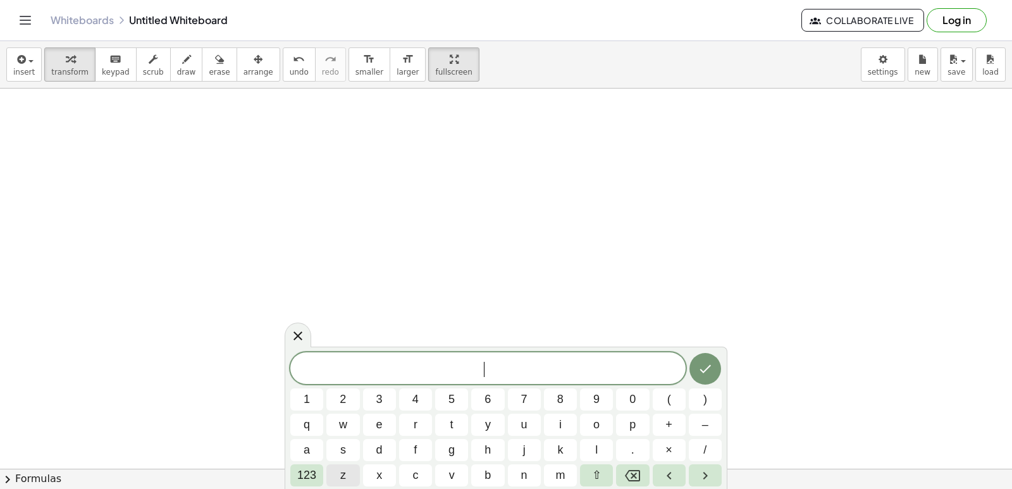
click at [358, 481] on button "z" at bounding box center [342, 475] width 33 height 22
click at [483, 448] on button "h" at bounding box center [487, 450] width 33 height 22
click at [486, 417] on span "y" at bounding box center [488, 424] width 6 height 17
click at [631, 477] on icon "Backspace" at bounding box center [632, 475] width 15 height 11
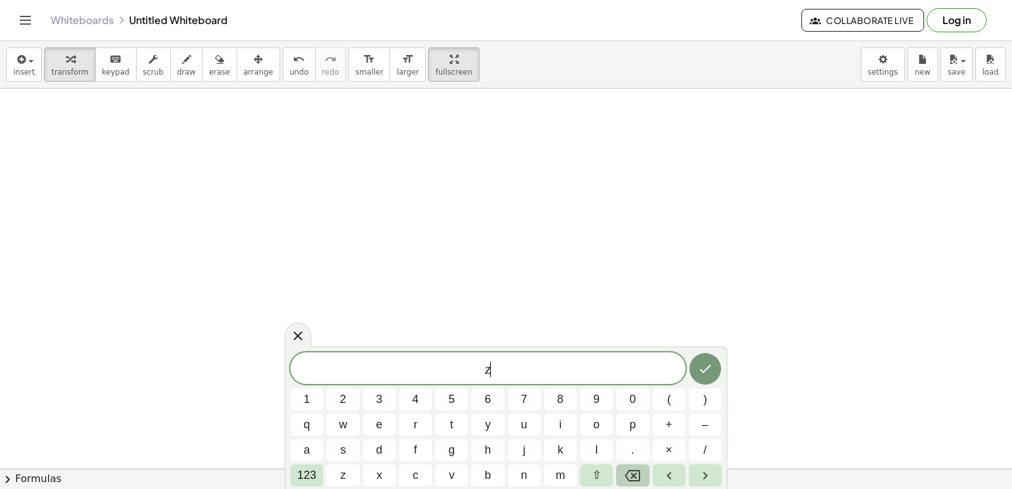
click at [631, 477] on icon "Backspace" at bounding box center [632, 475] width 15 height 11
click at [479, 443] on button "h" at bounding box center [487, 450] width 33 height 22
click at [493, 421] on button "y" at bounding box center [487, 424] width 33 height 22
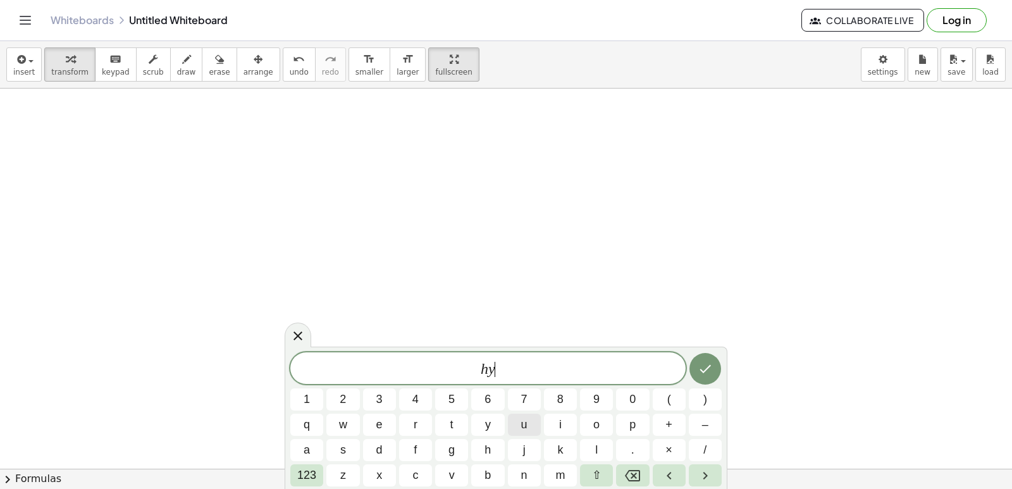
click at [511, 417] on button "u" at bounding box center [524, 424] width 33 height 22
click at [521, 437] on div "h y u 1 2 3 4 5 6 7 8 9 0 ( ) q w e r t y u i o p + – a s d f g h j k l . × / 1…" at bounding box center [505, 419] width 431 height 134
click at [523, 443] on span "j" at bounding box center [524, 449] width 3 height 17
click at [554, 412] on div "h y u j ​ 1 2 3 4 5 6 7 8 9 0 ( ) q w e r t y u i o p + – a s d f g h j k l . ×…" at bounding box center [505, 419] width 431 height 134
click at [560, 425] on span "i" at bounding box center [560, 424] width 3 height 17
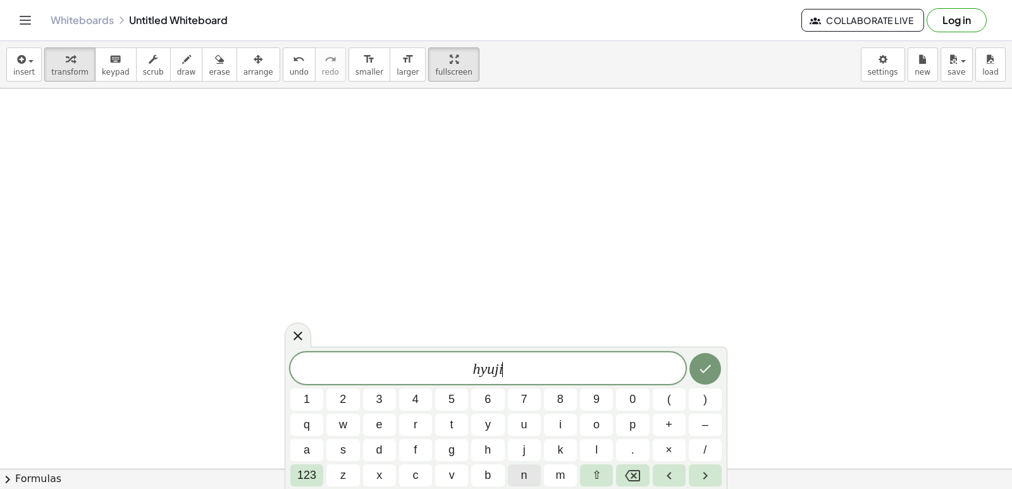
click at [511, 474] on button "n" at bounding box center [524, 475] width 33 height 22
click at [549, 479] on button "m" at bounding box center [560, 475] width 33 height 22
click at [633, 474] on icon "Backspace" at bounding box center [632, 475] width 15 height 11
click at [293, 477] on button "123" at bounding box center [306, 475] width 33 height 22
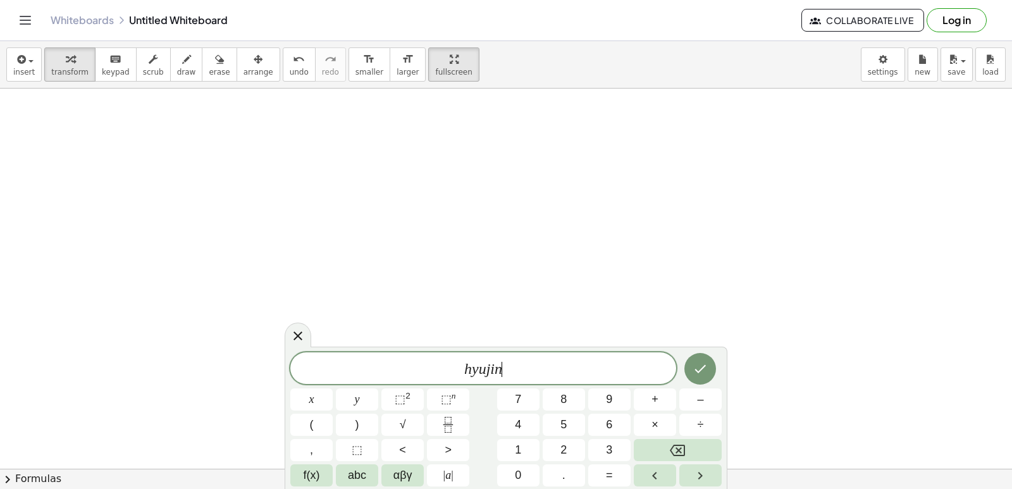
click at [535, 373] on span "h y u j i n ​" at bounding box center [483, 369] width 386 height 18
click at [708, 358] on button "Done" at bounding box center [700, 369] width 32 height 32
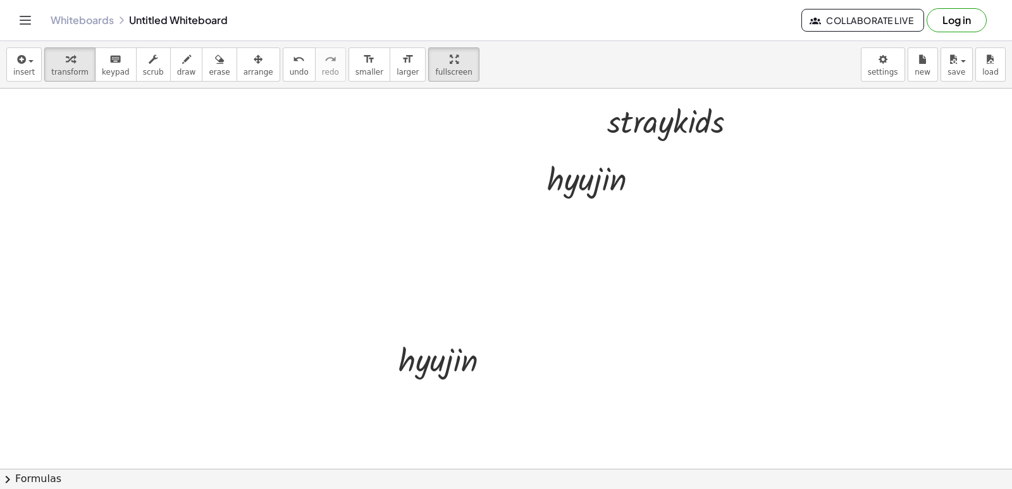
scroll to position [2027, 0]
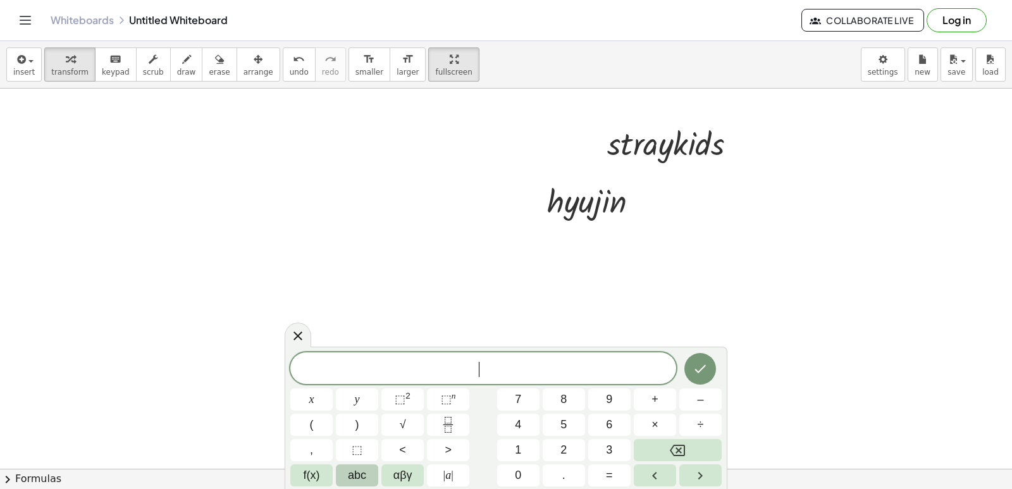
click at [354, 470] on span "abc" at bounding box center [357, 475] width 18 height 17
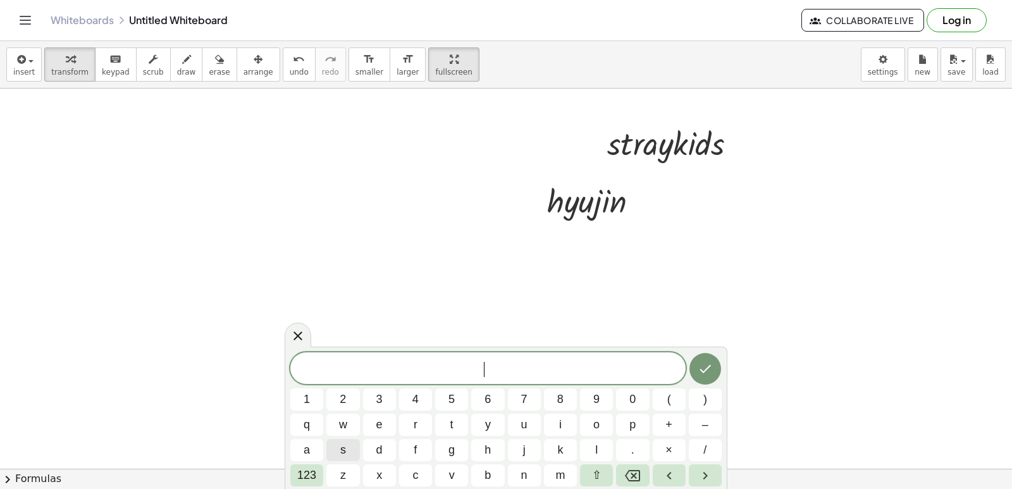
click at [352, 443] on button "s" at bounding box center [342, 450] width 33 height 22
click at [435, 422] on button "t" at bounding box center [451, 424] width 33 height 22
click at [418, 422] on button "r" at bounding box center [415, 424] width 33 height 22
click at [298, 448] on button "a" at bounding box center [306, 450] width 33 height 22
click at [481, 422] on button "y" at bounding box center [487, 424] width 33 height 22
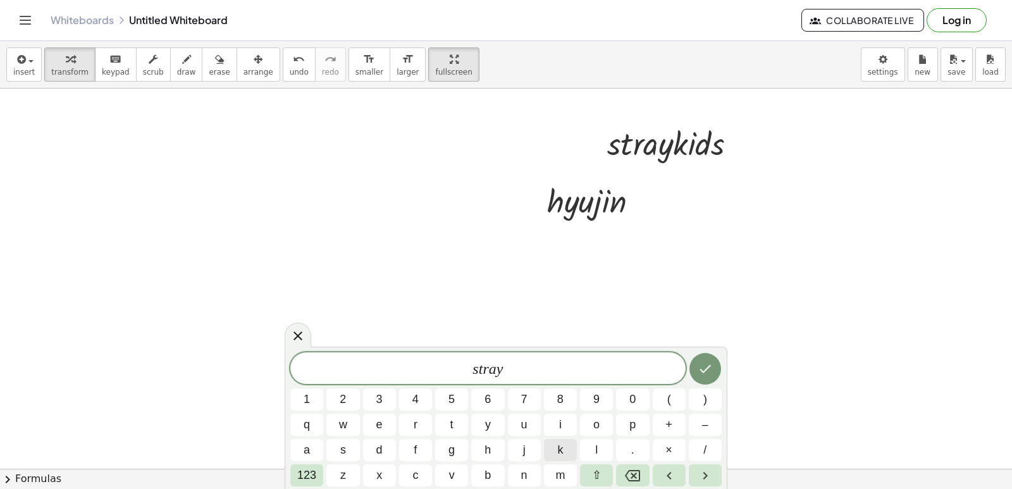
click at [551, 448] on button "k" at bounding box center [560, 450] width 33 height 22
click at [560, 415] on button "i" at bounding box center [560, 424] width 33 height 22
click at [376, 451] on span "d" at bounding box center [379, 449] width 6 height 17
click at [346, 447] on button "s" at bounding box center [342, 450] width 33 height 22
click at [700, 369] on icon "Done" at bounding box center [704, 368] width 15 height 15
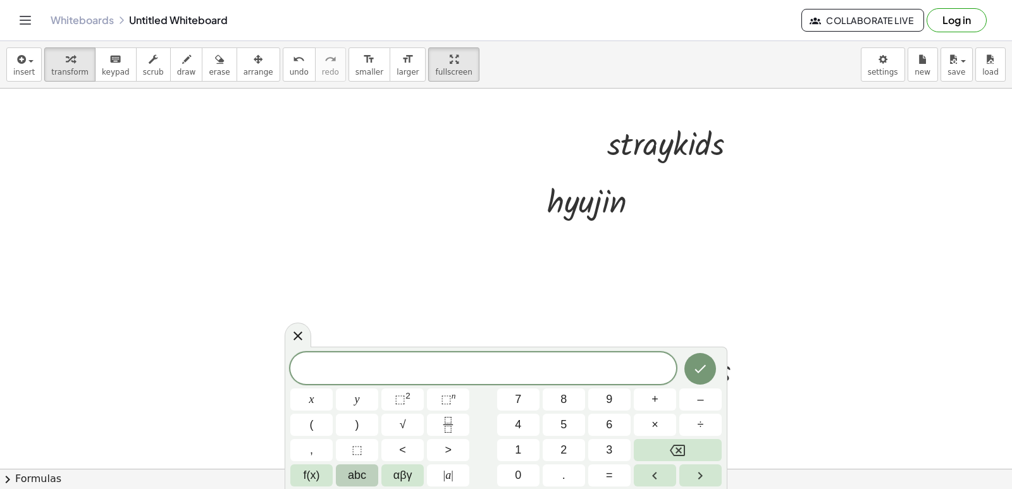
click at [355, 469] on span "abc" at bounding box center [357, 475] width 18 height 17
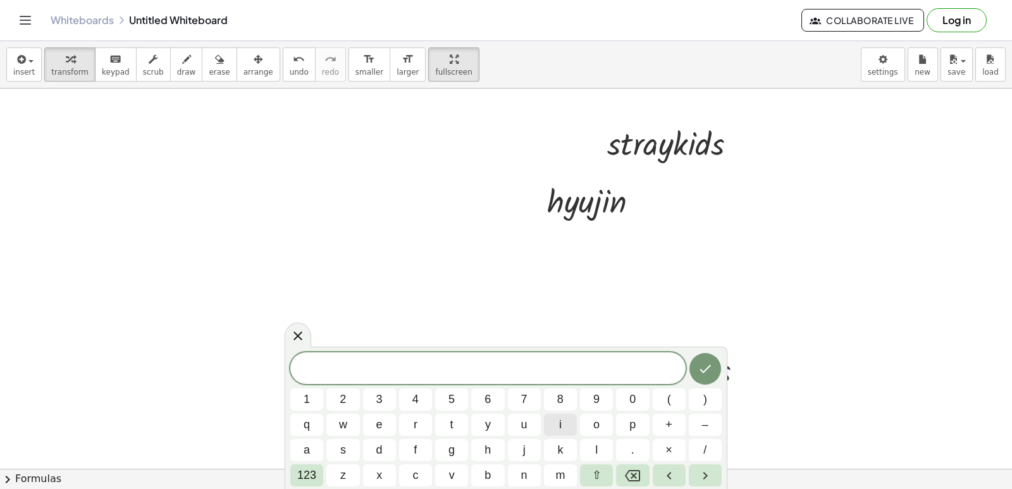
click at [566, 424] on button "i" at bounding box center [560, 424] width 33 height 22
click at [585, 447] on button "l" at bounding box center [596, 450] width 33 height 22
click at [589, 425] on button "o" at bounding box center [596, 424] width 33 height 22
click at [436, 456] on button "g" at bounding box center [451, 450] width 33 height 22
click at [632, 471] on icon "Backspace" at bounding box center [632, 475] width 15 height 15
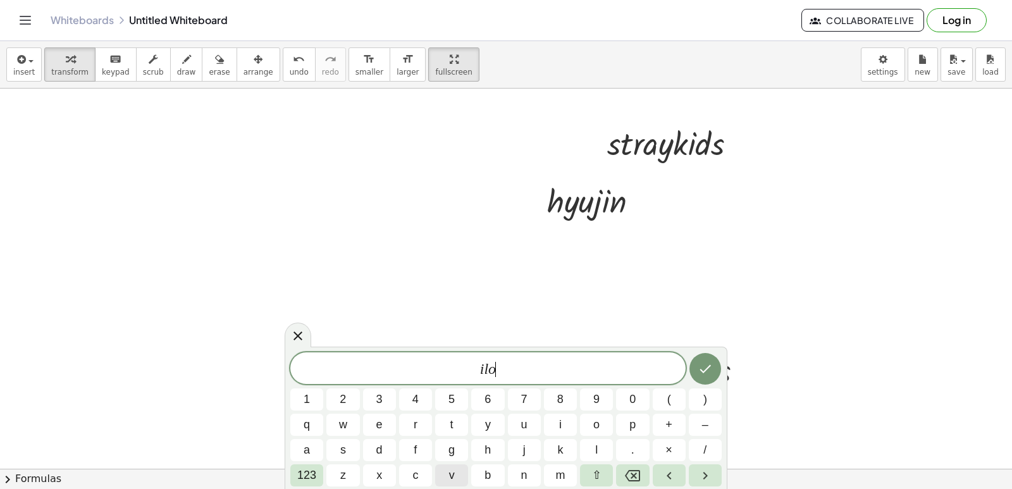
click at [451, 475] on span "v" at bounding box center [452, 475] width 6 height 17
click at [377, 423] on span "e" at bounding box center [379, 424] width 6 height 17
click at [482, 427] on button "y" at bounding box center [487, 424] width 33 height 22
click at [595, 432] on span "o" at bounding box center [596, 424] width 6 height 17
click at [532, 427] on button "u" at bounding box center [524, 424] width 33 height 22
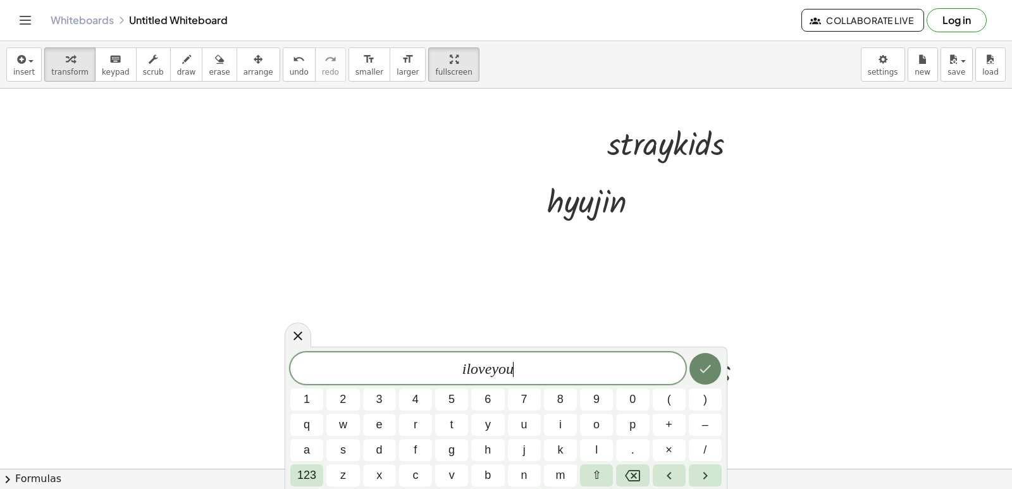
click at [701, 364] on icon "Done" at bounding box center [704, 368] width 15 height 15
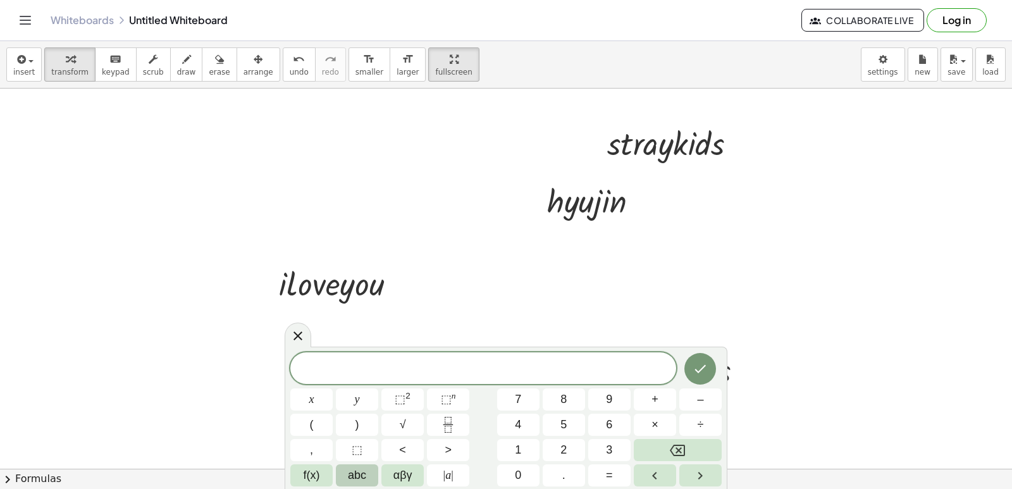
click at [372, 470] on button "abc" at bounding box center [357, 475] width 42 height 22
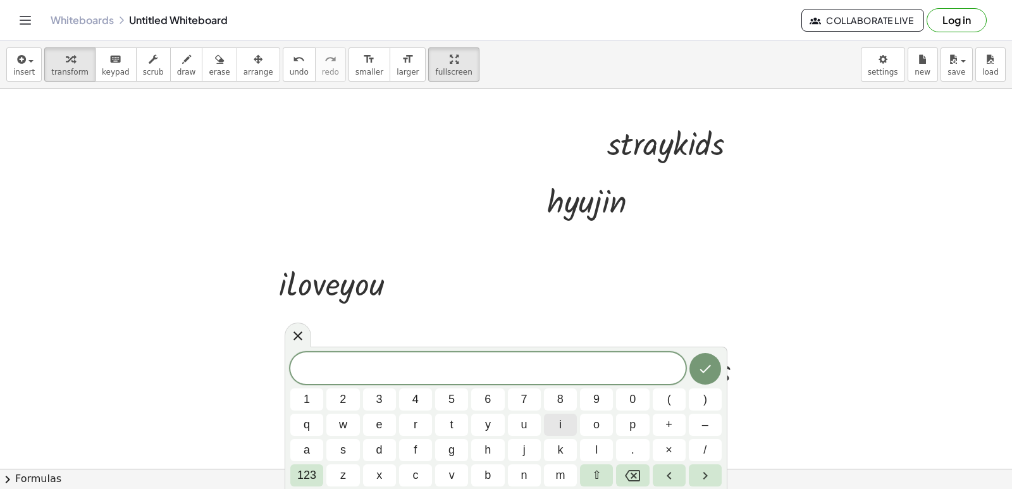
click at [565, 419] on button "i" at bounding box center [560, 424] width 33 height 22
click at [585, 441] on button "l" at bounding box center [596, 450] width 33 height 22
click at [559, 430] on span "i" at bounding box center [560, 424] width 3 height 17
click at [553, 453] on button "k" at bounding box center [560, 450] width 33 height 22
click at [382, 422] on span "e" at bounding box center [379, 424] width 6 height 17
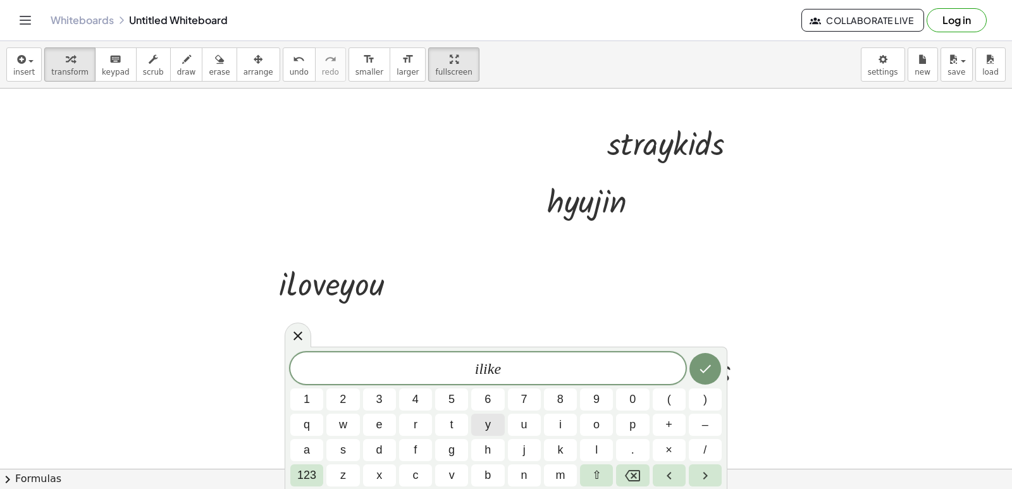
click at [482, 420] on button "y" at bounding box center [487, 424] width 33 height 22
click at [592, 412] on div "i l i k e y ​ 1 2 3 4 5 6 7 8 9 0 ( ) q w e r t y u i o p + – a s d f g h j k l…" at bounding box center [505, 419] width 431 height 134
click at [596, 425] on span "o" at bounding box center [596, 424] width 6 height 17
click at [513, 432] on button "u" at bounding box center [524, 424] width 33 height 22
click at [348, 450] on button "s" at bounding box center [342, 450] width 33 height 22
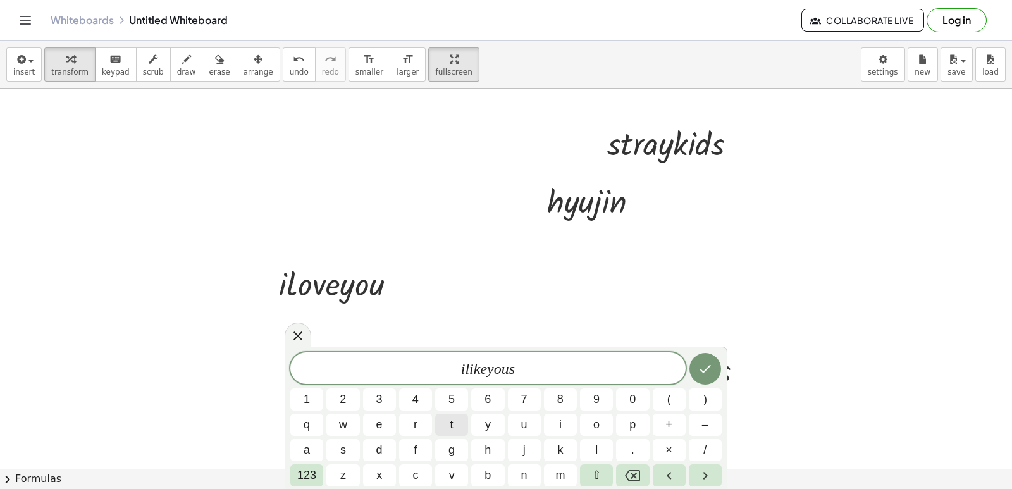
click at [463, 420] on button "t" at bounding box center [451, 424] width 33 height 22
click at [425, 425] on button "r" at bounding box center [415, 424] width 33 height 22
click at [312, 452] on button "a" at bounding box center [306, 450] width 33 height 22
click at [546, 446] on button "k" at bounding box center [560, 450] width 33 height 22
click at [554, 424] on button "i" at bounding box center [560, 424] width 33 height 22
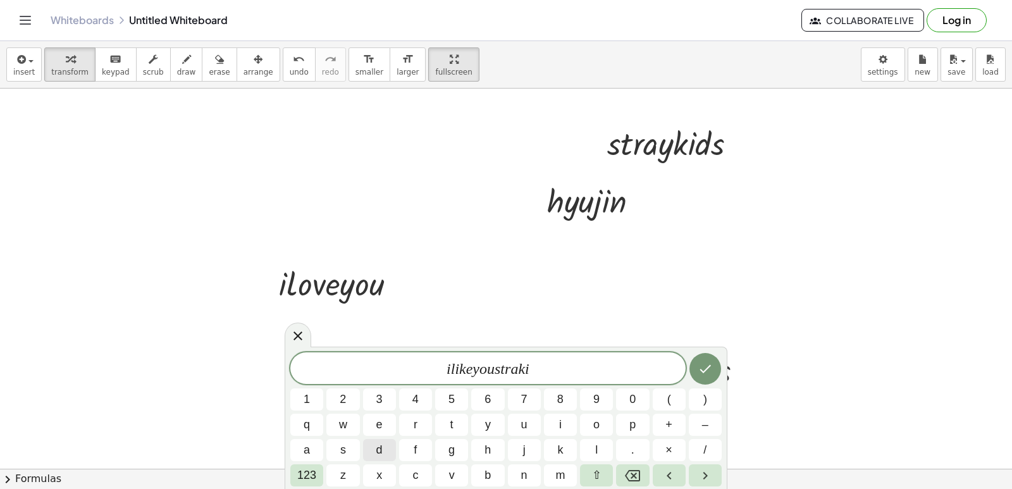
click at [372, 458] on button "d" at bounding box center [379, 450] width 33 height 22
click at [353, 451] on button "s" at bounding box center [342, 450] width 33 height 22
click at [704, 366] on icon "Done" at bounding box center [704, 368] width 15 height 15
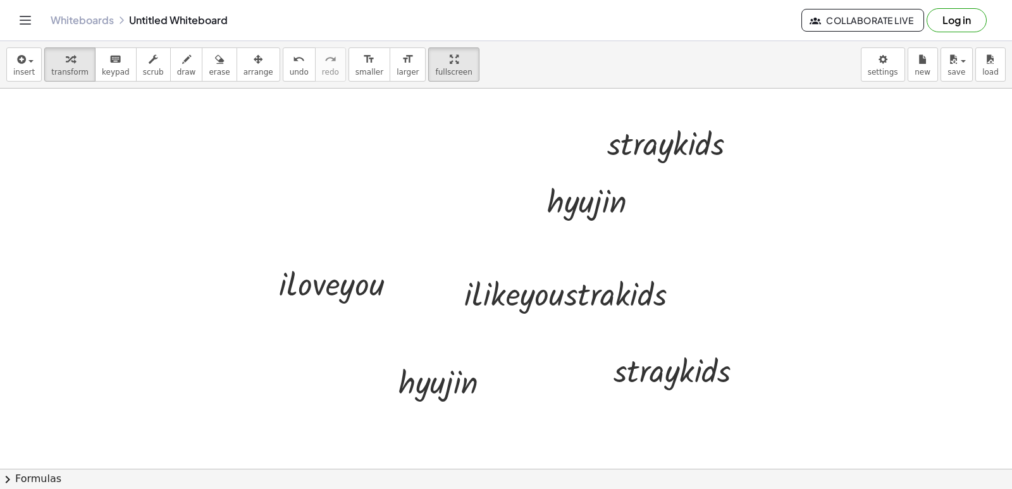
drag, startPoint x: 769, startPoint y: 212, endPoint x: 752, endPoint y: 246, distance: 37.6
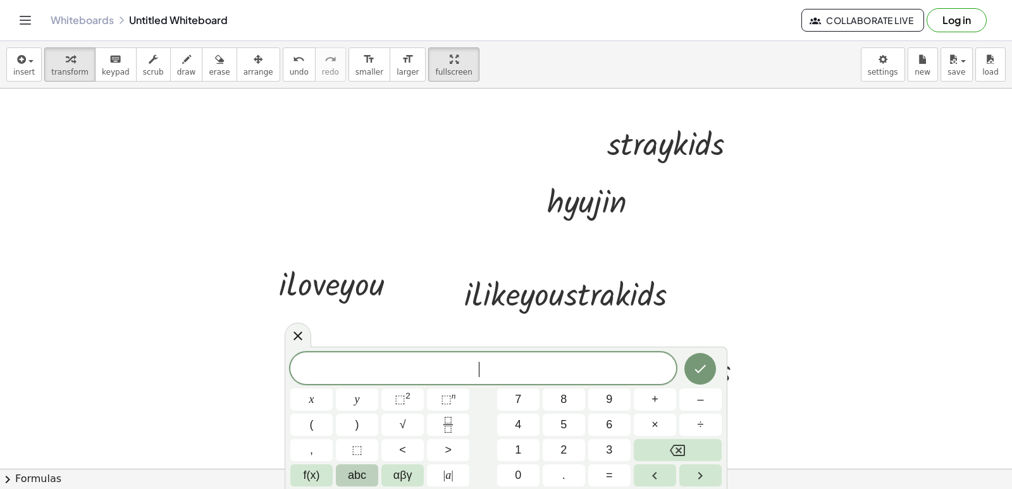
click at [364, 477] on span "abc" at bounding box center [357, 475] width 18 height 17
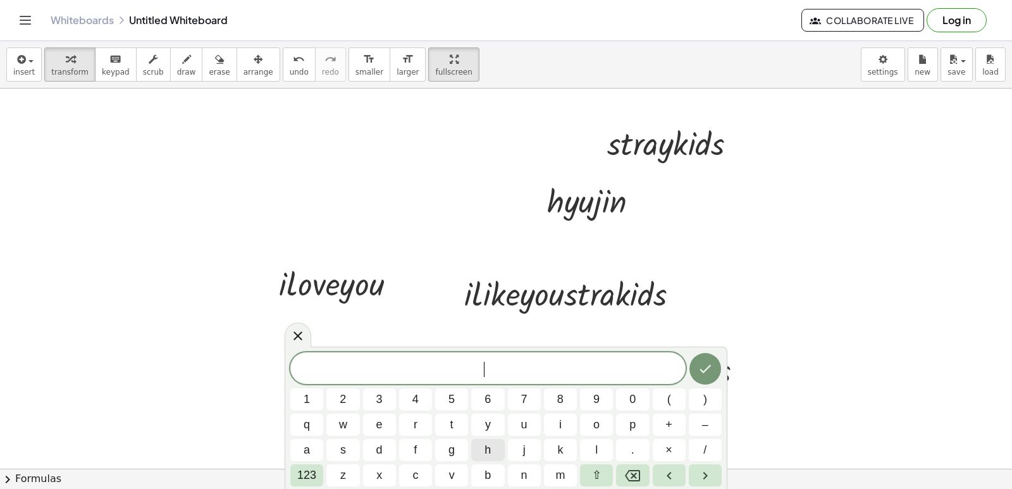
click at [477, 444] on button "h" at bounding box center [487, 450] width 33 height 22
click at [301, 443] on button "a" at bounding box center [306, 450] width 33 height 22
click at [515, 474] on button "n" at bounding box center [524, 475] width 33 height 22
click at [707, 370] on icon "Done" at bounding box center [704, 368] width 15 height 15
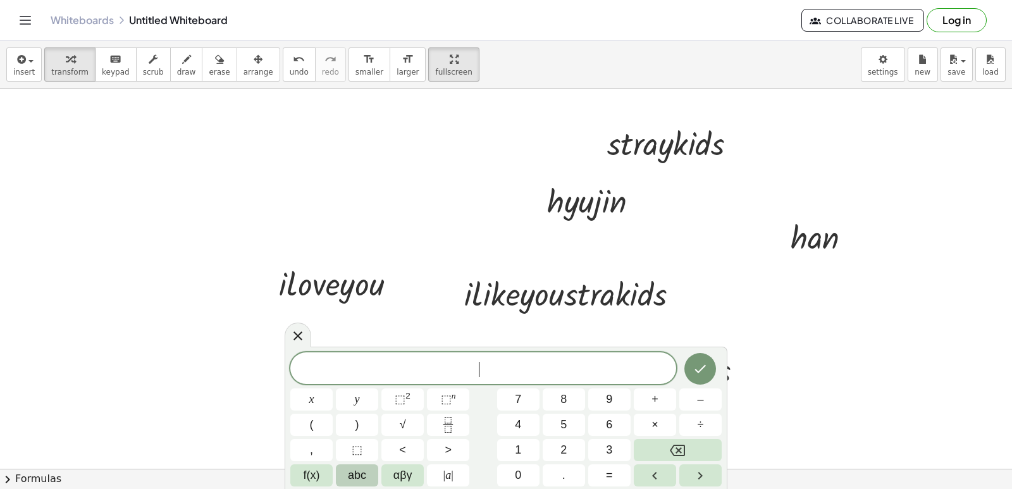
click at [359, 469] on span "abc" at bounding box center [357, 475] width 18 height 17
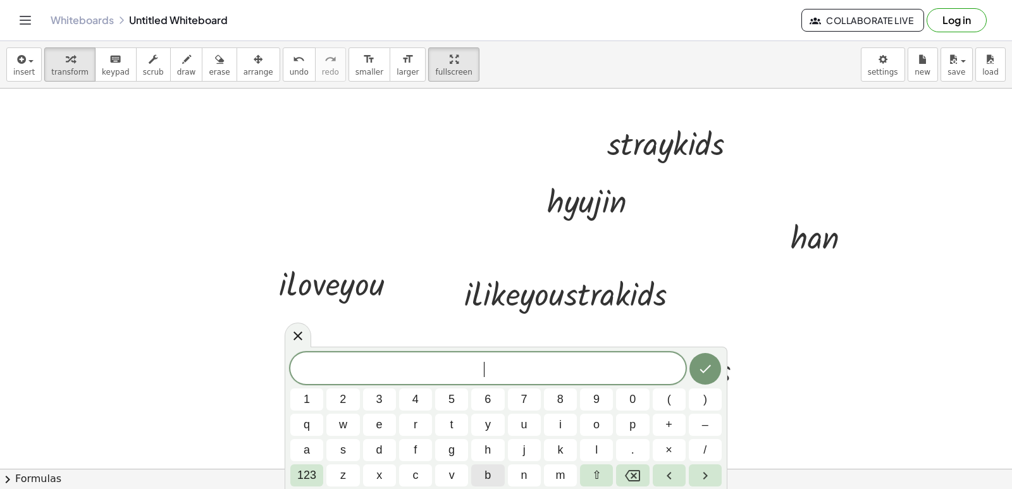
click at [486, 470] on span "b" at bounding box center [487, 475] width 6 height 17
click at [305, 447] on span "a" at bounding box center [306, 449] width 6 height 17
click at [521, 475] on span "n" at bounding box center [524, 475] width 6 height 17
click at [407, 468] on button "c" at bounding box center [415, 475] width 33 height 22
click at [477, 447] on button "h" at bounding box center [487, 450] width 33 height 22
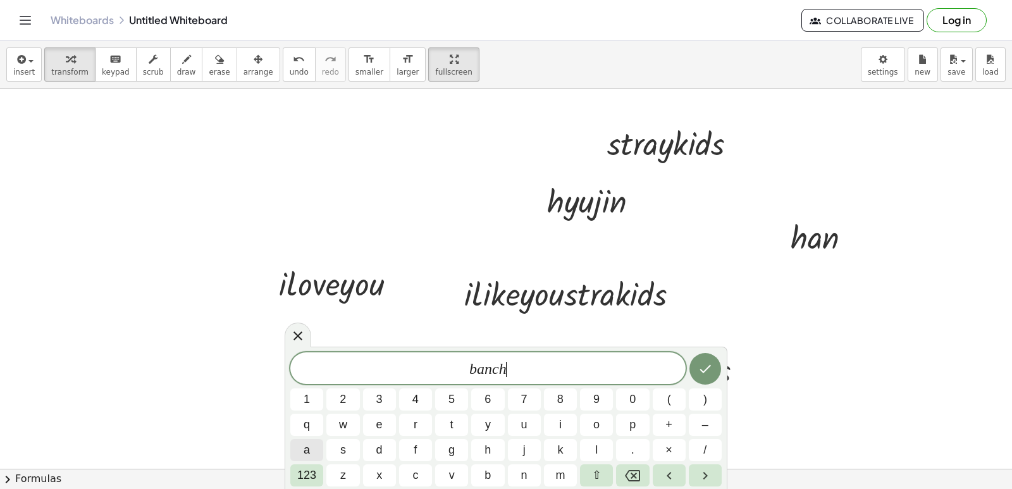
click at [302, 446] on button "a" at bounding box center [306, 450] width 33 height 22
click at [531, 473] on button "n" at bounding box center [524, 475] width 33 height 22
click at [455, 453] on span "g" at bounding box center [451, 449] width 6 height 17
click at [702, 377] on button "Done" at bounding box center [705, 369] width 32 height 32
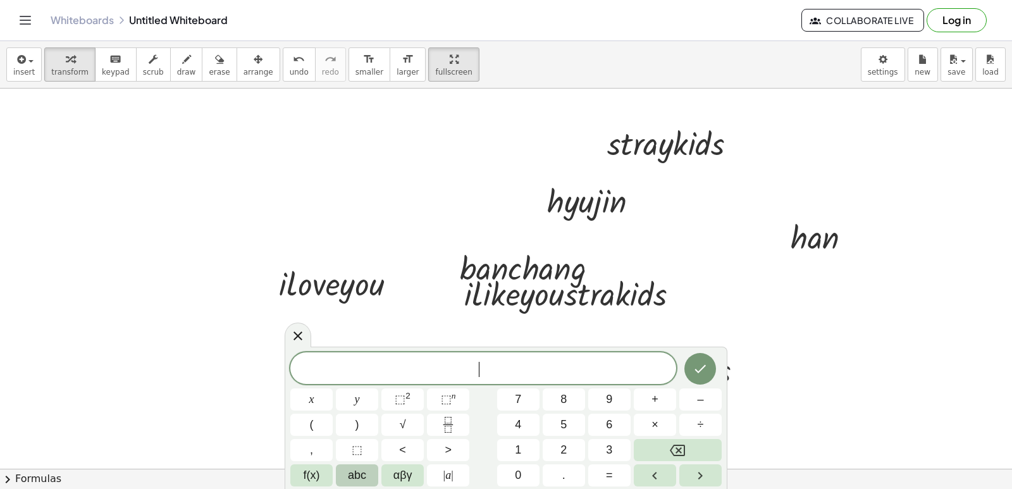
click at [367, 474] on button "abc" at bounding box center [357, 475] width 42 height 22
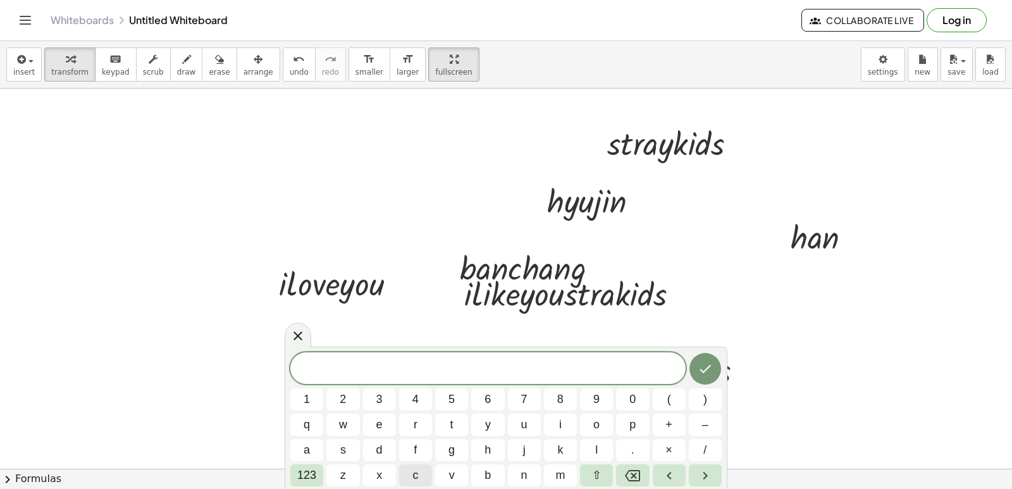
click at [424, 469] on button "c" at bounding box center [415, 475] width 33 height 22
click at [478, 444] on button "h" at bounding box center [487, 450] width 33 height 22
click at [301, 440] on button "a" at bounding box center [306, 450] width 33 height 22
click at [517, 469] on button "n" at bounding box center [524, 475] width 33 height 22
click at [492, 475] on button "b" at bounding box center [487, 475] width 33 height 22
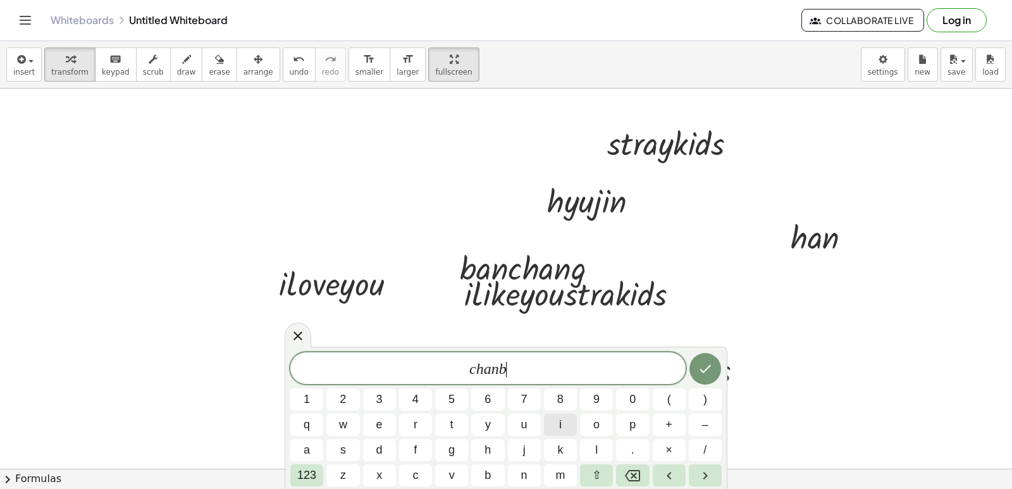
click at [553, 417] on button "i" at bounding box center [560, 424] width 33 height 22
click at [511, 470] on button "n" at bounding box center [524, 475] width 33 height 22
click at [445, 447] on button "g" at bounding box center [451, 450] width 33 height 22
click at [700, 371] on icon "Done" at bounding box center [704, 368] width 15 height 15
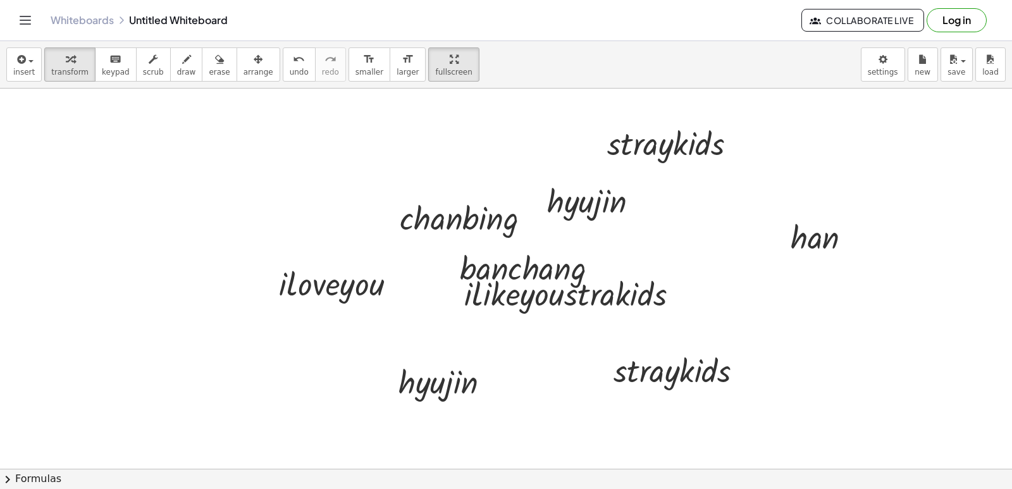
drag, startPoint x: 541, startPoint y: 382, endPoint x: 556, endPoint y: 408, distance: 30.9
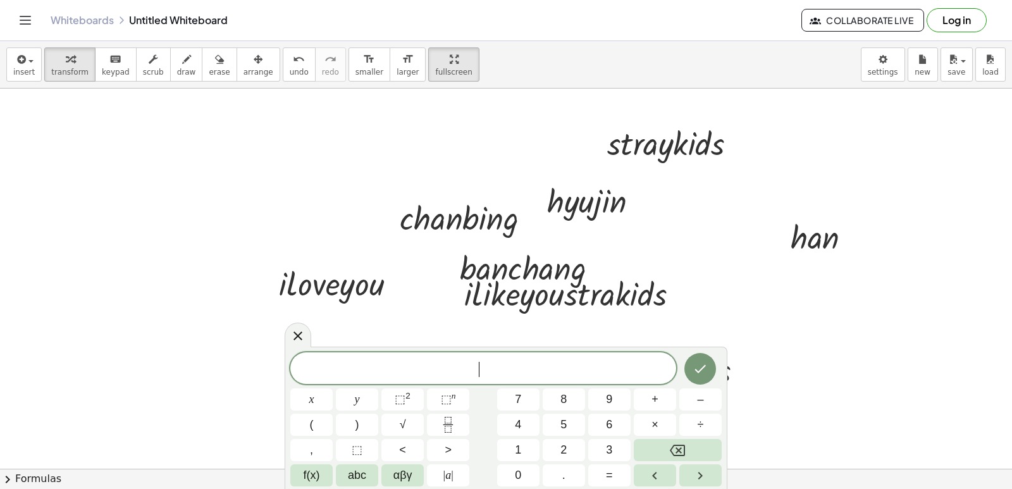
click at [353, 472] on span "abc" at bounding box center [357, 475] width 18 height 17
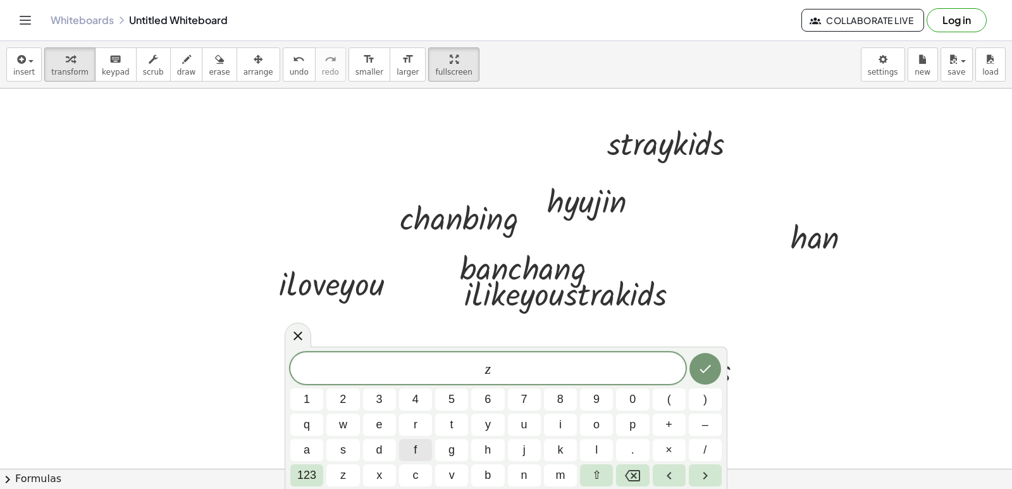
click at [427, 446] on button "f" at bounding box center [415, 450] width 33 height 22
click at [376, 420] on button "e" at bounding box center [379, 424] width 33 height 22
click at [604, 448] on button "l" at bounding box center [596, 450] width 33 height 22
click at [561, 419] on span "i" at bounding box center [560, 424] width 3 height 17
click at [386, 473] on button "x" at bounding box center [379, 475] width 33 height 22
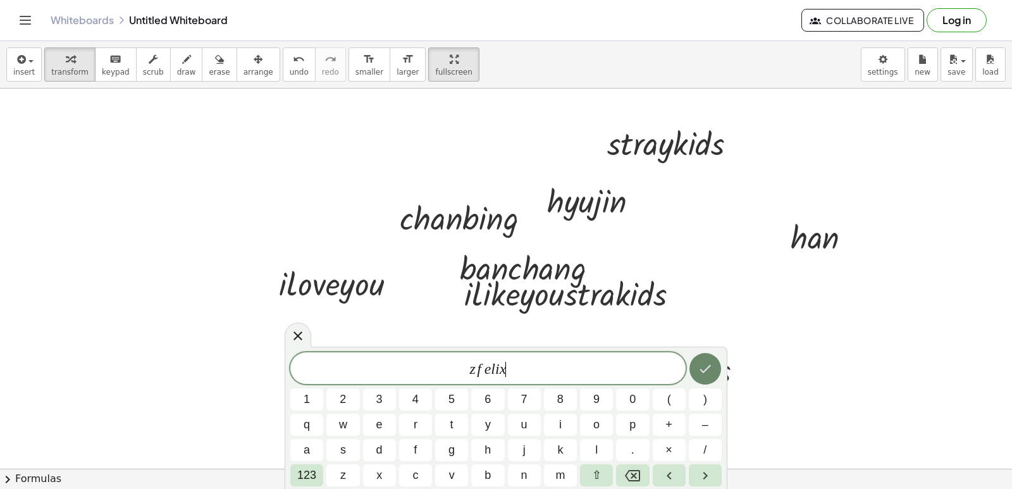
click at [708, 368] on icon "Done" at bounding box center [704, 368] width 15 height 15
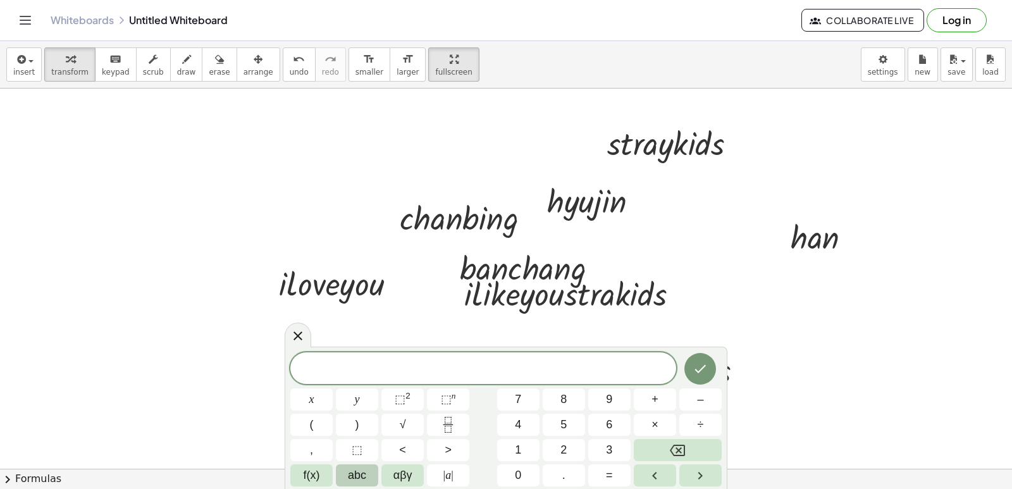
click at [360, 468] on span "abc" at bounding box center [357, 475] width 18 height 17
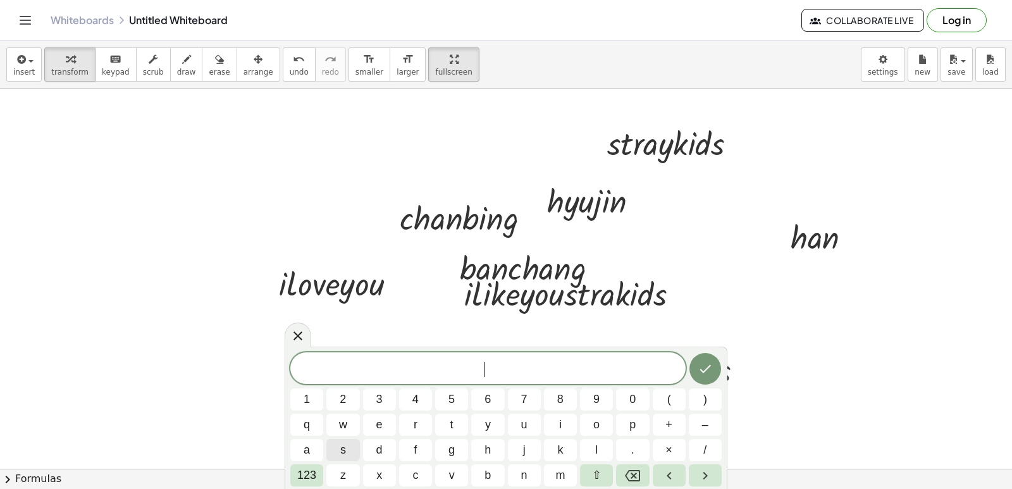
click at [348, 442] on button "s" at bounding box center [342, 450] width 33 height 22
click at [391, 419] on button "e" at bounding box center [379, 424] width 33 height 22
click at [512, 415] on button "u" at bounding box center [524, 424] width 33 height 22
click at [534, 468] on button "n" at bounding box center [524, 475] width 33 height 22
click at [566, 468] on button "m" at bounding box center [560, 475] width 33 height 22
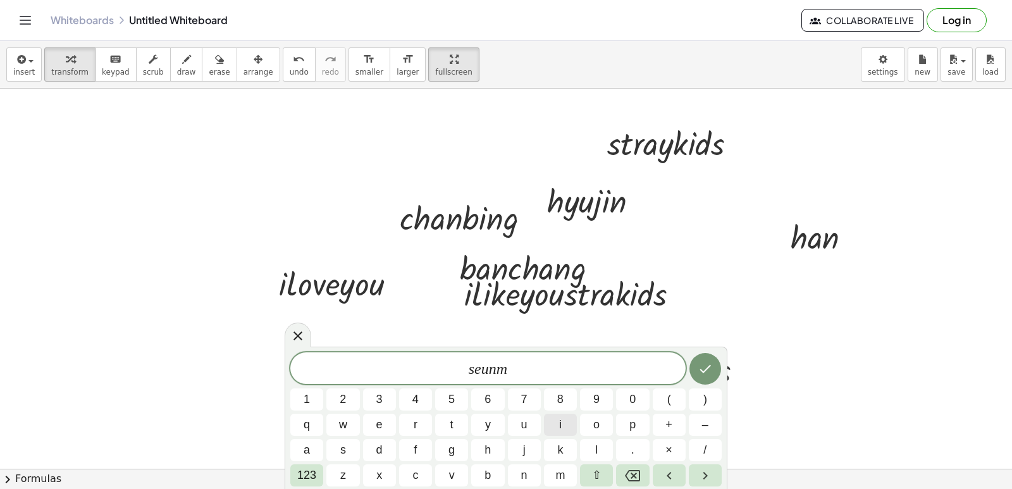
click at [568, 425] on button "i" at bounding box center [560, 424] width 33 height 22
click at [513, 469] on button "n" at bounding box center [524, 475] width 33 height 22
click at [452, 451] on span "g" at bounding box center [451, 449] width 6 height 17
click at [697, 370] on icon "Done" at bounding box center [704, 368] width 15 height 15
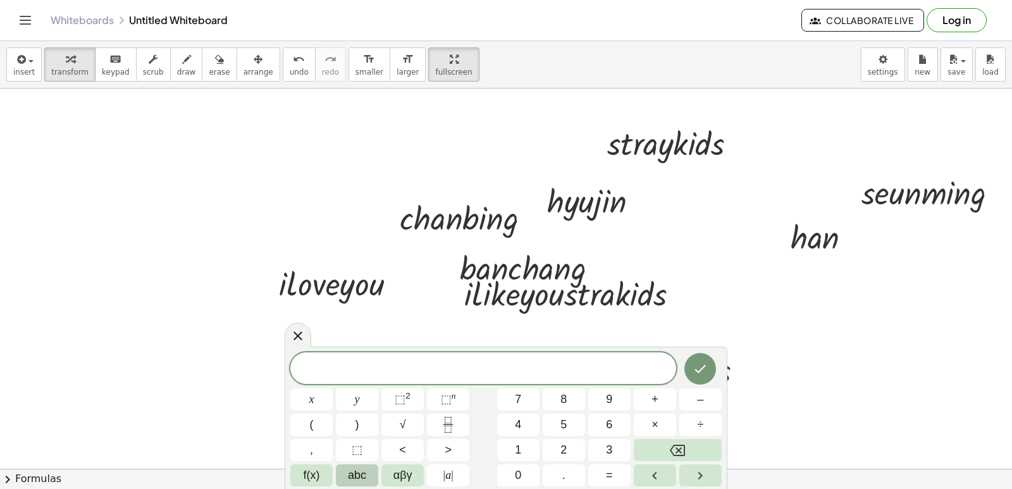
click at [345, 468] on button "abc" at bounding box center [357, 475] width 42 height 22
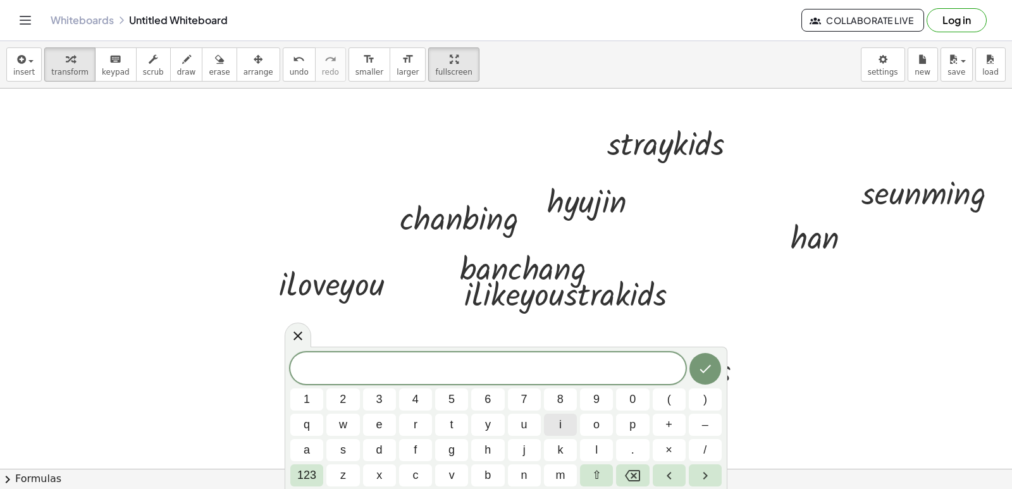
click at [565, 429] on button "i" at bounding box center [560, 424] width 33 height 22
click at [632, 458] on button "." at bounding box center [632, 450] width 33 height 22
click at [522, 477] on span "n" at bounding box center [524, 475] width 6 height 17
click at [710, 373] on icon "Done" at bounding box center [704, 368] width 15 height 15
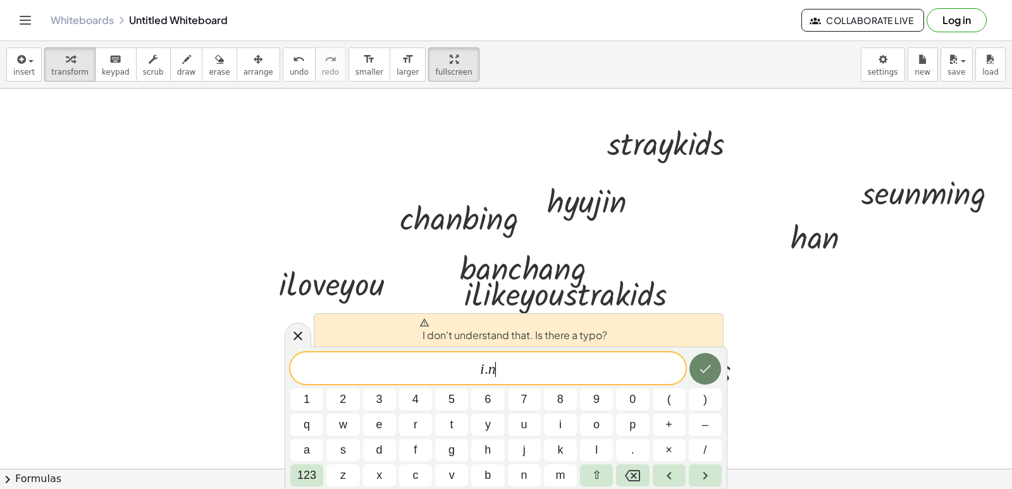
click at [705, 364] on icon "Done" at bounding box center [704, 368] width 15 height 15
click at [627, 472] on icon "Backspace" at bounding box center [632, 475] width 15 height 15
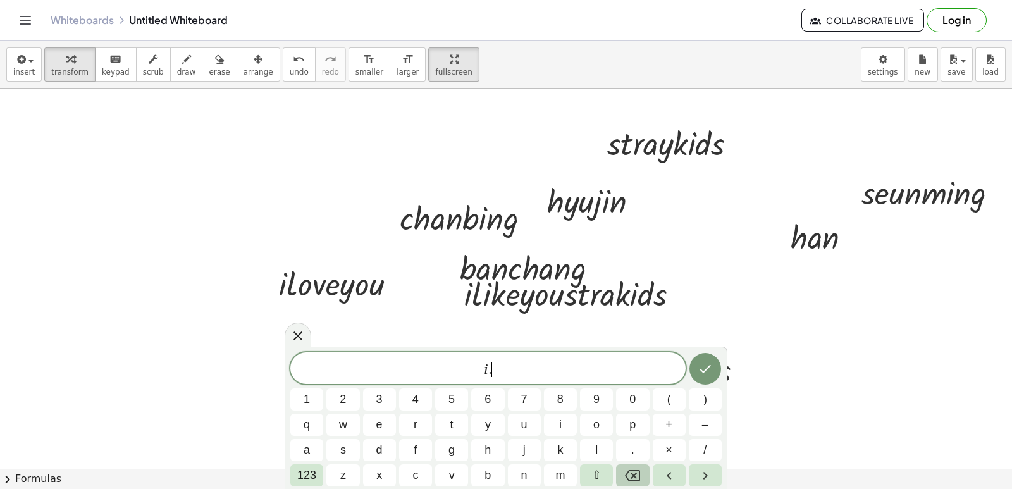
click at [626, 470] on icon "Backspace" at bounding box center [632, 475] width 15 height 15
click at [525, 468] on span "n" at bounding box center [524, 475] width 6 height 17
click at [702, 377] on button "Done" at bounding box center [705, 369] width 32 height 32
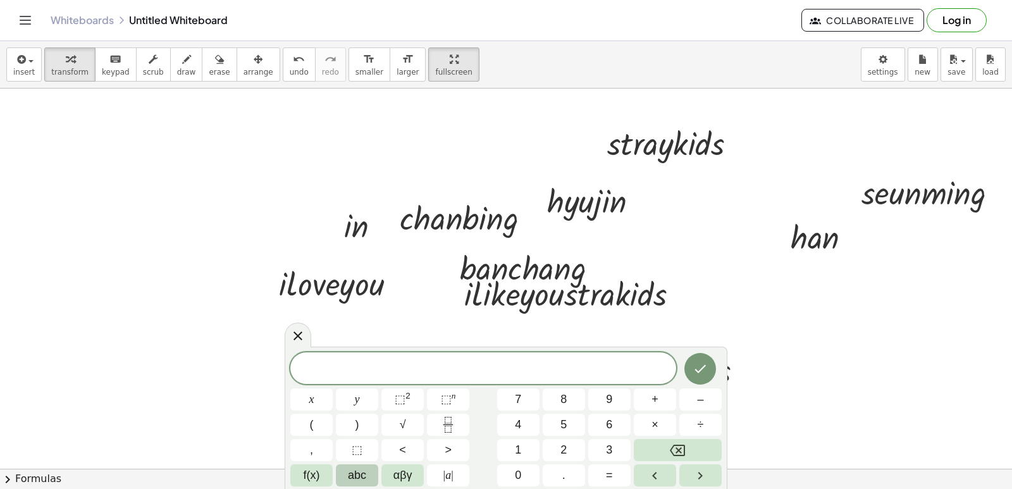
click at [367, 481] on button "abc" at bounding box center [357, 475] width 42 height 22
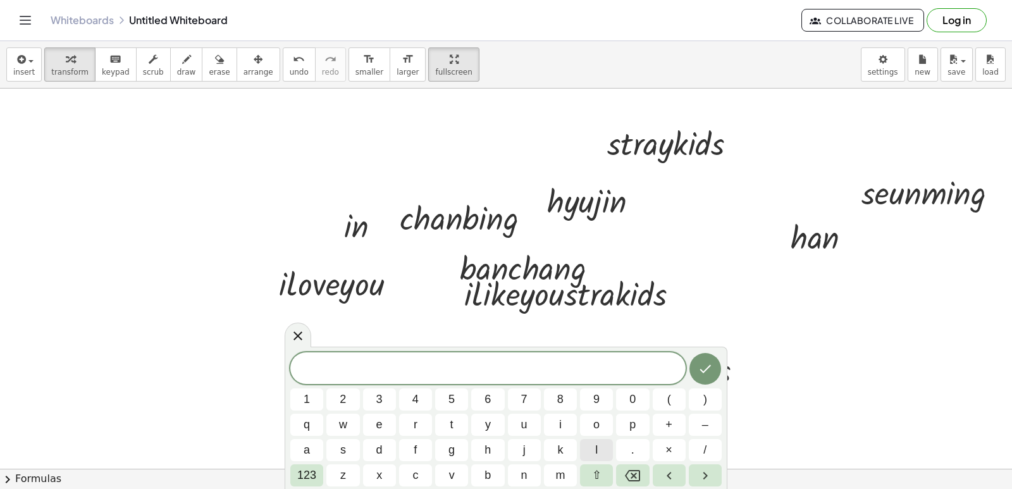
click at [589, 449] on button "l" at bounding box center [596, 450] width 33 height 22
click at [377, 424] on span "e" at bounding box center [379, 424] width 6 height 17
click at [566, 455] on button "k" at bounding box center [560, 450] width 33 height 22
click at [525, 474] on span "n" at bounding box center [524, 475] width 6 height 17
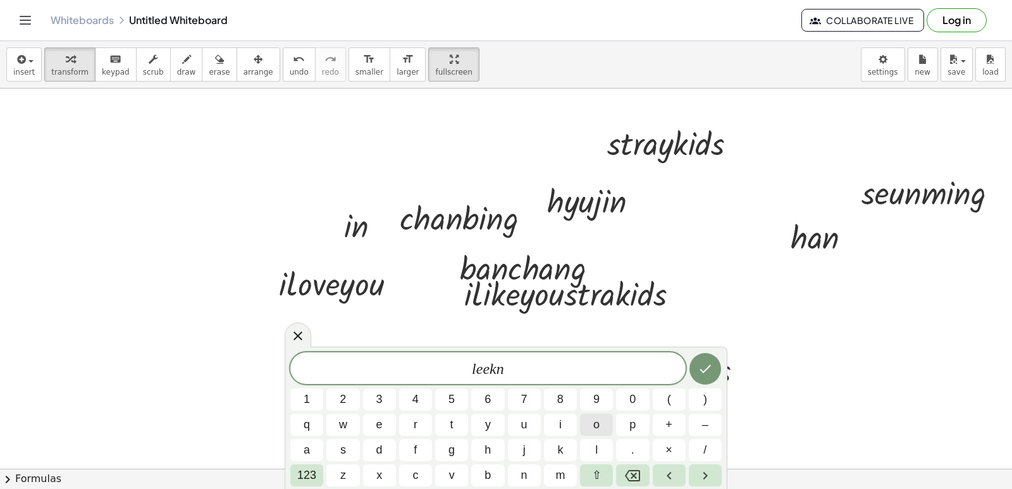
click at [586, 426] on button "o" at bounding box center [596, 424] width 33 height 22
click at [336, 420] on button "w" at bounding box center [342, 424] width 33 height 22
click at [709, 372] on icon "Done" at bounding box center [704, 368] width 15 height 15
click at [709, 372] on div at bounding box center [683, 369] width 152 height 43
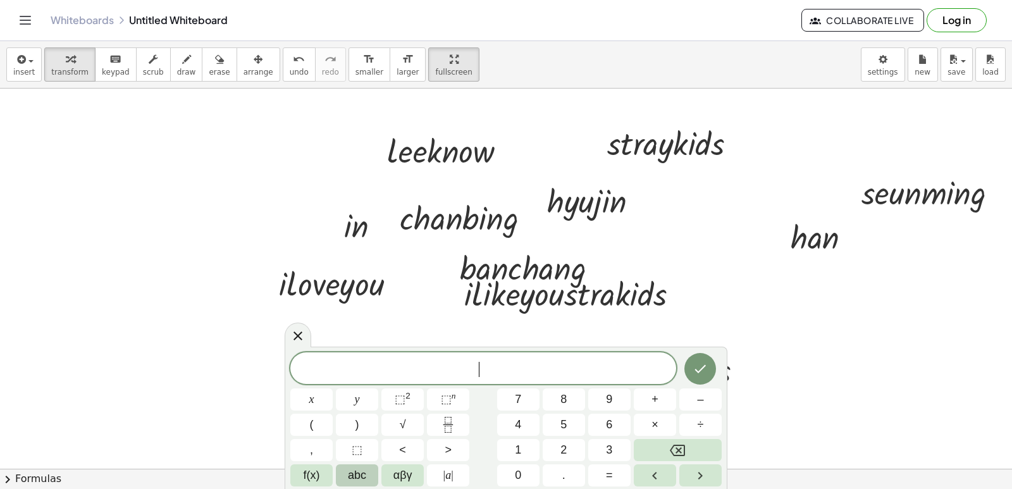
click at [373, 477] on button "abc" at bounding box center [357, 475] width 42 height 22
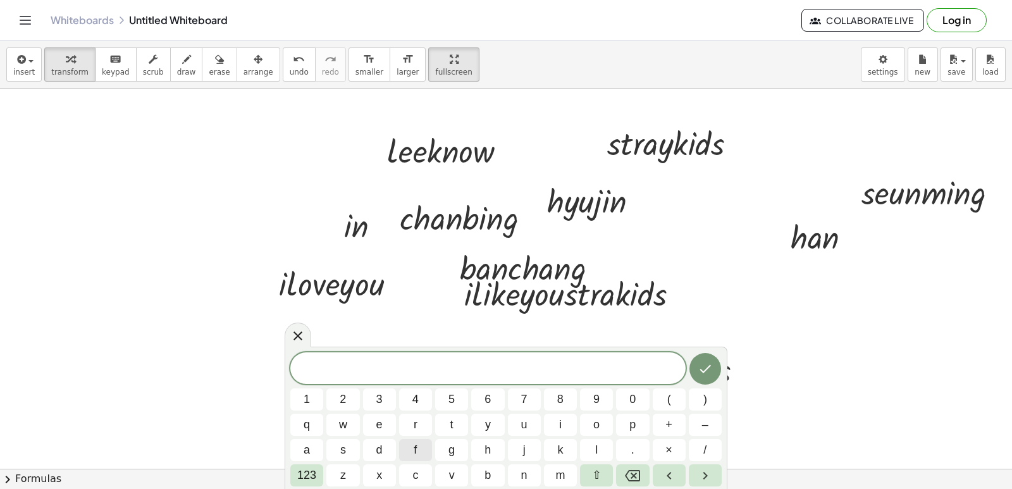
click at [422, 451] on button "f" at bounding box center [415, 450] width 33 height 22
click at [380, 425] on span "e" at bounding box center [379, 424] width 6 height 17
click at [601, 439] on button "l" at bounding box center [596, 450] width 33 height 22
click at [542, 418] on div "f e l 1 2 3 4 5 6 7 8 9 0 ( ) q w e r t y u i o p + – a s d f g h j k l . × / 1…" at bounding box center [505, 419] width 431 height 134
click at [547, 420] on button "i" at bounding box center [560, 424] width 33 height 22
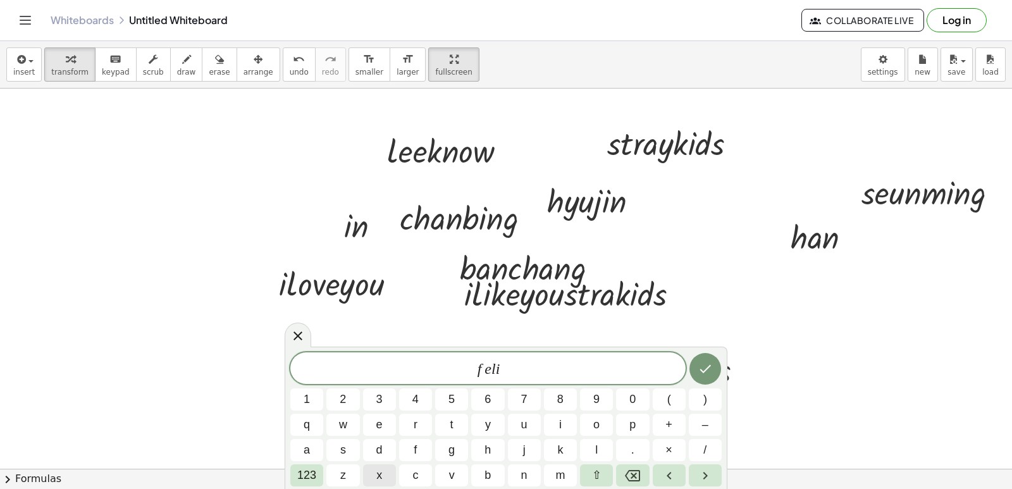
click at [382, 480] on button "x" at bounding box center [379, 475] width 33 height 22
click at [697, 372] on icon "Done" at bounding box center [704, 368] width 15 height 15
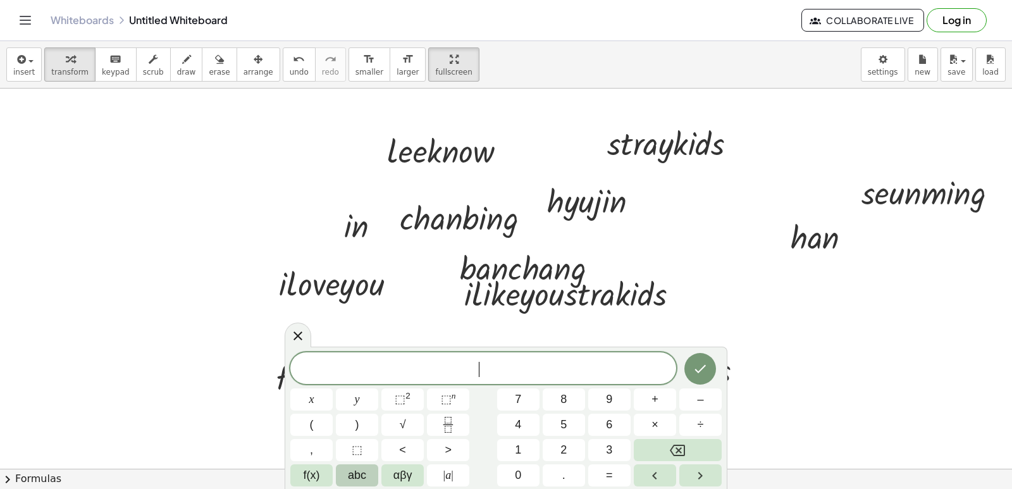
click at [354, 477] on span "abc" at bounding box center [357, 475] width 18 height 17
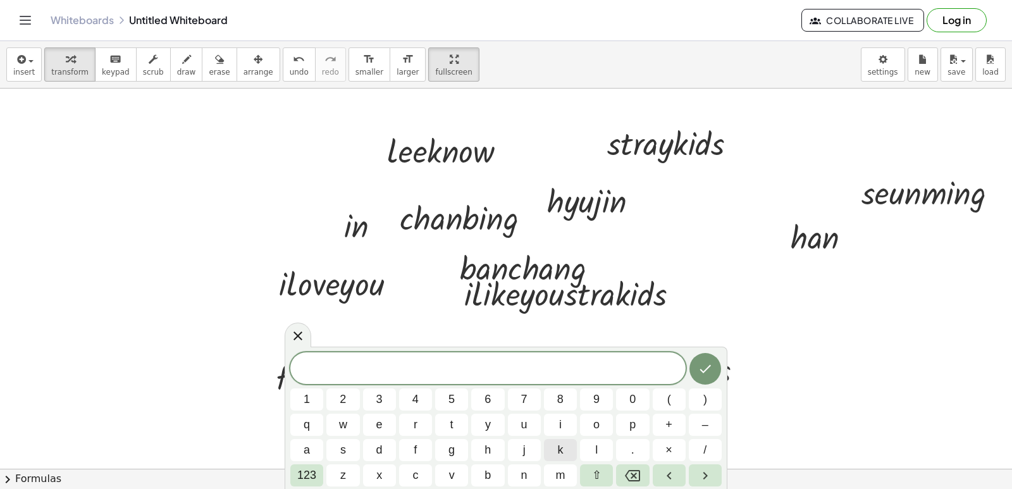
click at [554, 448] on button "k" at bounding box center [560, 450] width 33 height 22
click at [317, 446] on button "a" at bounding box center [306, 450] width 33 height 22
click at [419, 417] on button "r" at bounding box center [415, 424] width 33 height 22
click at [560, 467] on span "m" at bounding box center [559, 475] width 9 height 17
drag, startPoint x: 286, startPoint y: 443, endPoint x: 293, endPoint y: 442, distance: 7.0
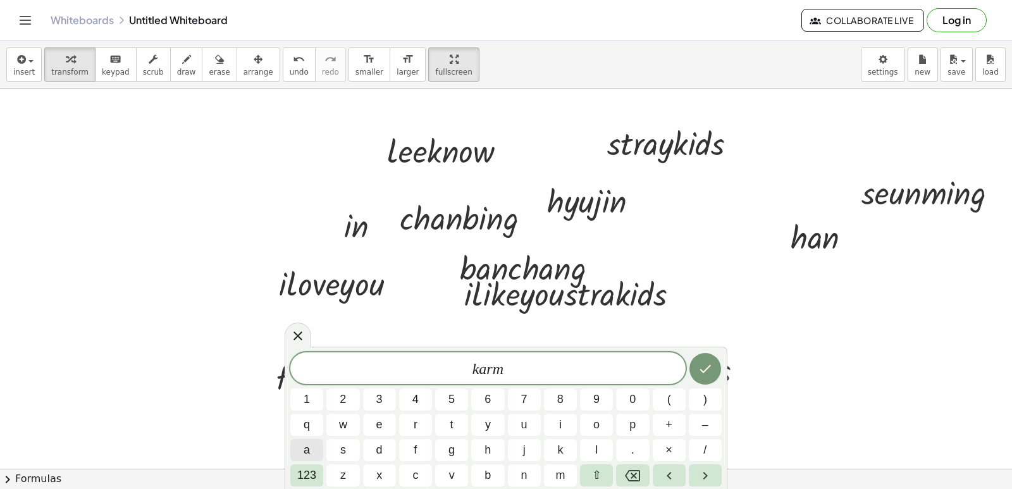
click at [290, 442] on div "k a r m 1 2 3 4 5 6 7 8 9 0 ( ) q w e r t y u i o p + – a s d f g h j k l . × /…" at bounding box center [505, 417] width 443 height 142
click at [409, 452] on button "f" at bounding box center [415, 450] width 33 height 22
click at [623, 473] on button "Backspace" at bounding box center [632, 475] width 33 height 22
click at [312, 450] on button "a" at bounding box center [306, 450] width 33 height 22
click at [700, 379] on button "Done" at bounding box center [705, 369] width 32 height 32
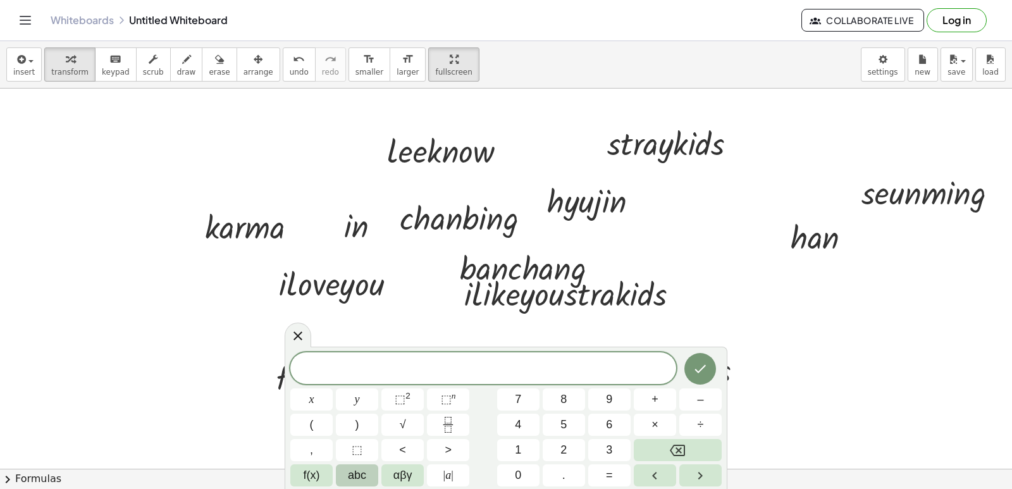
click at [372, 477] on button "abc" at bounding box center [357, 475] width 42 height 22
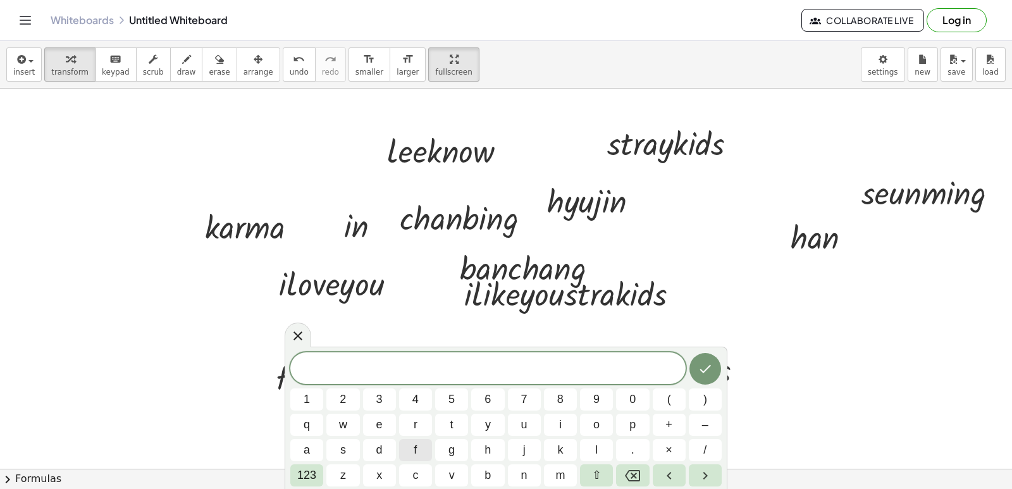
click at [403, 453] on button "f" at bounding box center [415, 450] width 33 height 22
click at [596, 427] on span "o" at bounding box center [596, 424] width 6 height 17
click at [410, 426] on button "r" at bounding box center [415, 424] width 33 height 22
click at [393, 426] on button "e" at bounding box center [379, 424] width 33 height 22
click at [449, 484] on button "v" at bounding box center [451, 475] width 33 height 22
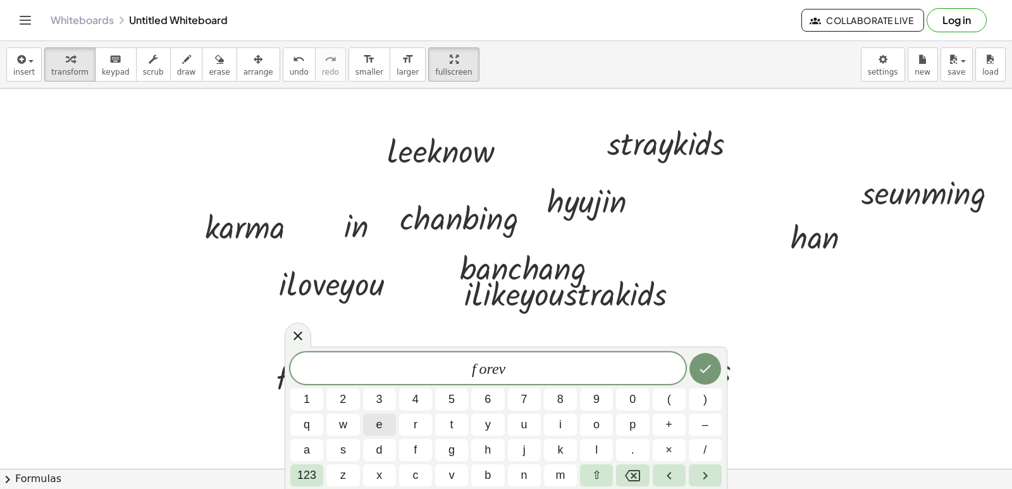
click at [380, 432] on span "e" at bounding box center [379, 424] width 6 height 17
click at [416, 423] on button "r" at bounding box center [415, 424] width 33 height 22
click at [702, 372] on icon "Done" at bounding box center [704, 369] width 11 height 8
